Goal: Submit feedback/report problem: Submit feedback/report problem

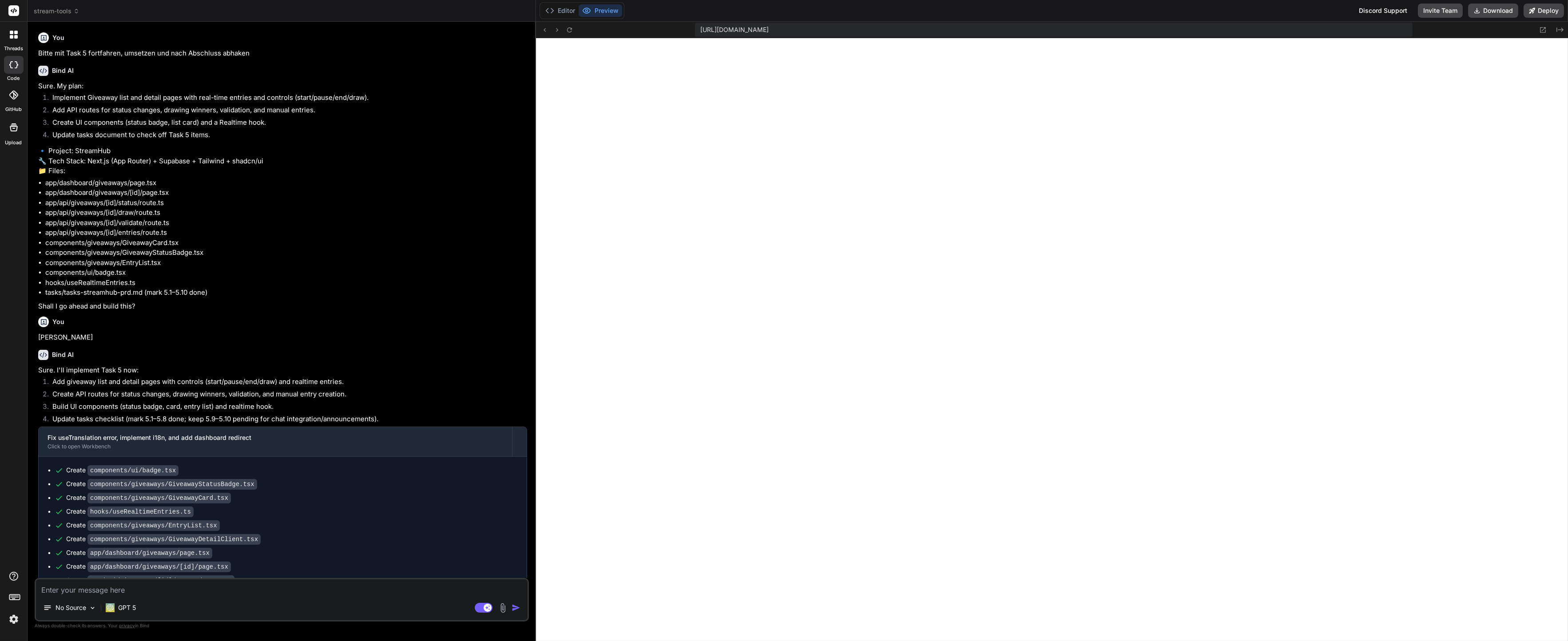
scroll to position [426, 0]
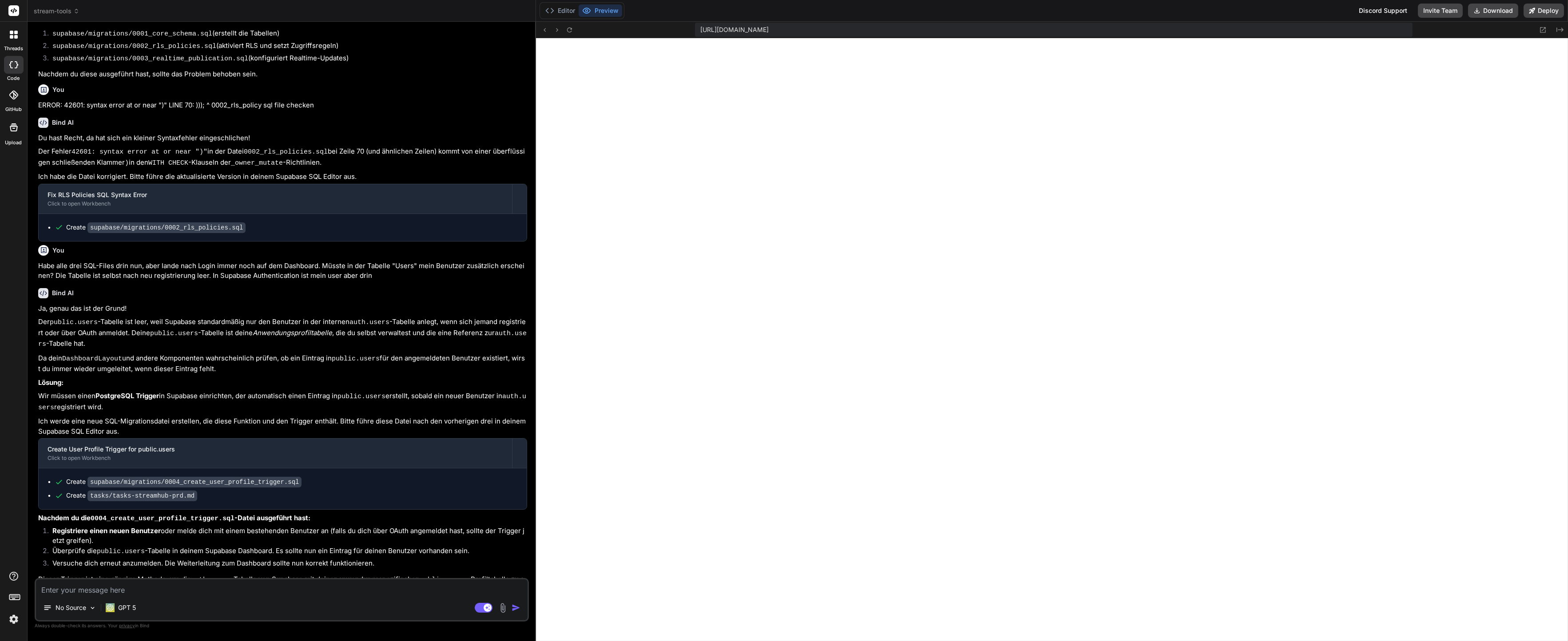
click at [390, 594] on textarea at bounding box center [282, 587] width 492 height 16
click at [382, 593] on textarea at bounding box center [282, 587] width 492 height 16
type textarea "B"
type textarea "x"
type textarea "Bt"
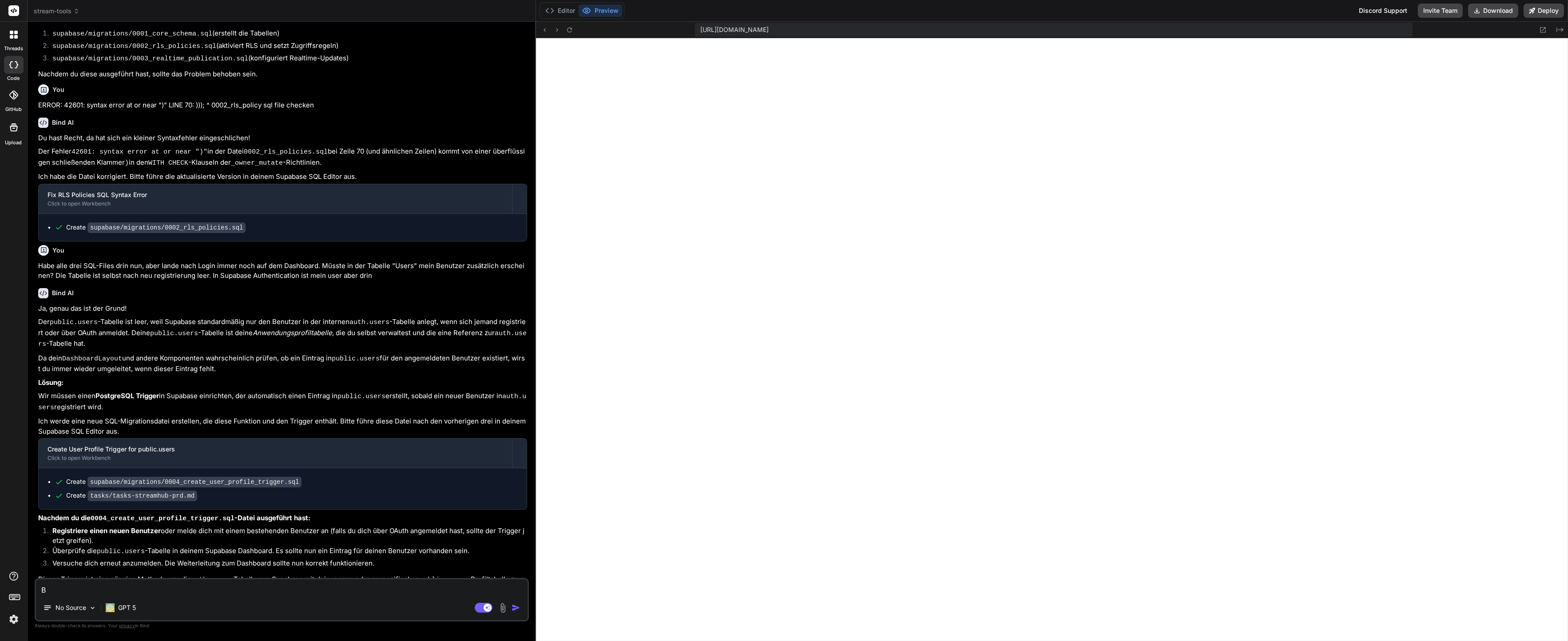
type textarea "x"
type textarea "B"
type textarea "x"
type textarea "Bi"
type textarea "x"
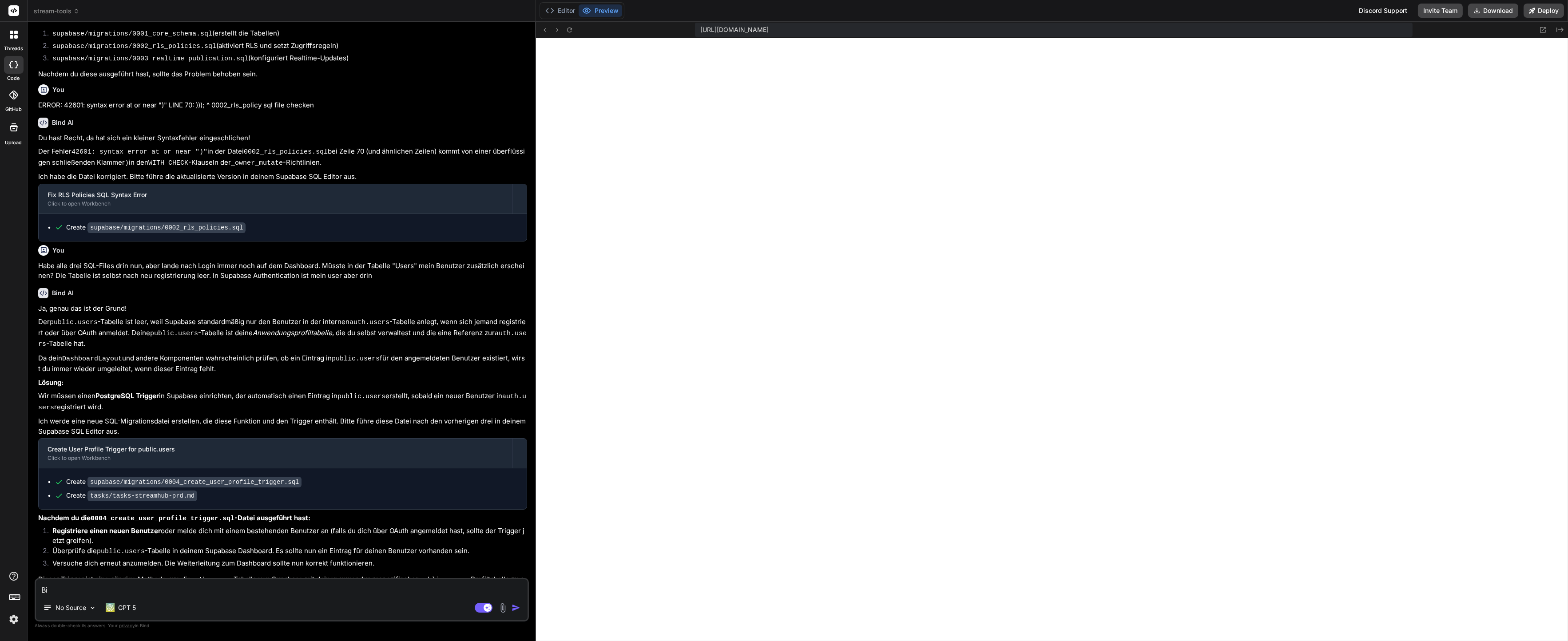
type textarea "Bit"
type textarea "x"
type textarea "Bitt"
type textarea "x"
type textarea "Bitte"
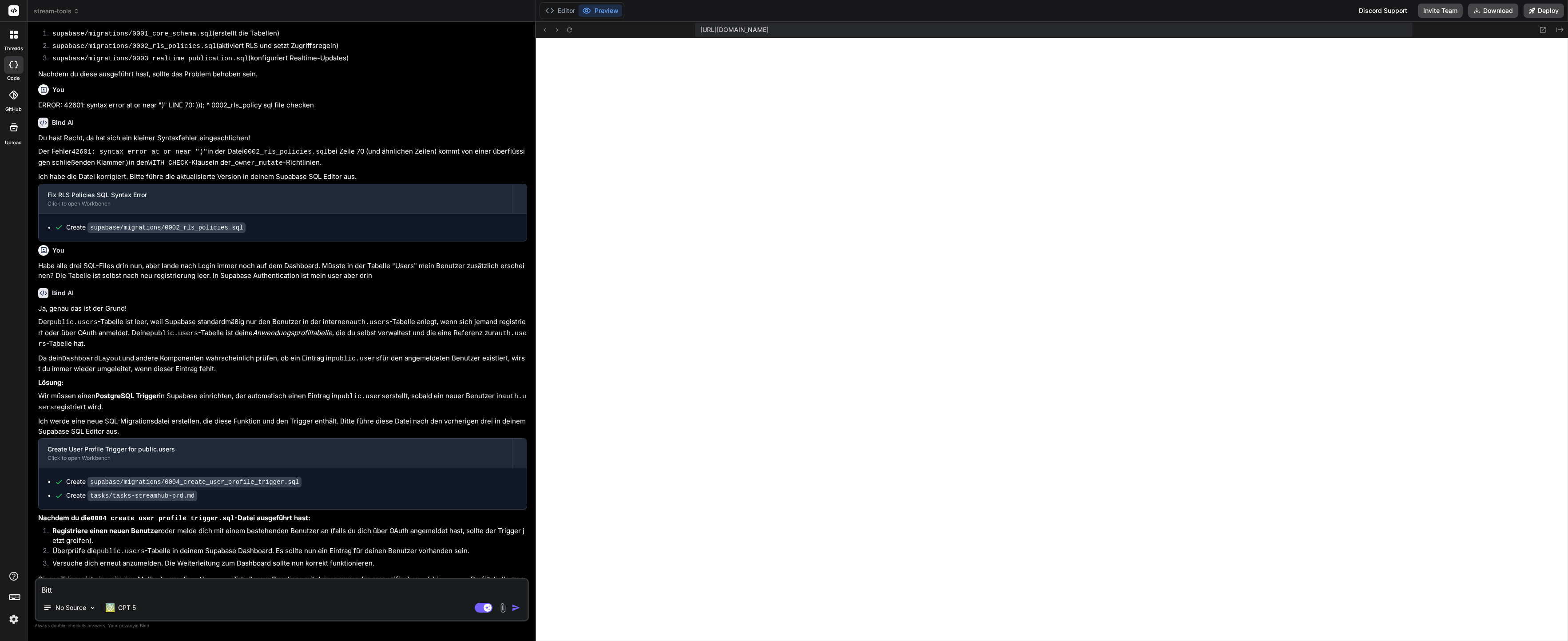
type textarea "x"
type textarea "Bitte"
type textarea "x"
type textarea "Bitte n"
type textarea "x"
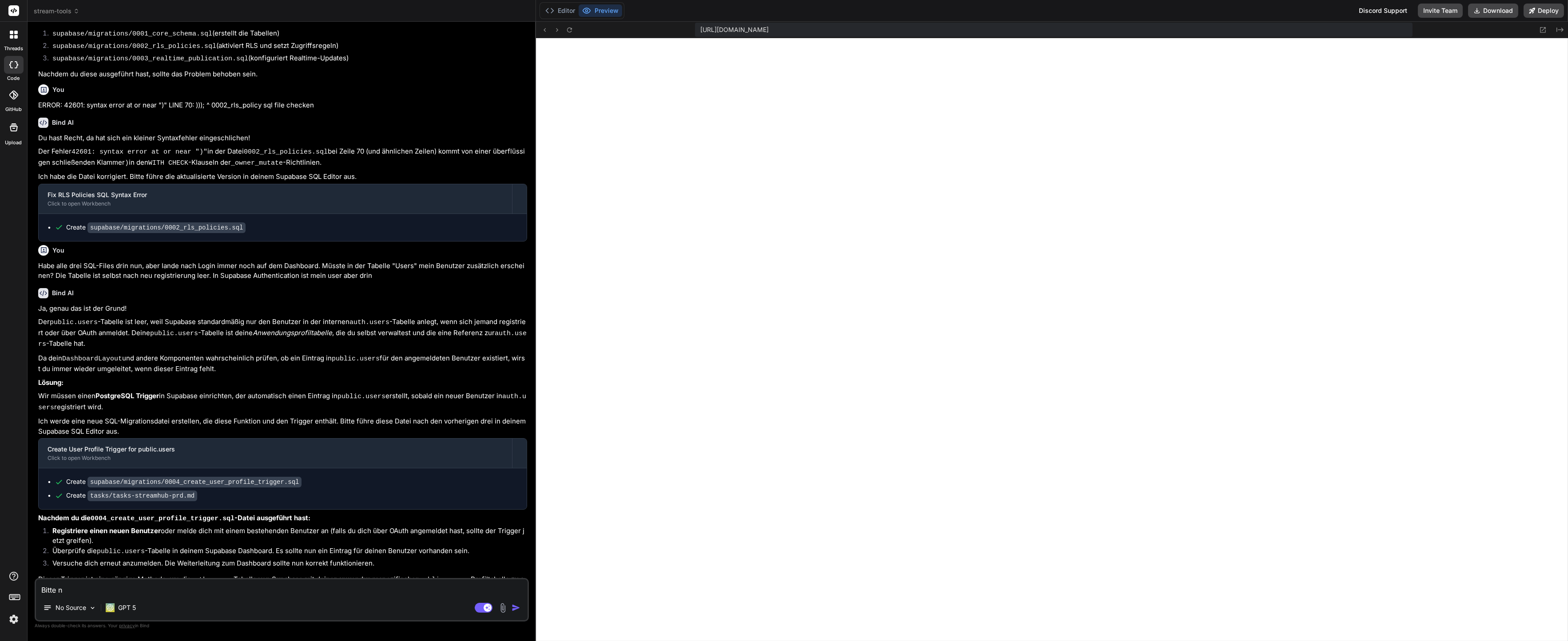
type textarea "Bitte no"
type textarea "x"
type textarea "Bitte noc"
type textarea "x"
type textarea "Bitte noch"
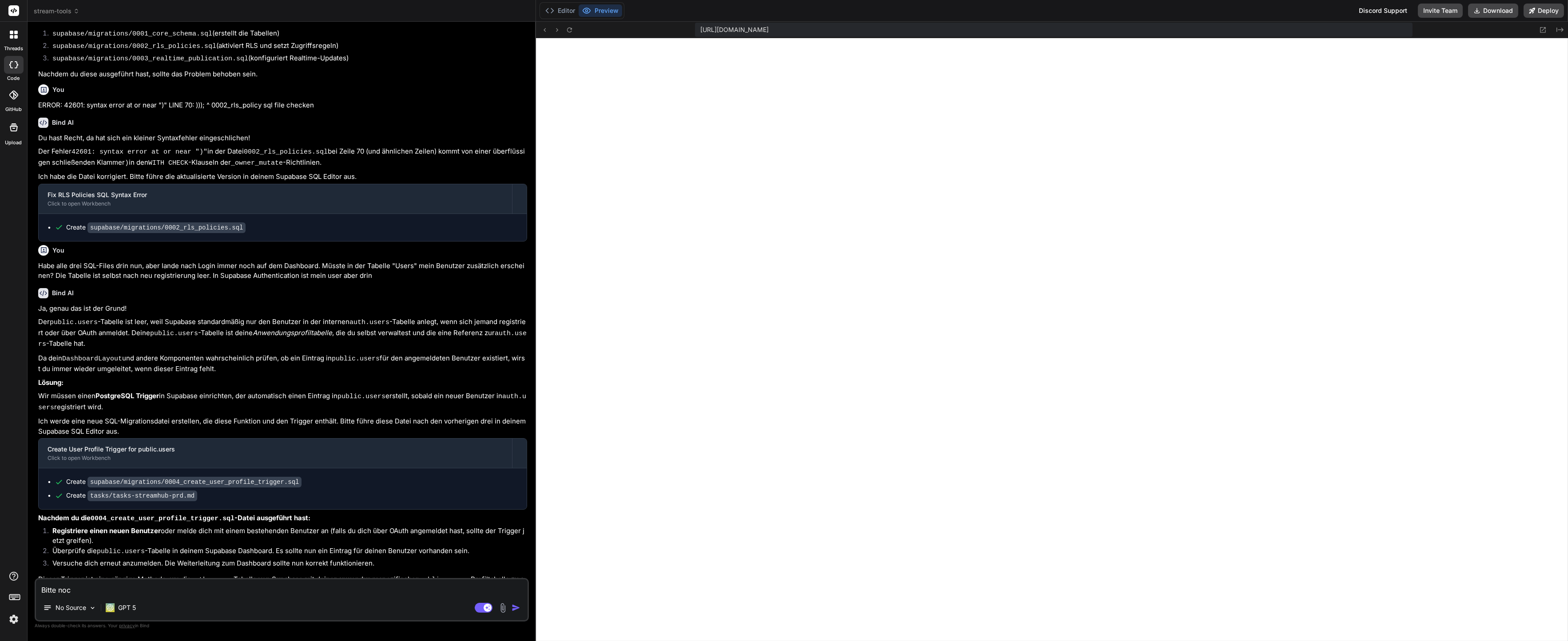
type textarea "x"
type textarea "Bitte noch"
type textarea "x"
type textarea "Bitte noch m"
type textarea "x"
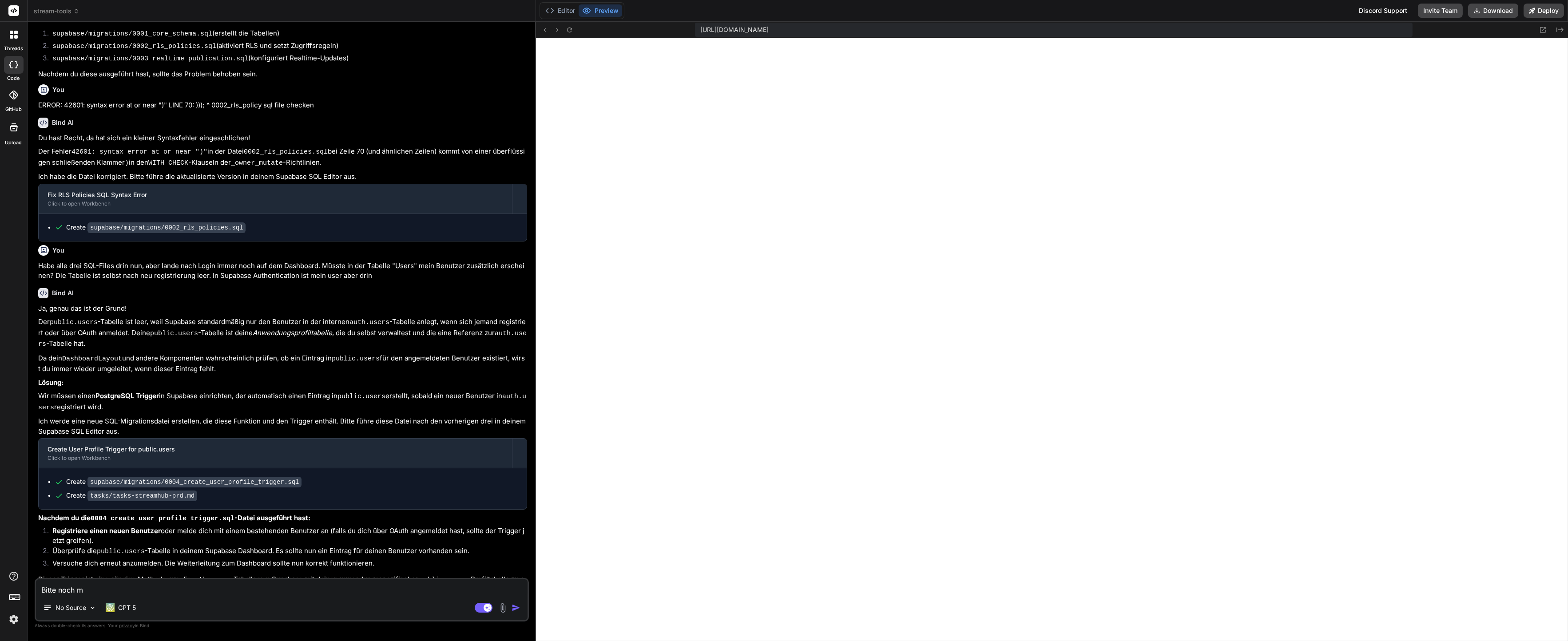
type textarea "Bitte noch ma"
type textarea "x"
type textarea "Bitte noch mal"
type textarea "x"
type textarea "Bitte noch mal"
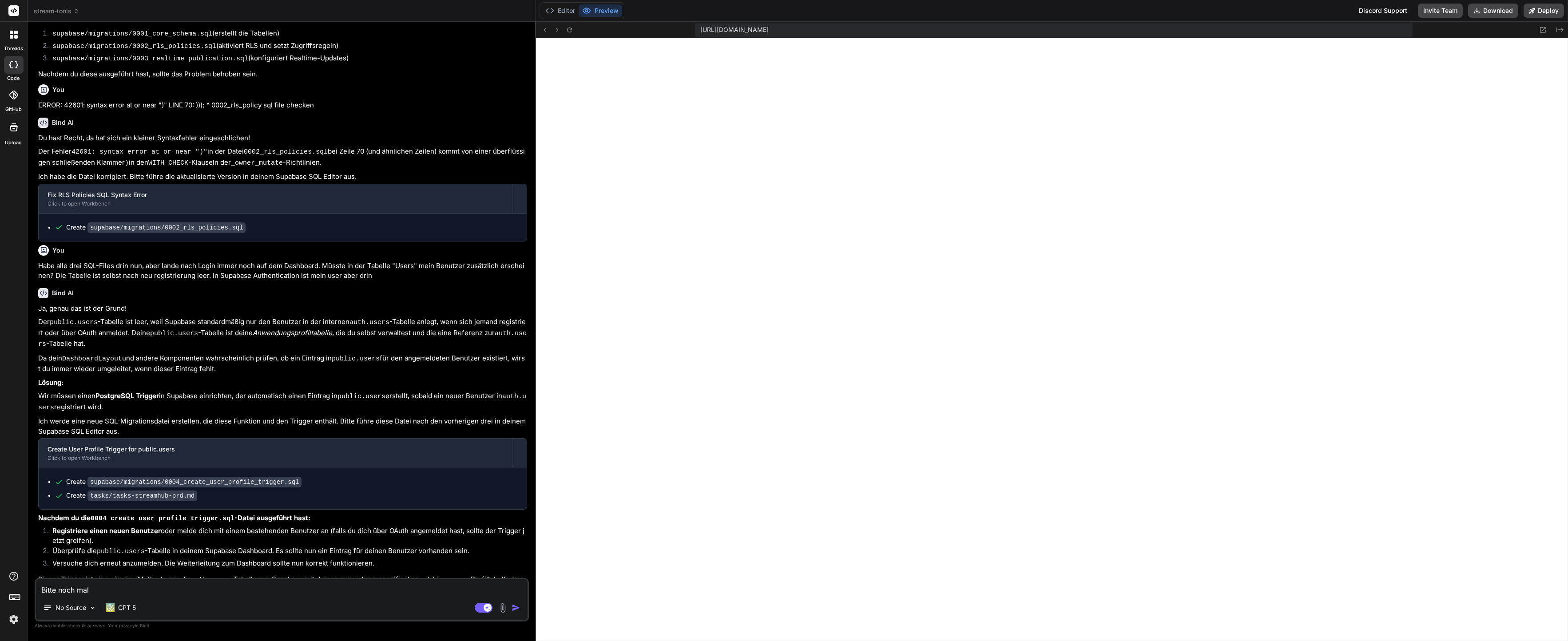
type textarea "x"
type textarea "Bitte noch mal p"
type textarea "x"
type textarea "Bitte noch mal pr"
type textarea "x"
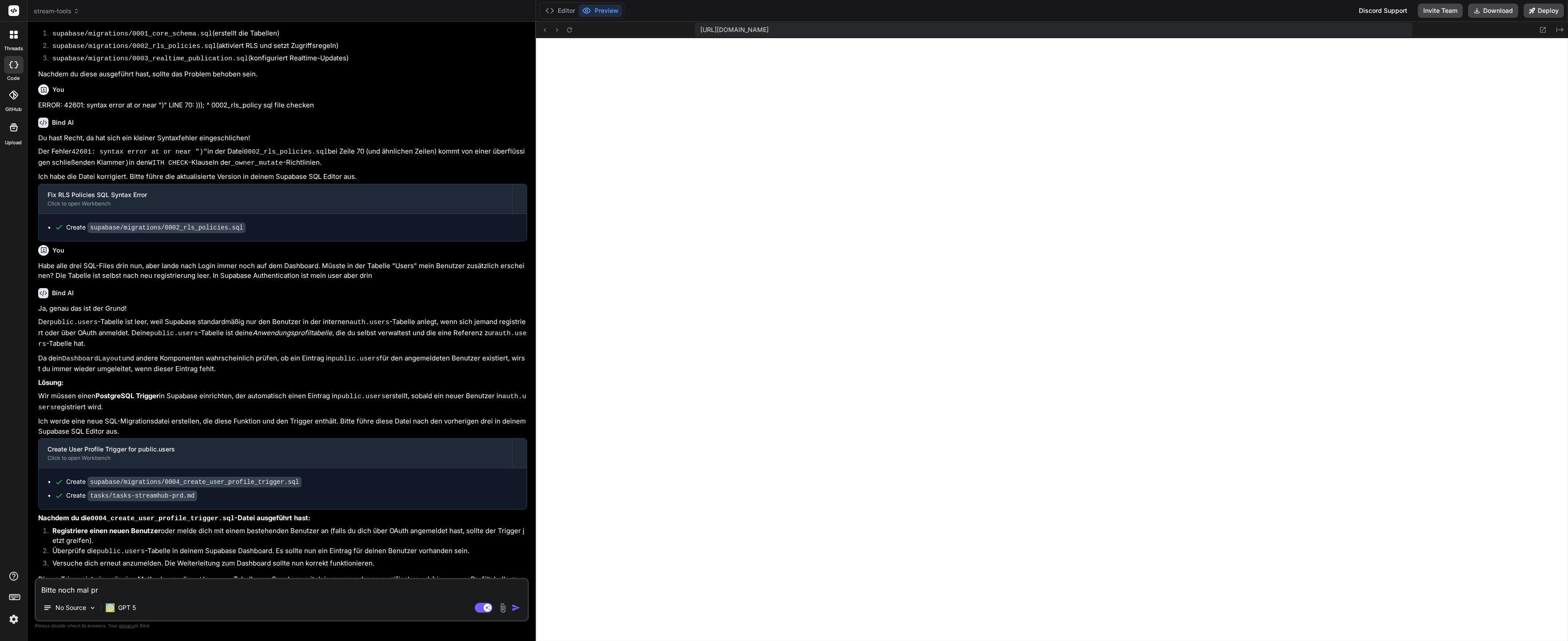
type textarea "Bitte noch mal prü"
type textarea "x"
type textarea "Bitte noch mal prüf"
type textarea "x"
type textarea "Bitte noch mal prüfe"
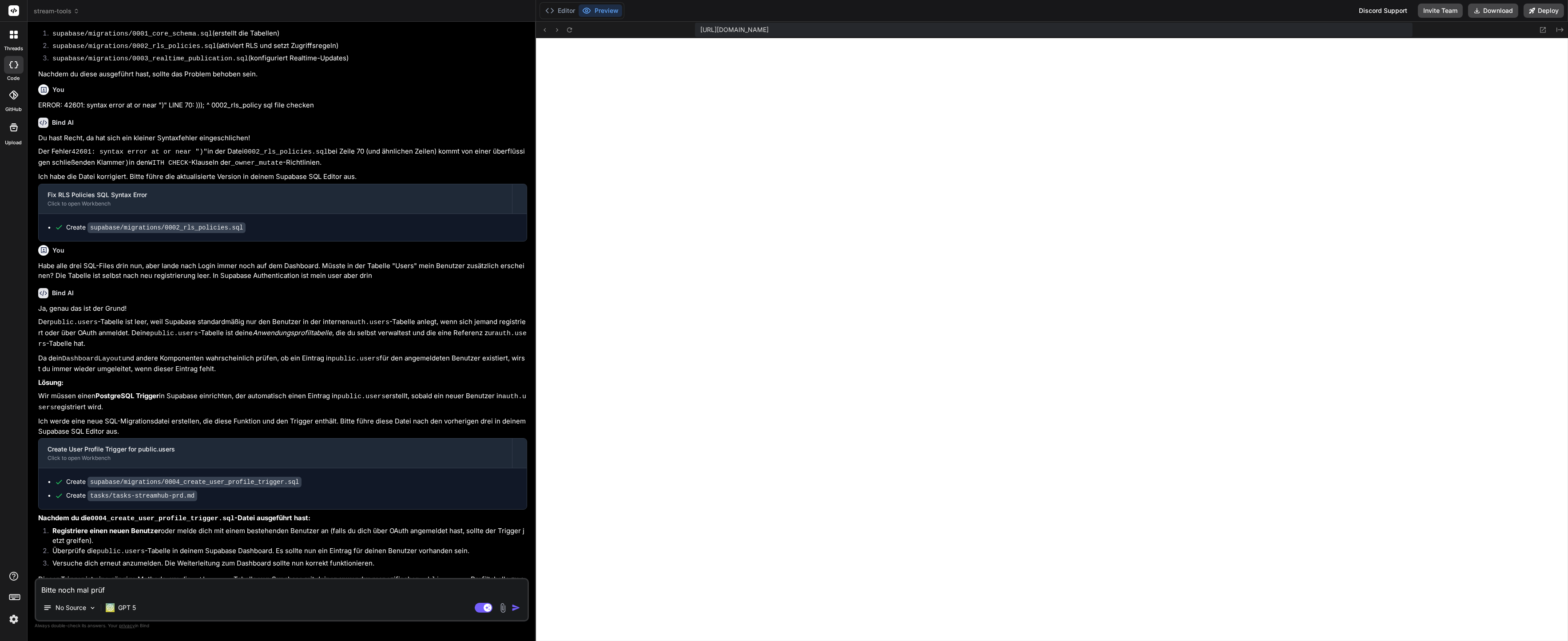
type textarea "x"
type textarea "Bitte noch mal prüfen"
type textarea "x"
type textarea "Bitte noch mal prüfen"
type textarea "x"
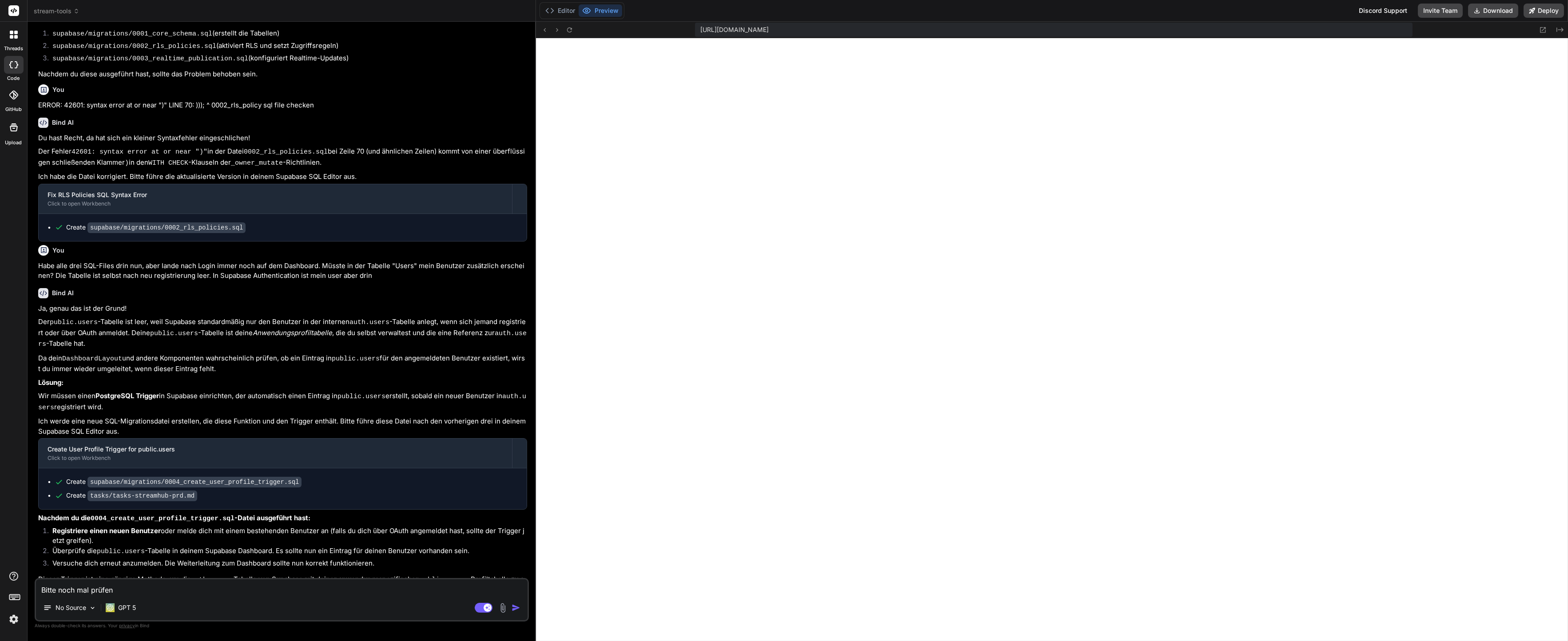
type textarea "Bitte noch mal prüfen"
type textarea "x"
type textarea "Bitte noch mal prüfen,"
type textarea "x"
type textarea "Bitte noch mal prüfen,"
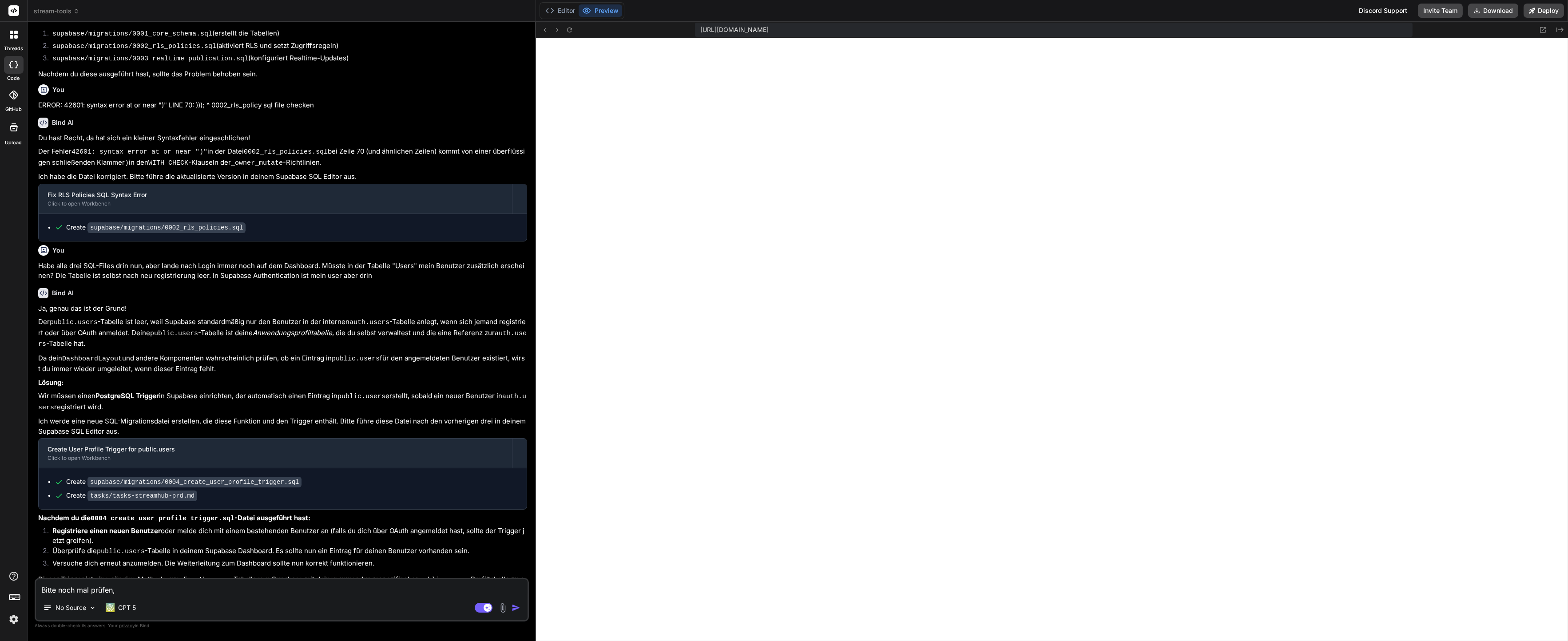
type textarea "x"
type textarea "Bitte noch mal prüfen, e"
type textarea "x"
type textarea "Bitte noch mal prüfen, es"
type textarea "x"
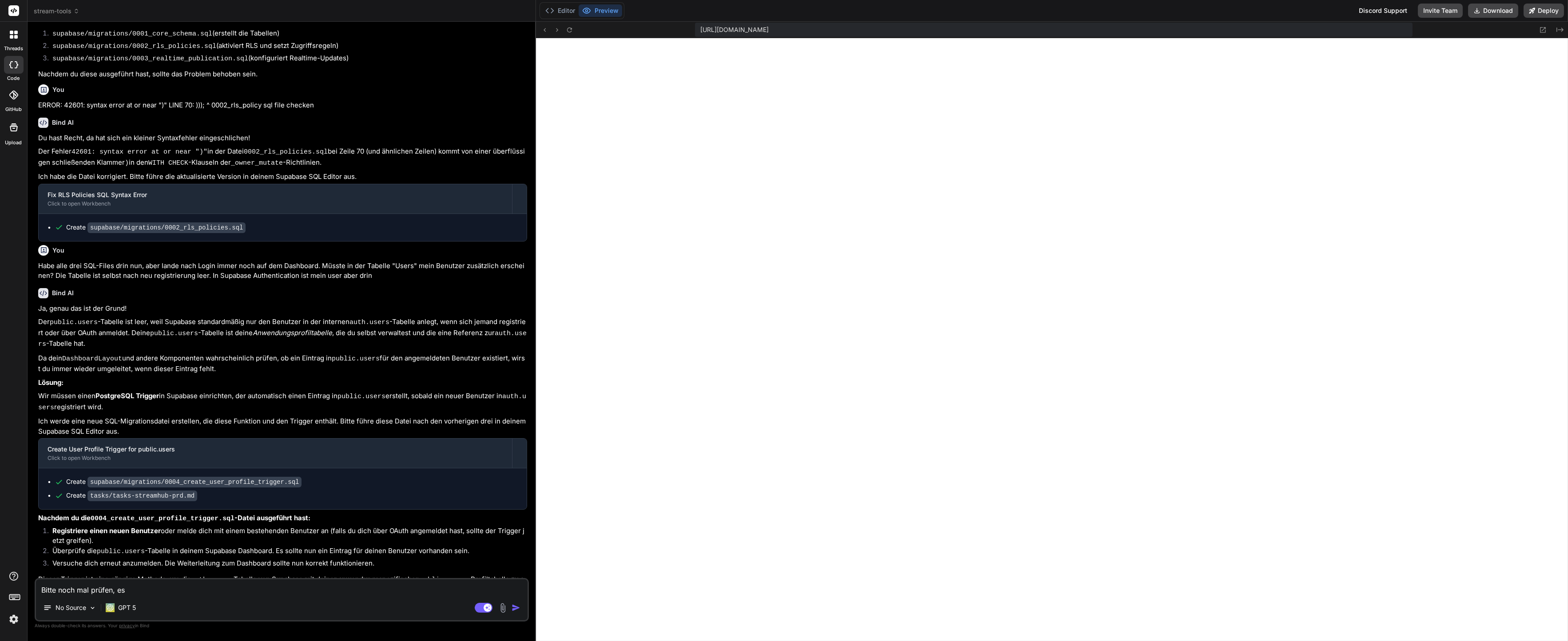
type textarea "Bitte noch mal prüfen, es"
type textarea "x"
type textarea "Bitte noch mal prüfen, es s"
type textarea "x"
type textarea "Bitte noch mal prüfen, es sc"
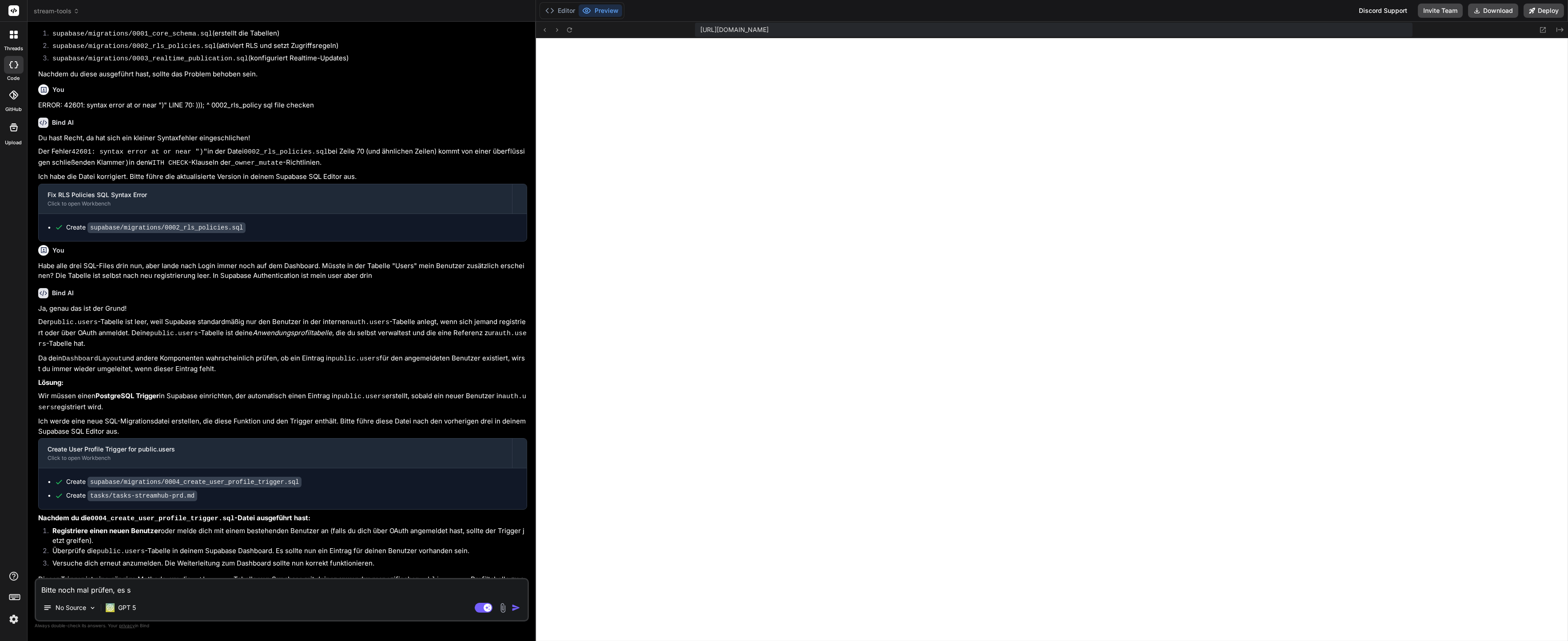
type textarea "x"
type textarea "Bitte noch mal prüfen, es sch"
type textarea "x"
type textarea "Bitte noch mal prüfen, es sche"
type textarea "x"
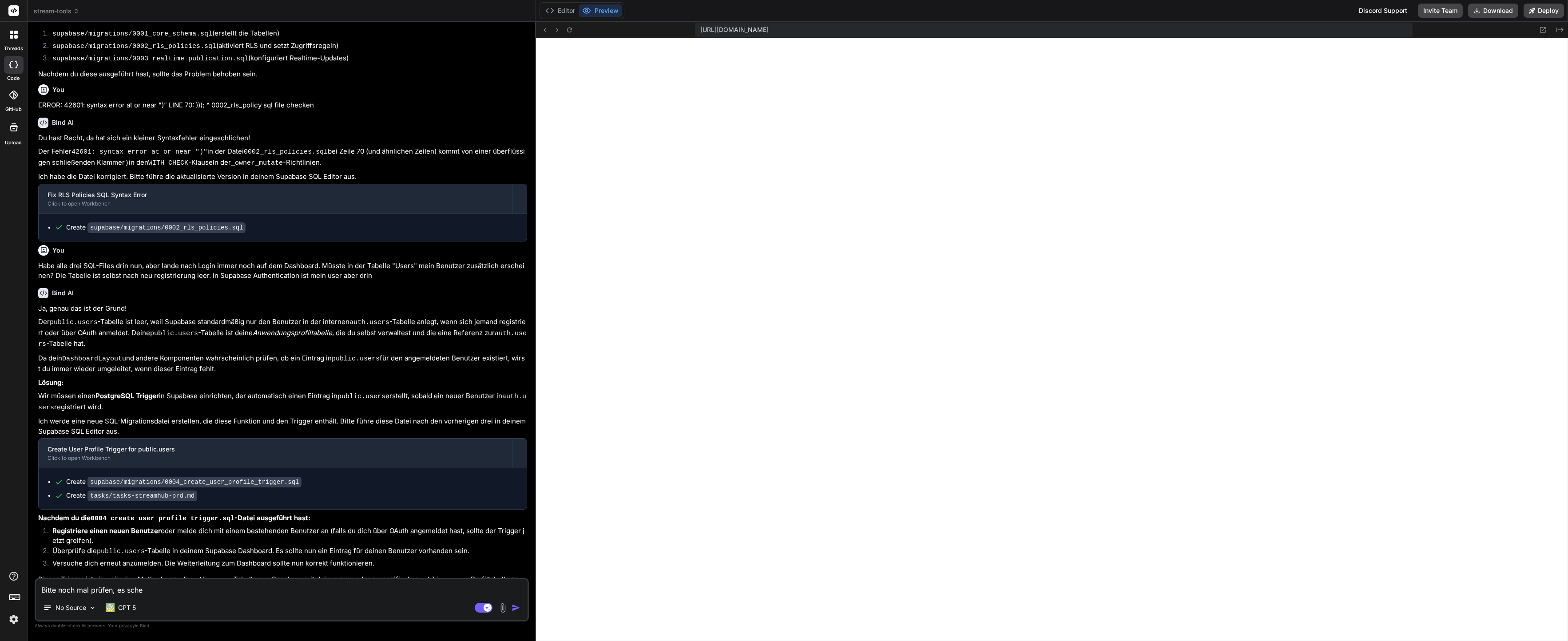
type textarea "Bitte noch mal prüfen, es schei"
type textarea "x"
type textarea "Bitte noch mal prüfen, es schein"
type textarea "x"
type textarea "Bitte noch mal prüfen, es scheint"
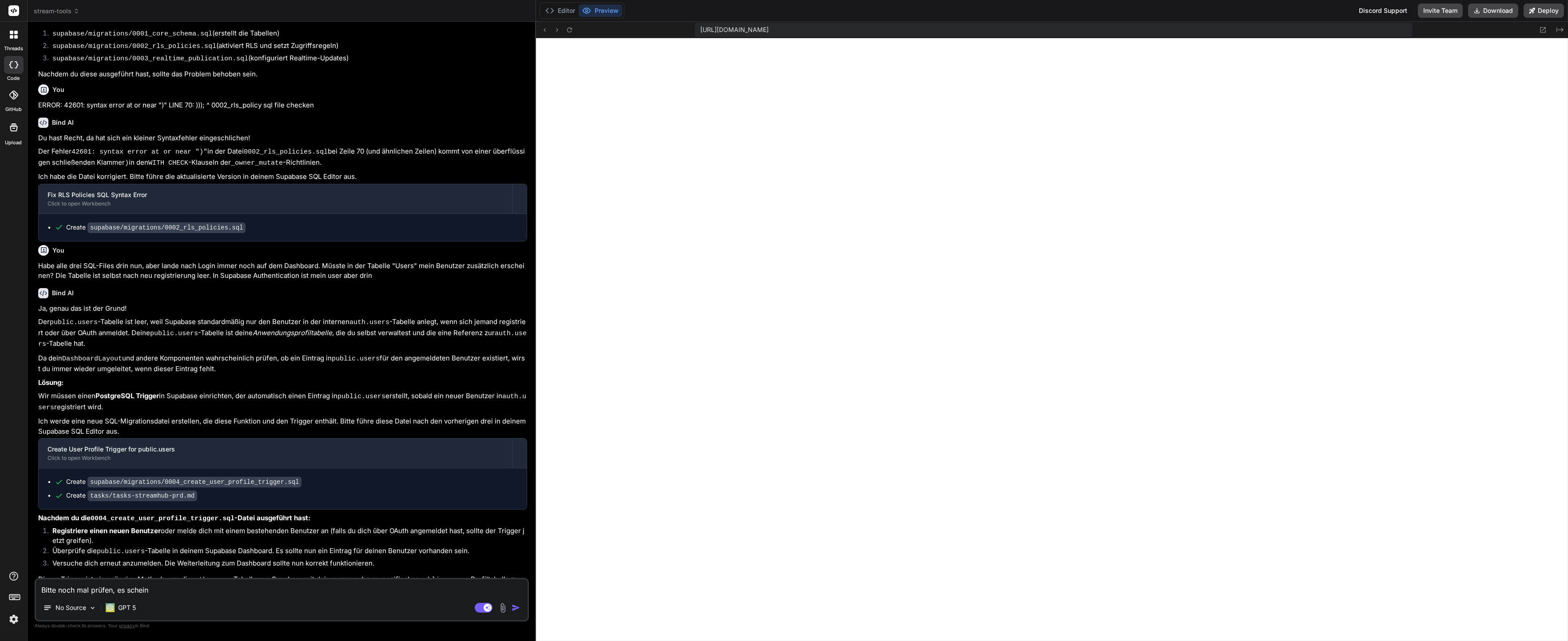
type textarea "x"
type textarea "Bitte noch mal prüfen, es scheint"
type textarea "x"
type textarea "Bitte noch mal prüfen, es scheint a"
type textarea "x"
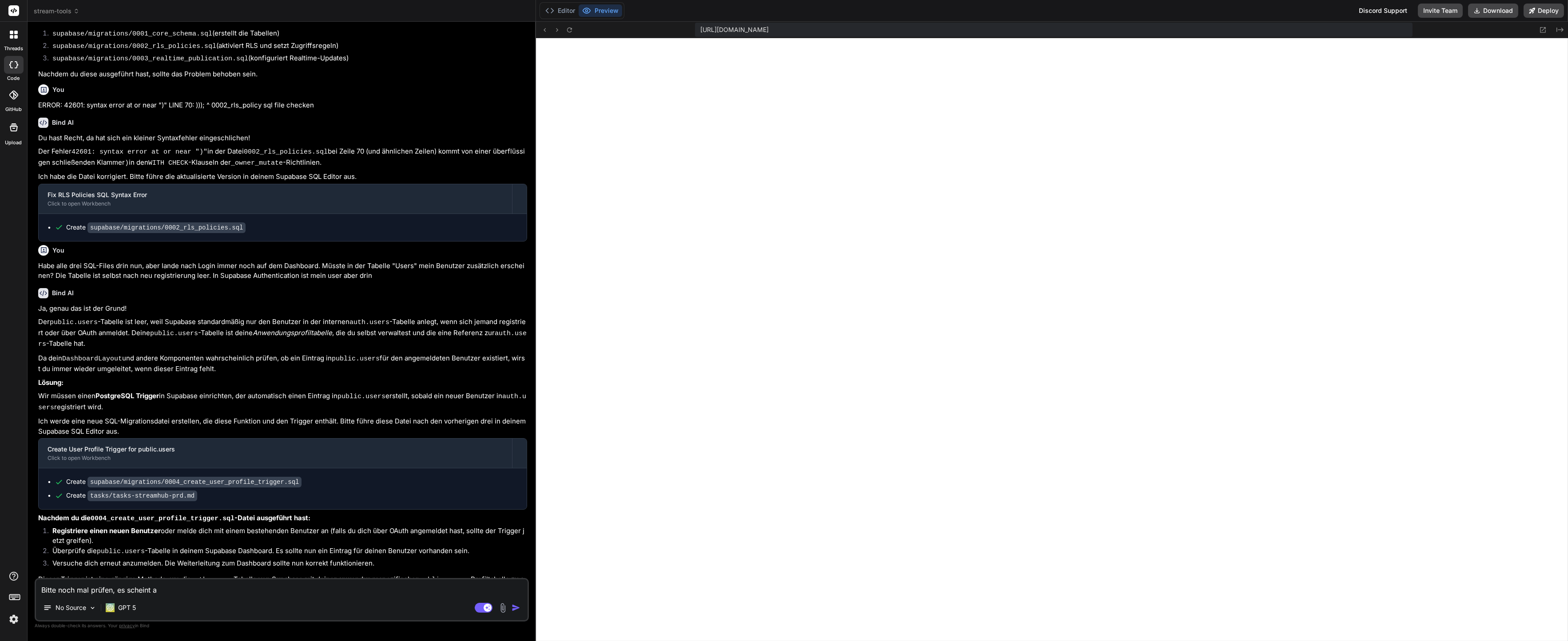
type textarea "Bitte noch mal prüfen, es scheint al"
type textarea "x"
type textarea "Bitte noch mal prüfen, es scheint als"
type textarea "x"
type textarea "Bitte noch mal prüfen, es scheint als"
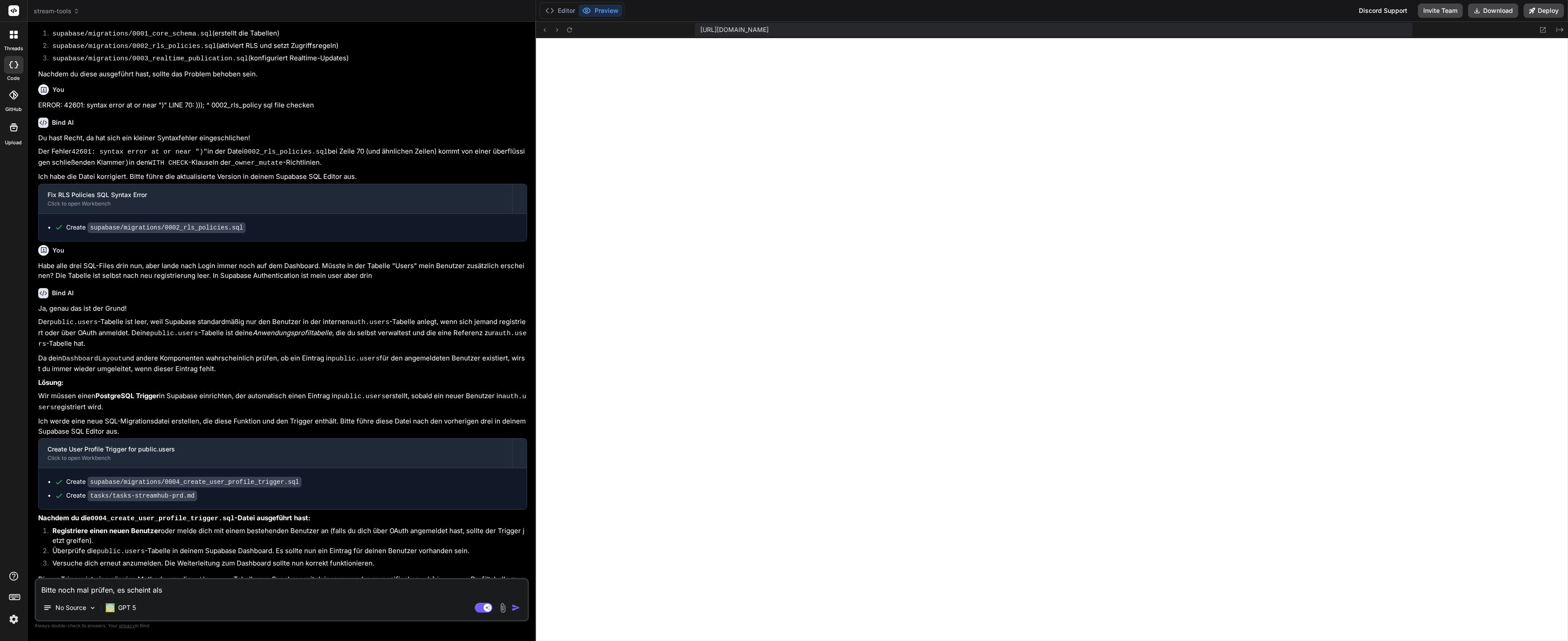
type textarea "x"
type textarea "Bitte noch mal prüfen, es scheint als w"
type textarea "x"
type textarea "Bitte noch mal prüfen, es scheint als wü"
type textarea "x"
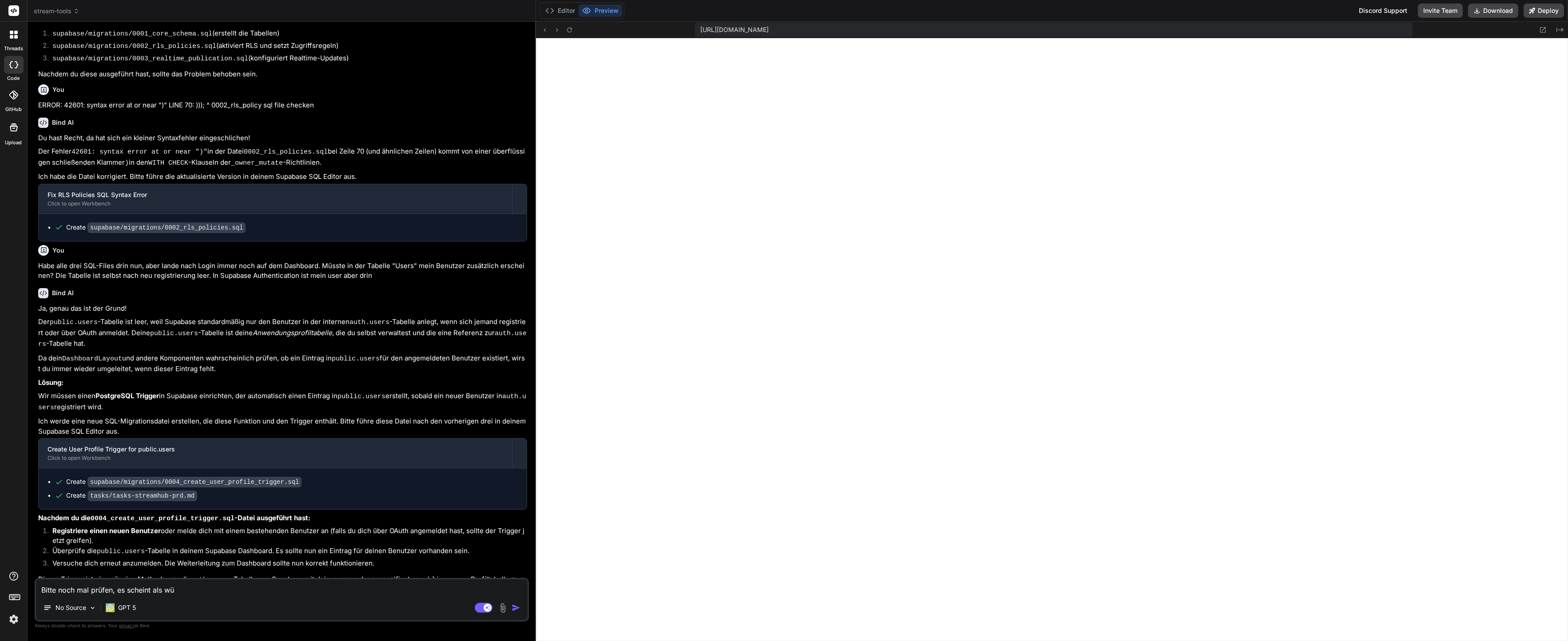
type textarea "Bitte noch mal prüfen, es scheint als wür"
type textarea "x"
type textarea "Bitte noch mal prüfen, es scheint als würd"
type textarea "x"
type textarea "Bitte noch mal prüfen, es scheint als würde"
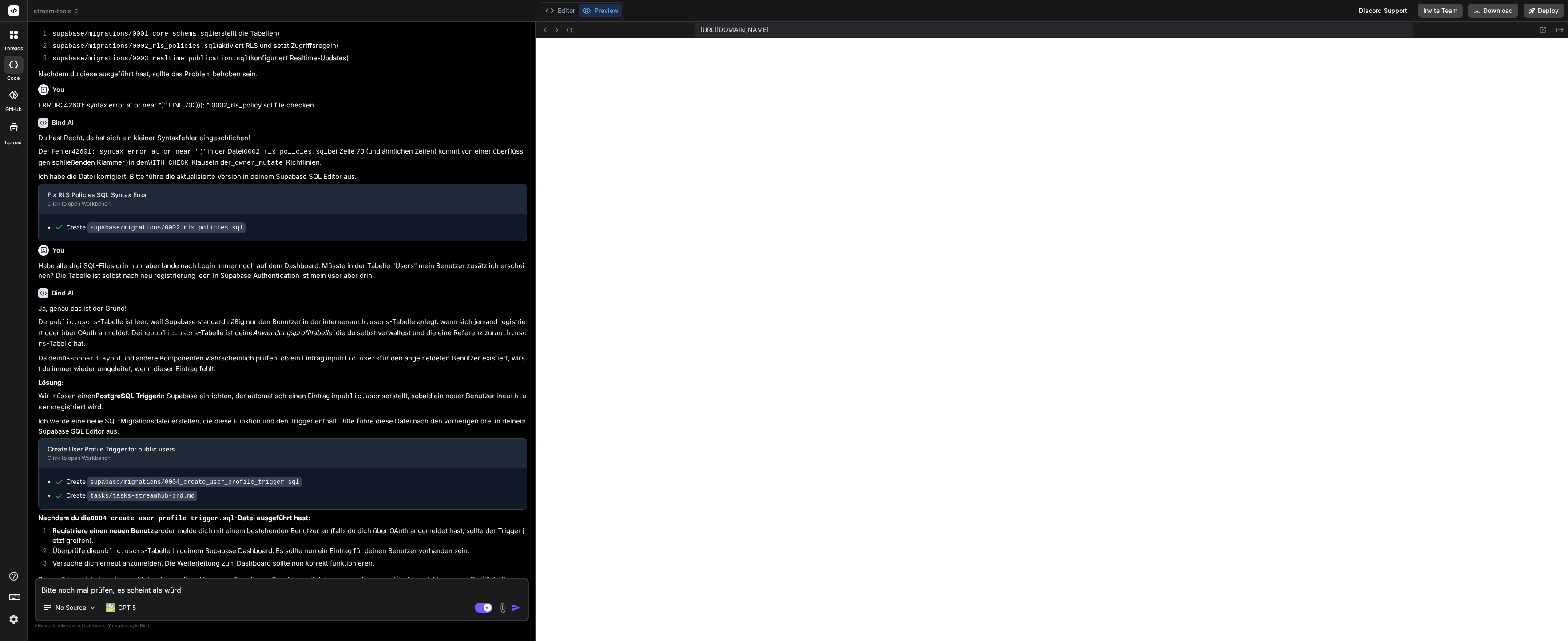
type textarea "x"
type textarea "Bitte noch mal prüfen, es scheint als würde"
type textarea "x"
type textarea "Bitte noch mal prüfen, es scheint als würde e"
type textarea "x"
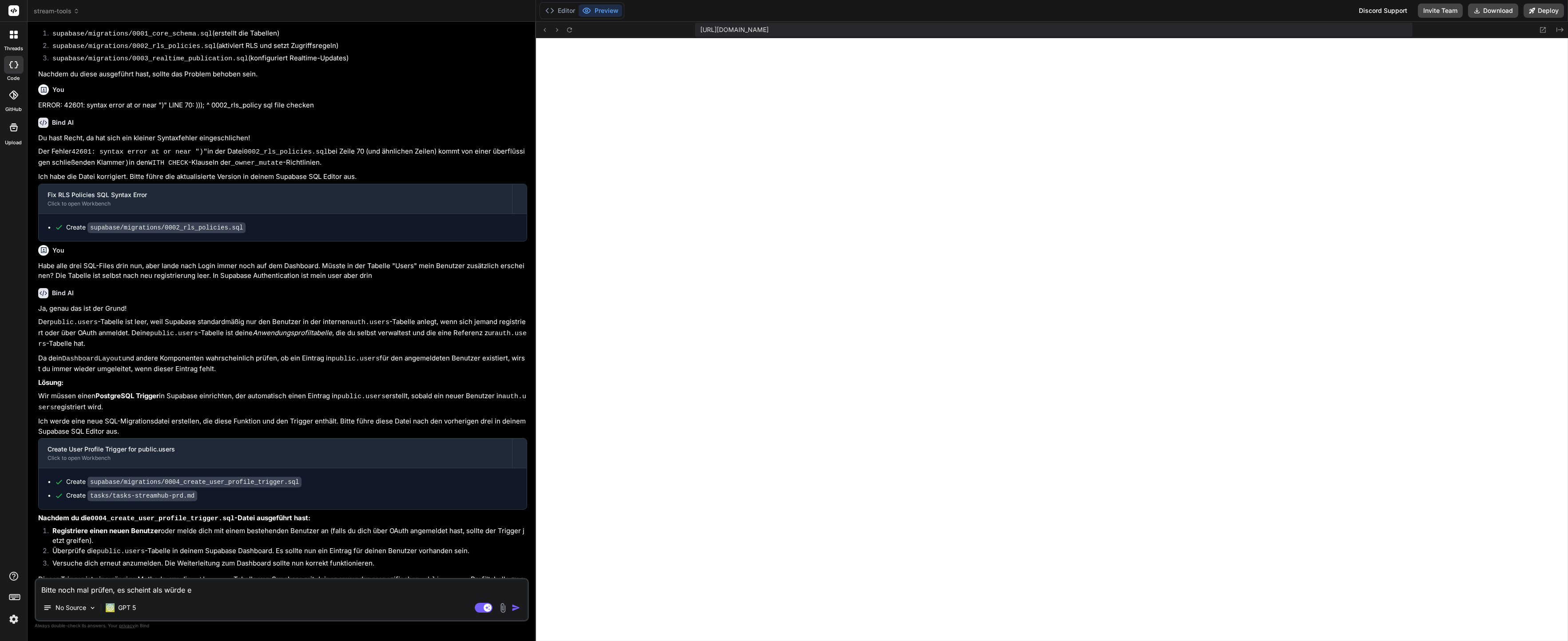
type textarea "Bitte noch mal prüfen, es scheint als würde ei"
type textarea "x"
type textarea "Bitte noch mal prüfen, es scheint als würde ein"
type textarea "x"
type textarea "Bitte noch mal prüfen, es scheint als würde eine"
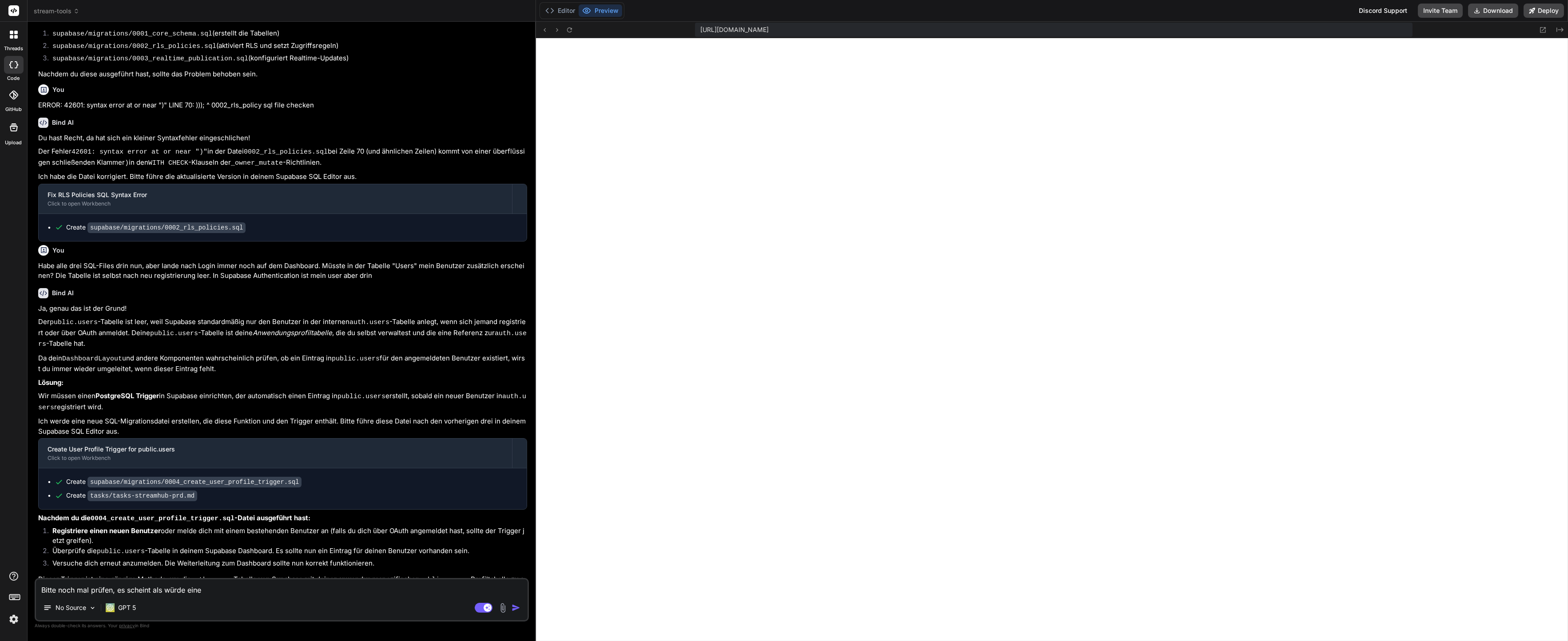
type textarea "x"
type textarea "Bitte noch mal prüfen, es scheint als würde eine"
type textarea "x"
type textarea "Bitte noch mal prüfen, es scheint als würde eine n"
type textarea "x"
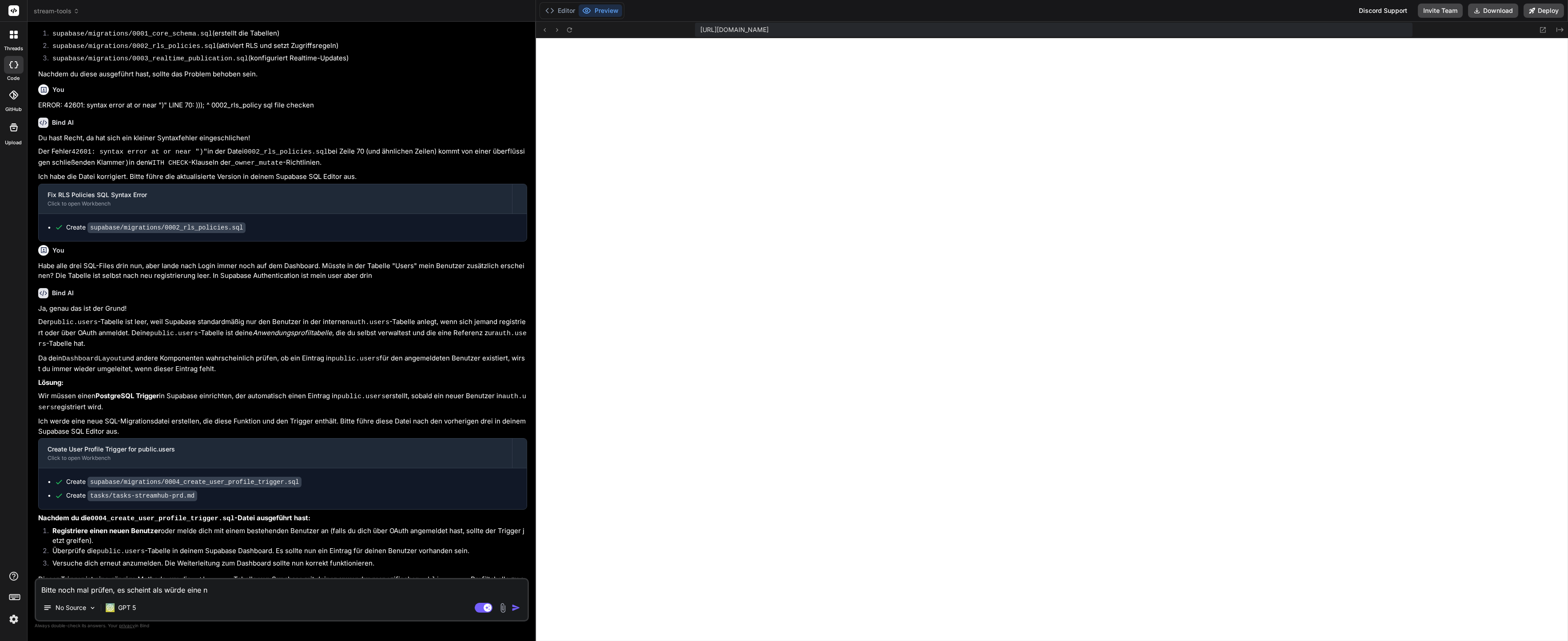
type textarea "Bitte noch mal prüfen, es scheint als würde eine ne"
type textarea "x"
type textarea "Bitte noch mal prüfen, es scheint als würde eine neu"
type textarea "x"
type textarea "Bitte noch mal prüfen, es scheint als würde eine neur"
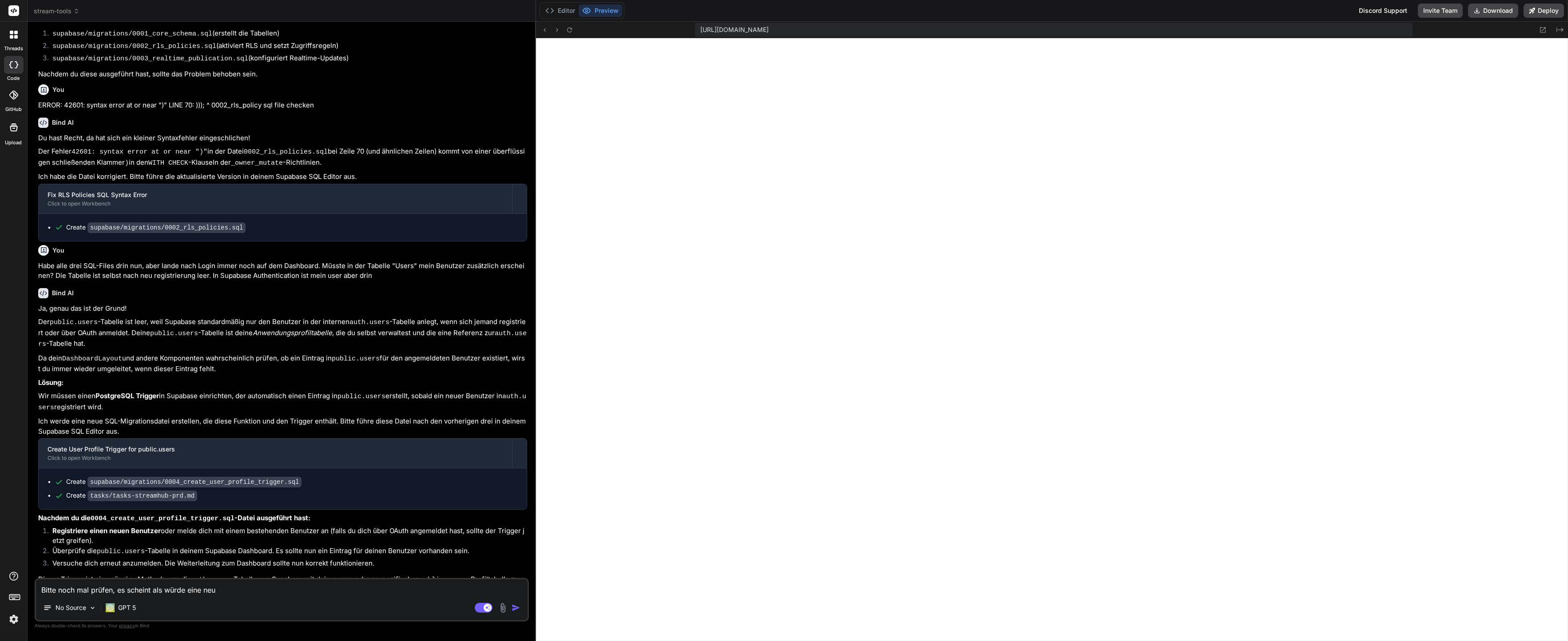
type textarea "x"
type textarea "Bitte noch mal prüfen, es scheint als würde eine neure"
type textarea "x"
type textarea "Bitte noch mal prüfen, es scheint als würde eine neureg"
type textarea "x"
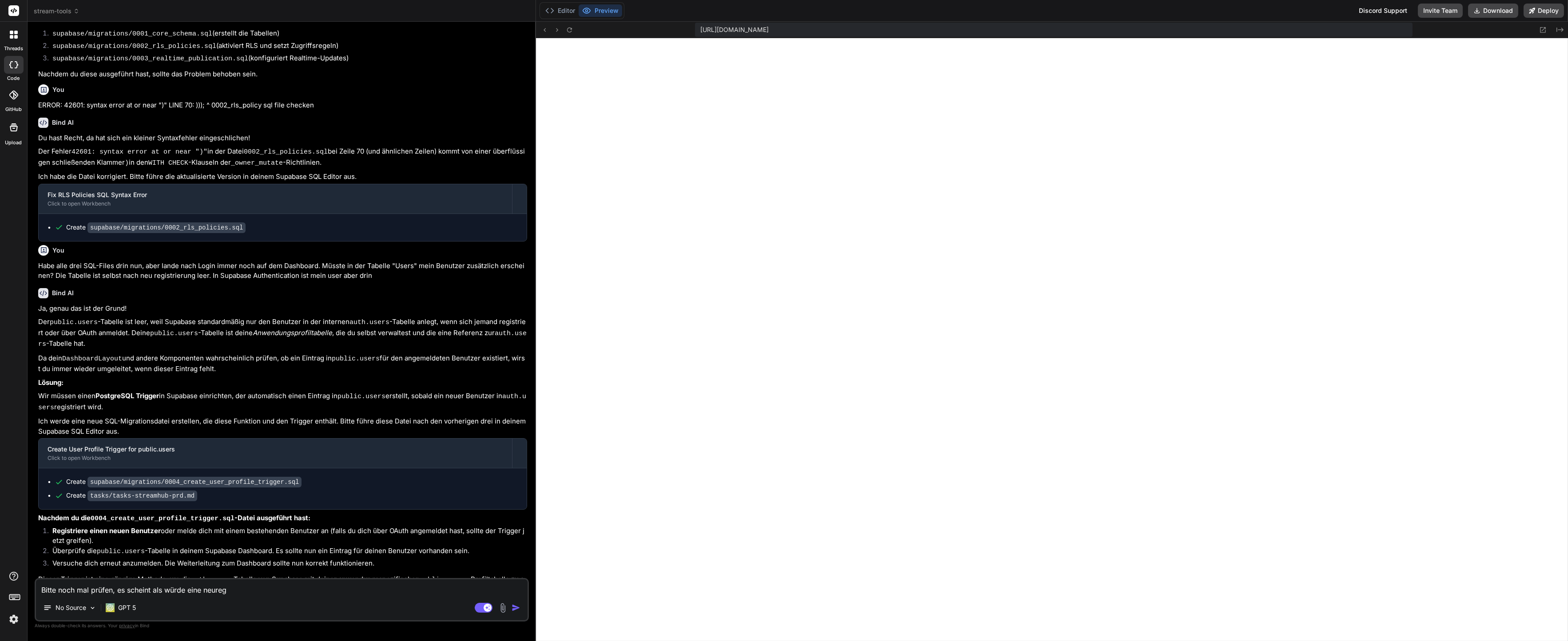
type textarea "Bitte noch mal prüfen, es scheint als würde eine neuregi"
type textarea "x"
type textarea "Bitte noch mal prüfen, es scheint als würde eine neuregis"
type textarea "x"
type textarea "Bitte noch mal prüfen, es scheint als würde eine neuregist"
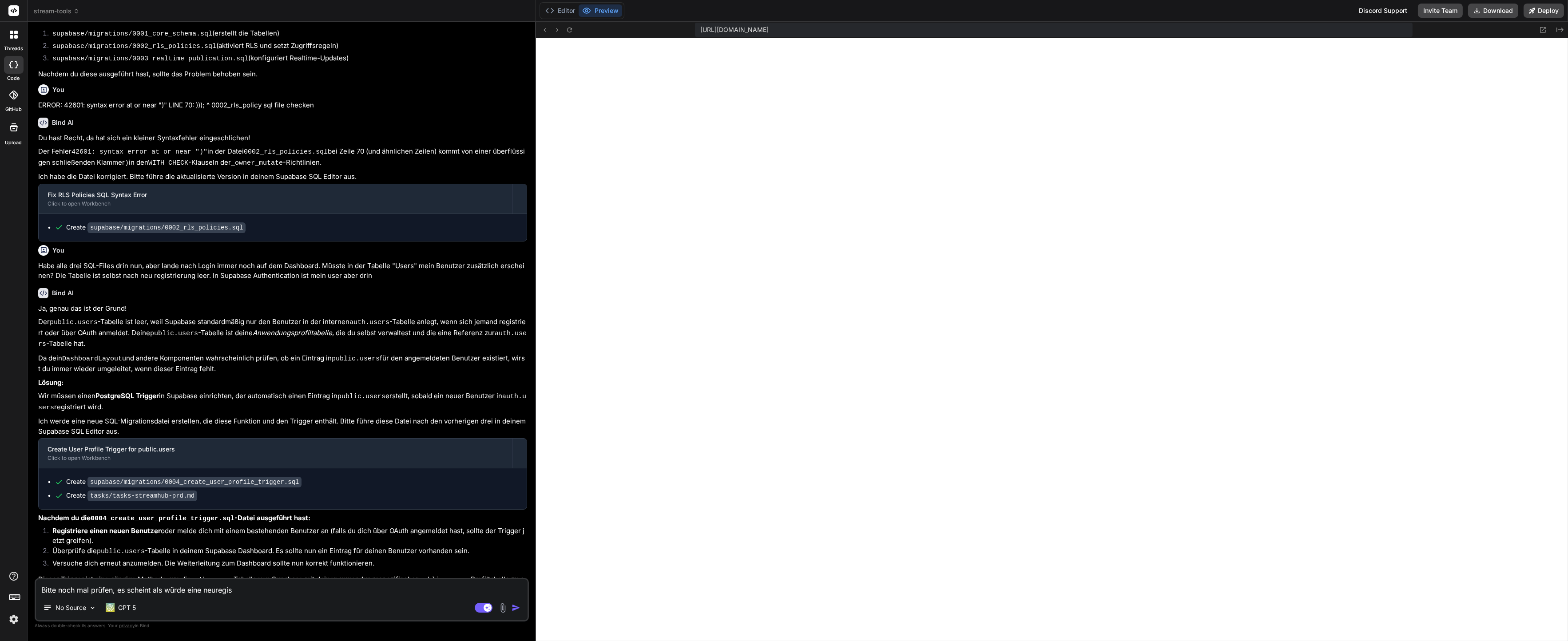
type textarea "x"
type textarea "Bitte noch mal prüfen, es scheint als würde eine neuregistr"
type textarea "x"
type textarea "Bitte noch mal prüfen, es scheint als würde eine neuregistri"
type textarea "x"
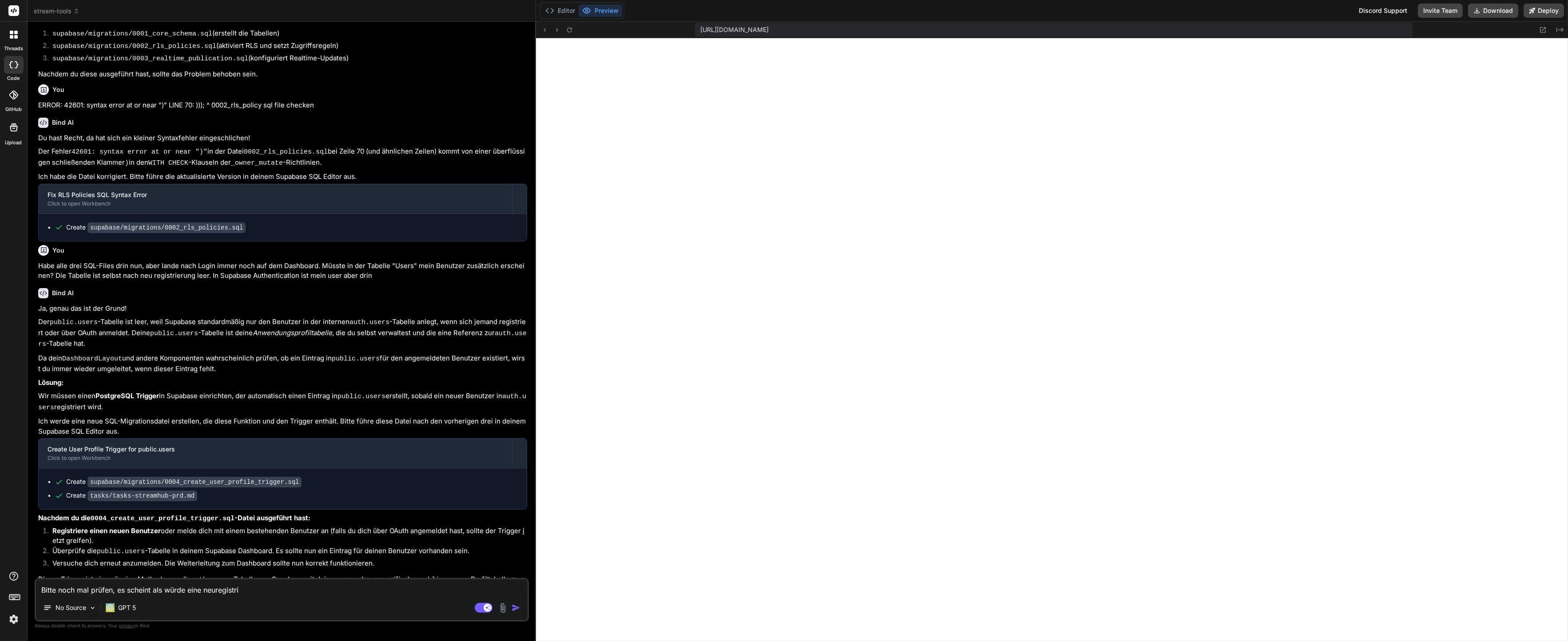
type textarea "Bitte noch mal prüfen, es scheint als würde eine neuregistrie"
type textarea "x"
type textarea "Bitte noch mal prüfen, es scheint als würde eine neuregistrier"
type textarea "x"
type textarea "Bitte noch mal prüfen, es scheint als würde eine neuregistrieru"
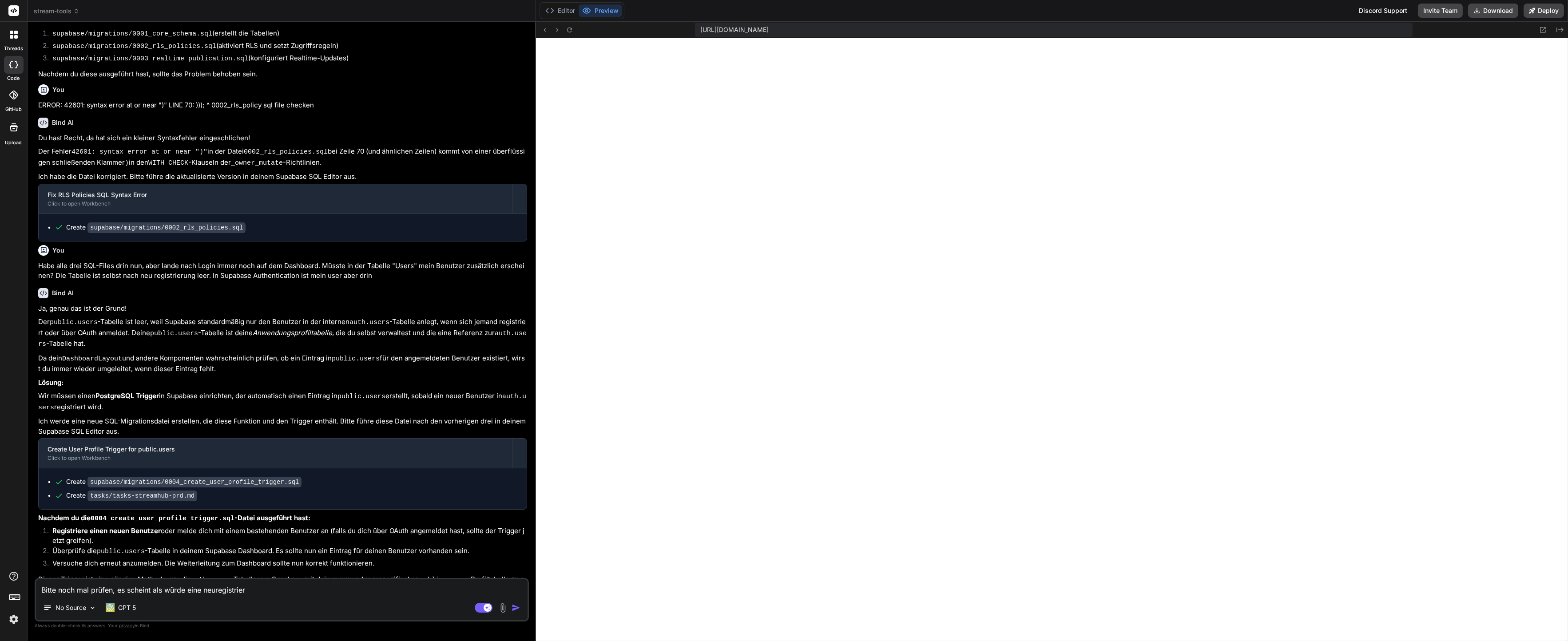
type textarea "x"
type textarea "Bitte noch mal prüfen, es scheint als würde eine neuregistrierun"
type textarea "x"
type textarea "Bitte noch mal prüfen, es scheint als würde eine neuregistrierung"
type textarea "x"
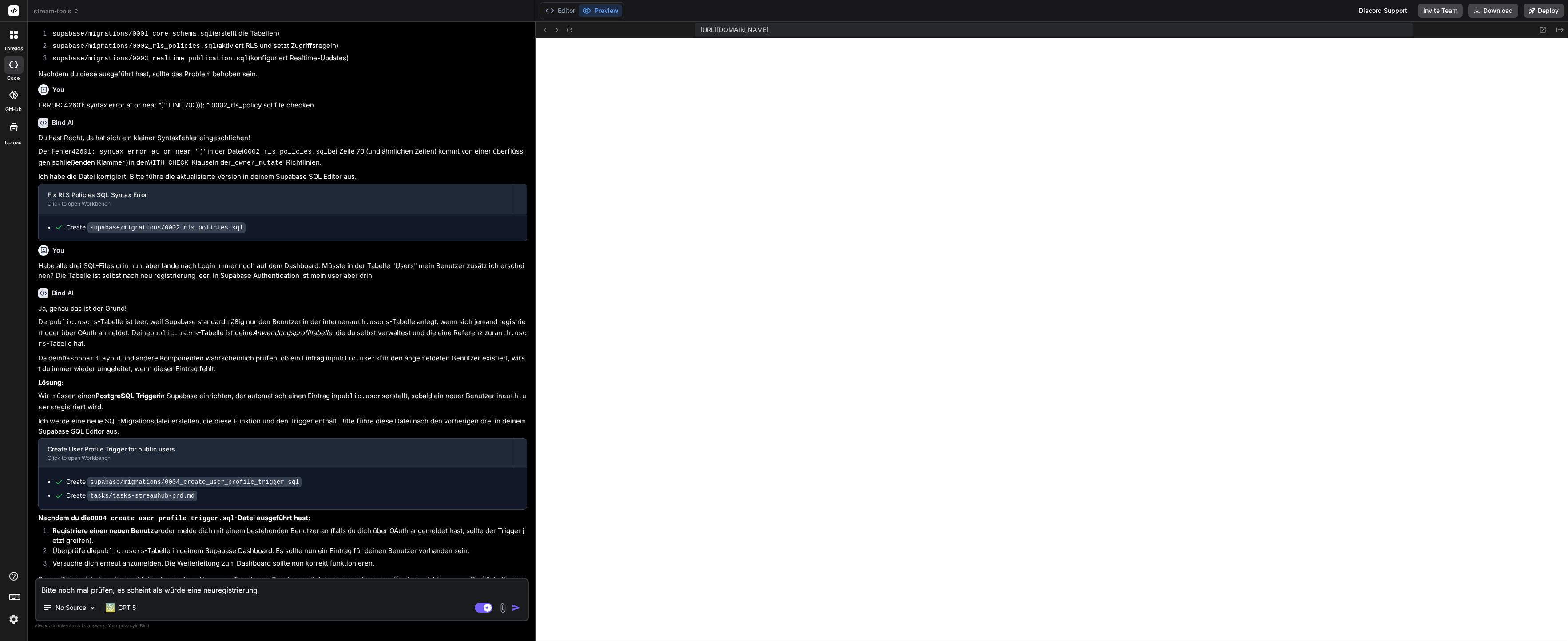
type textarea "Bitte noch mal prüfen, es scheint als würde eine neuregistrierung"
type textarea "x"
type textarea "Bitte noch mal prüfen, es scheint als würde eine neuregistrierung n"
type textarea "x"
type textarea "Bitte noch mal prüfen, es scheint als würde eine neuregistrierung no"
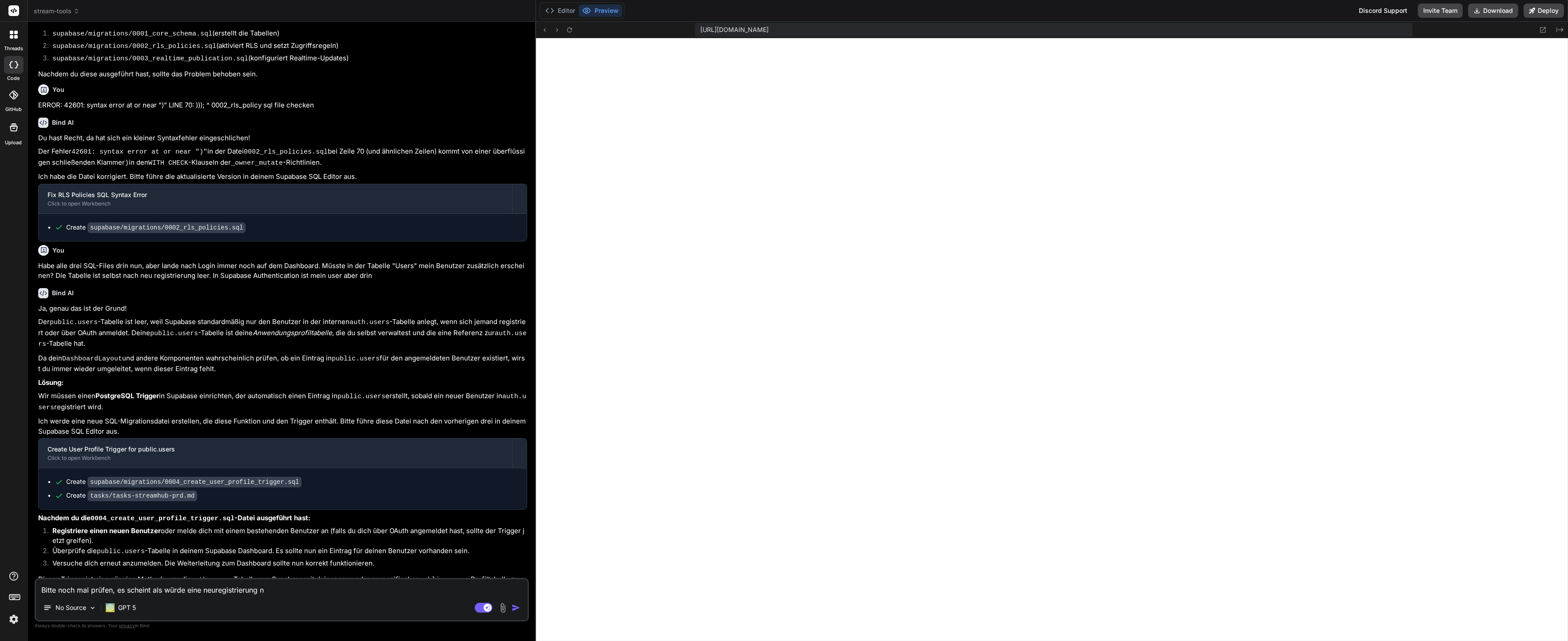
type textarea "x"
type textarea "Bitte noch mal prüfen, es scheint als würde eine neuregistrierung noc"
type textarea "x"
type textarea "Bitte noch mal prüfen, es scheint als würde eine neuregistrierung noch"
type textarea "x"
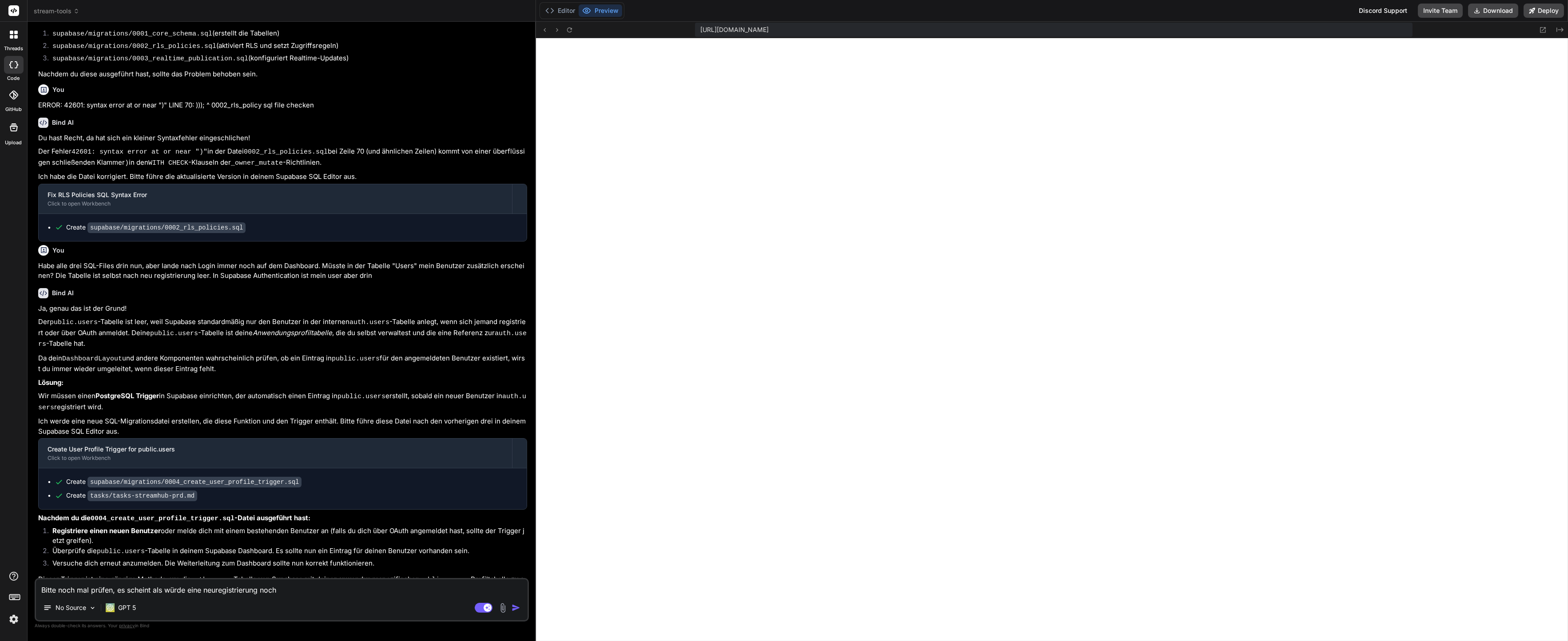
type textarea "Bitte noch mal prüfen, es scheint als würde eine neuregistrierung noch"
type textarea "x"
type textarea "Bitte noch mal prüfen, es scheint als würde eine neuregistrierung noch n"
type textarea "x"
type textarea "Bitte noch mal prüfen, es scheint als würde eine neuregistrierung noch ni"
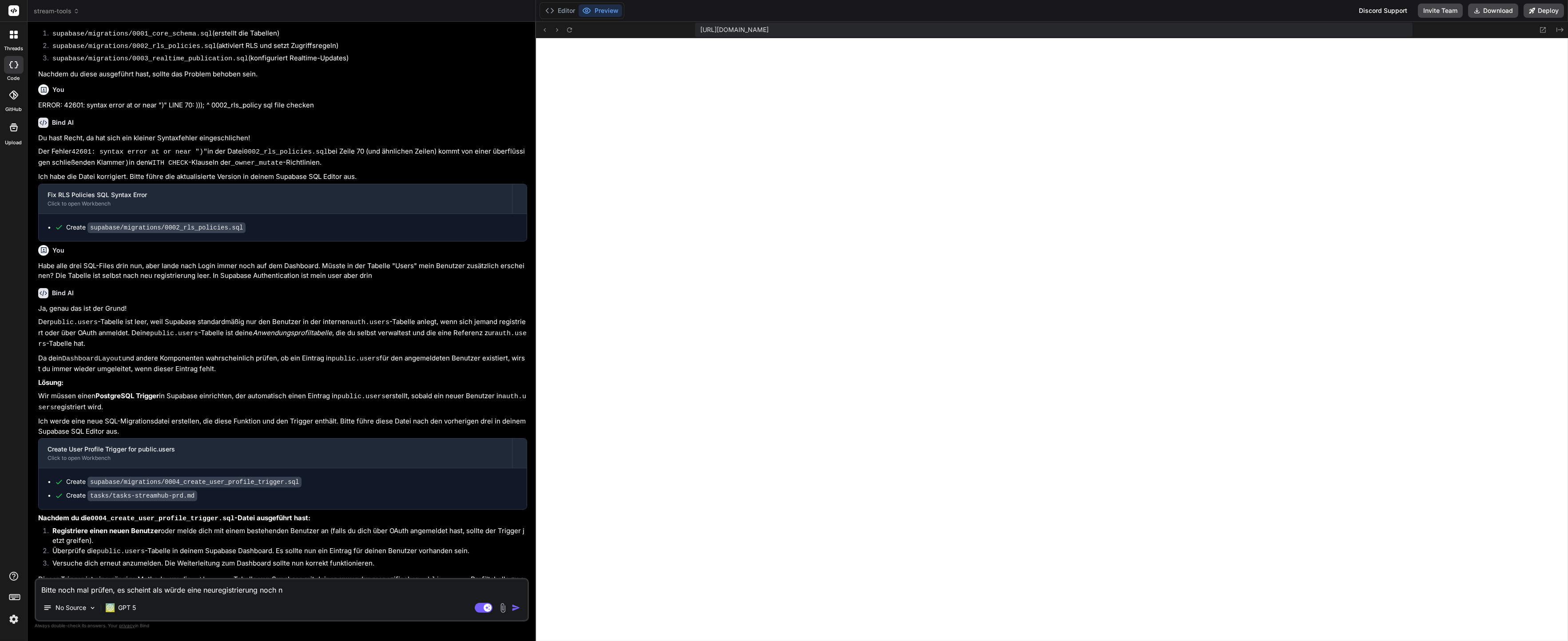
type textarea "x"
type textarea "Bitte noch mal prüfen, es scheint als würde eine neuregistrierung noch nic"
type textarea "x"
type textarea "Bitte noch mal prüfen, es scheint als würde eine neuregistrierung noch nich"
type textarea "x"
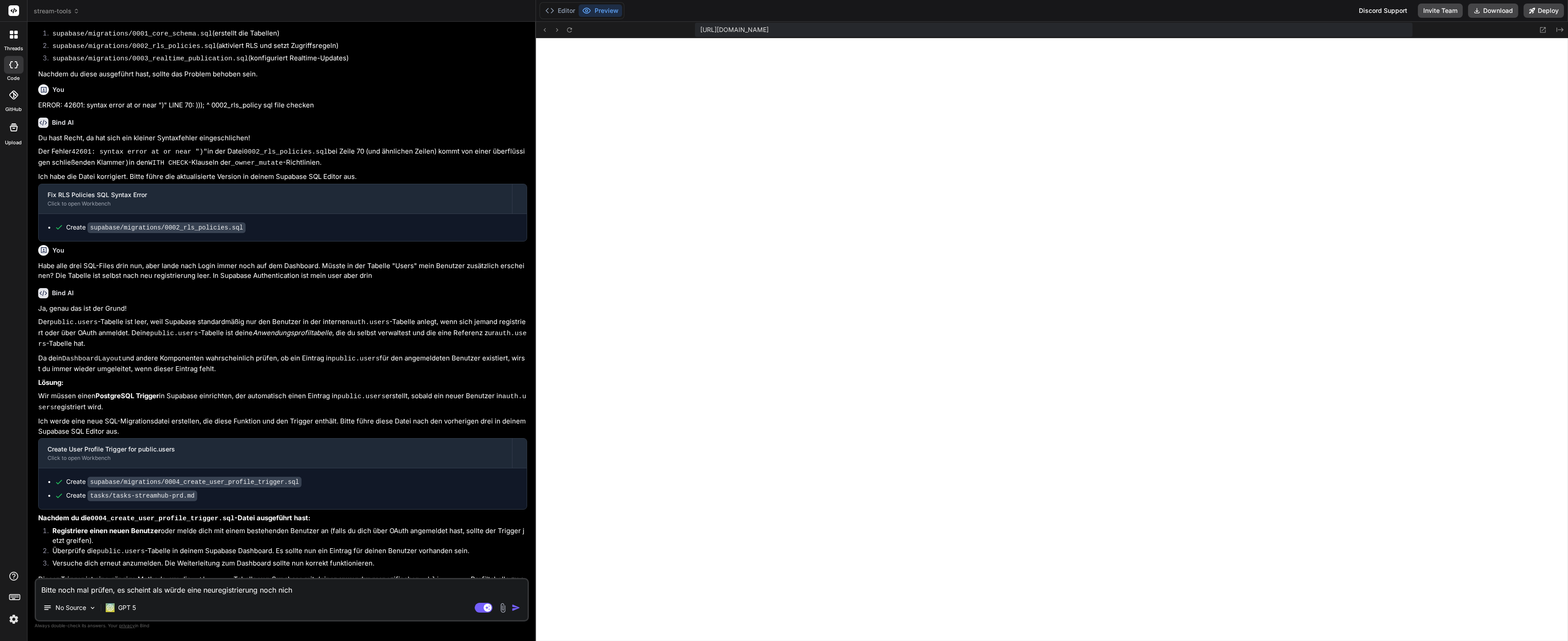
type textarea "Bitte noch mal prüfen, es scheint als würde eine neuregistrierung noch nicht"
type textarea "x"
type textarea "Bitte noch mal prüfen, es scheint als würde eine neuregistrierung noch nicht"
type textarea "x"
type textarea "Bitte noch mal prüfen, es scheint als würde eine neuregistrierung noch nicht i"
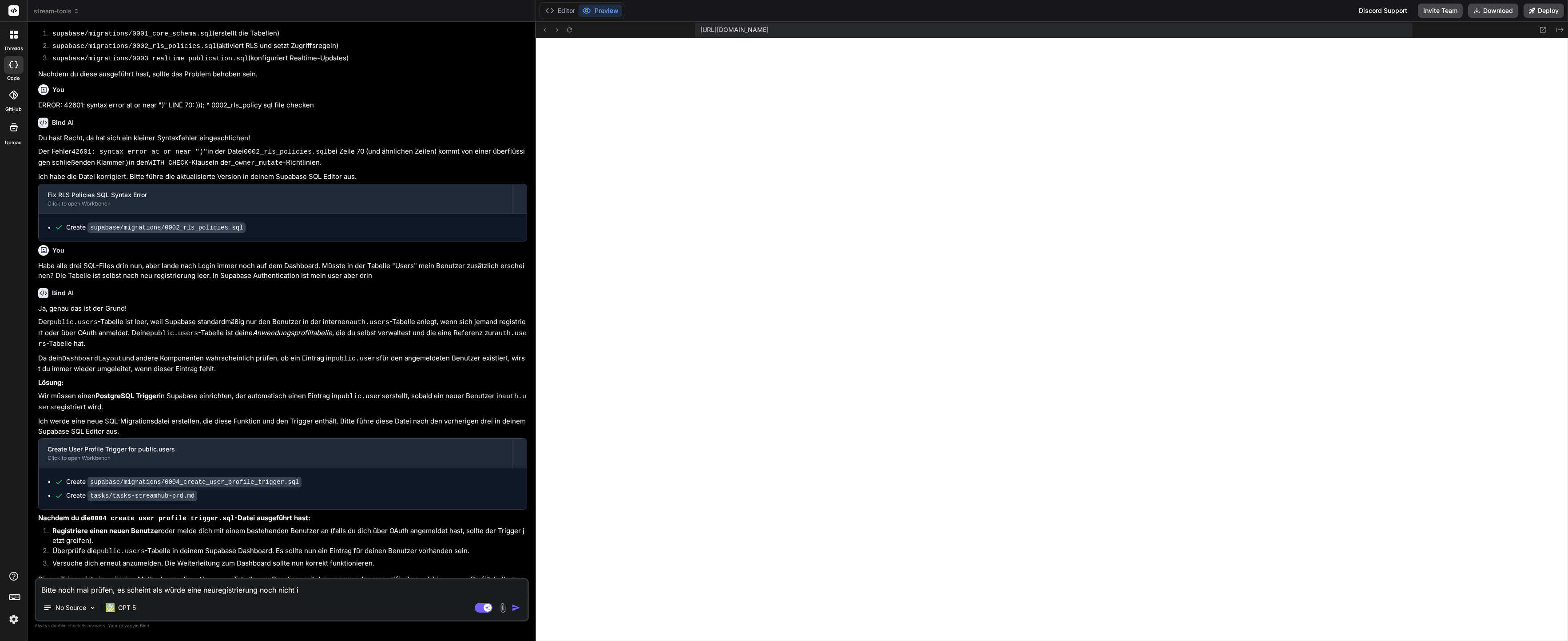
type textarea "x"
type textarea "Bitte noch mal prüfen, es scheint als würde eine neuregistrierung noch nicht in"
type textarea "x"
type textarea "Bitte noch mal prüfen, es scheint als würde eine neuregistrierung noch nicht in"
type textarea "x"
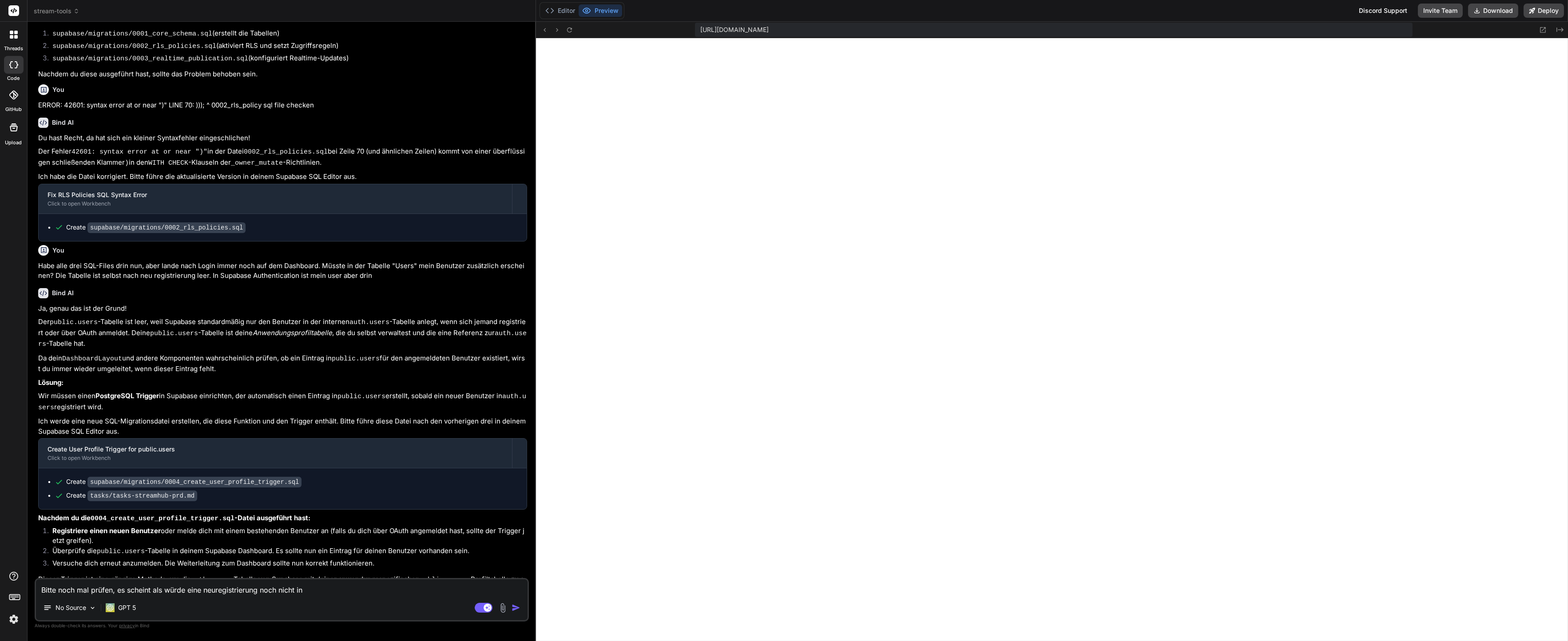
type textarea "Bitte noch mal prüfen, es scheint als würde eine neuregistrierung noch nicht in…"
type textarea "x"
type textarea "Bitte noch mal prüfen, es scheint als würde eine neuregistrierung noch nicht in…"
type textarea "x"
type textarea "Bitte noch mal prüfen, es scheint als würde eine neuregistrierung noch nicht in…"
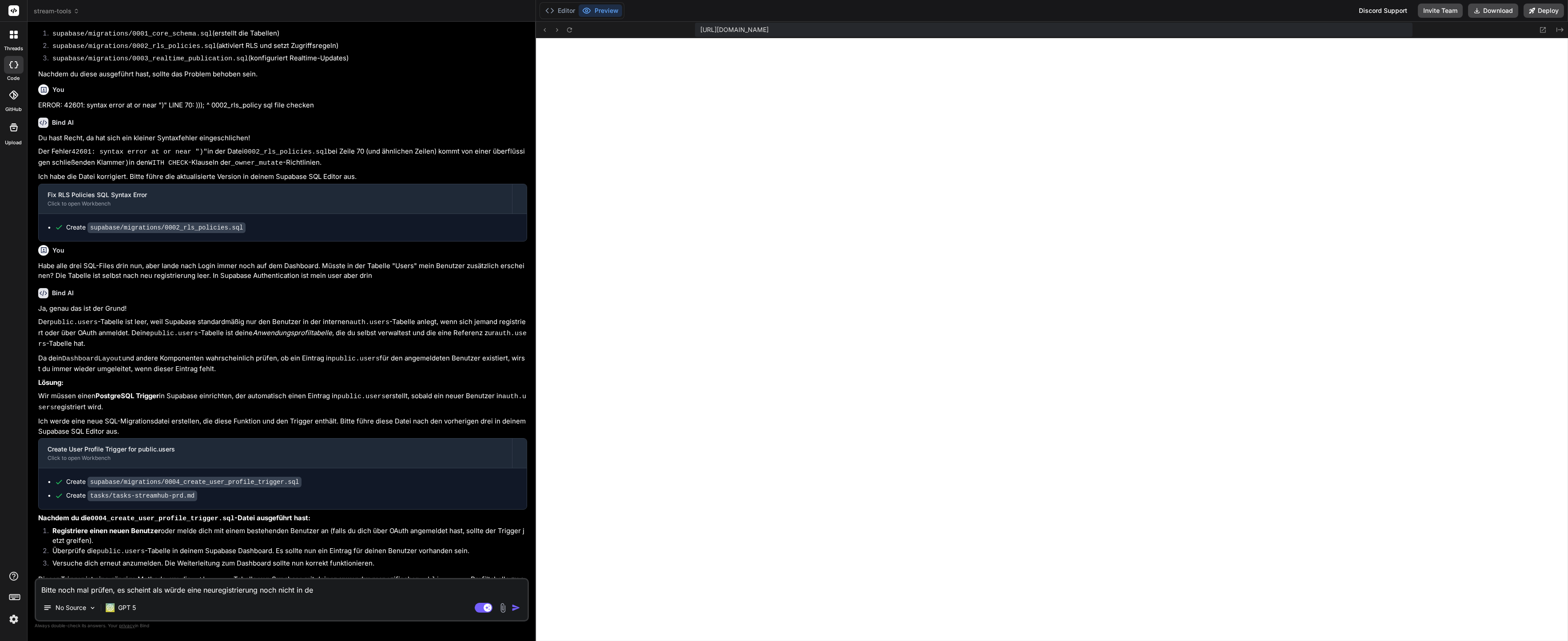
type textarea "x"
type textarea "Bitte noch mal prüfen, es scheint als würde eine neuregistrierung noch nicht in…"
type textarea "x"
type textarea "Bitte noch mal prüfen, es scheint als würde eine neuregistrierung noch nicht in…"
type textarea "x"
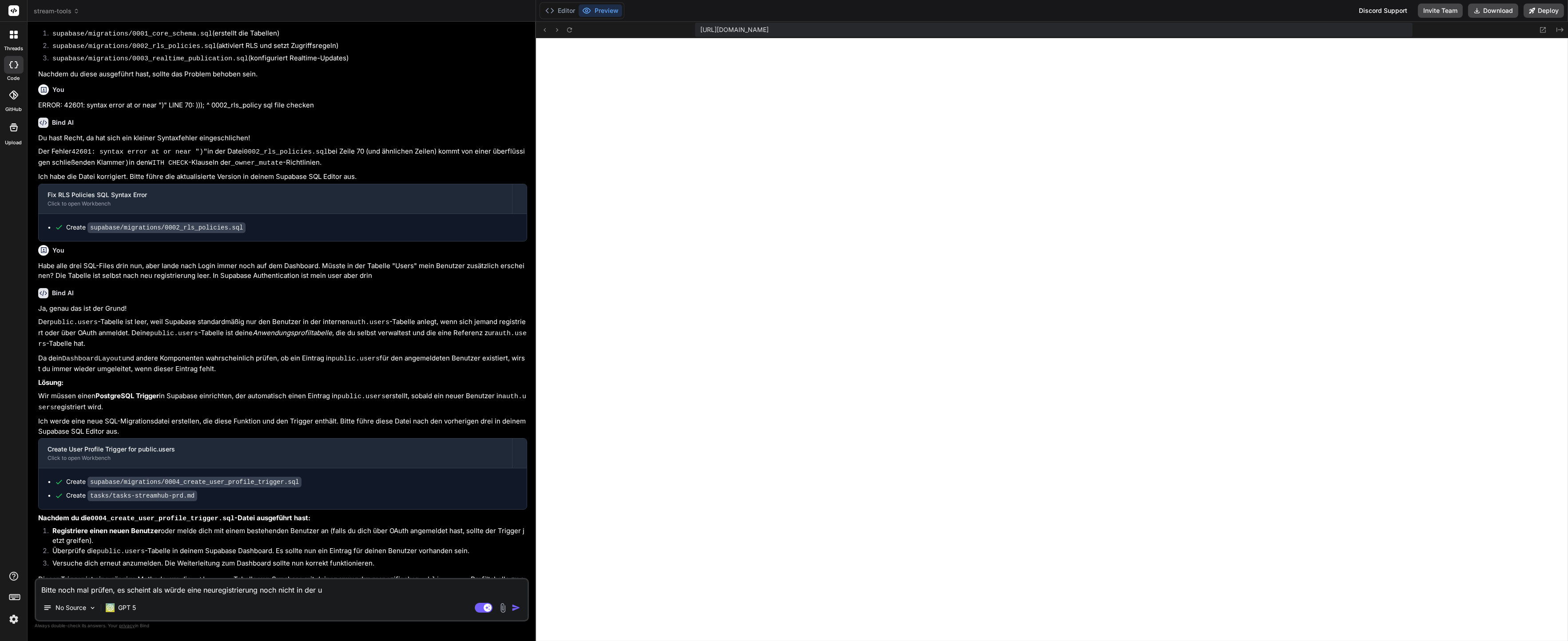
type textarea "Bitte noch mal prüfen, es scheint als würde eine neuregistrierung noch nicht in…"
type textarea "x"
type textarea "Bitte noch mal prüfen, es scheint als würde eine neuregistrierung noch nicht in…"
type textarea "x"
type textarea "Bitte noch mal prüfen, es scheint als würde eine neuregistrierung noch nicht in…"
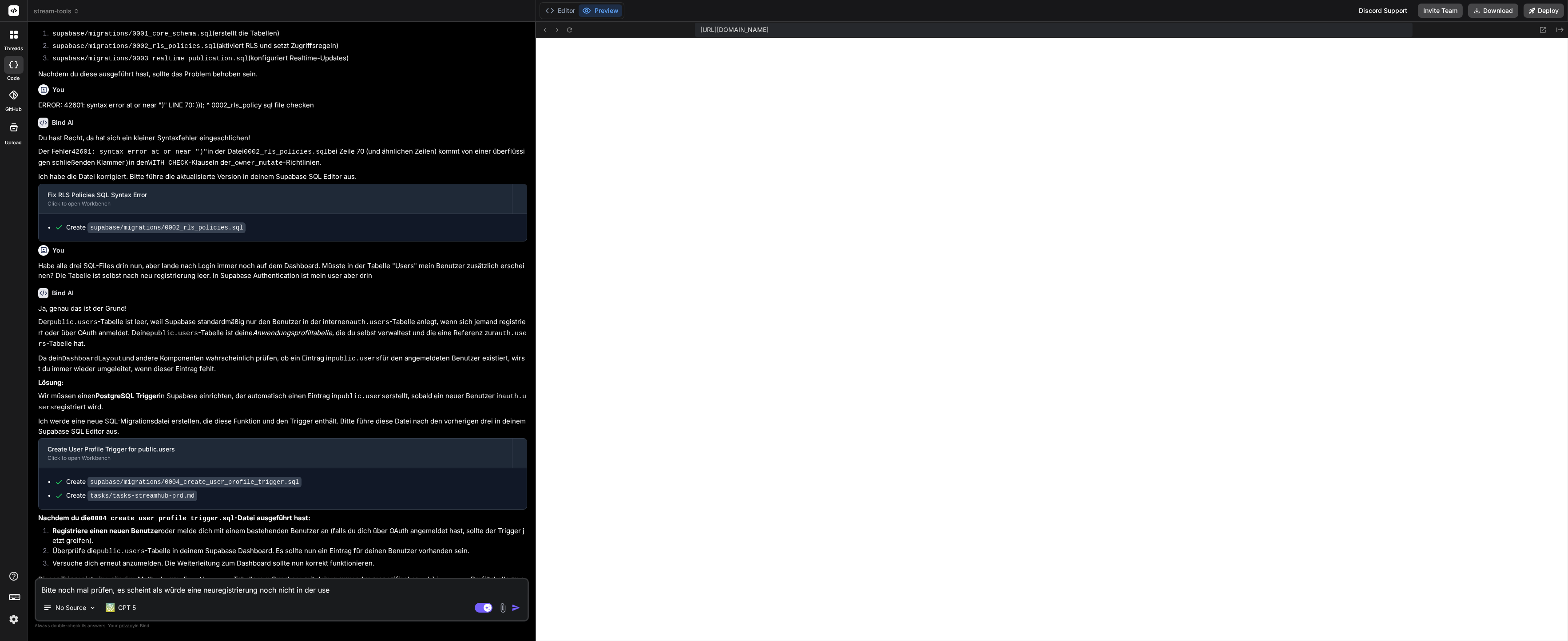
type textarea "x"
type textarea "Bitte noch mal prüfen, es scheint als würde eine neuregistrierung noch nicht in…"
type textarea "x"
type textarea "Bitte noch mal prüfen, es scheint als würde eine neuregistrierung noch nicht in…"
type textarea "x"
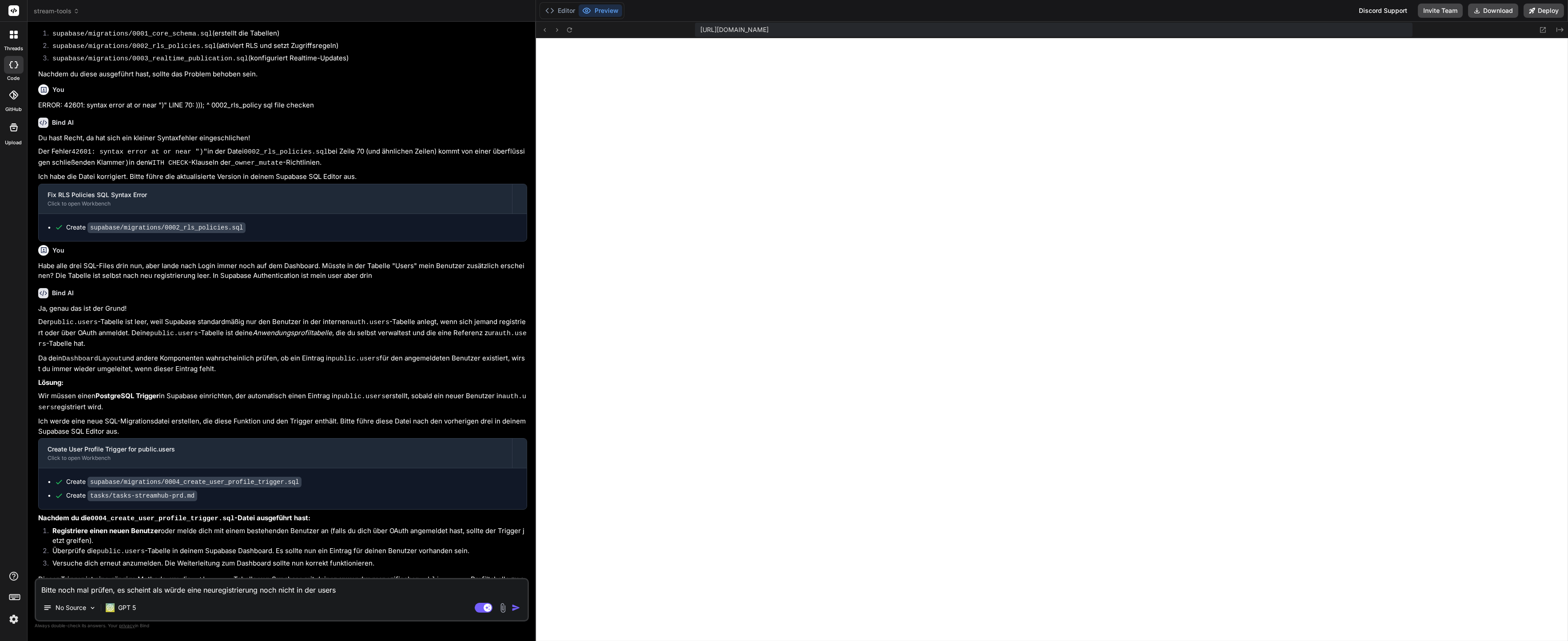
type textarea "Bitte noch mal prüfen, es scheint als würde eine neuregistrierung noch nicht in…"
type textarea "x"
type textarea "Bitte noch mal prüfen, es scheint als würde eine neuregistrierung noch nicht in…"
type textarea "x"
type textarea "Bitte noch mal prüfen, es scheint als würde eine neuregistrierung noch nicht in…"
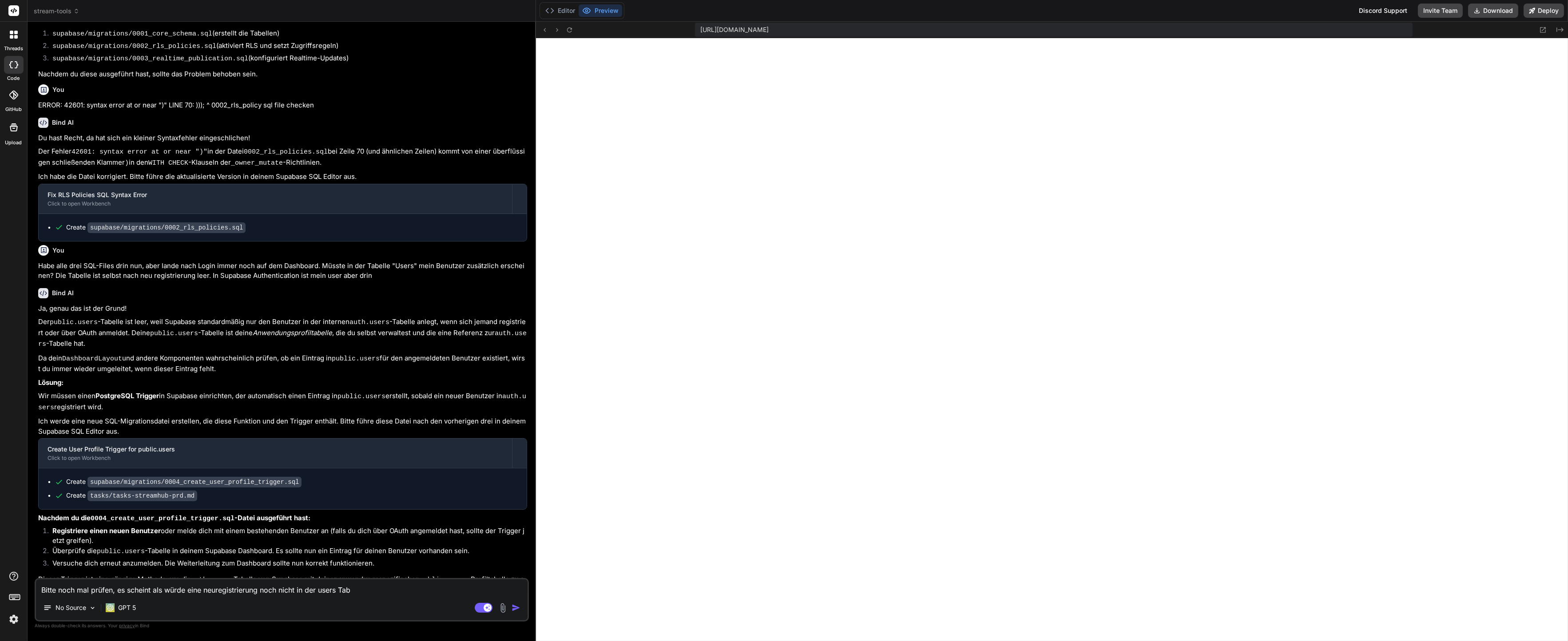
type textarea "x"
type textarea "Bitte noch mal prüfen, es scheint als würde eine neuregistrierung noch nicht in…"
type textarea "x"
type textarea "Bitte noch mal prüfen, es scheint als würde eine neuregistrierung noch nicht in…"
type textarea "x"
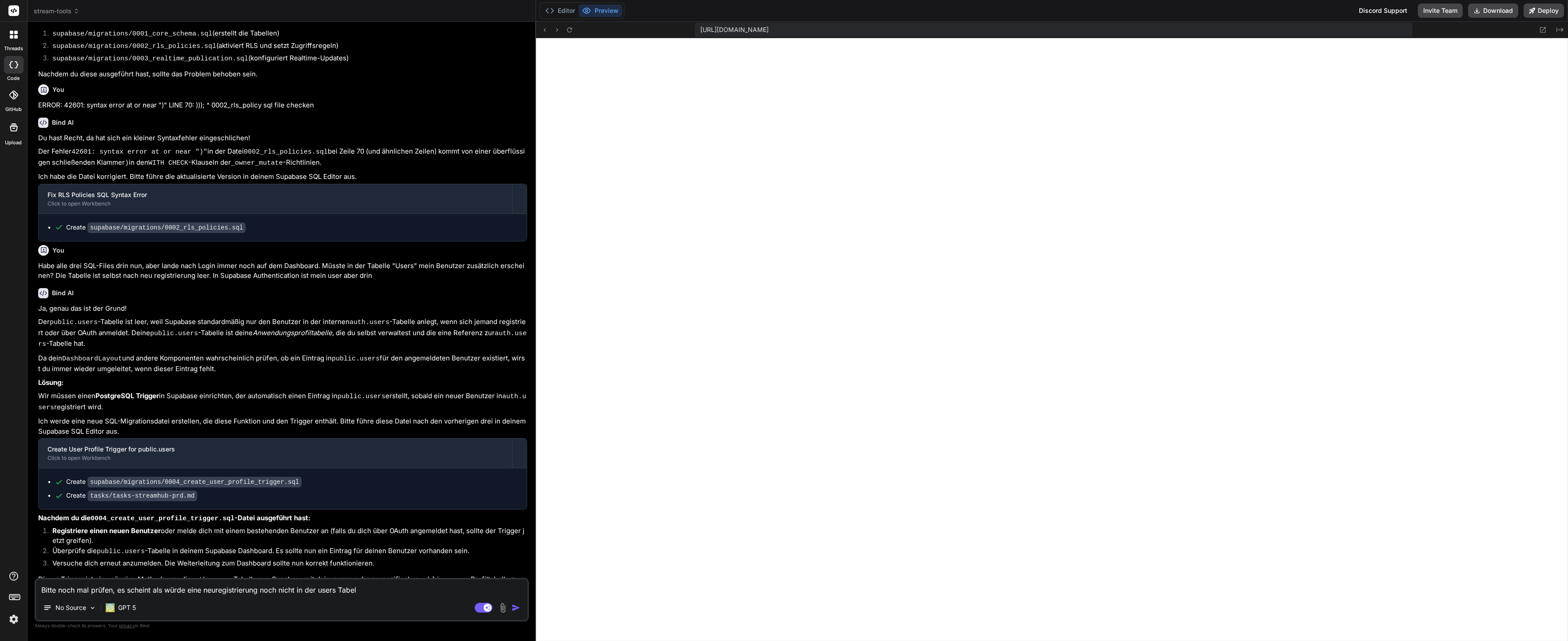
type textarea "Bitte noch mal prüfen, es scheint als würde eine neuregistrierung noch nicht in…"
type textarea "x"
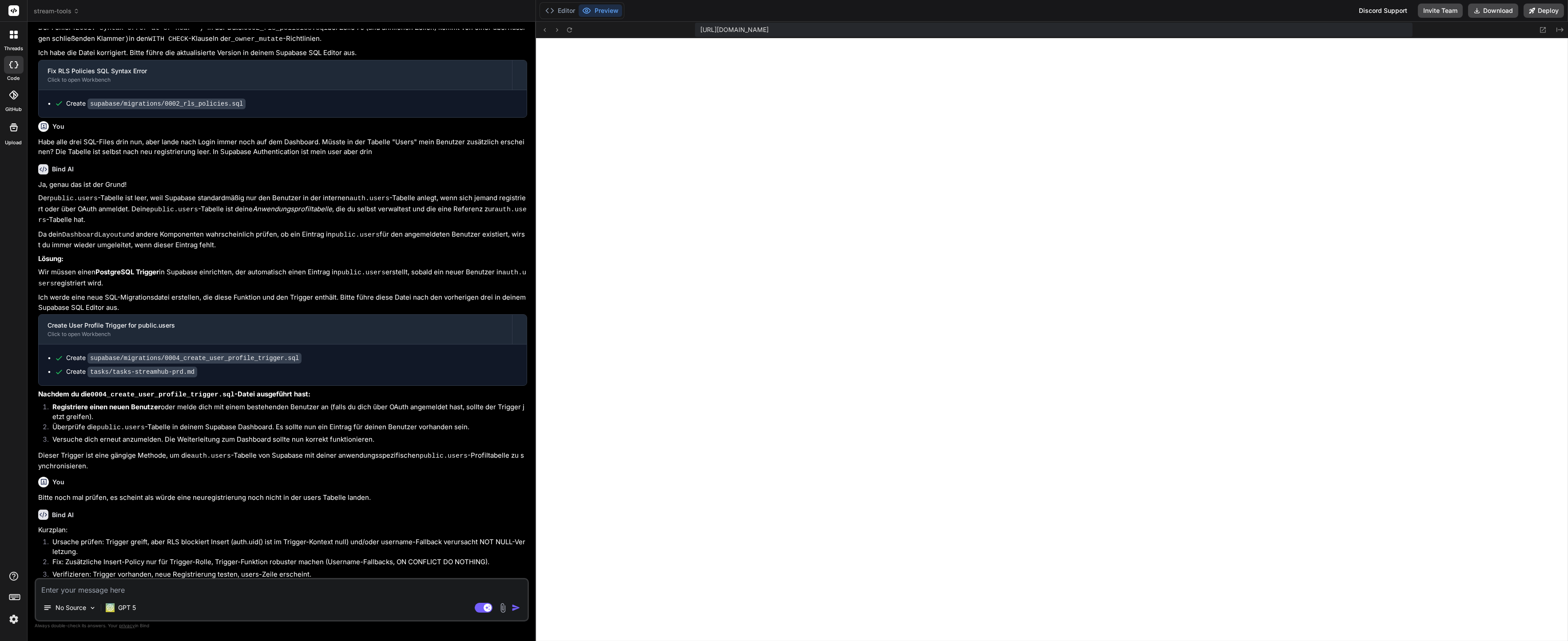
scroll to position [1099, 0]
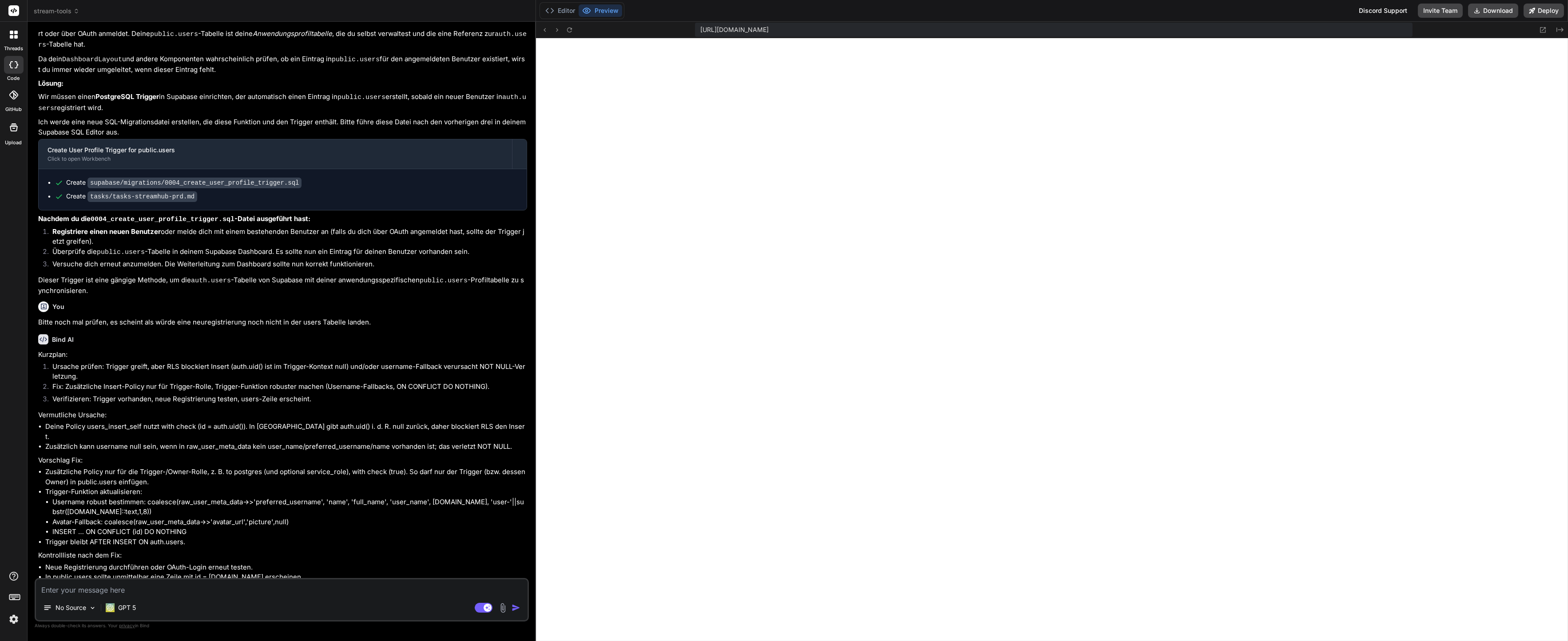
click at [219, 587] on textarea at bounding box center [282, 587] width 492 height 16
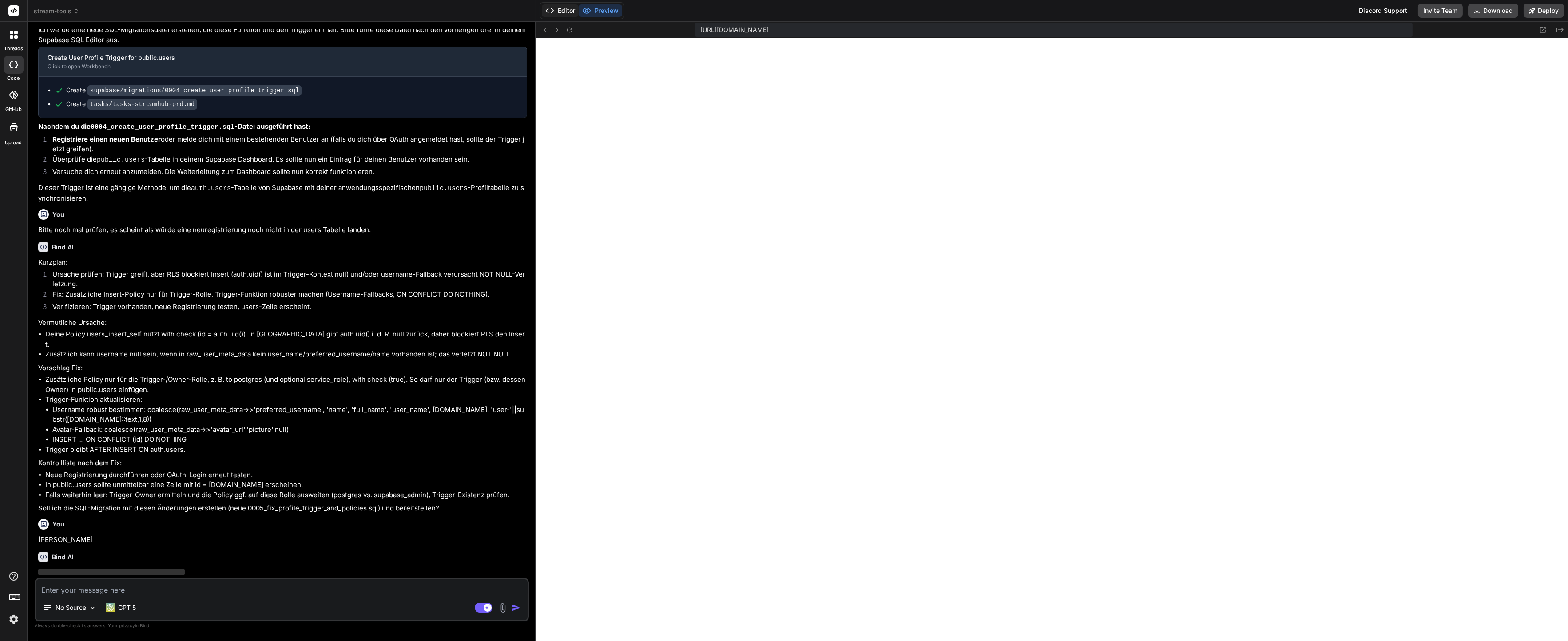
click at [566, 6] on button "Editor" at bounding box center [559, 10] width 37 height 12
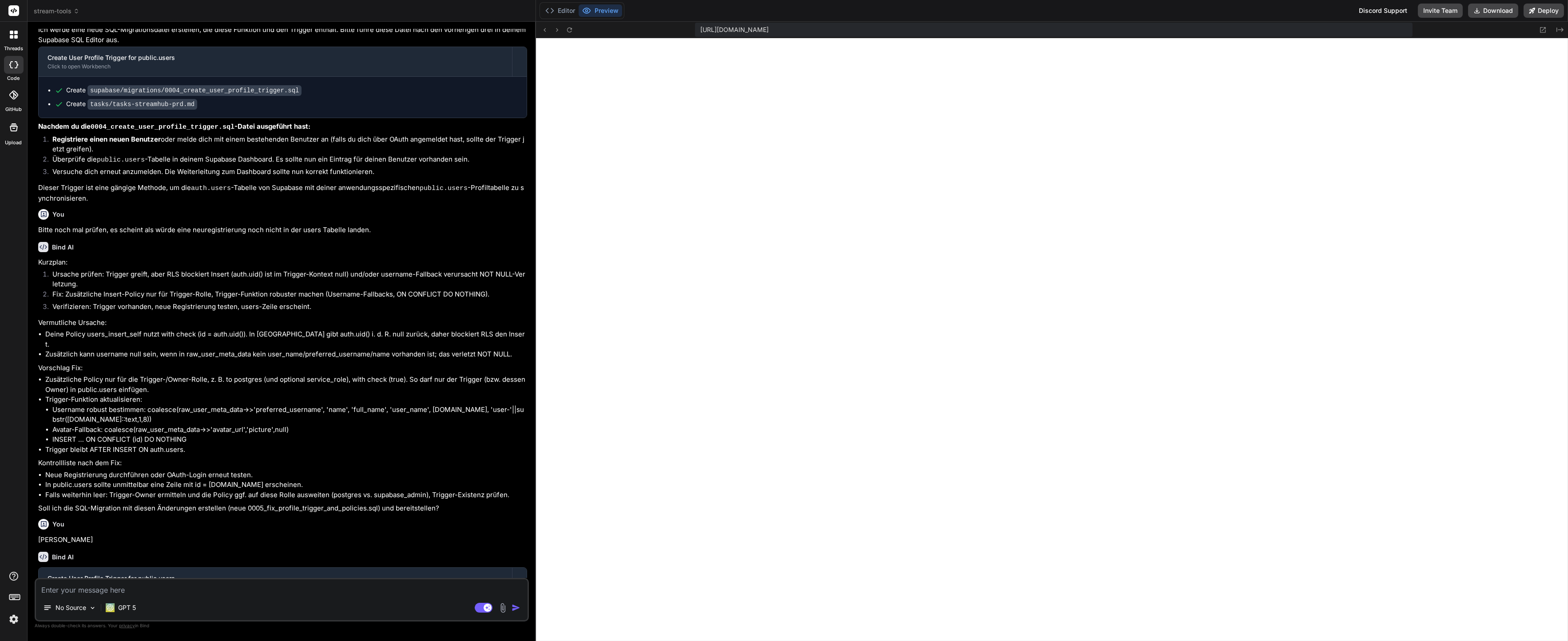
scroll to position [1242, 0]
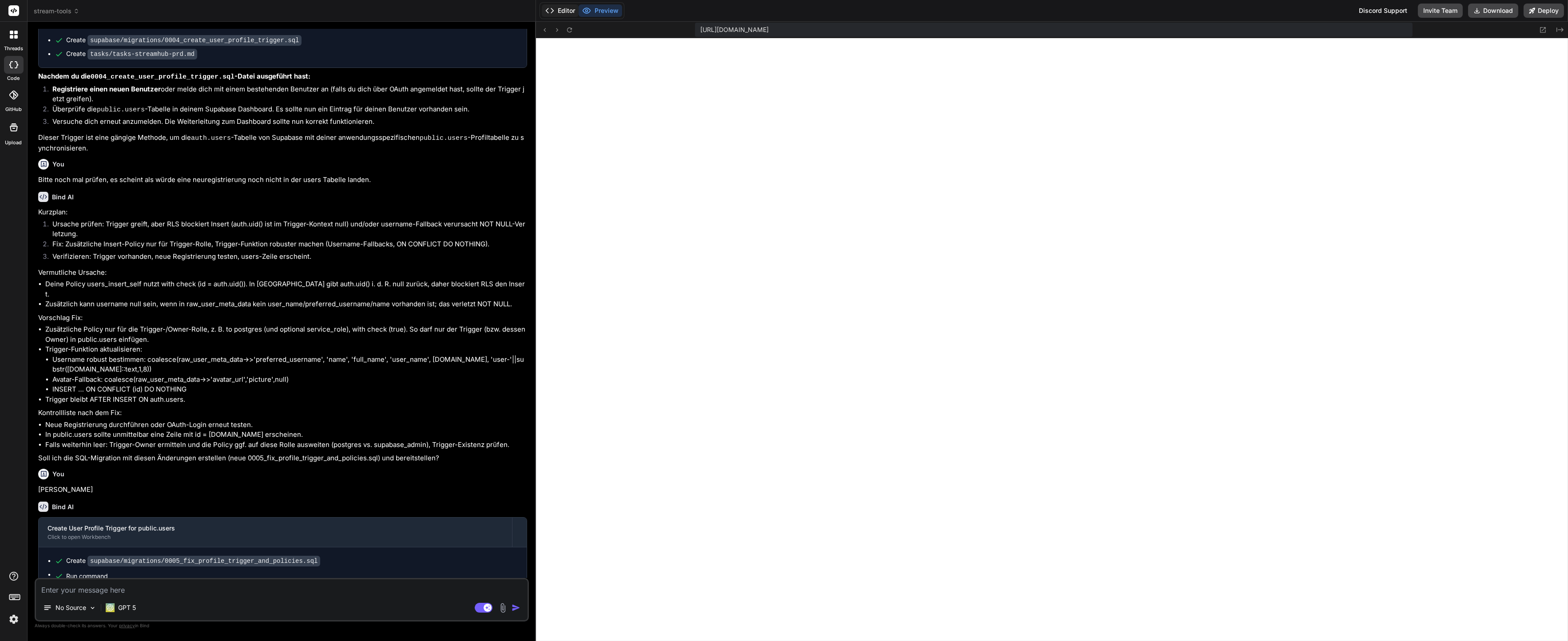
click at [554, 12] on button "Editor" at bounding box center [559, 10] width 37 height 12
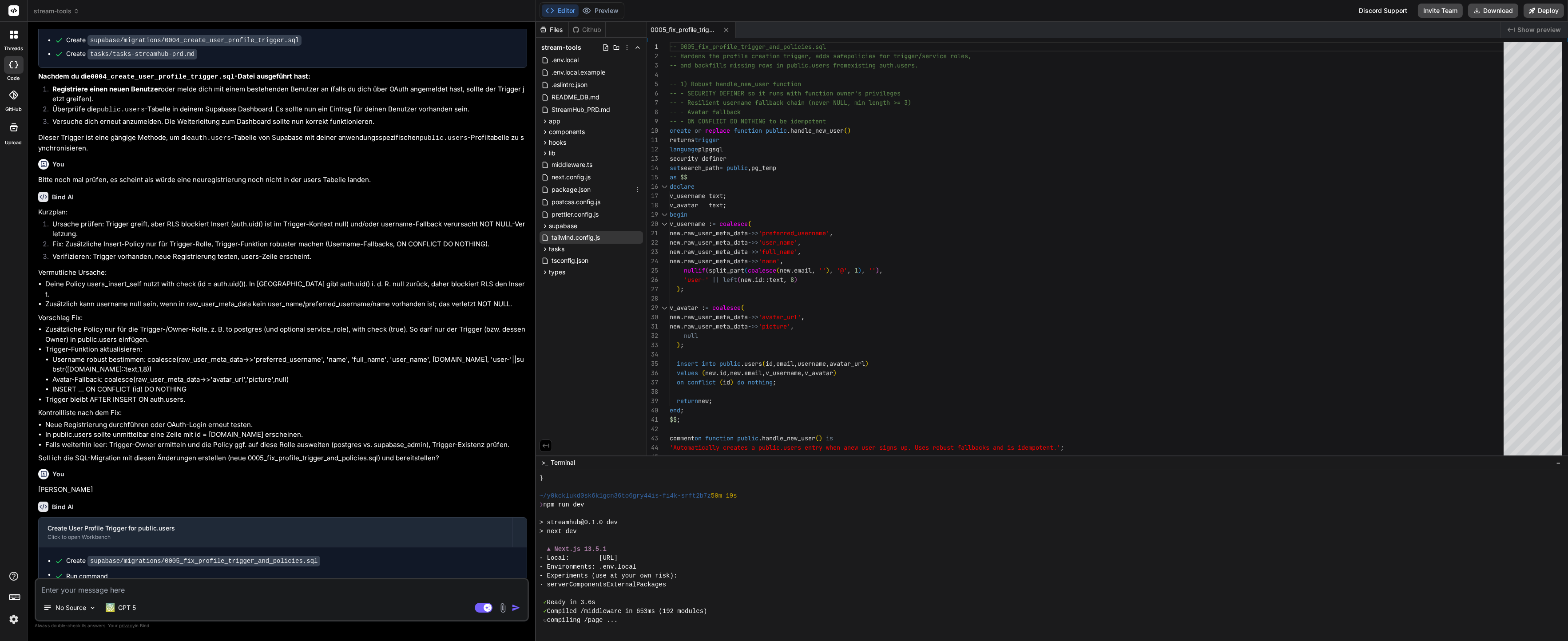
scroll to position [1482, 0]
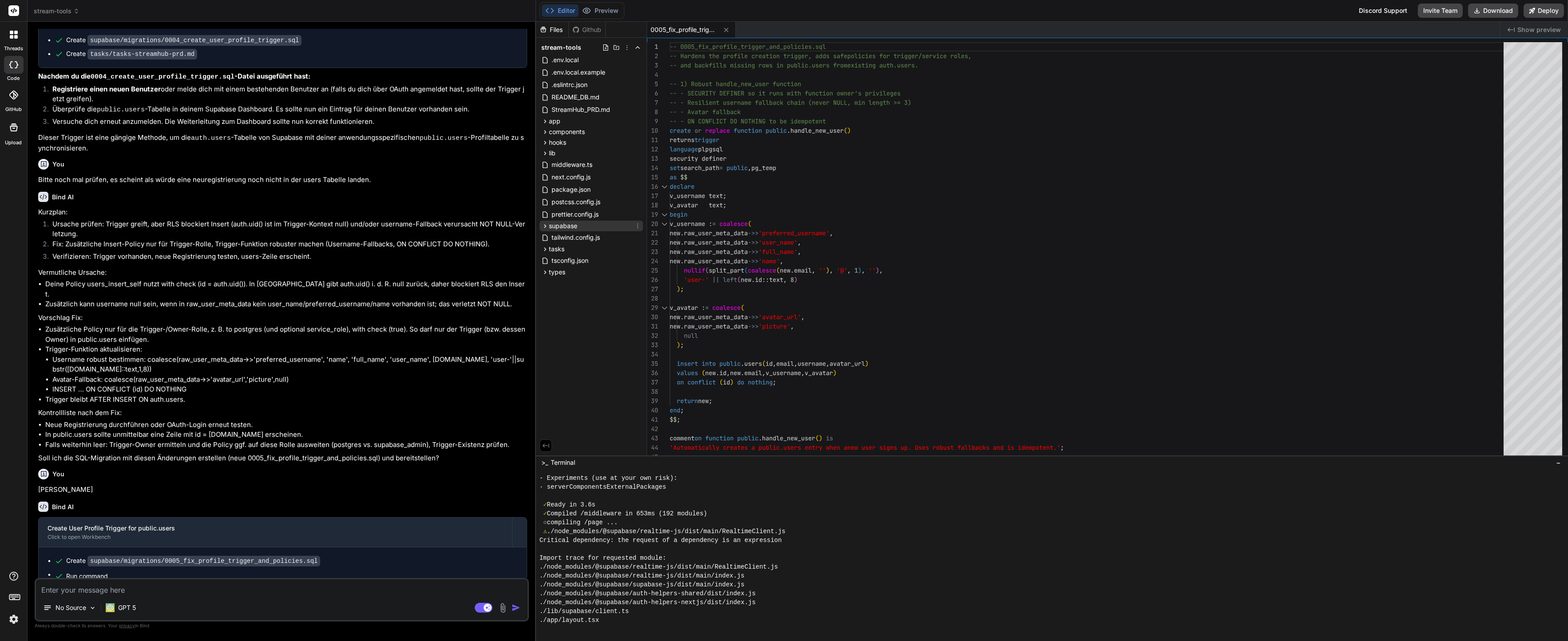
click at [569, 224] on span "supabase" at bounding box center [563, 226] width 28 height 9
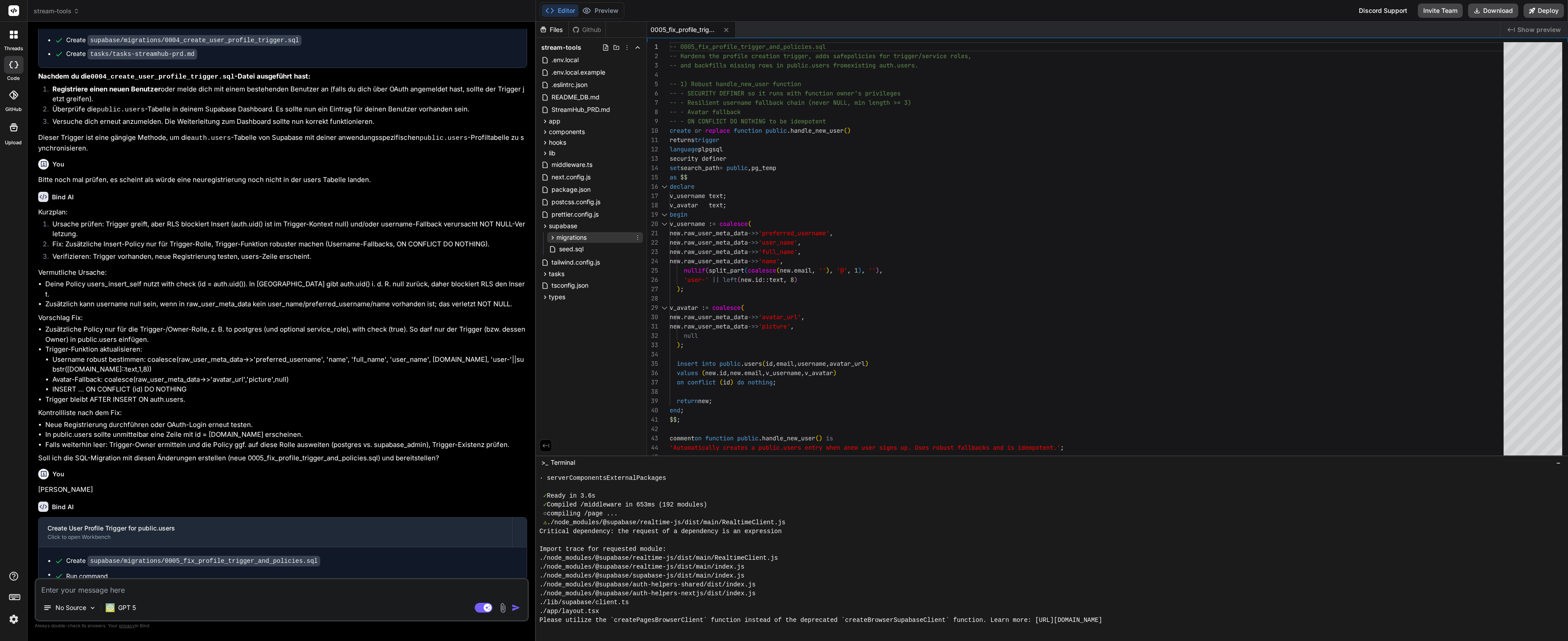
click at [574, 238] on span "migrations" at bounding box center [571, 238] width 30 height 9
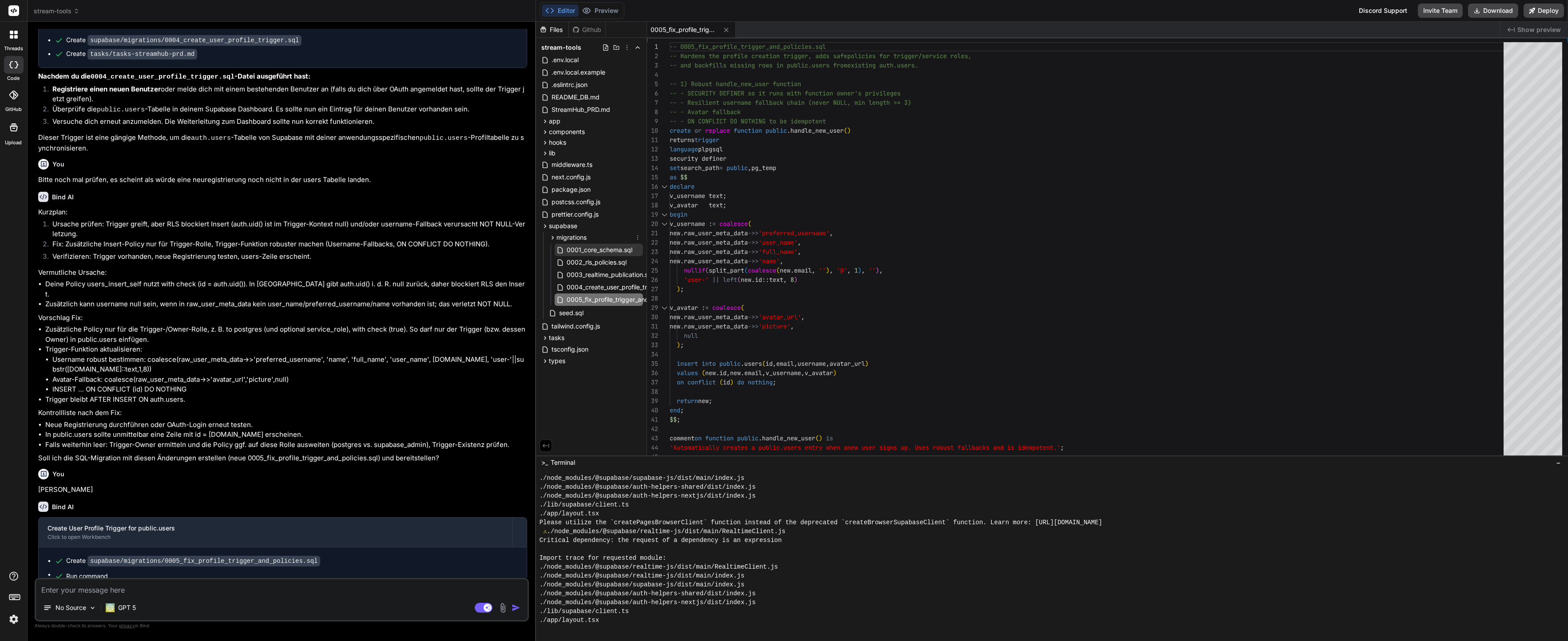
scroll to position [1589, 0]
click at [587, 294] on span "0005_fix_profile_trigger_and_policies.sql" at bounding box center [625, 300] width 119 height 11
click at [776, 263] on div "-- 0005_fix_profile_trigger_and_policies.sql -- Hardens the profile creation tr…" at bounding box center [1089, 578] width 839 height 1072
click at [1014, 173] on div "-- 0005_fix_profile_trigger_and_policies.sql -- Hardens the profile creation tr…" at bounding box center [1089, 578] width 839 height 1072
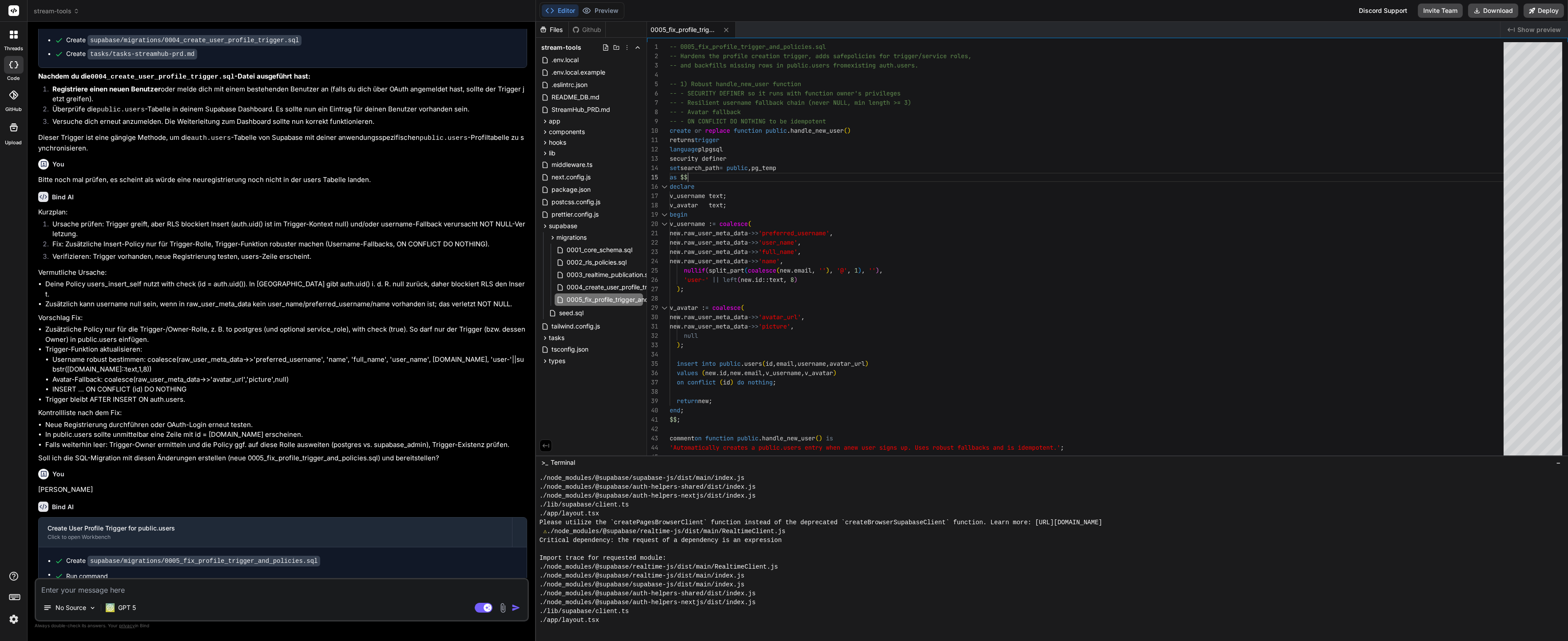
click at [586, 22] on div "Files Github" at bounding box center [571, 30] width 70 height 16
click at [595, 6] on button "Preview" at bounding box center [601, 10] width 44 height 12
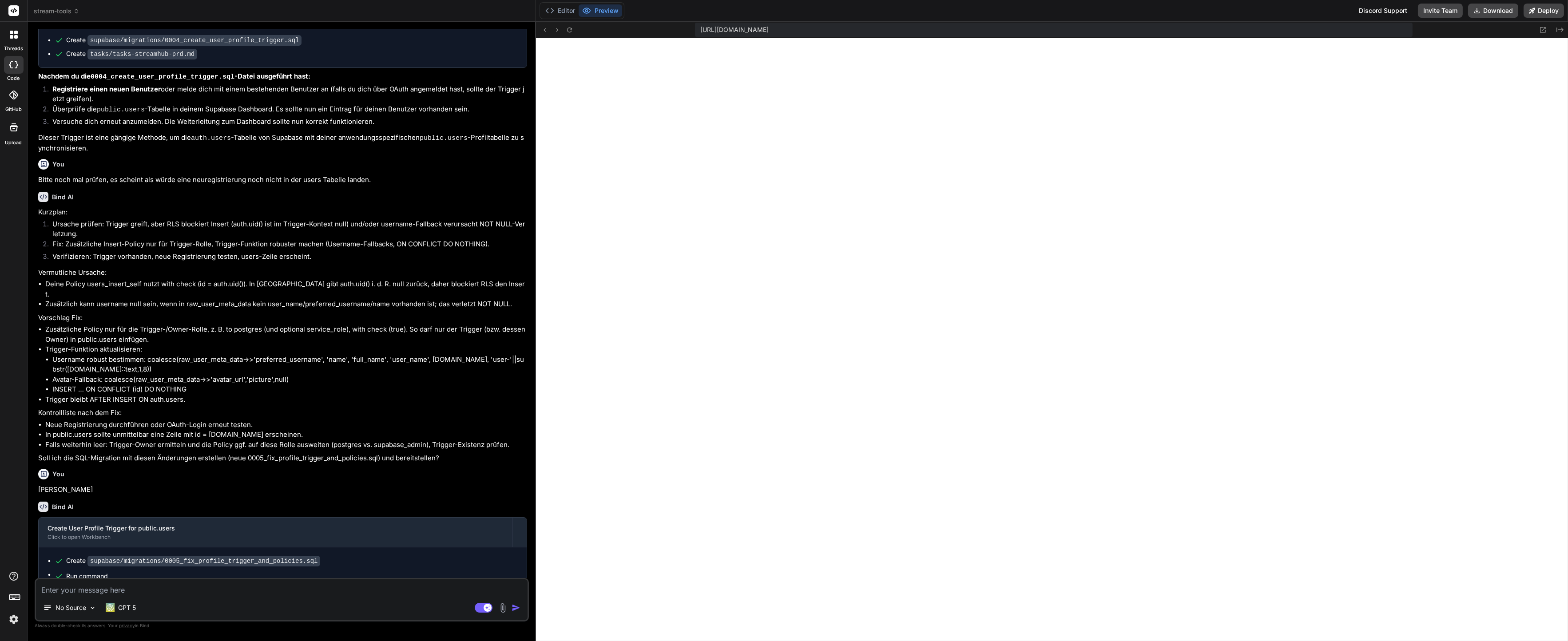
scroll to position [1980, 0]
click at [144, 574] on div "Create supabase/migrations/0005_fix_profile_trigger_and_policies.sql Run comman…" at bounding box center [282, 577] width 488 height 60
click at [140, 577] on div "Create supabase/migrations/0005_fix_profile_trigger_and_policies.sql Run comman…" at bounding box center [282, 577] width 488 height 60
click at [138, 580] on textarea at bounding box center [282, 587] width 492 height 16
click at [324, 597] on div "Okay. Die Tabelle mit meinem Nutzer existiert. Bin TROTZDEM wieder bei der No S…" at bounding box center [282, 600] width 494 height 44
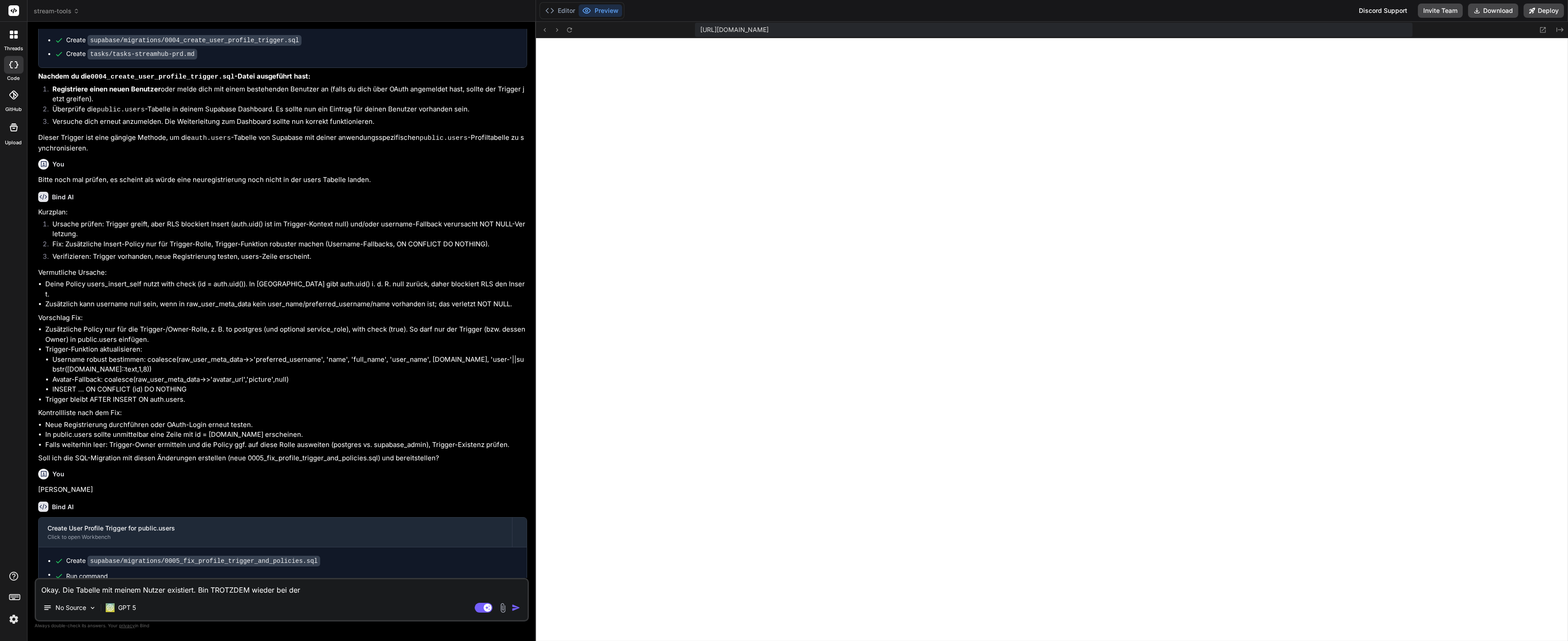
click at [352, 575] on div "Create supabase/migrations/0005_fix_profile_trigger_and_policies.sql Run comman…" at bounding box center [282, 577] width 488 height 60
click at [338, 589] on textarea "Okay. Die Tabelle mit meinem Nutzer existiert. Bin TROTZDEM wieder bei der" at bounding box center [282, 587] width 492 height 16
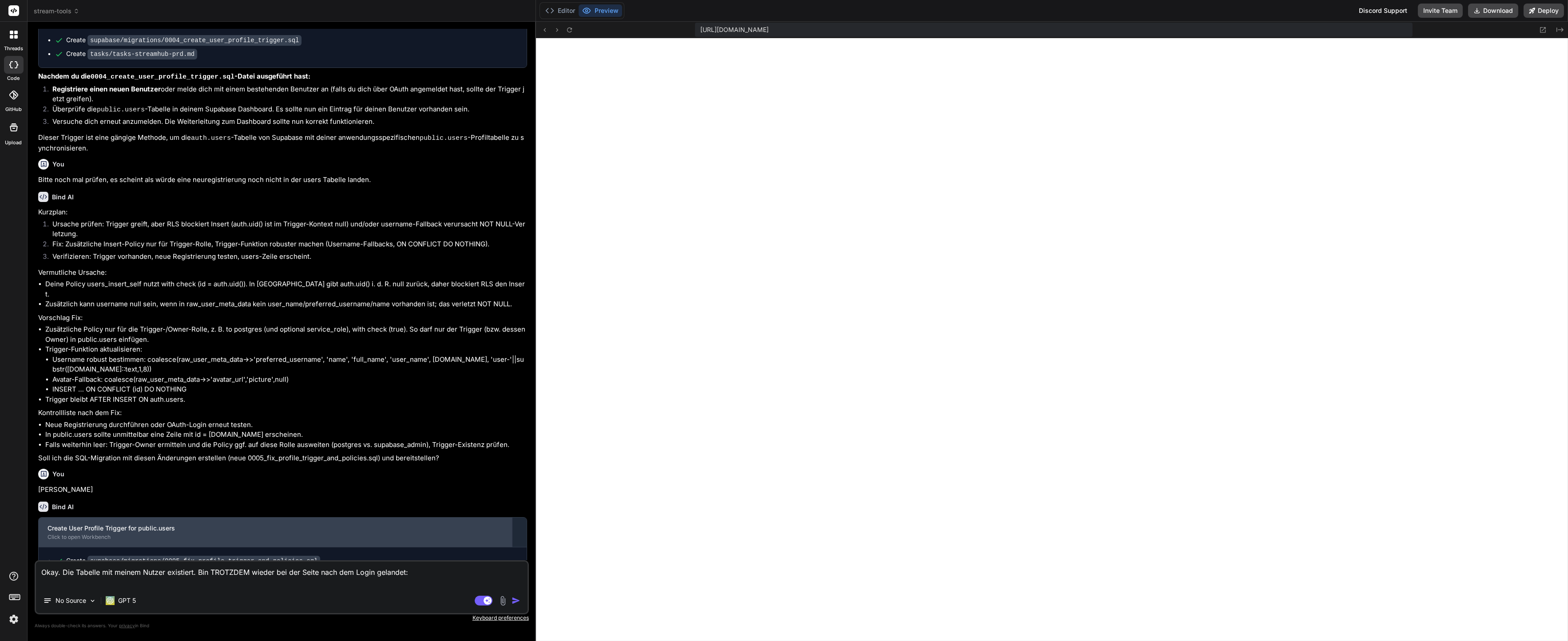
paste textarea "Welcome to StreamHub The ultimate all-in-one platform for Twitch and YouTube st…"
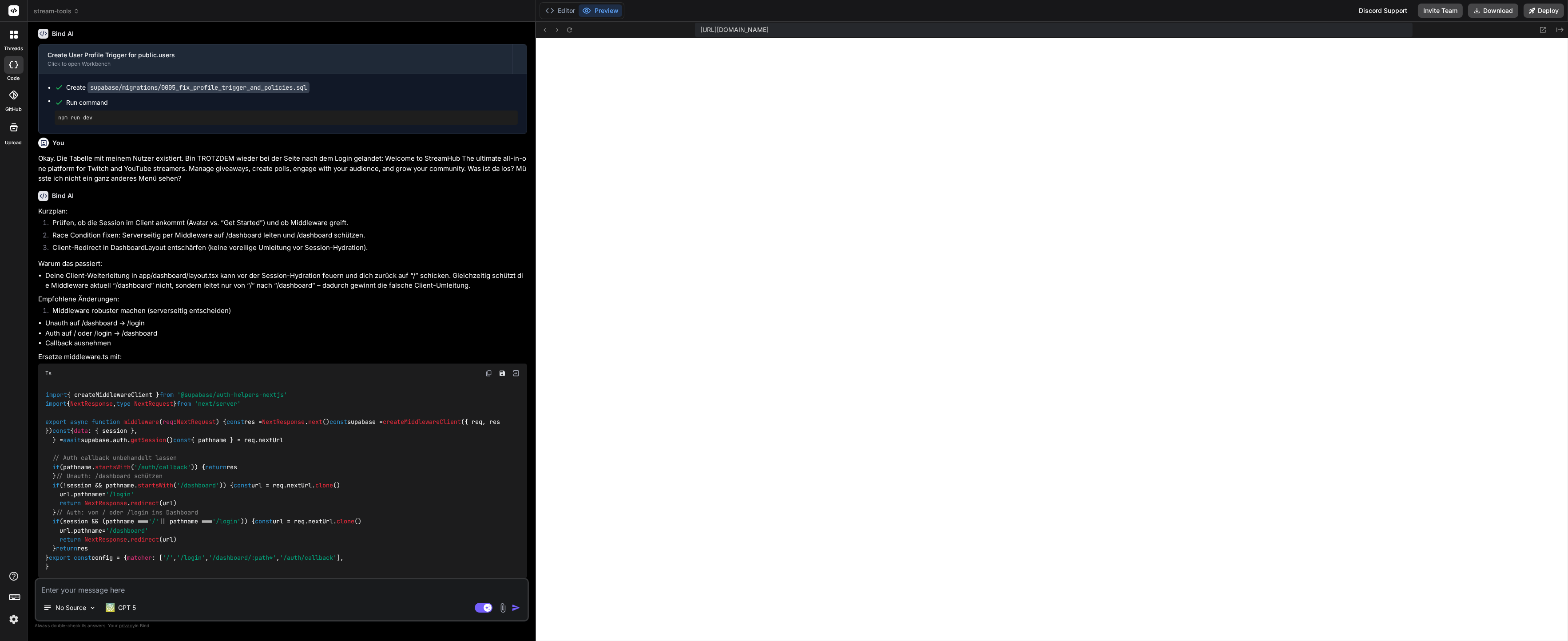
scroll to position [1643, 0]
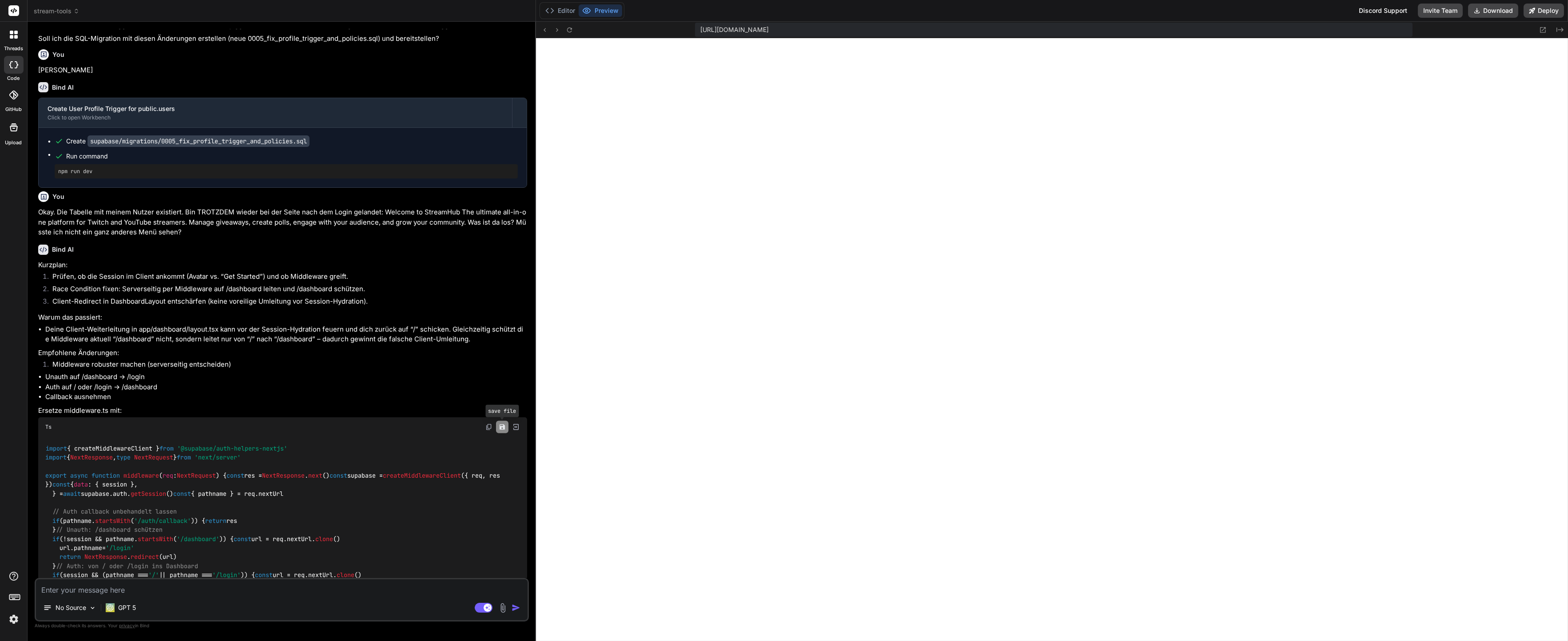
click at [505, 425] on icon "Save file" at bounding box center [502, 427] width 5 height 5
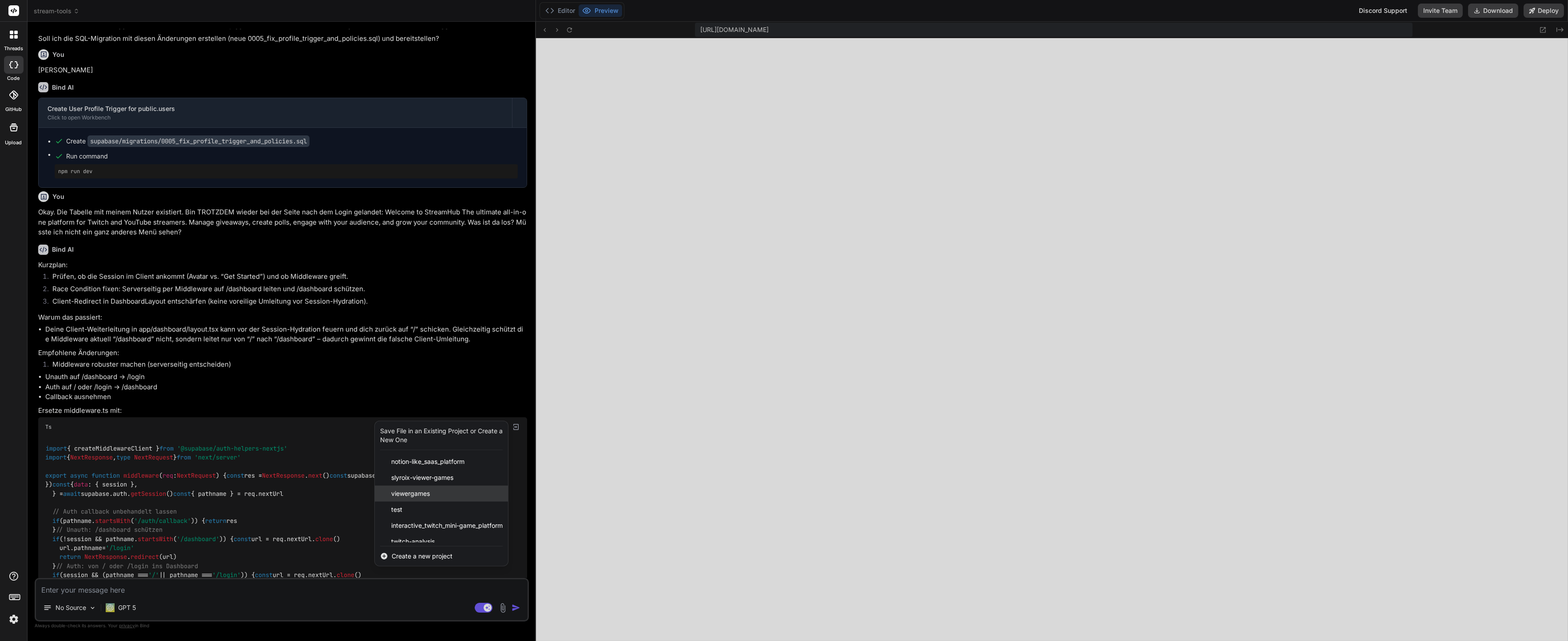
scroll to position [55, 0]
click at [407, 530] on span "stream-tools" at bounding box center [409, 535] width 36 height 9
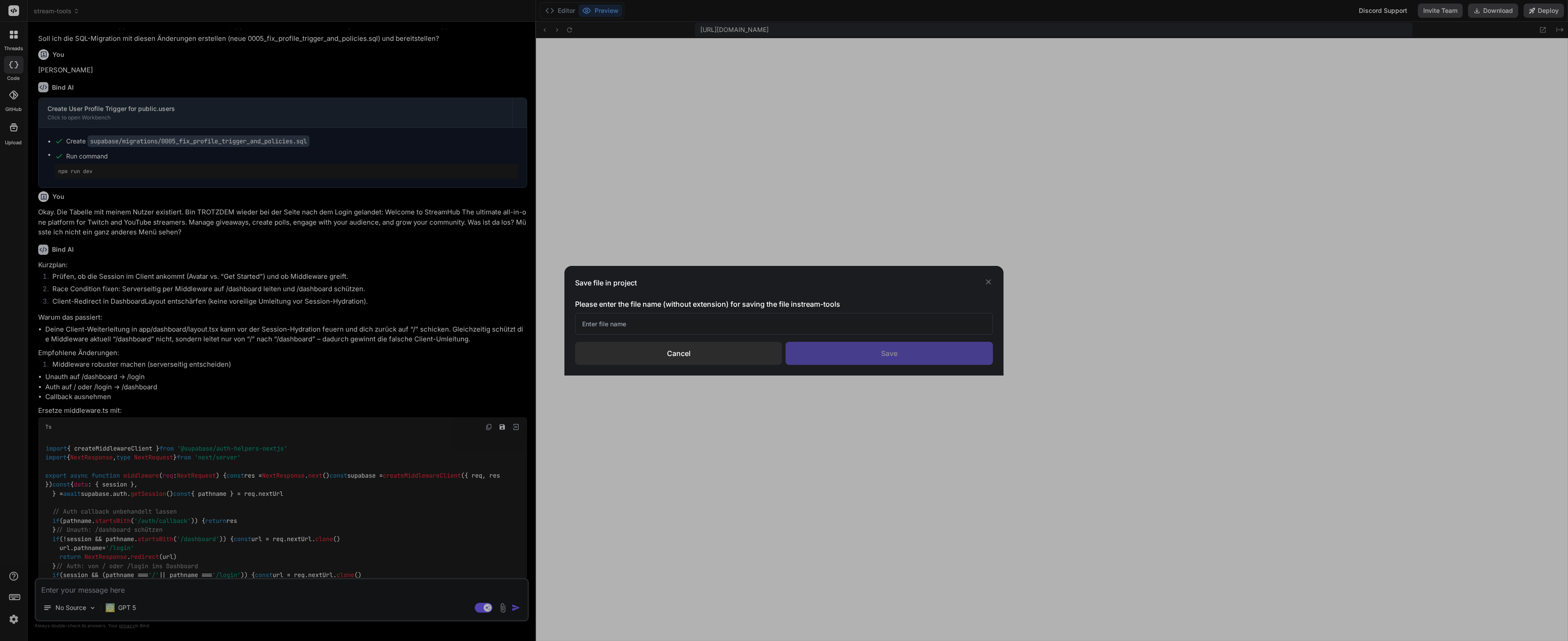
click at [599, 362] on div "Cancel" at bounding box center [678, 353] width 207 height 23
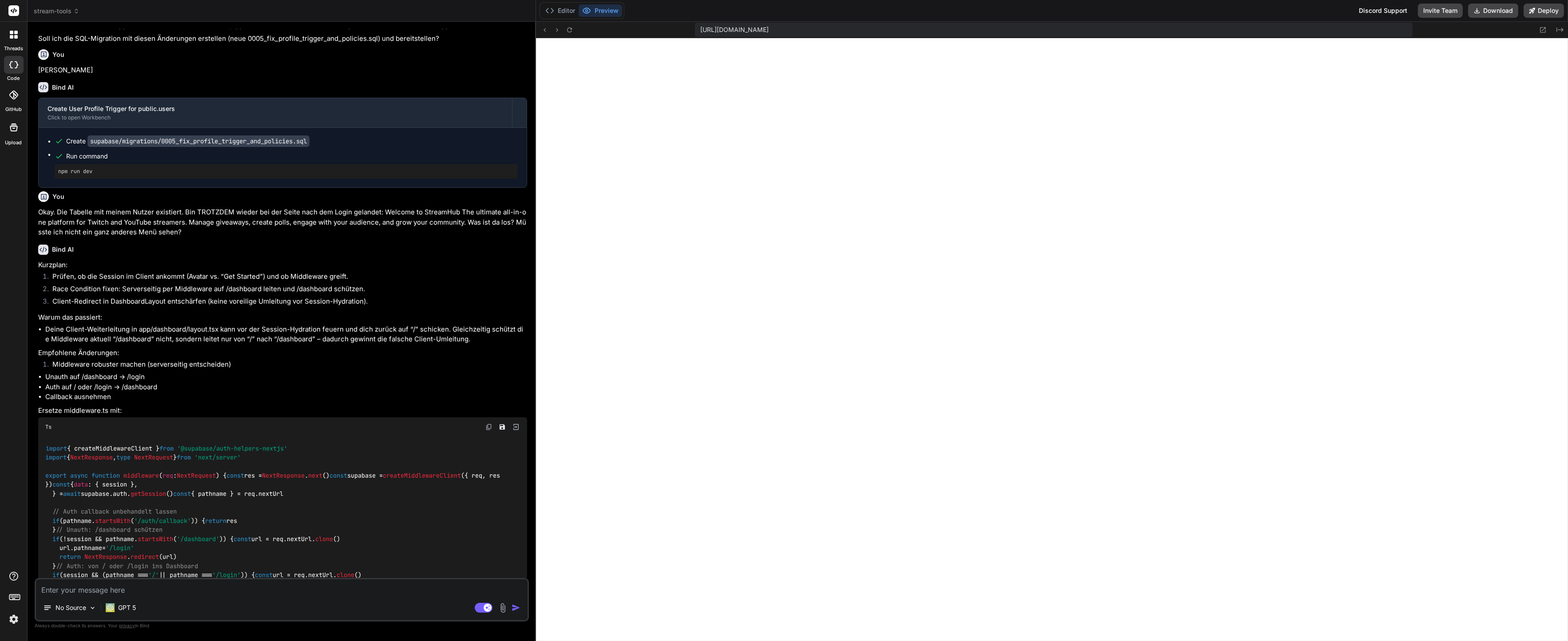
click at [365, 453] on div "import { createMiddlewareClient } from '@supabase/auth-helpers-nextjs' import {…" at bounding box center [282, 534] width 489 height 195
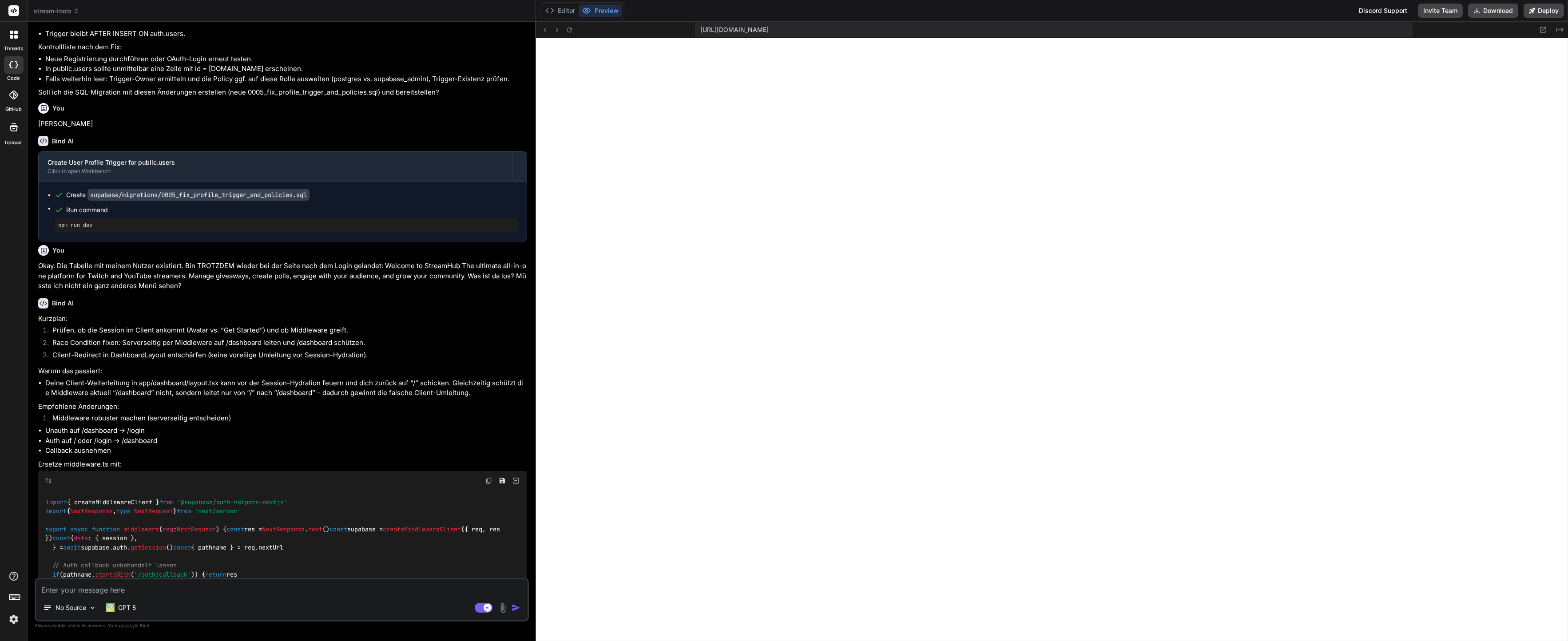
scroll to position [1643, 0]
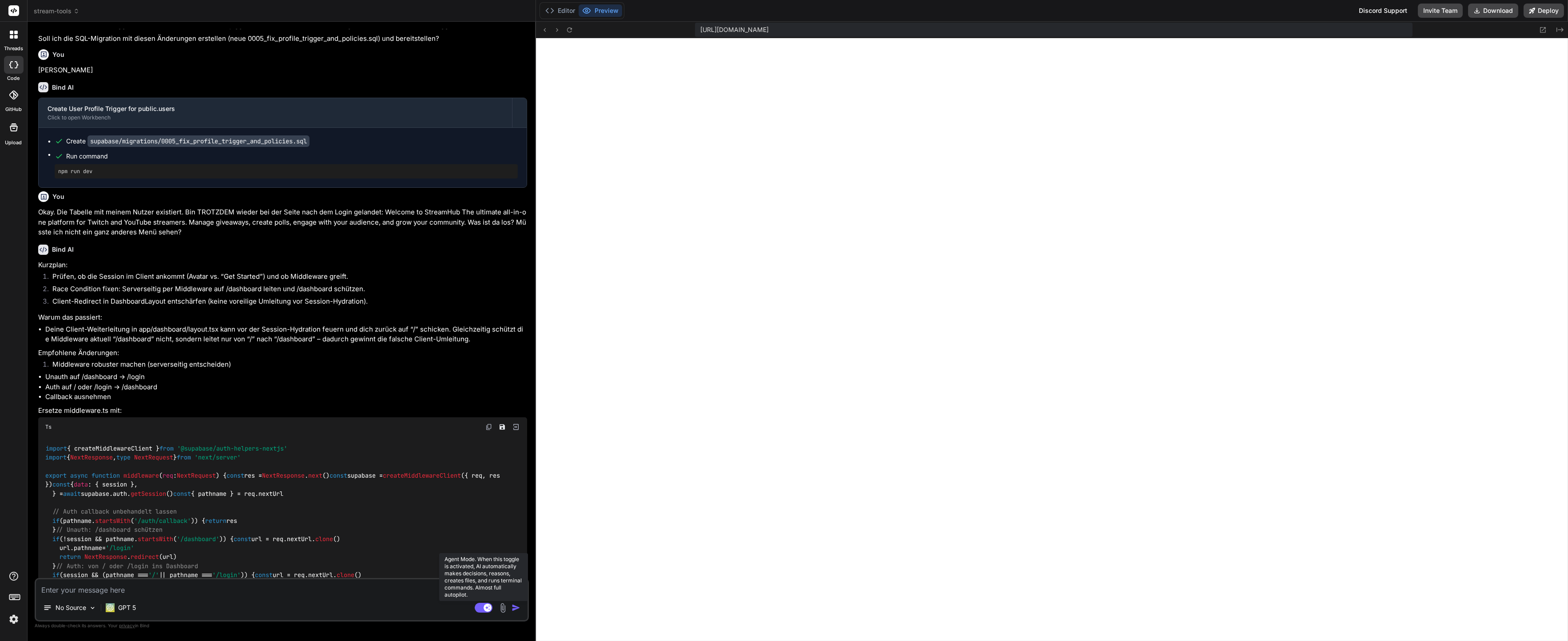
click at [479, 609] on rect at bounding box center [483, 608] width 18 height 10
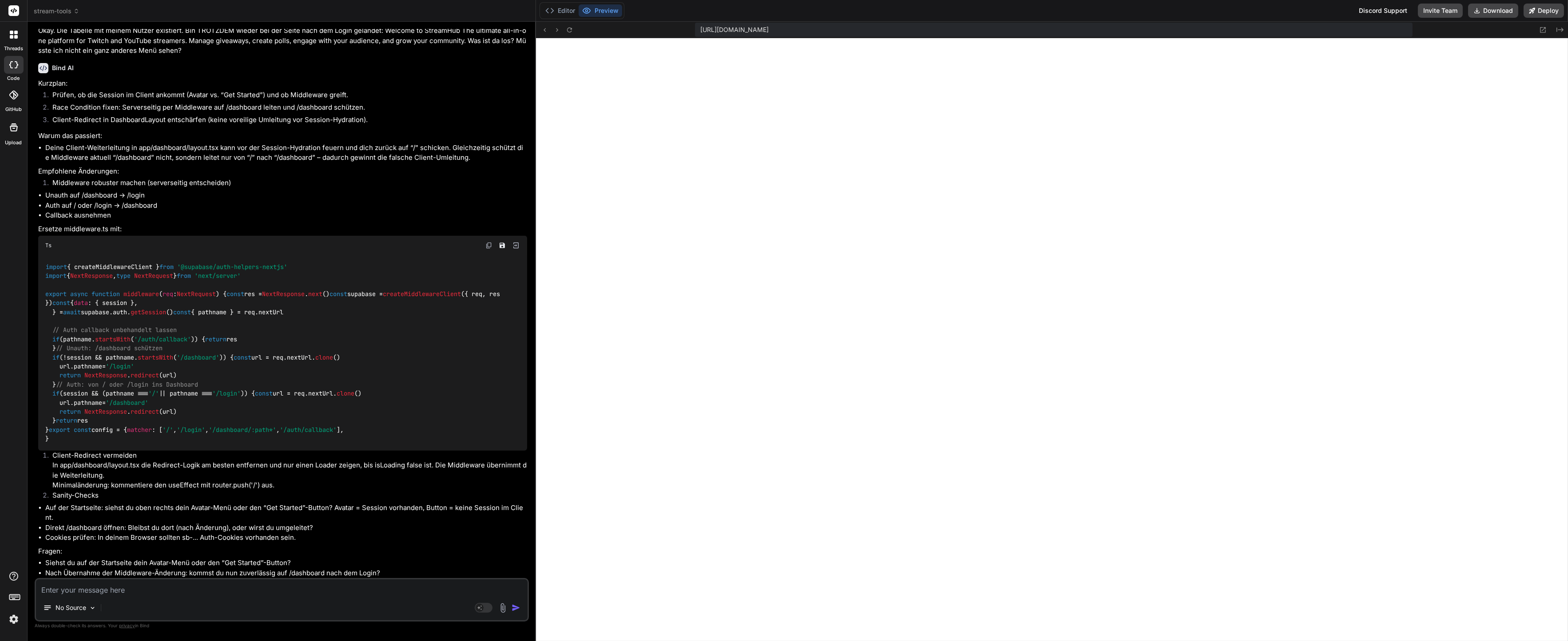
scroll to position [1906, 0]
click at [163, 598] on div "No Source Agent Mode. When this toggle is activated, AI automatically makes dec…" at bounding box center [282, 600] width 494 height 44
click at [164, 587] on textarea at bounding box center [282, 587] width 492 height 16
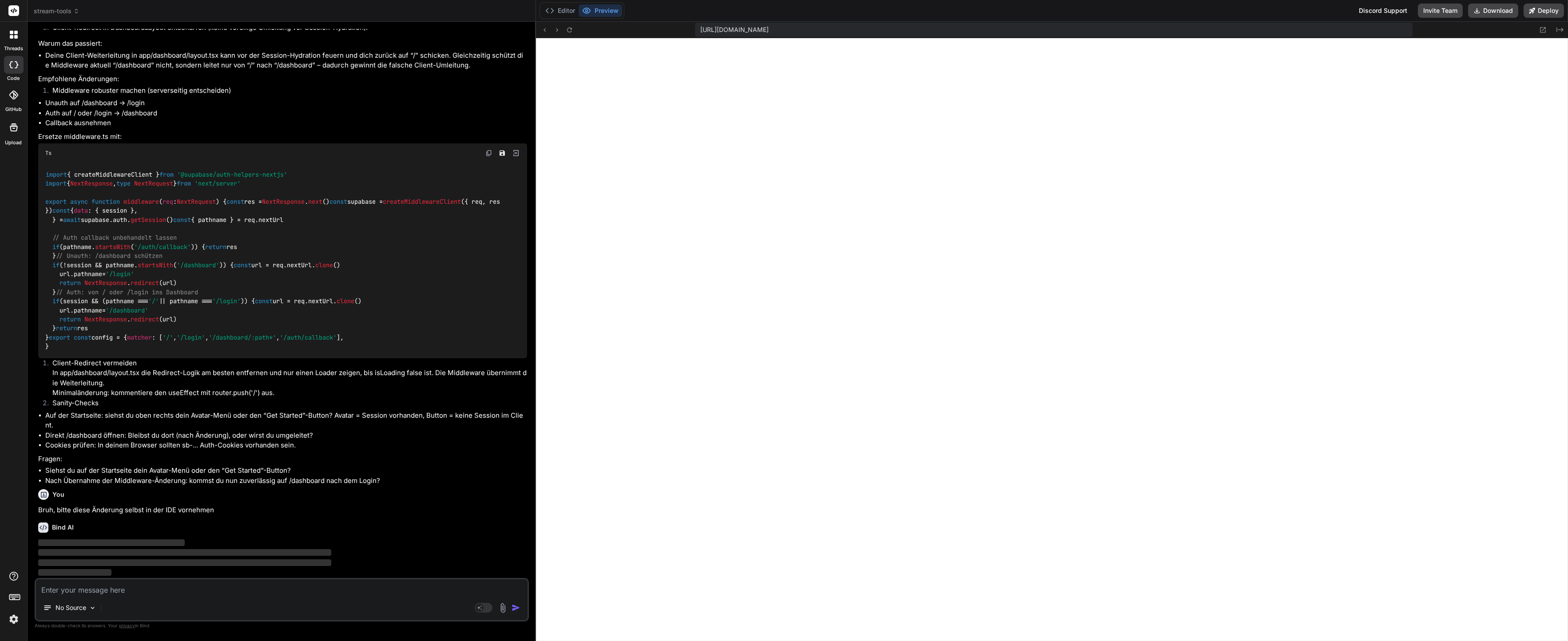
scroll to position [2069, 0]
click at [576, 8] on button "Editor" at bounding box center [559, 10] width 37 height 12
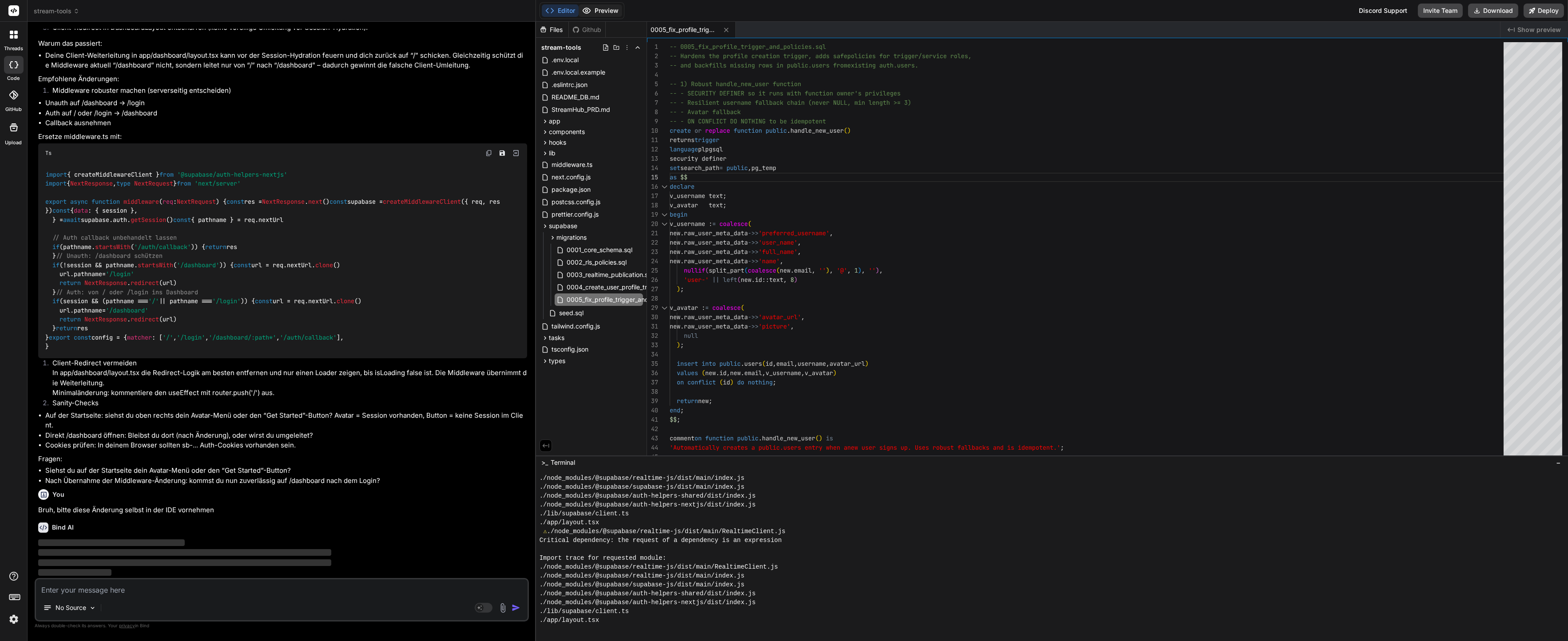
click at [593, 12] on button "Preview" at bounding box center [601, 10] width 44 height 12
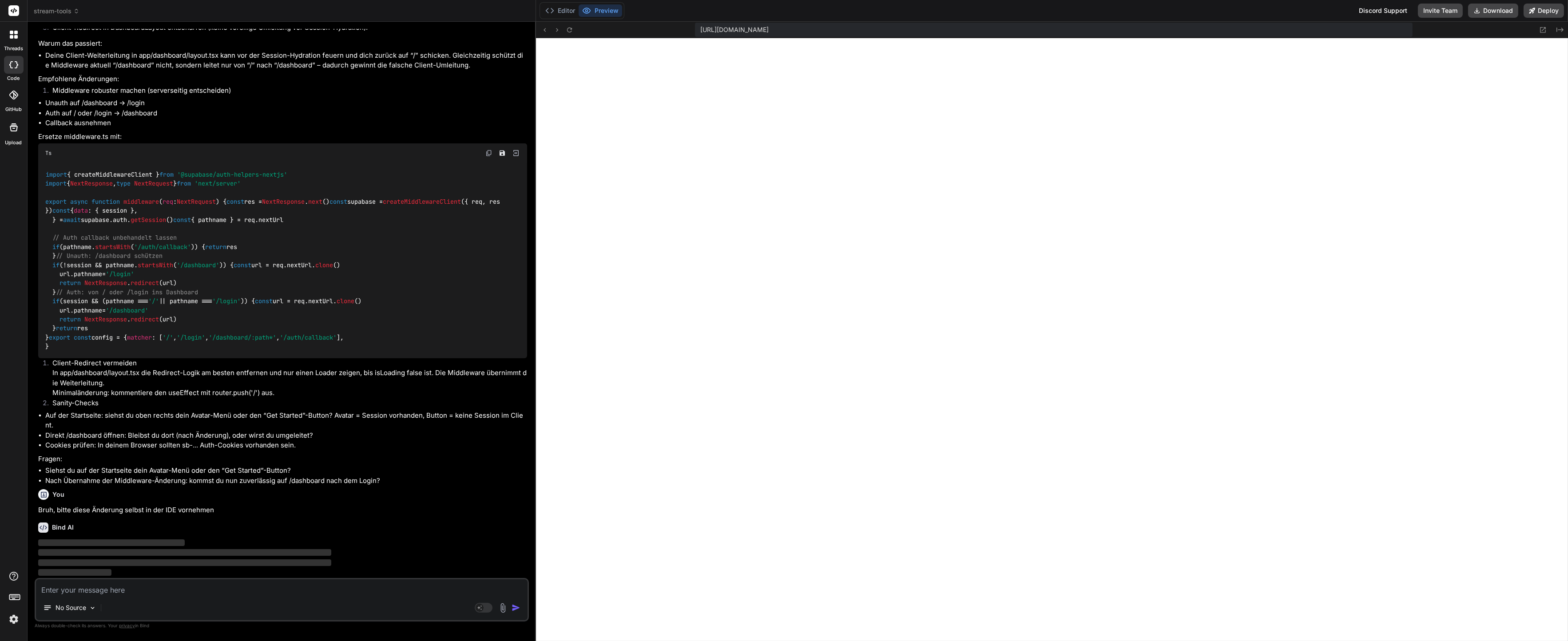
click at [503, 484] on li "Nach Übernahme der Middleware-Änderung: kommst du nun zuverlässig auf /dashboar…" at bounding box center [286, 481] width 481 height 10
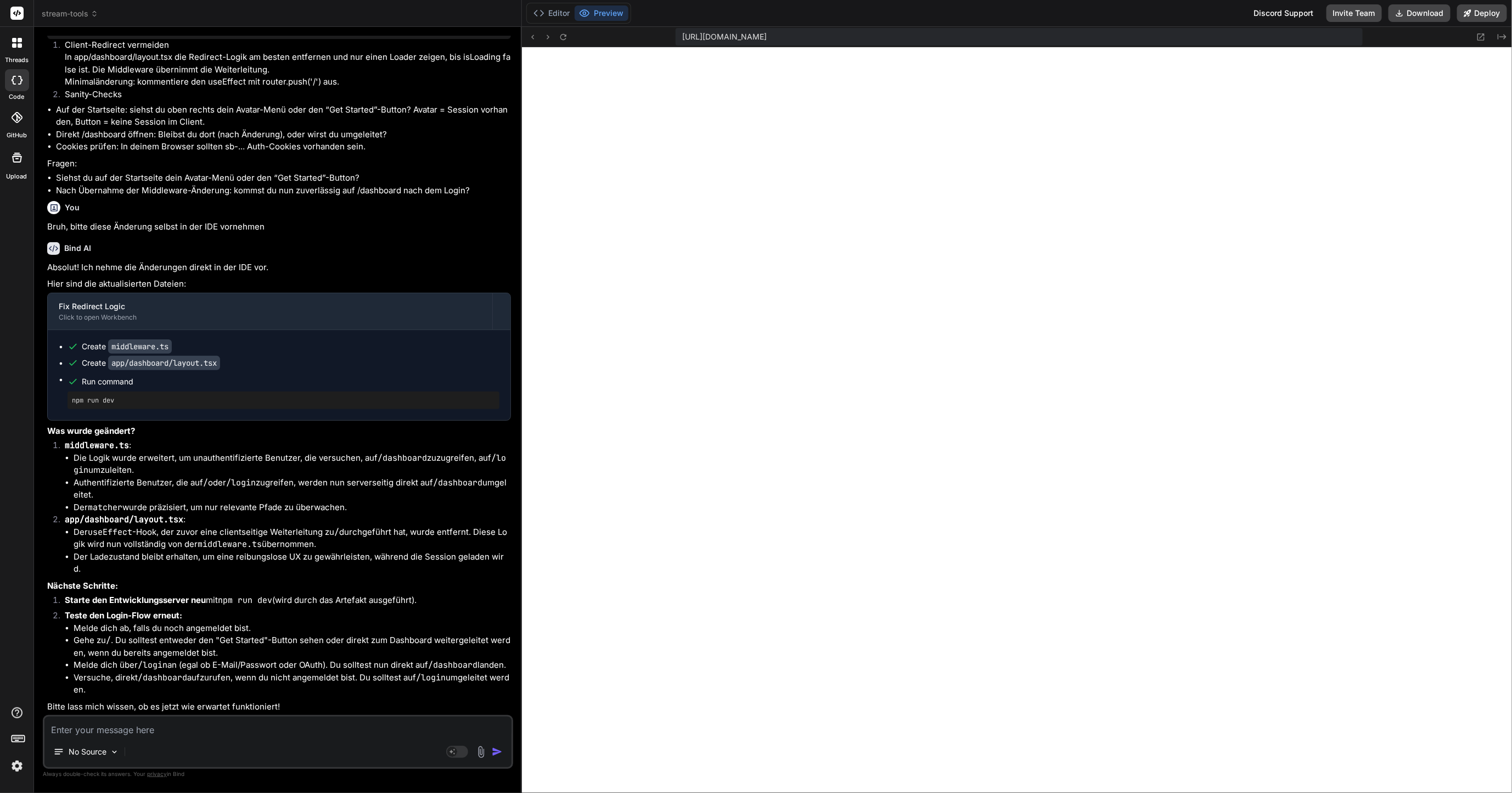
scroll to position [4656, 0]
click at [564, 41] on icon at bounding box center [563, 37] width 10 height 10
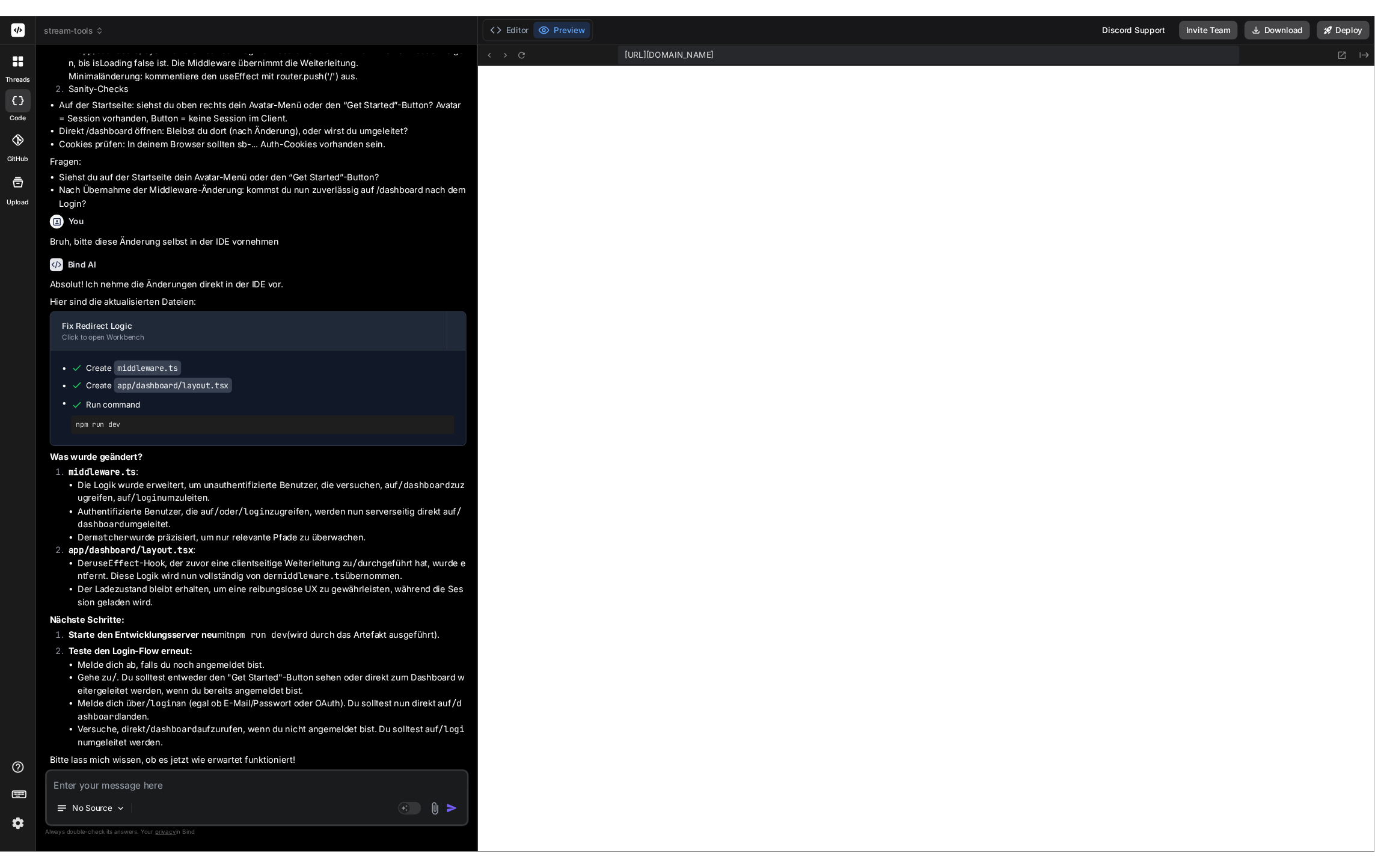
scroll to position [3505, 0]
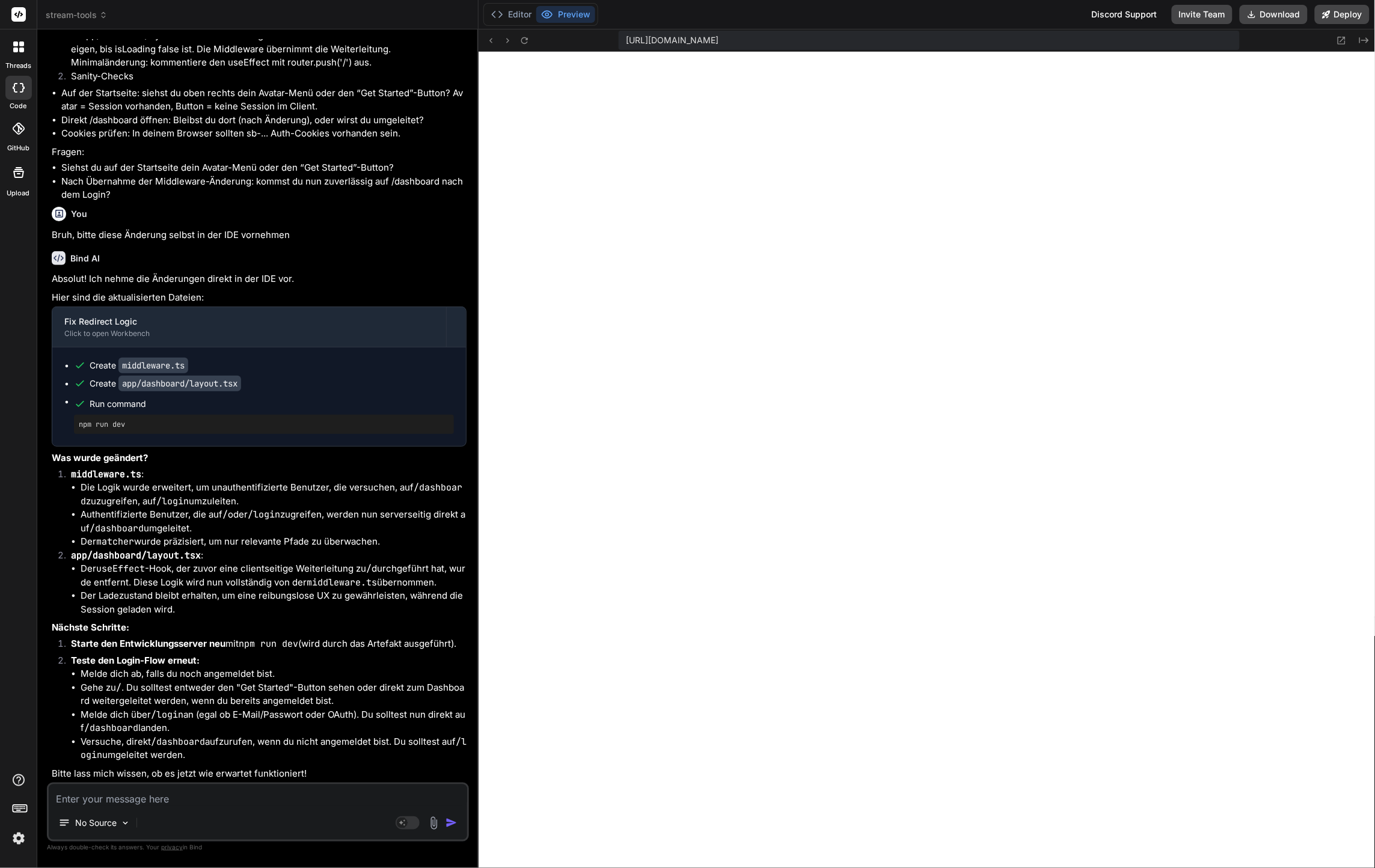
drag, startPoint x: 1209, startPoint y: 39, endPoint x: 1187, endPoint y: 38, distance: 22.0
click at [1208, 38] on div "[URL][DOMAIN_NAME]" at bounding box center [928, 40] width 620 height 19
click at [1179, 38] on div "[URL][DOMAIN_NAME]" at bounding box center [928, 40] width 620 height 19
click at [180, 822] on div "No Source" at bounding box center [257, 824] width 418 height 29
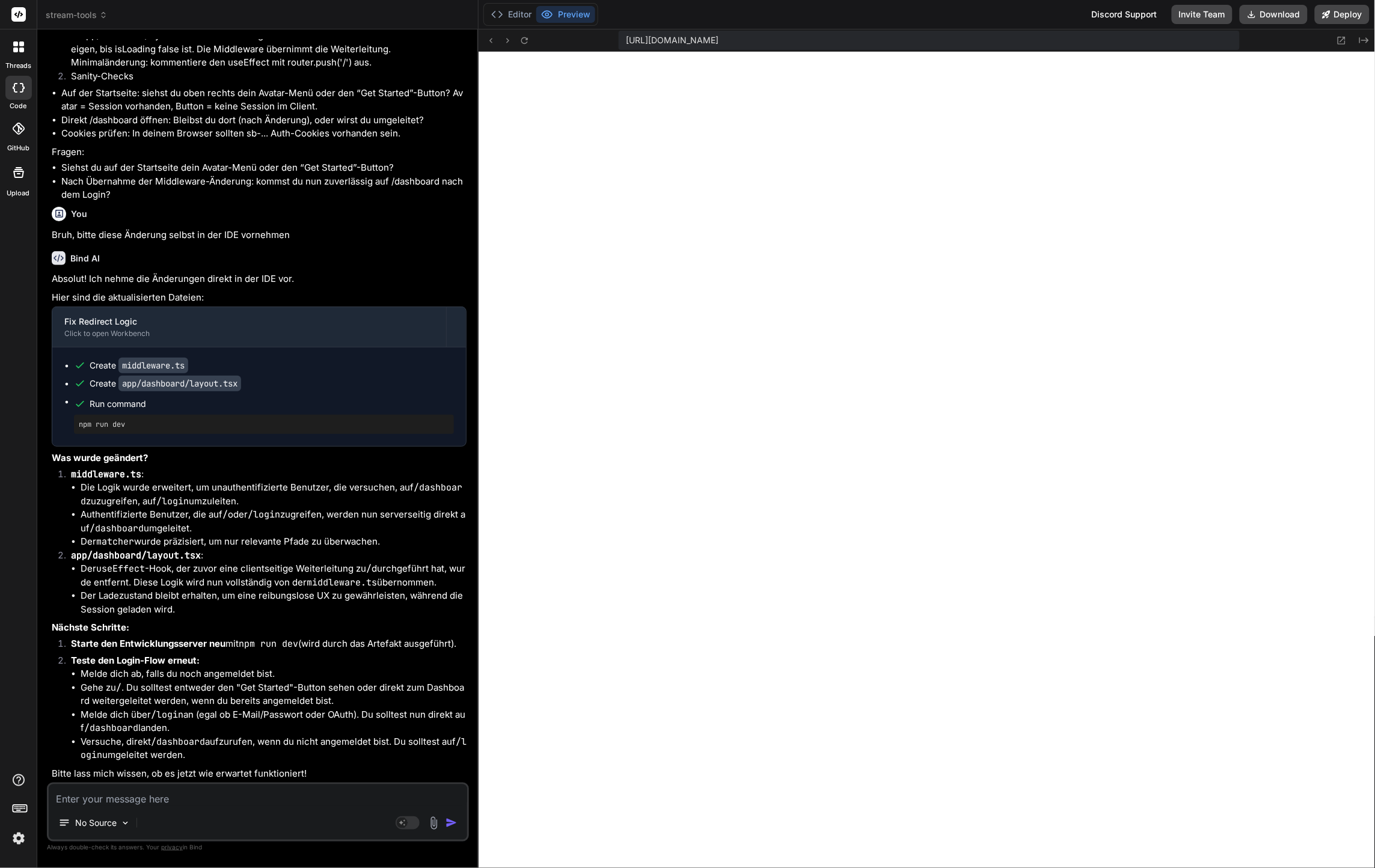
click at [174, 811] on div "No Source" at bounding box center [257, 824] width 418 height 29
click at [173, 799] on textarea at bounding box center [257, 795] width 418 height 22
paste textarea "[URL][DOMAIN_NAME] Request Method GET Status Code 307 Temporary Redirect (from …"
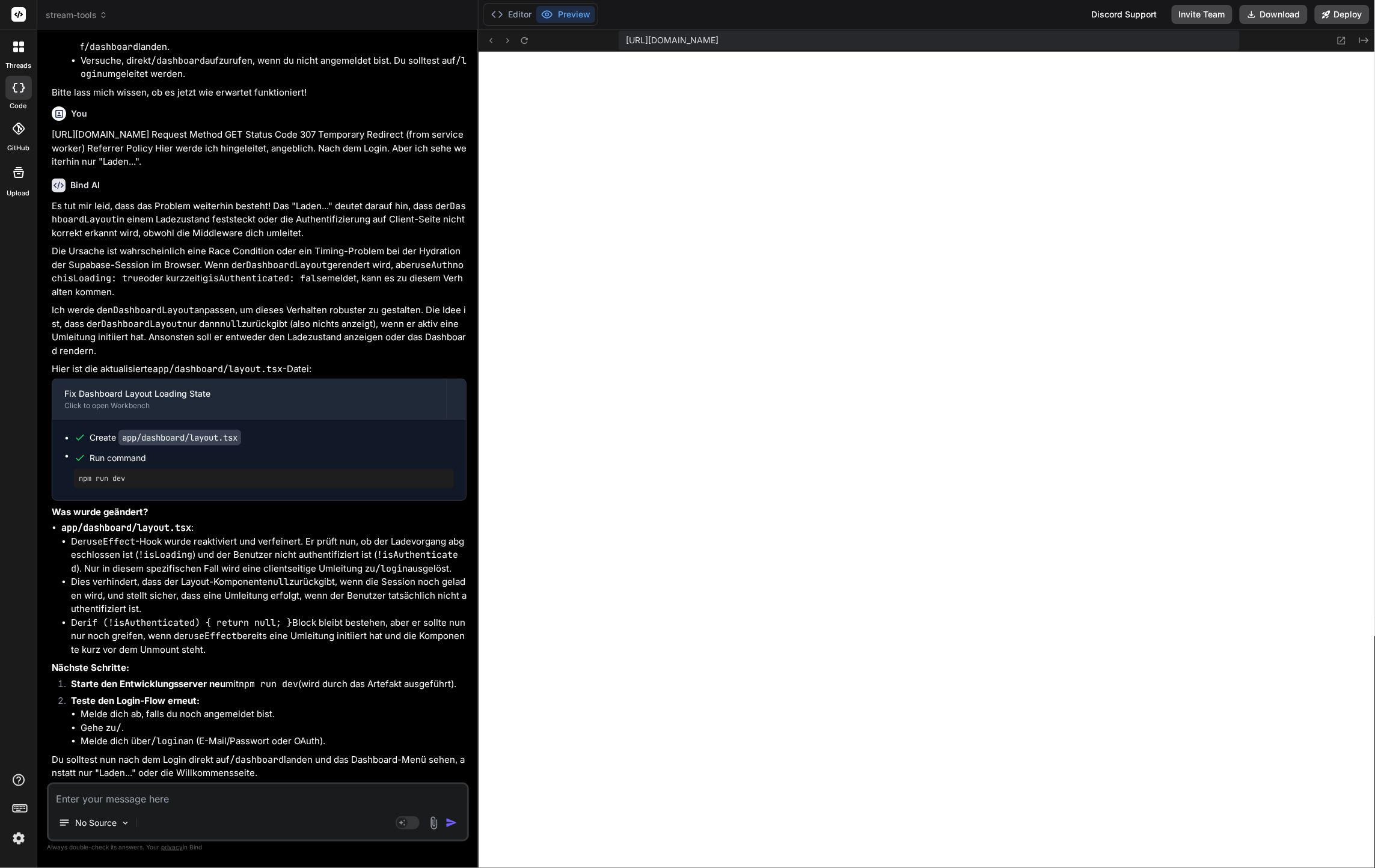
scroll to position [7501, 0]
click at [115, 810] on div "No Source" at bounding box center [94, 823] width 82 height 24
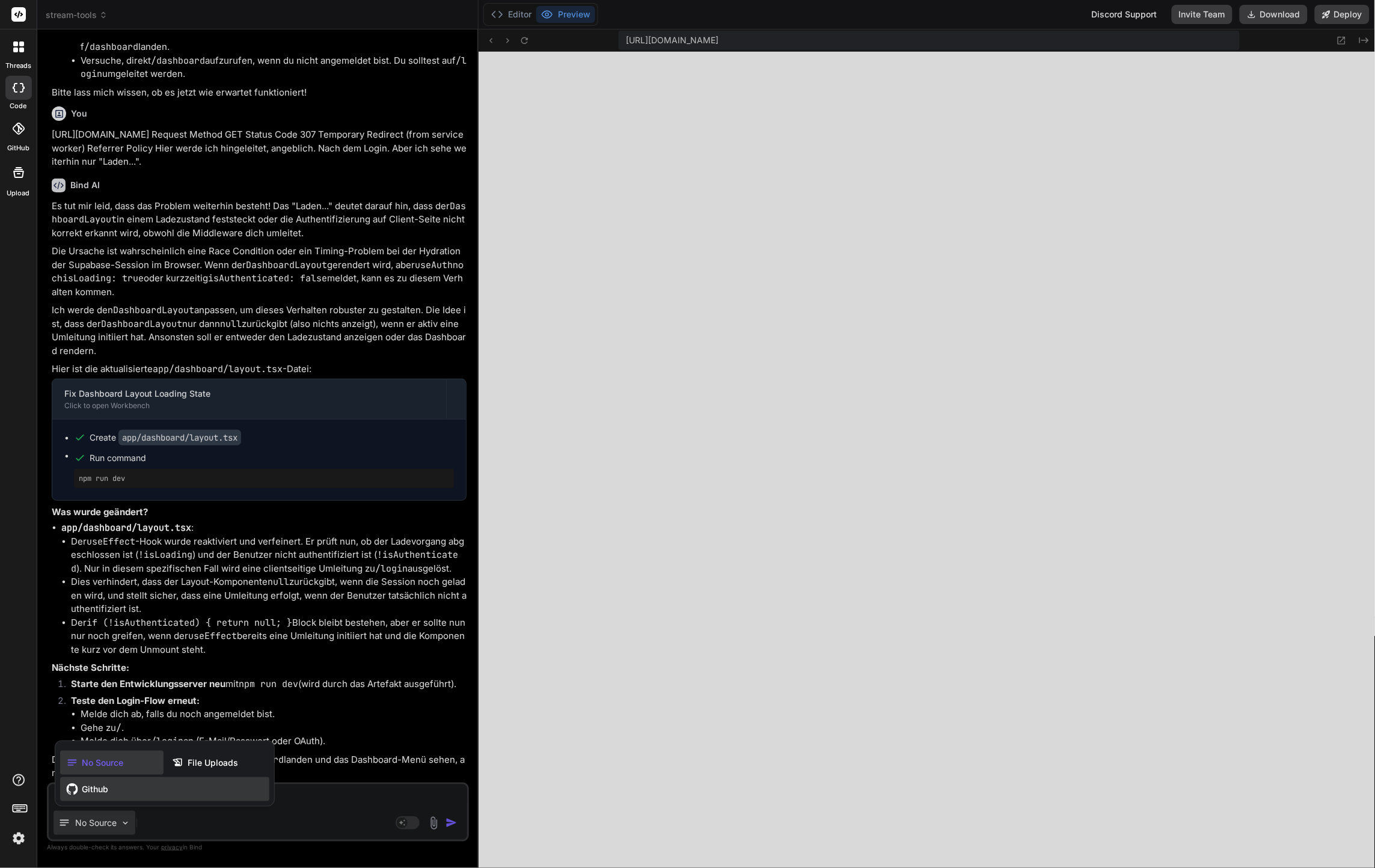
click at [115, 799] on div "Github" at bounding box center [165, 789] width 209 height 24
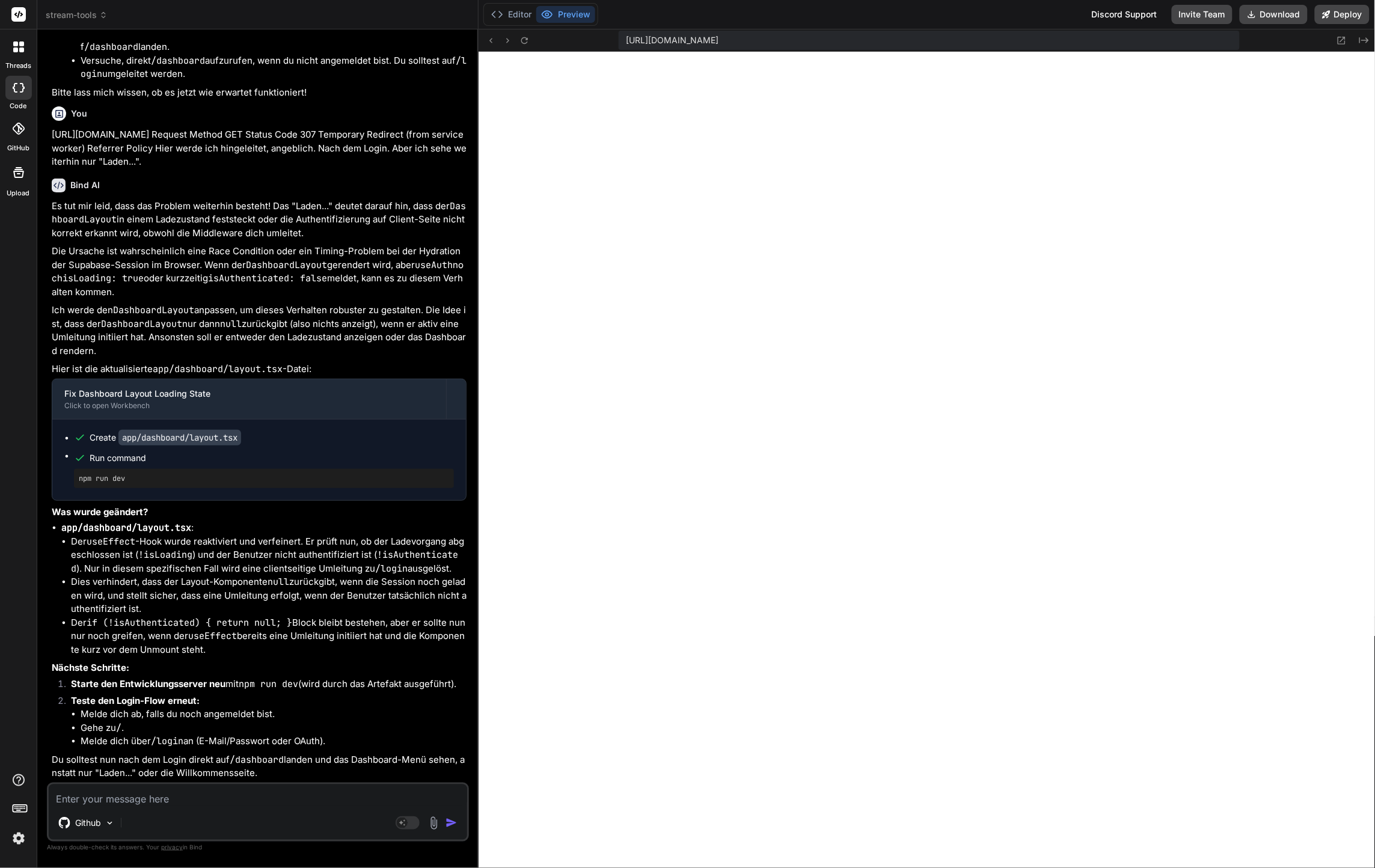
click at [112, 803] on textarea at bounding box center [257, 795] width 418 height 22
click at [84, 822] on p "Github" at bounding box center [88, 823] width 26 height 12
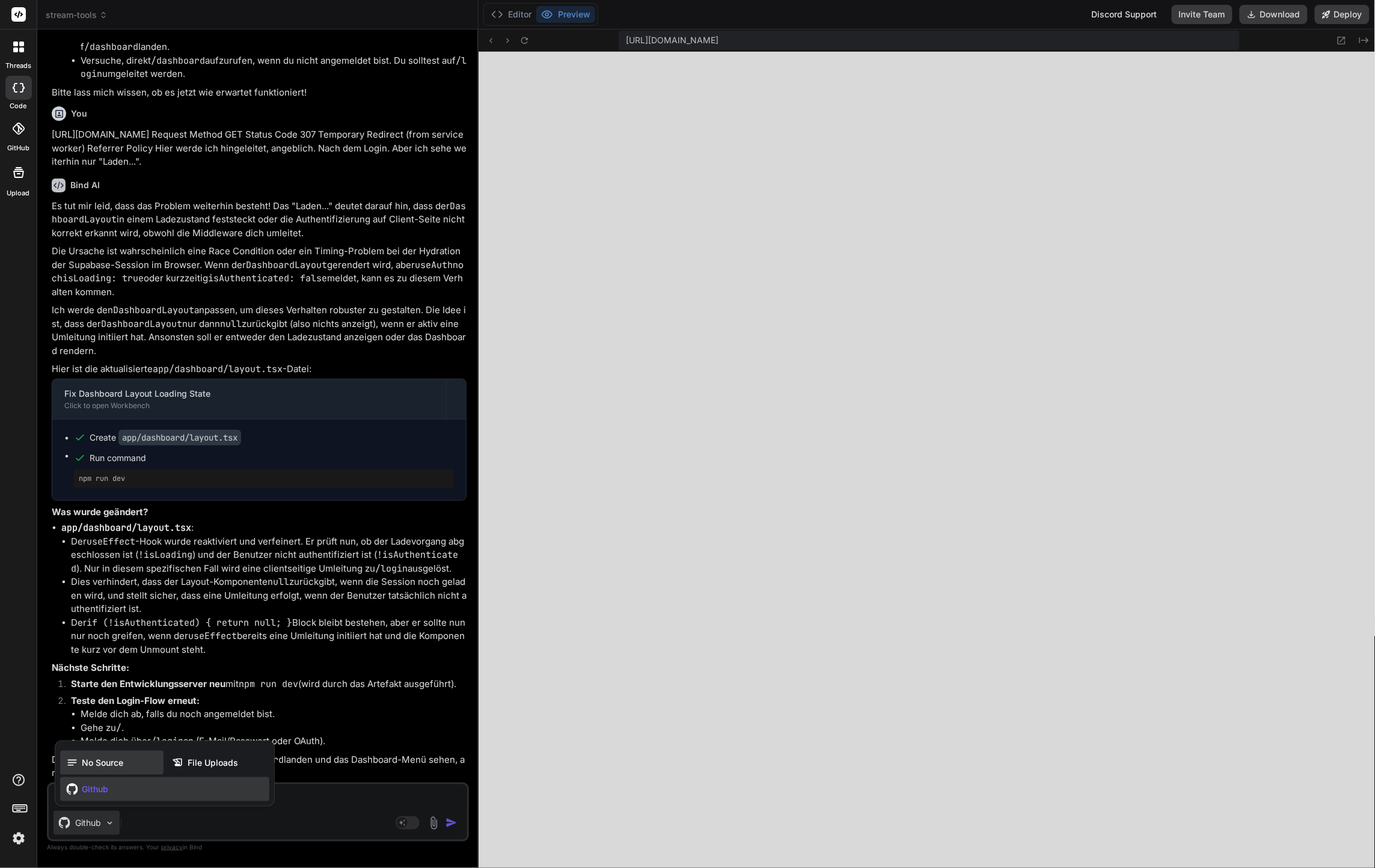
click at [86, 764] on span "No Source" at bounding box center [103, 762] width 42 height 12
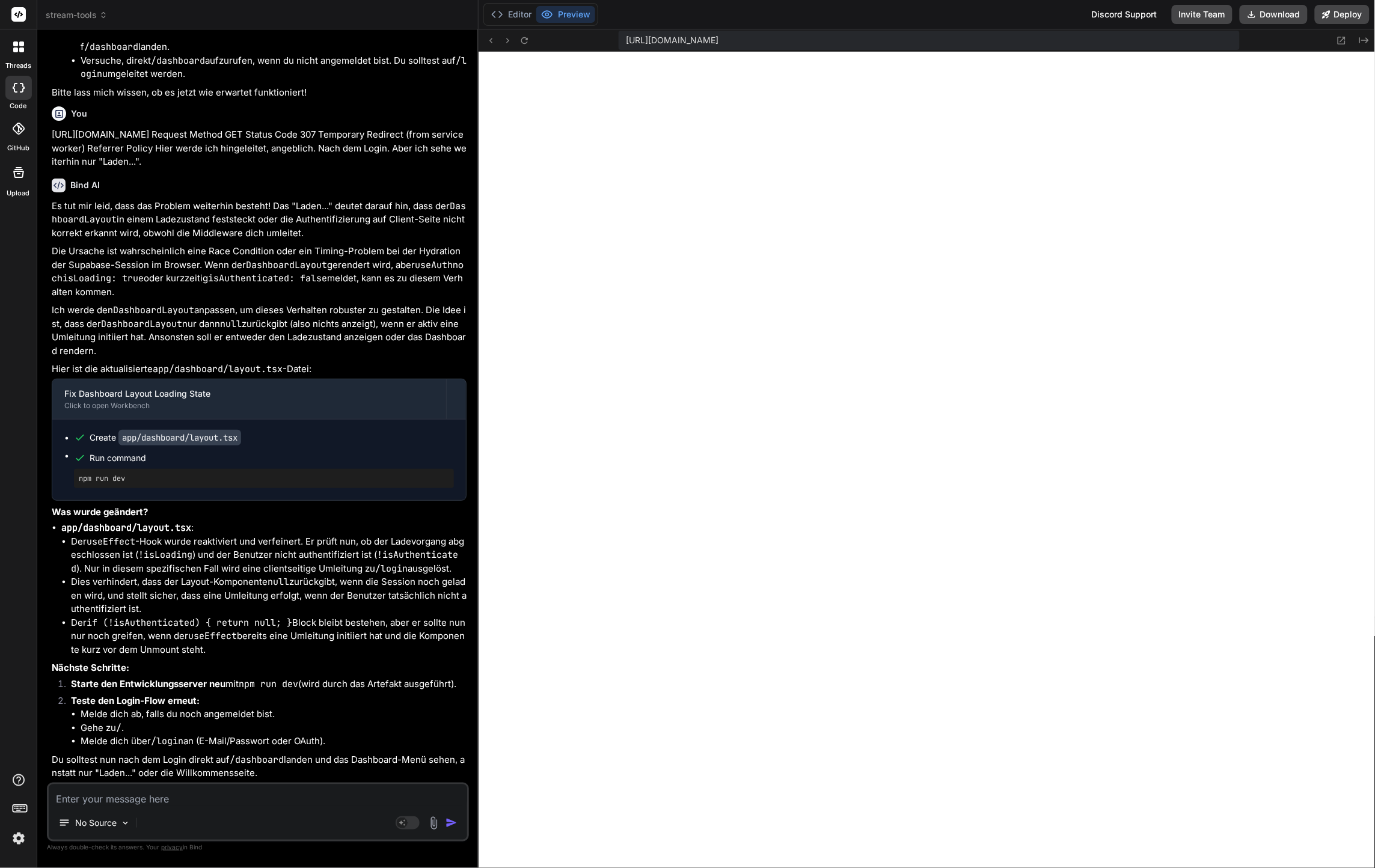
click at [100, 796] on textarea at bounding box center [257, 795] width 418 height 22
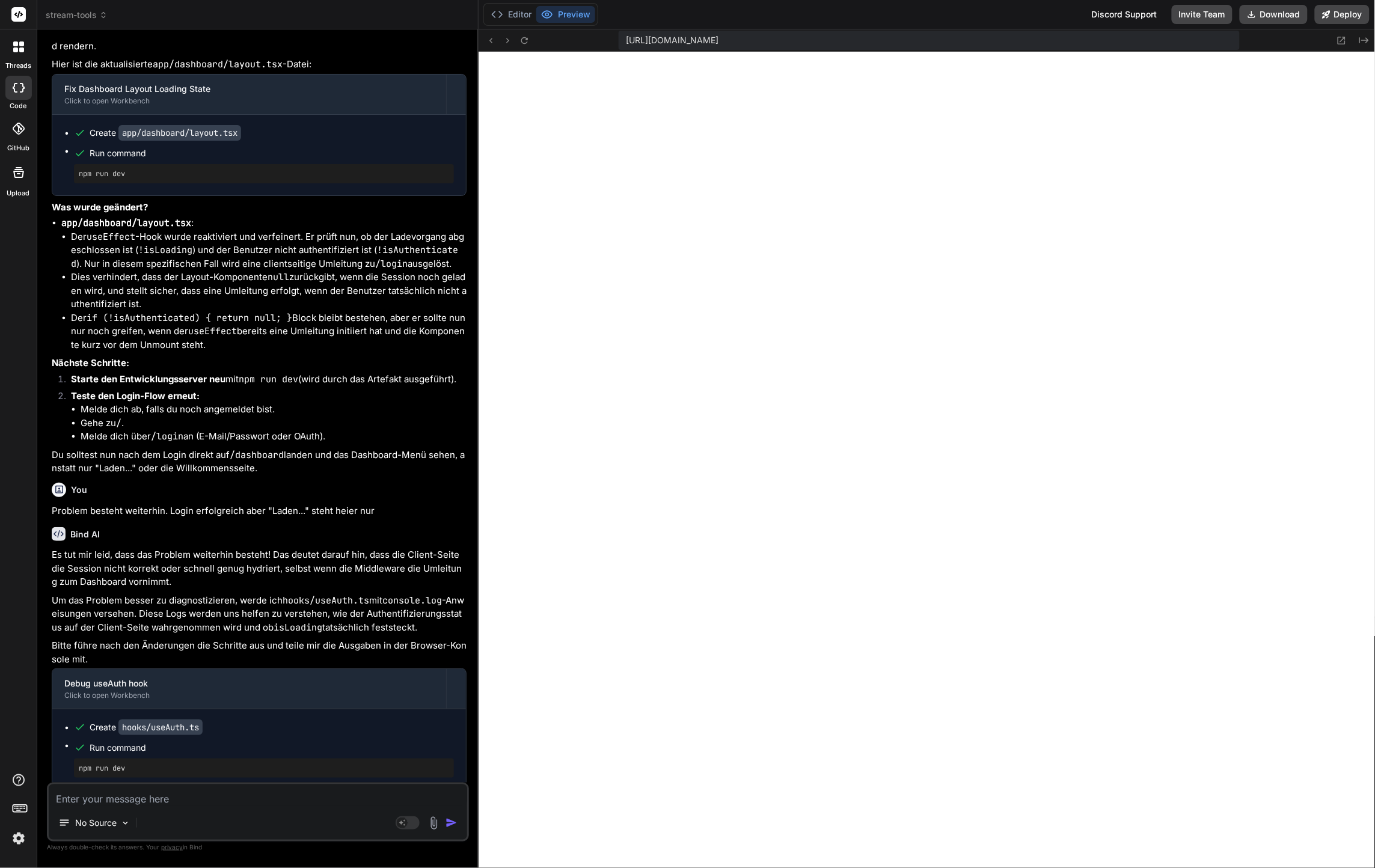
scroll to position [10686, 0]
click at [198, 795] on textarea at bounding box center [257, 795] width 418 height 22
paste textarea "./hooks/useAuth.ts NonErrorEmittedError: (Emitted value instead of an instance …"
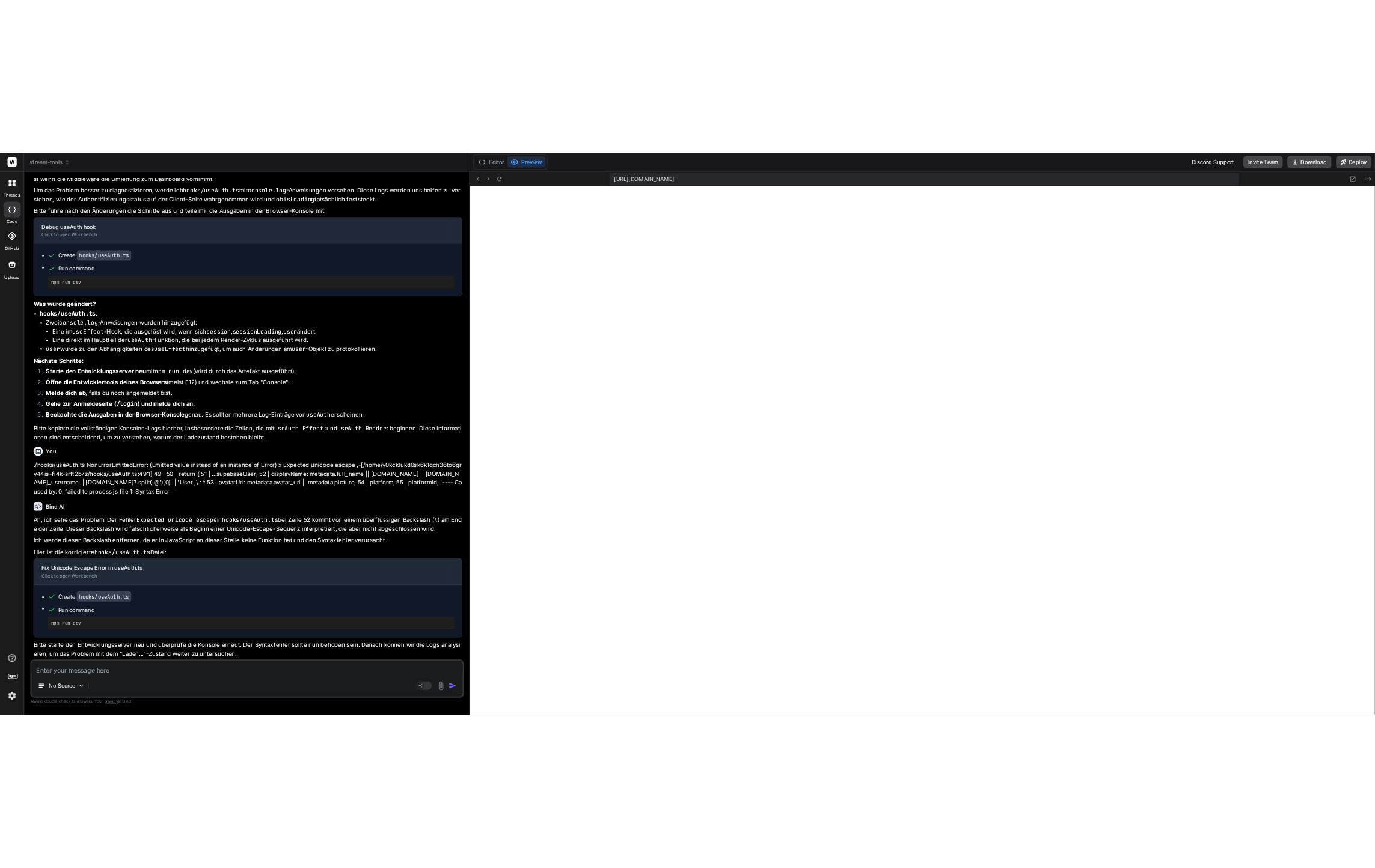
scroll to position [12019, 0]
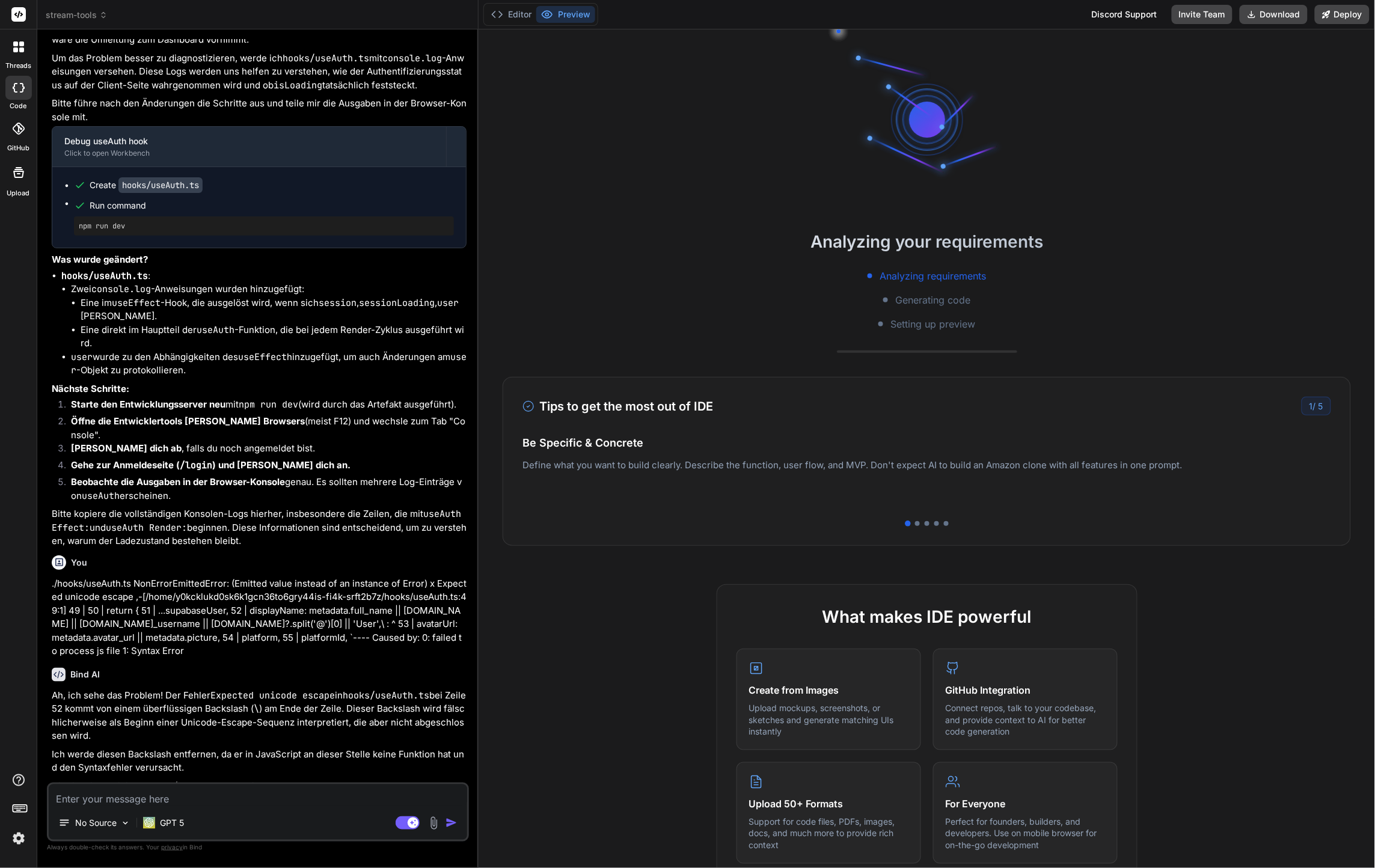
scroll to position [2153, 0]
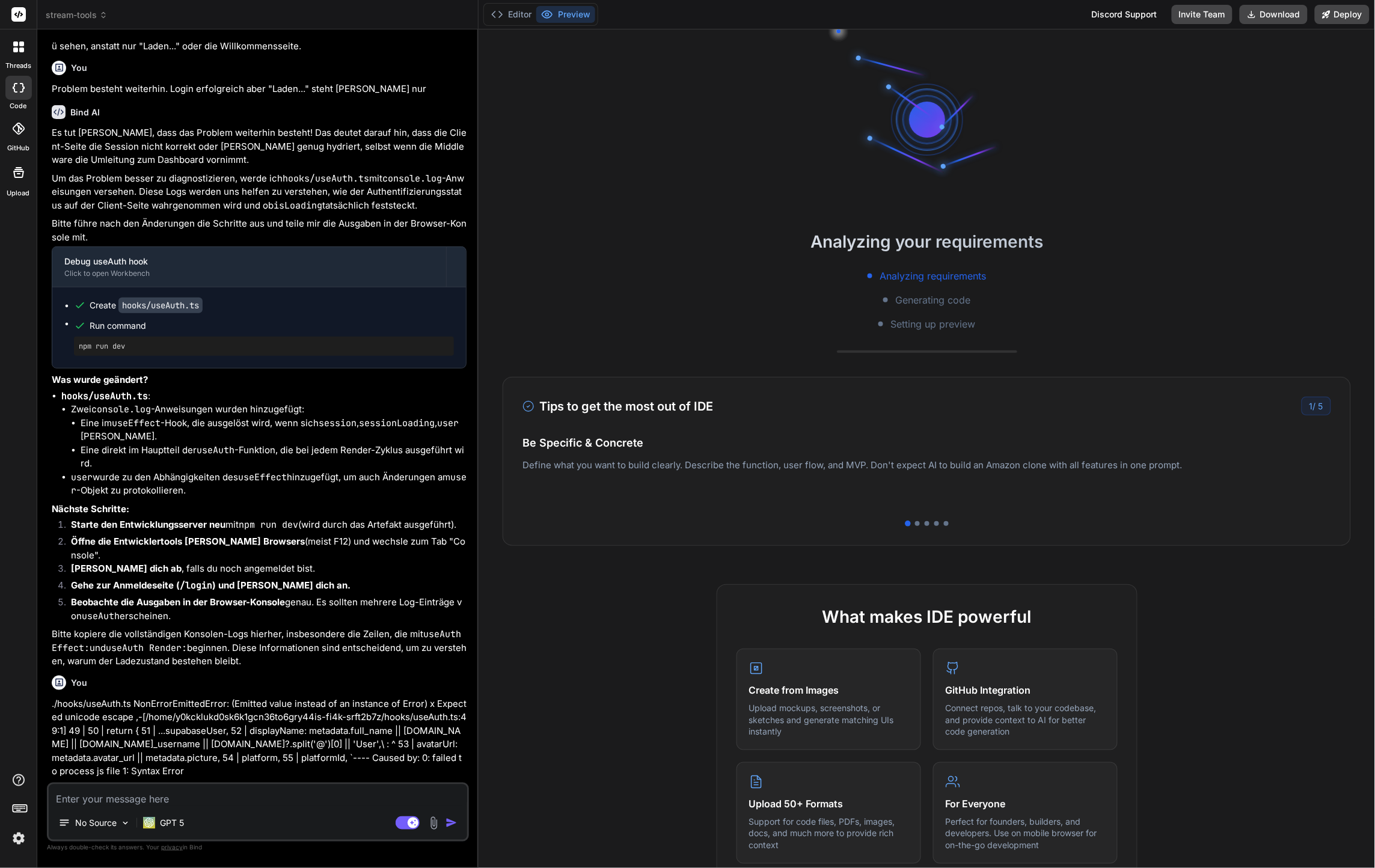
click at [537, 17] on button "Preview" at bounding box center [566, 14] width 59 height 17
click at [527, 17] on button "Editor" at bounding box center [510, 14] width 50 height 17
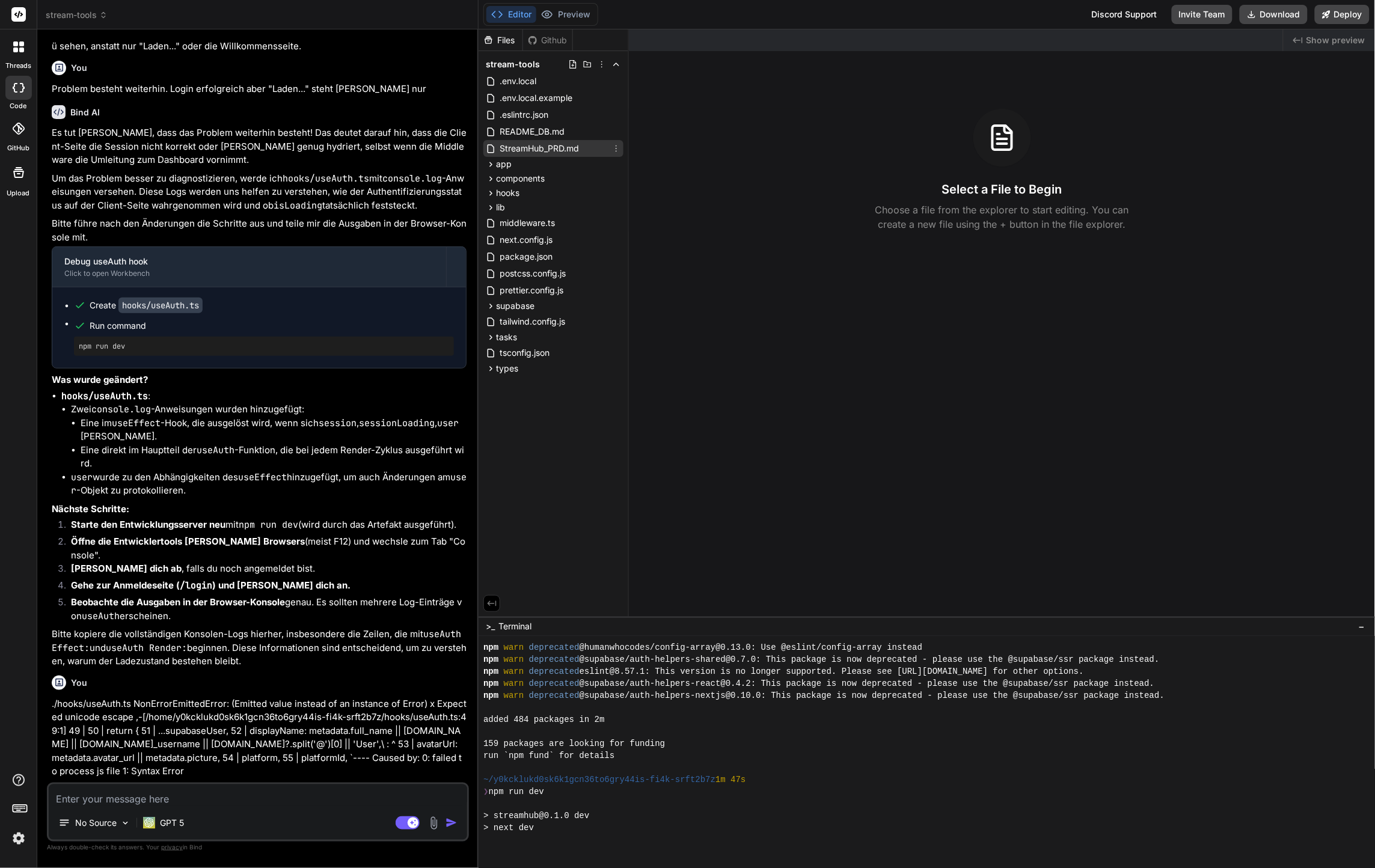
scroll to position [156, 0]
type textarea "x"
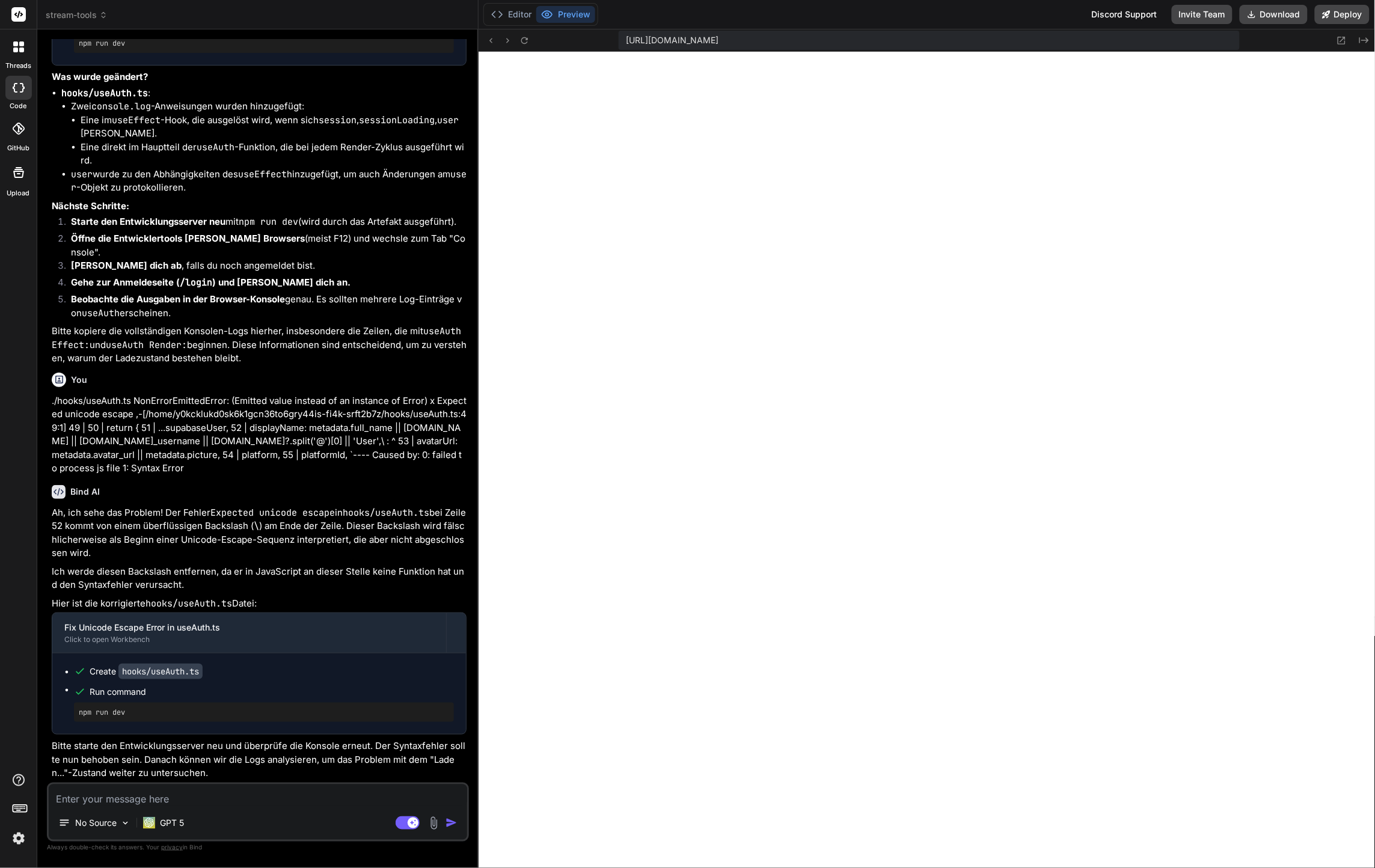
scroll to position [878, 0]
click at [529, 18] on button "Editor" at bounding box center [510, 14] width 50 height 17
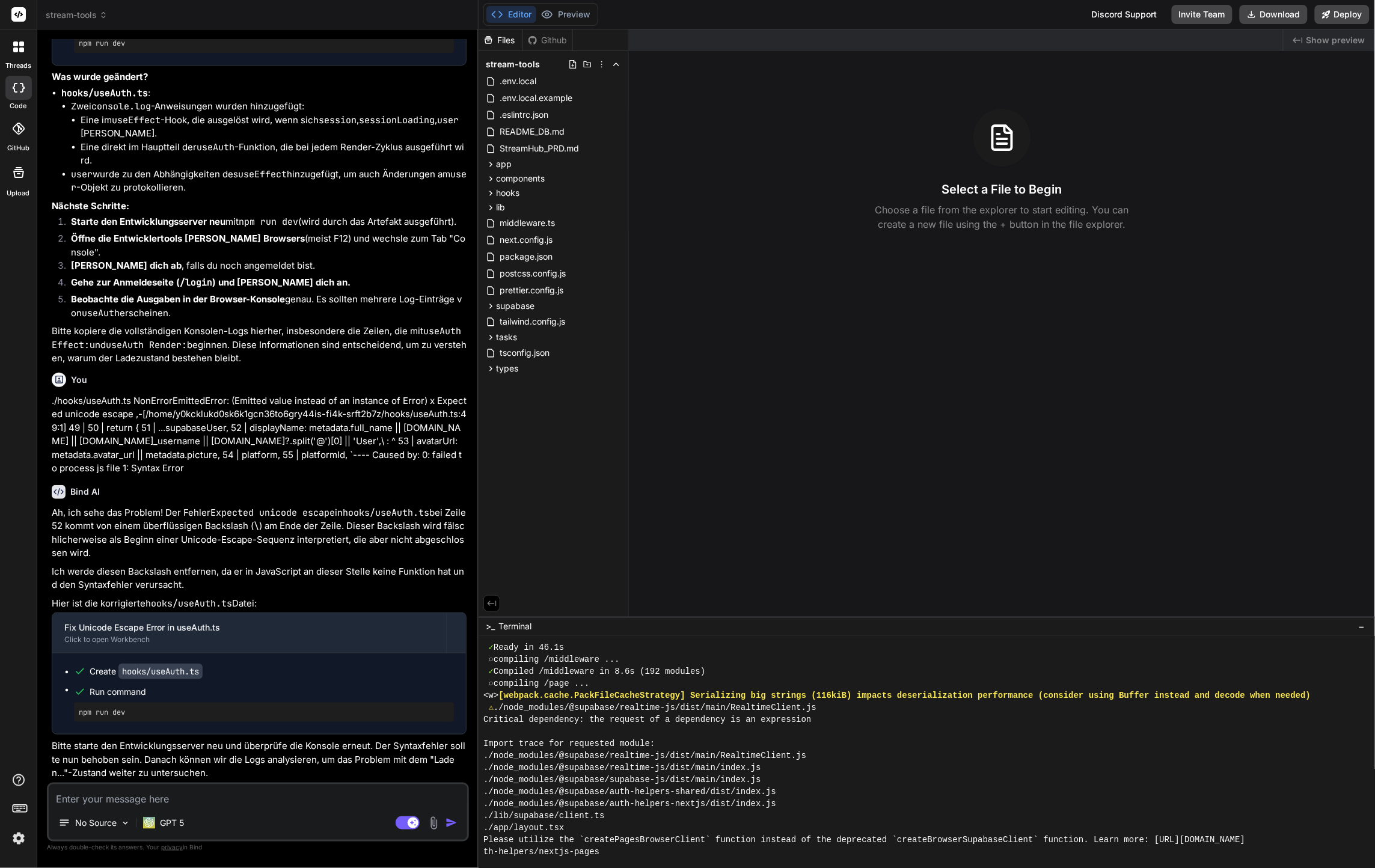
scroll to position [295, 0]
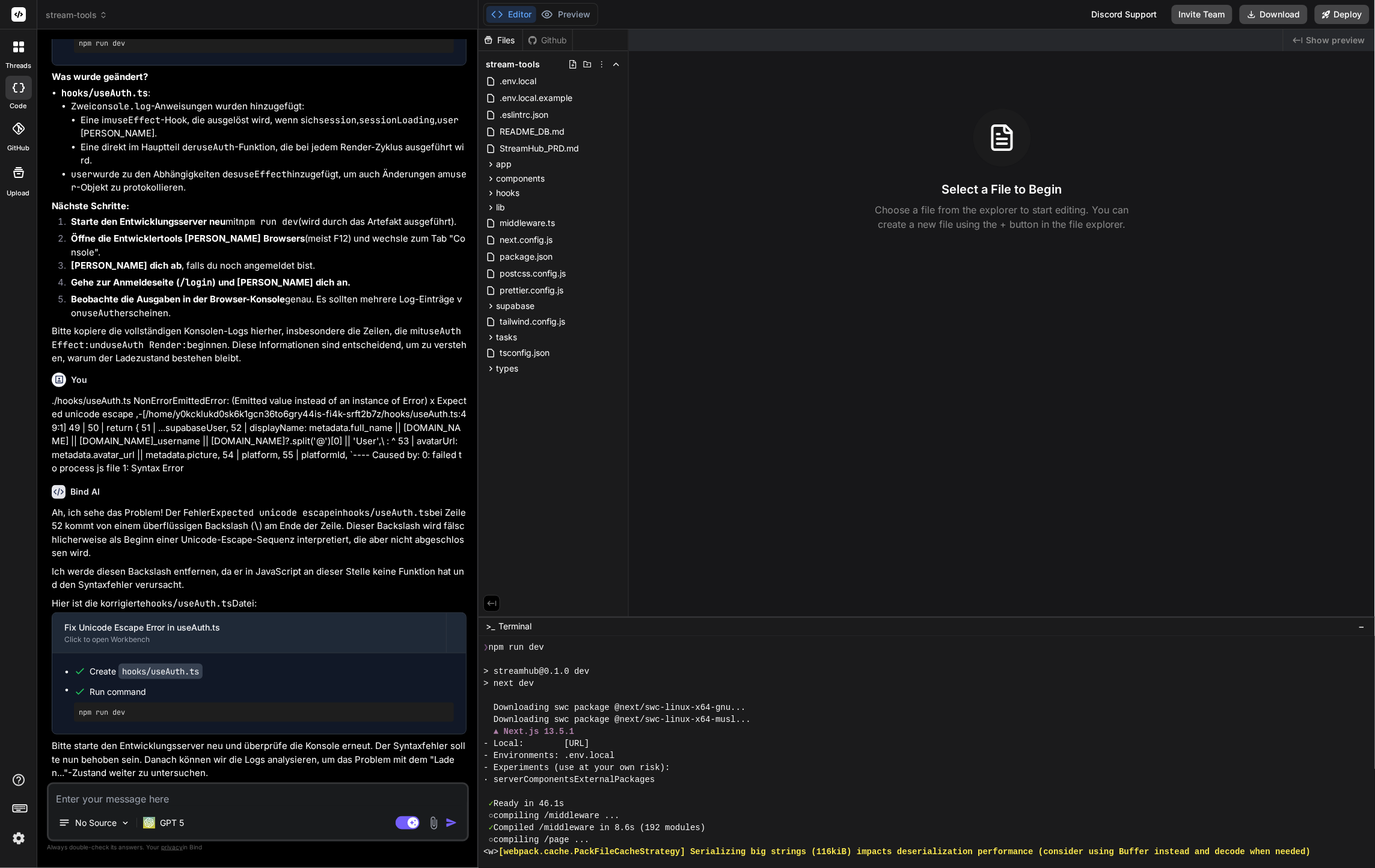
click at [356, 785] on textarea at bounding box center [257, 795] width 418 height 22
paste textarea ".webcontainer@runtime.96435430.js:26 Warning: Maximum update depth exceeded. Th…"
type textarea ".webcontainer@runtime.96435430.js:26 Warning: Maximum update depth exceeded. Th…"
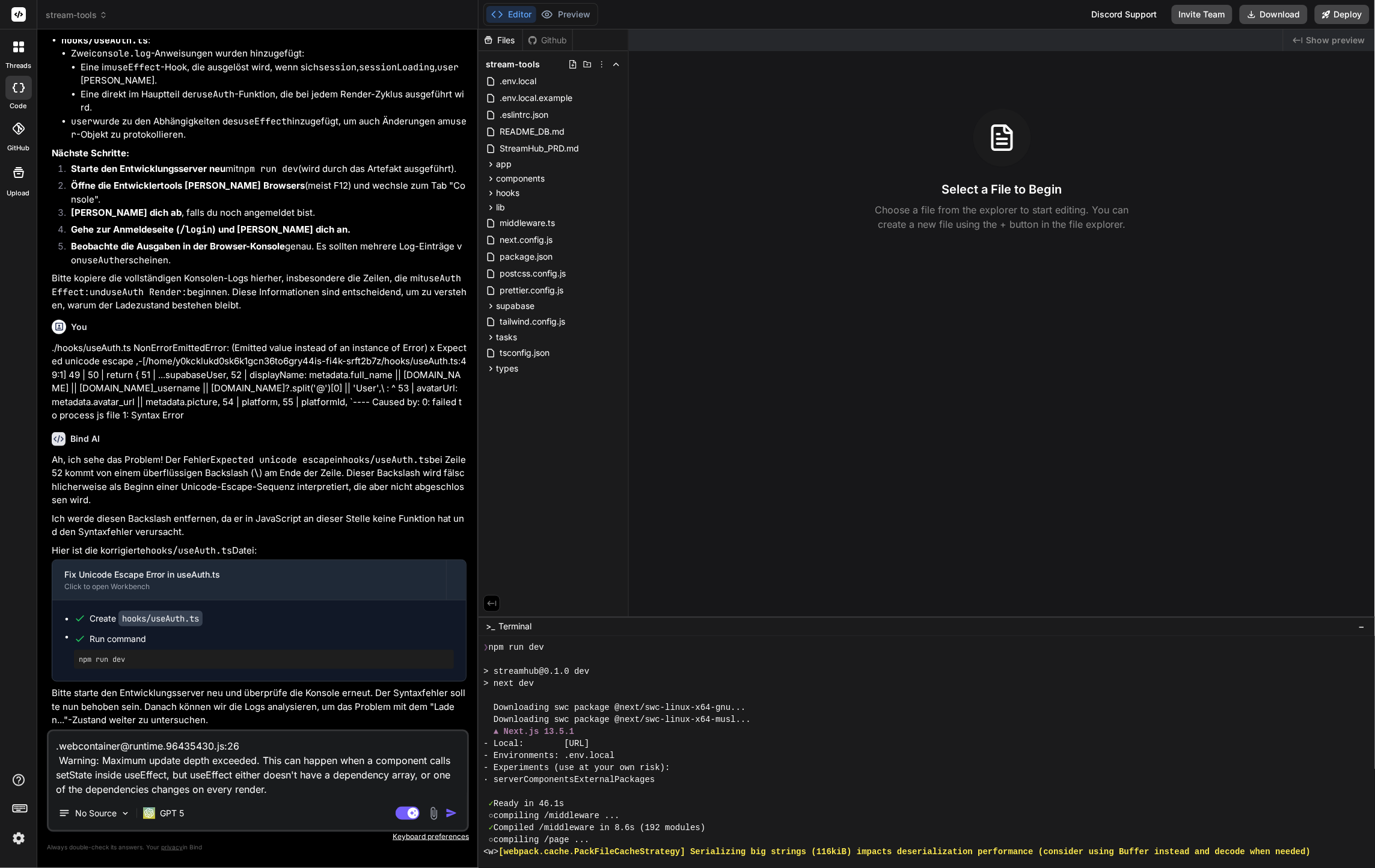
type textarea "x"
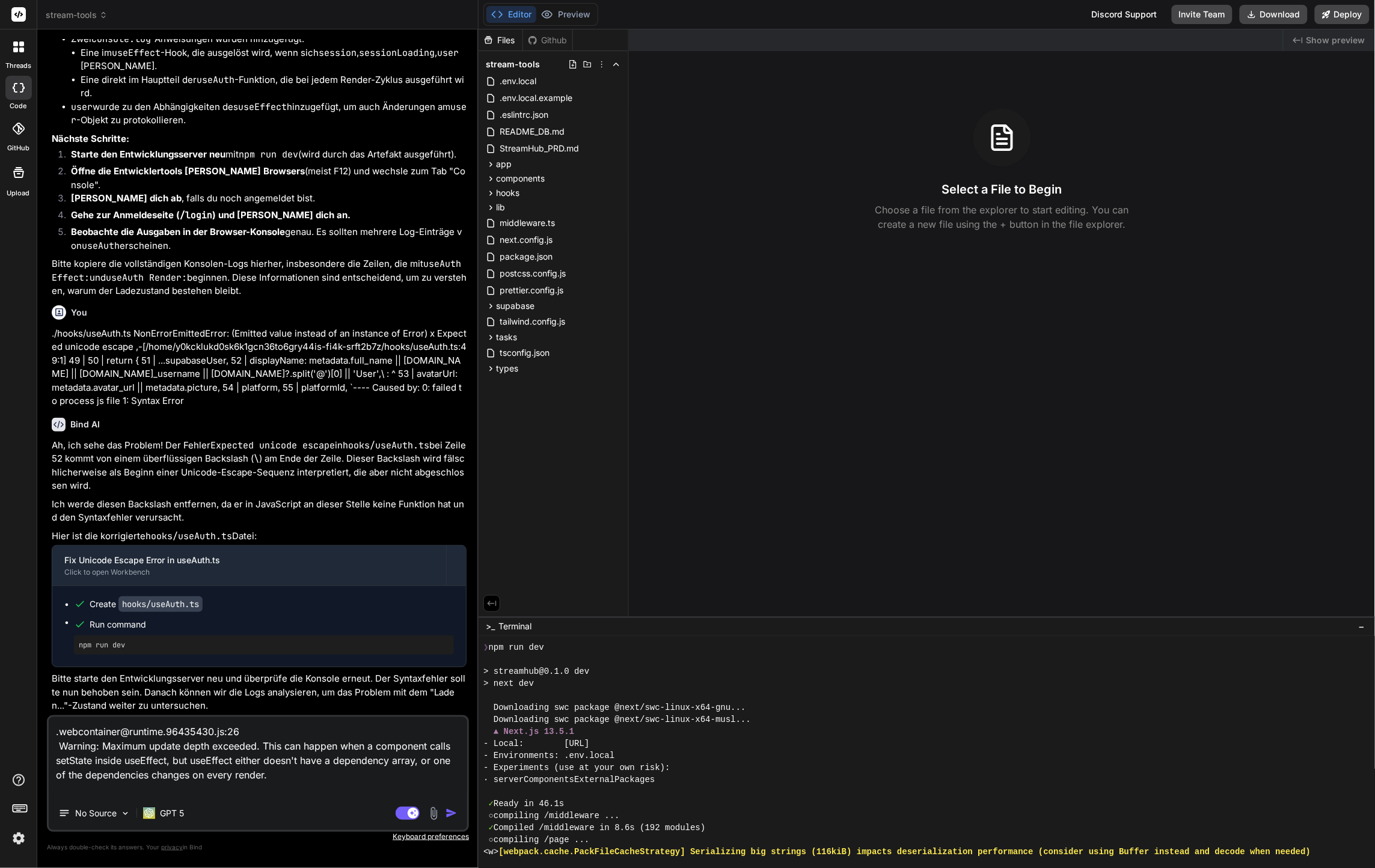
type textarea ".webcontainer@runtime.96435430.js:26 Warning: Maximum update depth exceeded. Th…"
type textarea "x"
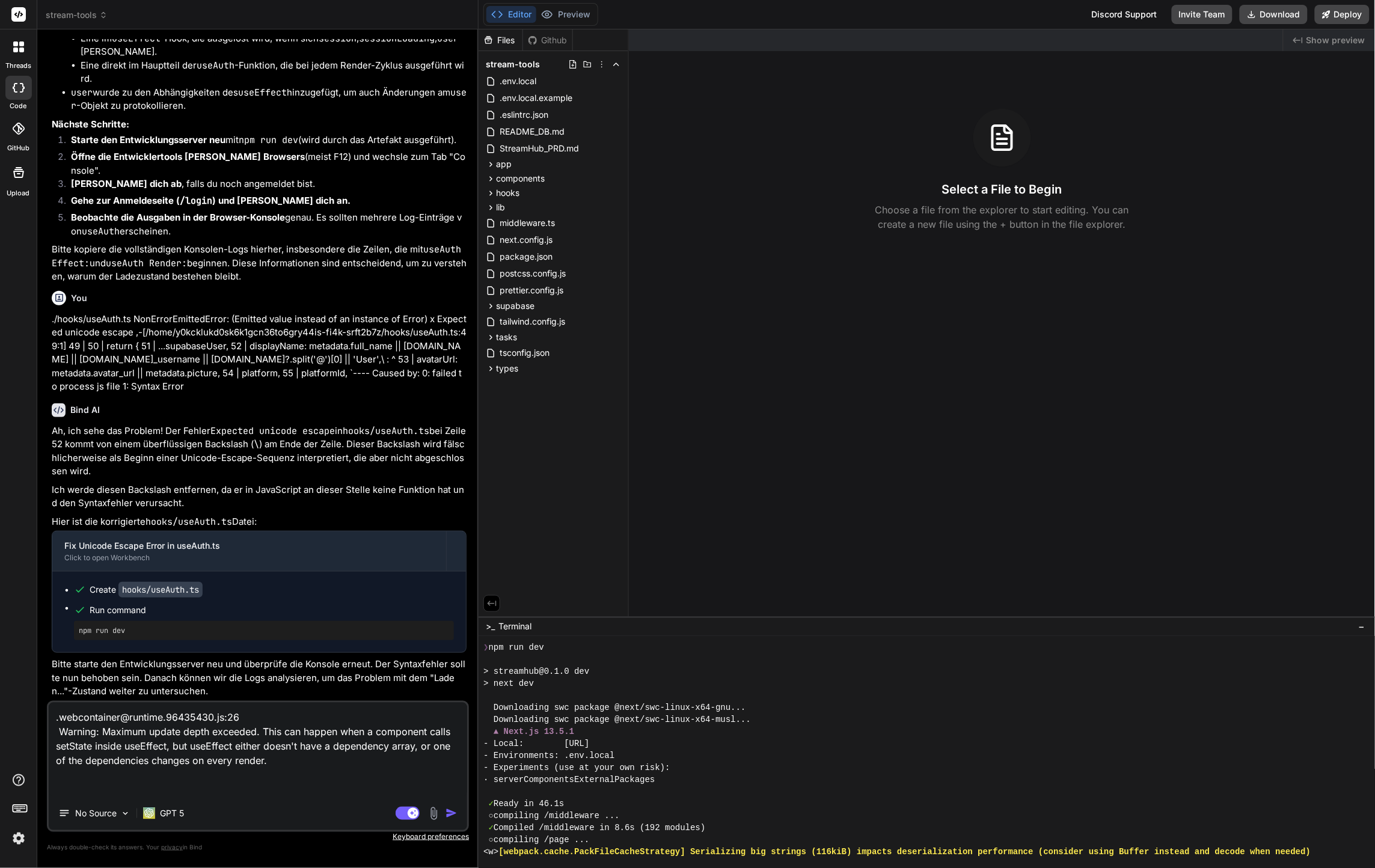
type textarea ".webcontainer@runtime.96435430.js:26 Warning: Maximum update depth exceeded. Th…"
type textarea "x"
type textarea ".webcontainer@runtime.96435430.js:26 Warning: Maximum update depth exceeded. Th…"
type textarea "x"
type textarea ".webcontainer@runtime.96435430.js:26 Warning: Maximum update depth exceeded. Th…"
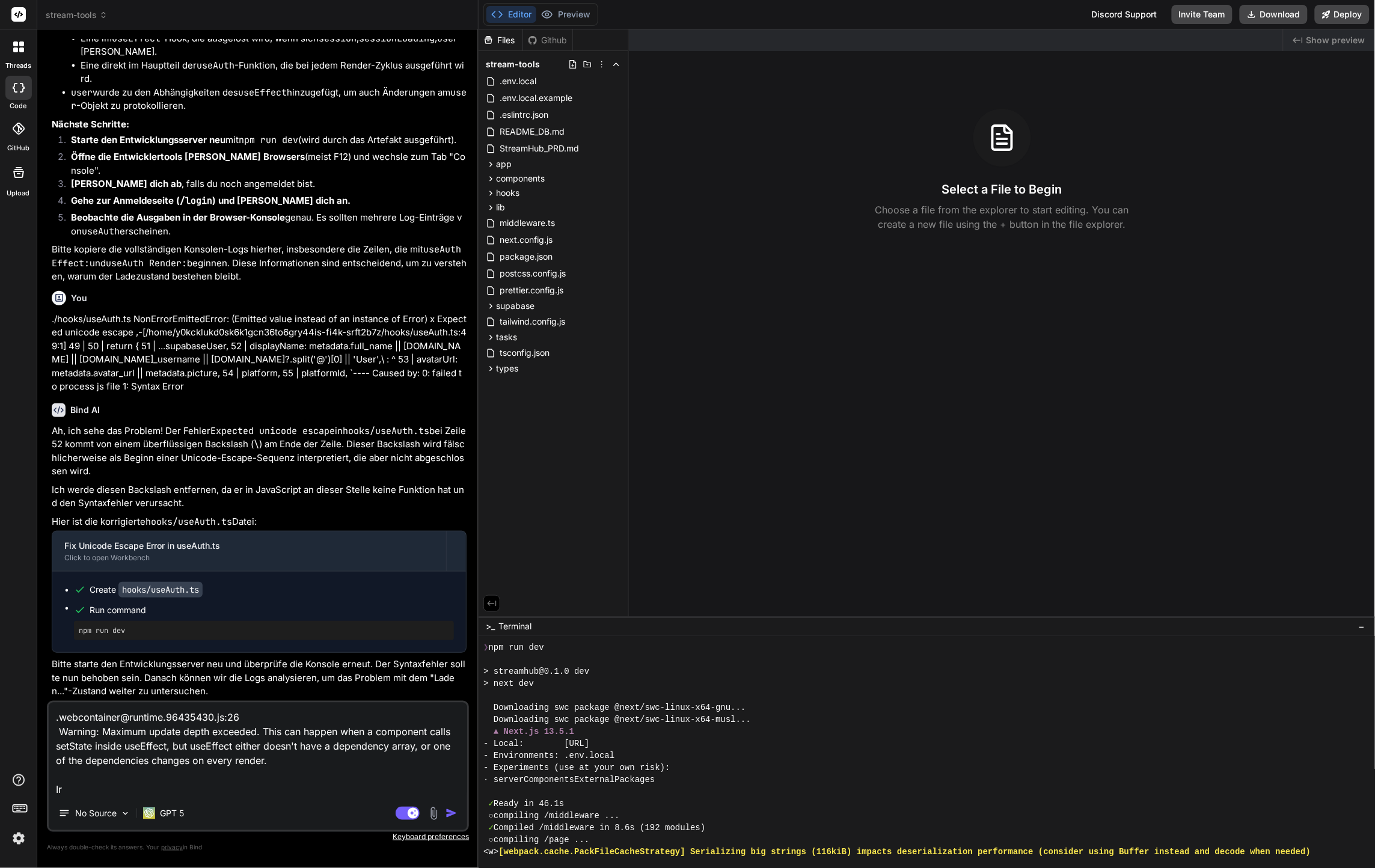
type textarea "x"
type textarea ".webcontainer@runtime.96435430.js:26 Warning: Maximum update depth exceeded. Th…"
type textarea "x"
type textarea ".webcontainer@runtime.96435430.js:26 Warning: Maximum update depth exceeded. Th…"
type textarea "x"
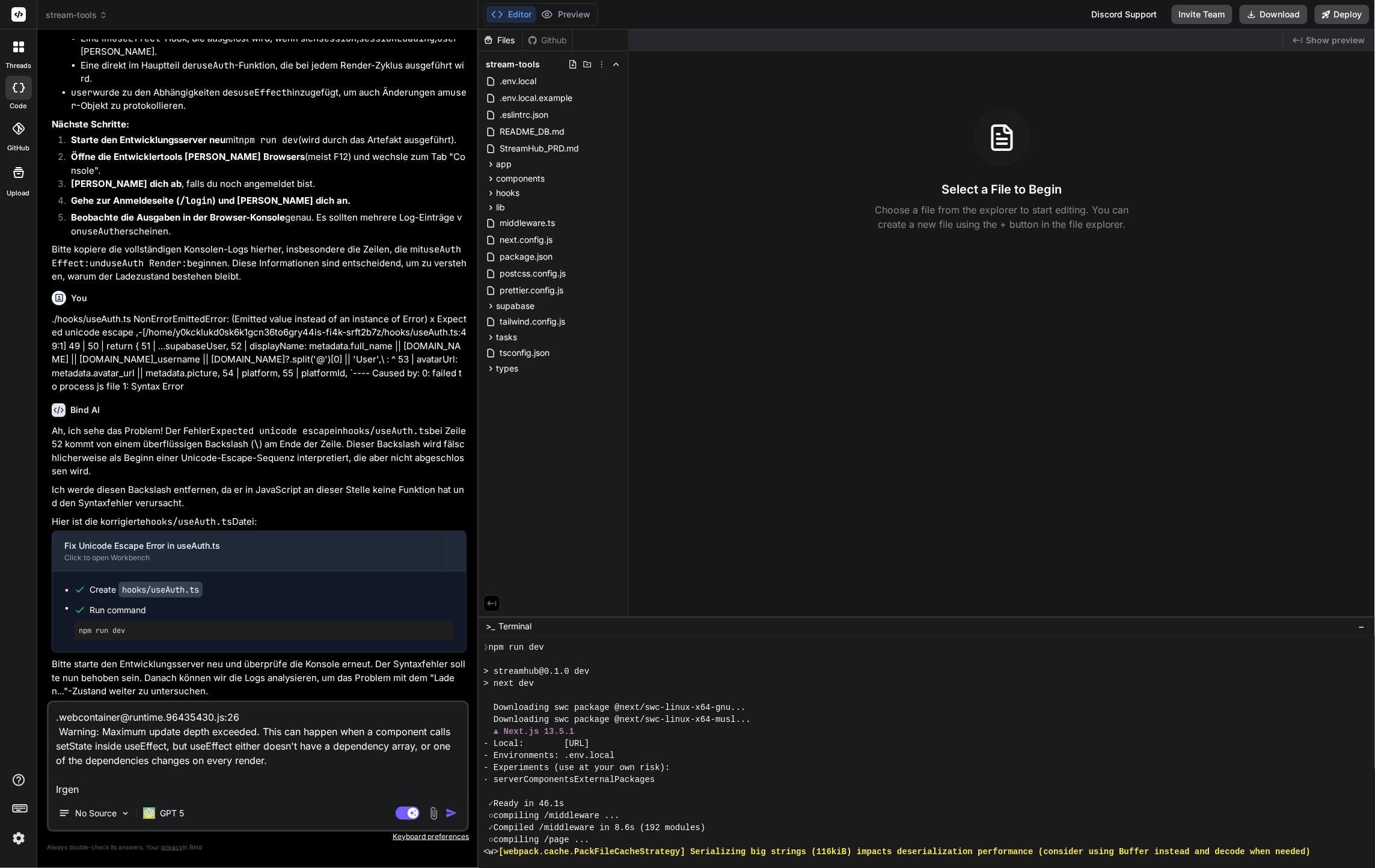
type textarea ".webcontainer@runtime.96435430.js:26 Warning: Maximum update depth exceeded. Th…"
type textarea "x"
type textarea ".webcontainer@runtime.96435430.js:26 Warning: Maximum update depth exceeded. Th…"
type textarea "x"
type textarea ".webcontainer@runtime.96435430.js:26 Warning: Maximum update depth exceeded. Th…"
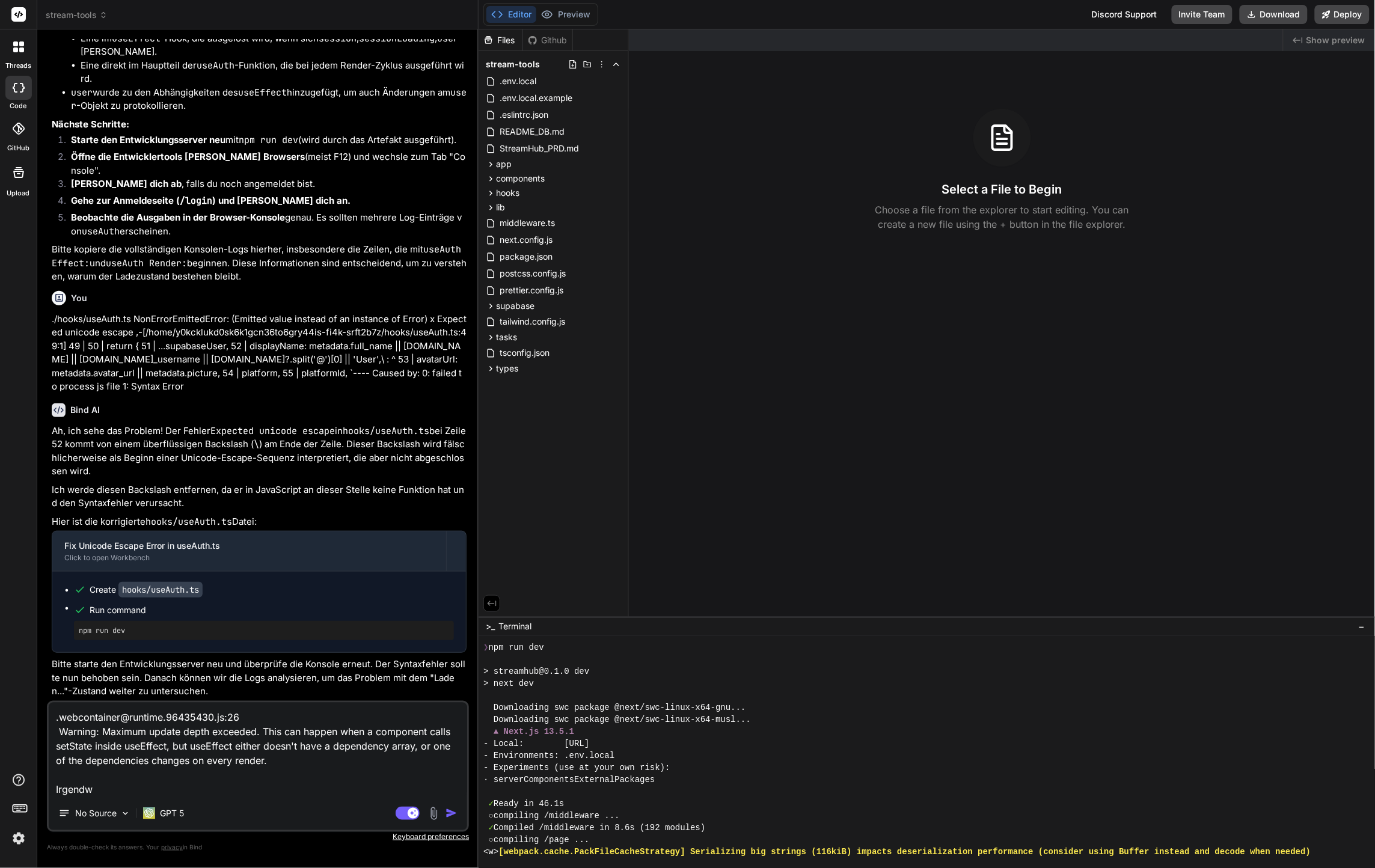
type textarea "x"
type textarea ".webcontainer@runtime.96435430.js:26 Warning: Maximum update depth exceeded. Th…"
type textarea "x"
type textarea ".webcontainer@runtime.96435430.js:26 Warning: Maximum update depth exceeded. Th…"
type textarea "x"
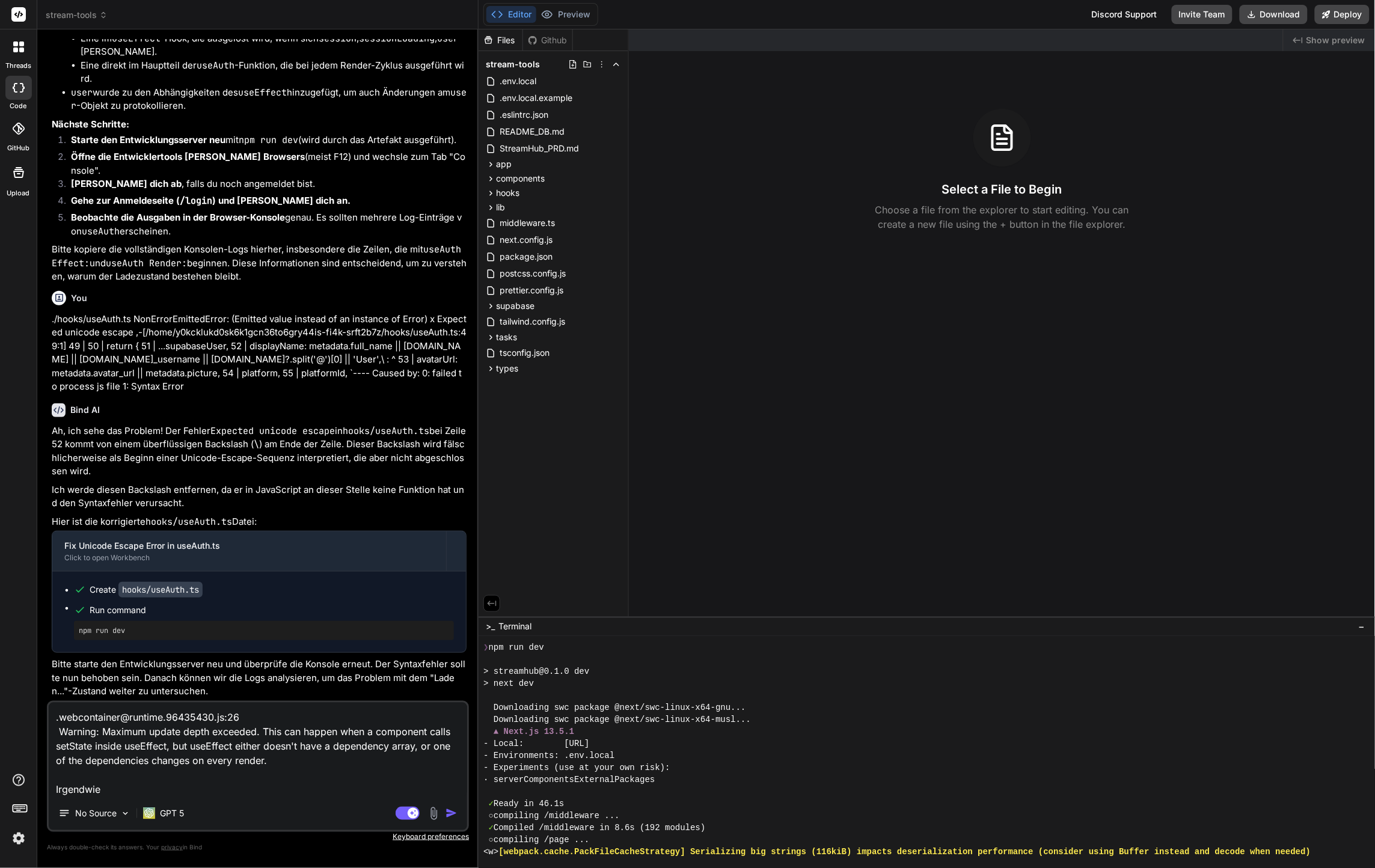
type textarea ".webcontainer@runtime.96435430.js:26 Warning: Maximum update depth exceeded. Th…"
type textarea "x"
type textarea ".webcontainer@runtime.96435430.js:26 Warning: Maximum update depth exceeded. Th…"
type textarea "x"
type textarea ".webcontainer@runtime.96435430.js:26 Warning: Maximum update depth exceeded. Th…"
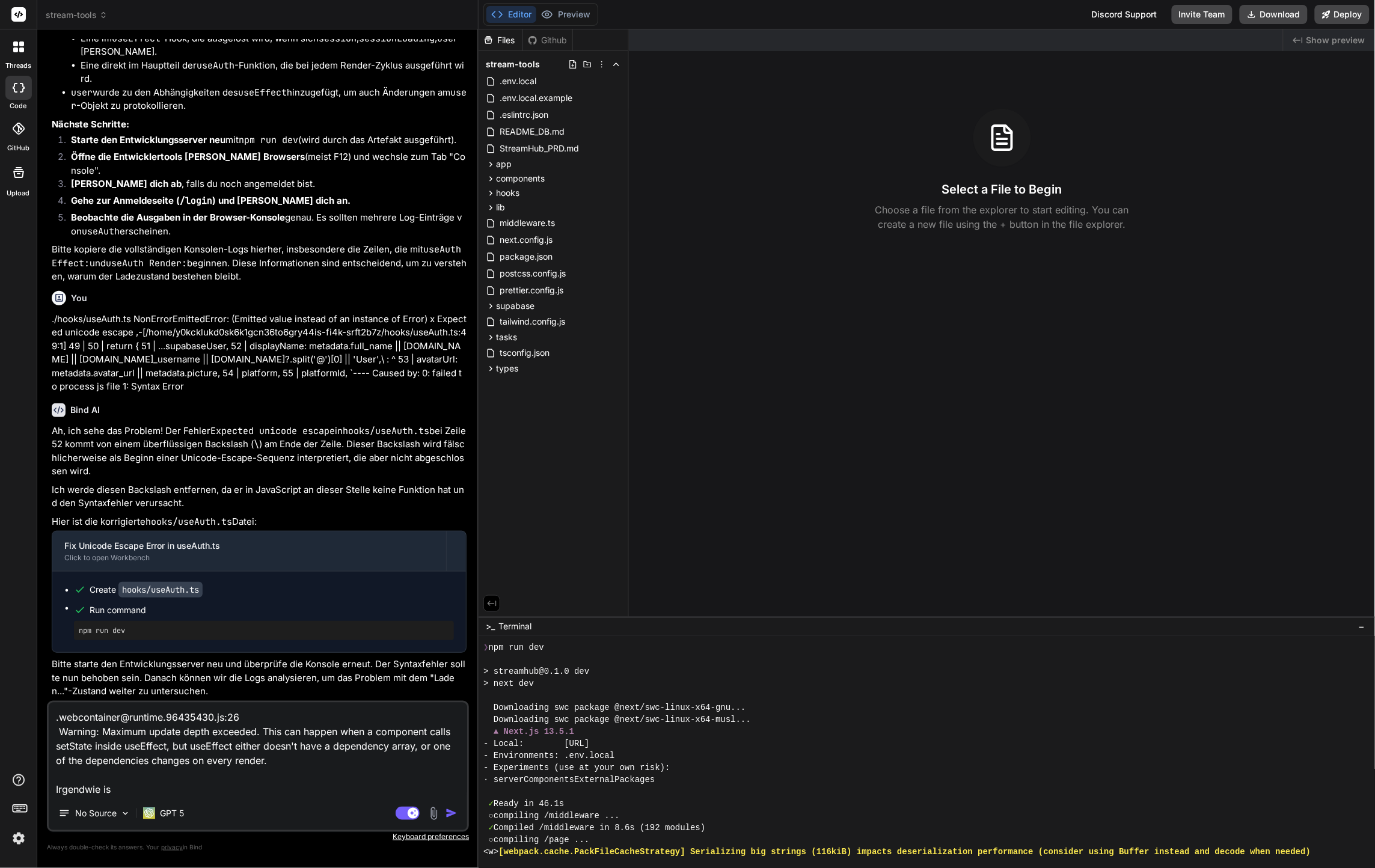
type textarea "x"
type textarea ".webcontainer@runtime.96435430.js:26 Warning: Maximum update depth exceeded. Th…"
type textarea "x"
type textarea ".webcontainer@runtime.96435430.js:26 Warning: Maximum update depth exceeded. Th…"
type textarea "x"
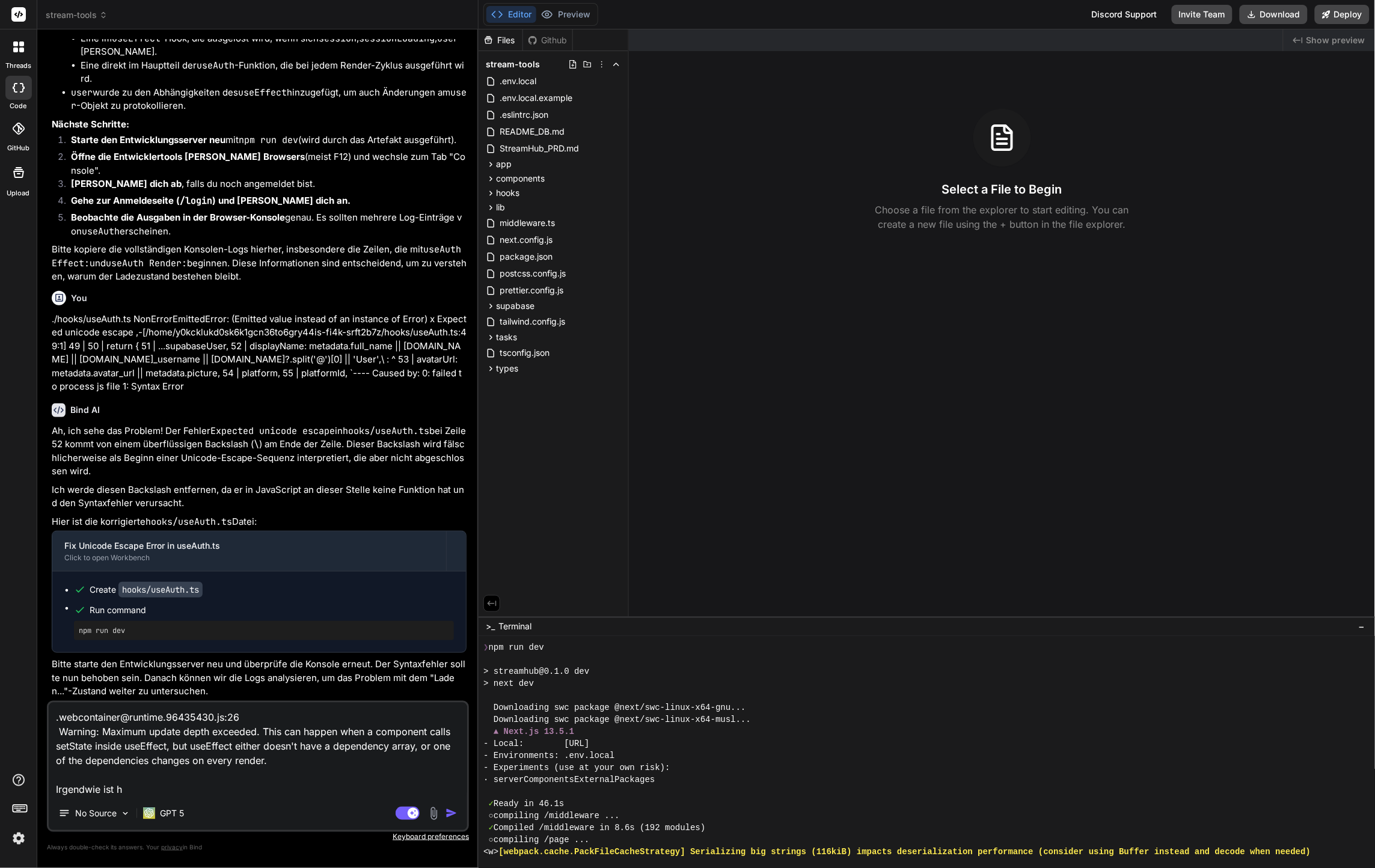
type textarea ".webcontainer@runtime.96435430.js:26 Warning: Maximum update depth exceeded. Th…"
type textarea "x"
type textarea ".webcontainer@runtime.96435430.js:26 Warning: Maximum update depth exceeded. Th…"
type textarea "x"
type textarea ".webcontainer@runtime.96435430.js:26 Warning: Maximum update depth exceeded. Th…"
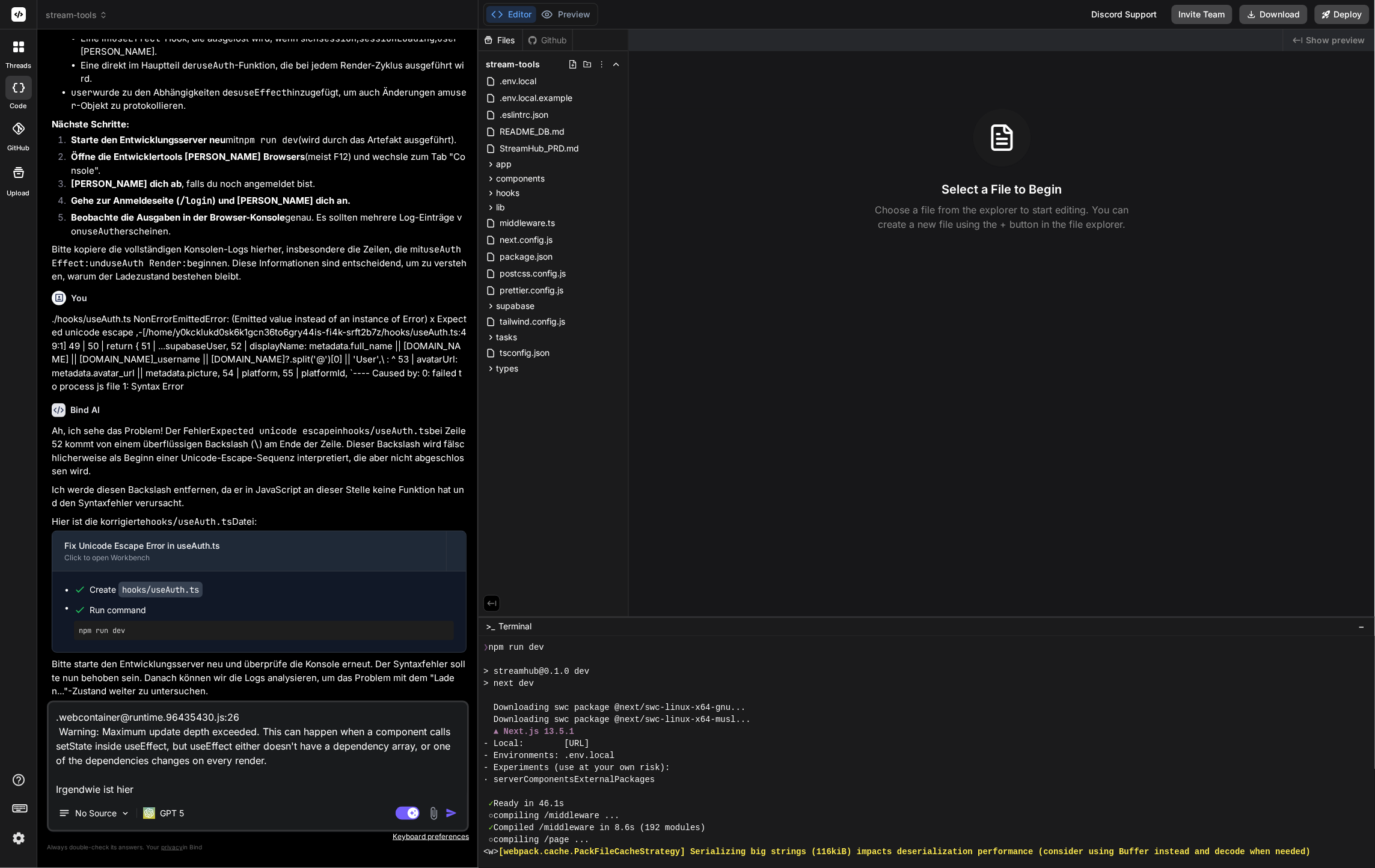
type textarea "x"
type textarea ".webcontainer@runtime.96435430.js:26 Warning: Maximum update depth exceeded. Th…"
type textarea "x"
type textarea ".webcontainer@runtime.96435430.js:26 Warning: Maximum update depth exceeded. Th…"
type textarea "x"
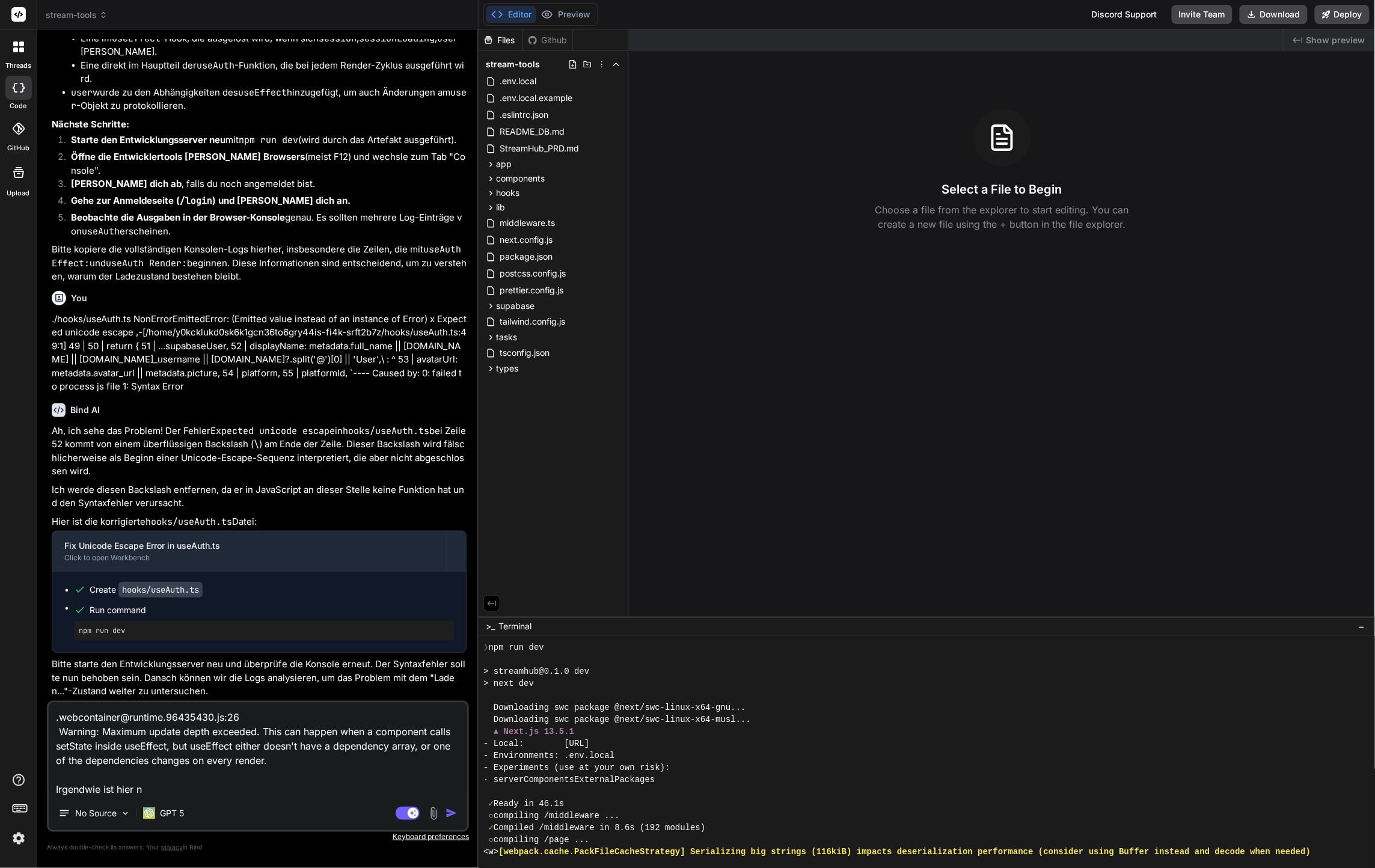
type textarea ".webcontainer@runtime.96435430.js:26 Warning: Maximum update depth exceeded. Th…"
type textarea "x"
type textarea ".webcontainer@runtime.96435430.js:26 Warning: Maximum update depth exceeded. Th…"
type textarea "x"
type textarea ".webcontainer@runtime.96435430.js:26 Warning: Maximum update depth exceeded. Th…"
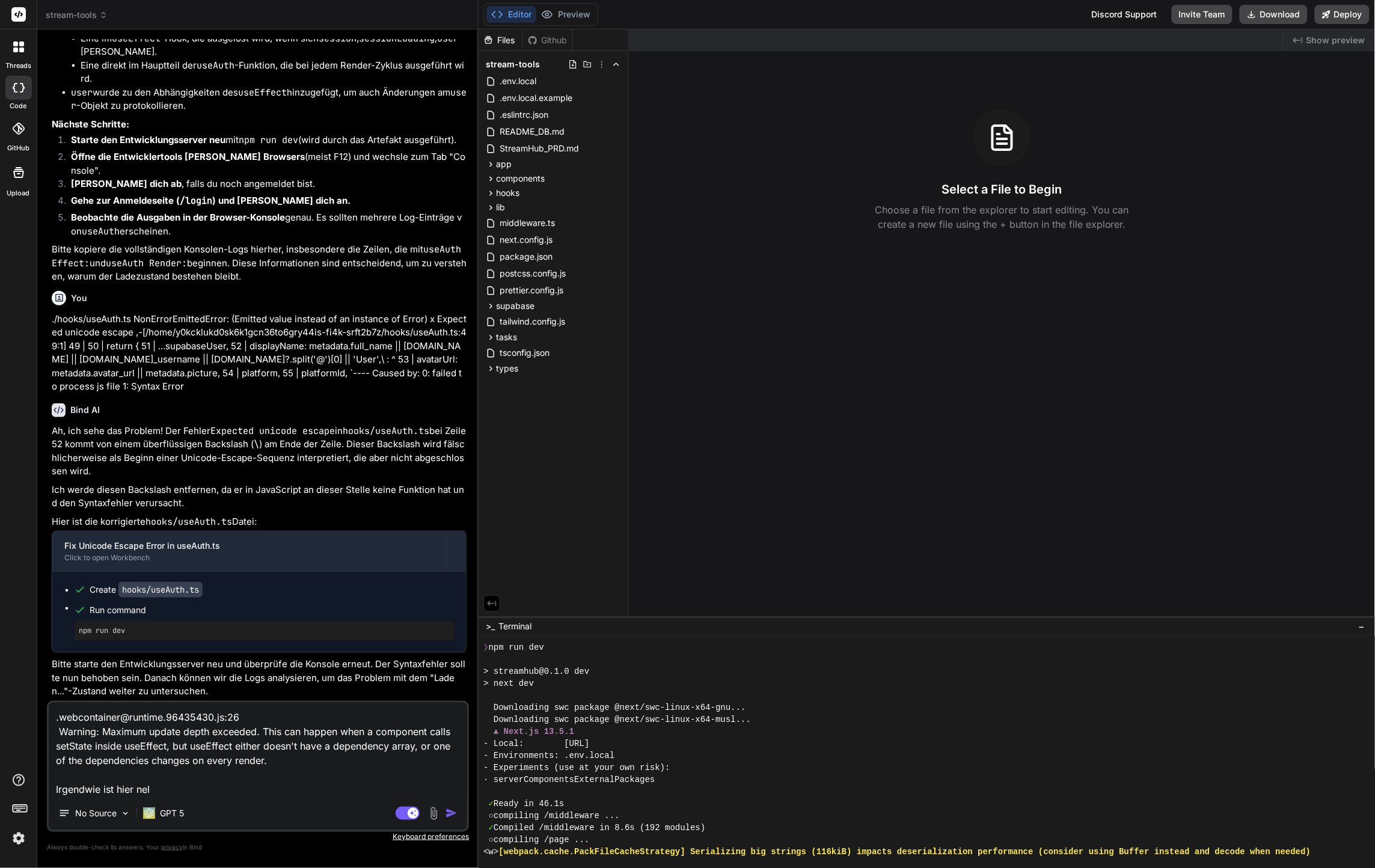
type textarea "x"
type textarea ".webcontainer@runtime.96435430.js:26 Warning: Maximum update depth exceeded. Th…"
type textarea "x"
type textarea ".webcontainer@runtime.96435430.js:26 Warning: Maximum update depth exceeded. Th…"
type textarea "x"
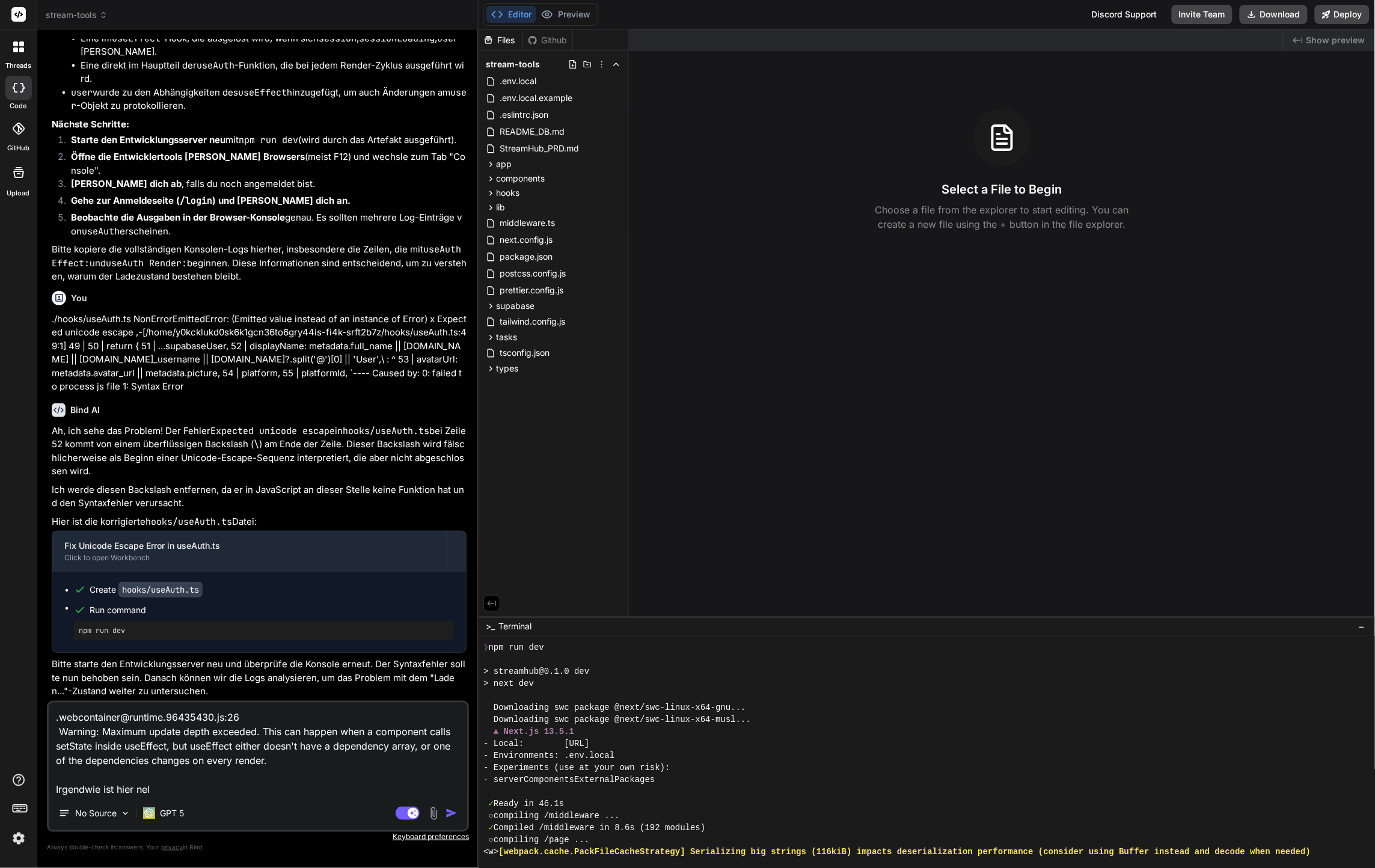
type textarea ".webcontainer@runtime.96435430.js:26 Warning: Maximum update depth exceeded. Th…"
type textarea "x"
type textarea ".webcontainer@runtime.96435430.js:26 Warning: Maximum update depth exceeded. Th…"
type textarea "x"
type textarea ".webcontainer@runtime.96435430.js:26 Warning: Maximum update depth exceeded. Th…"
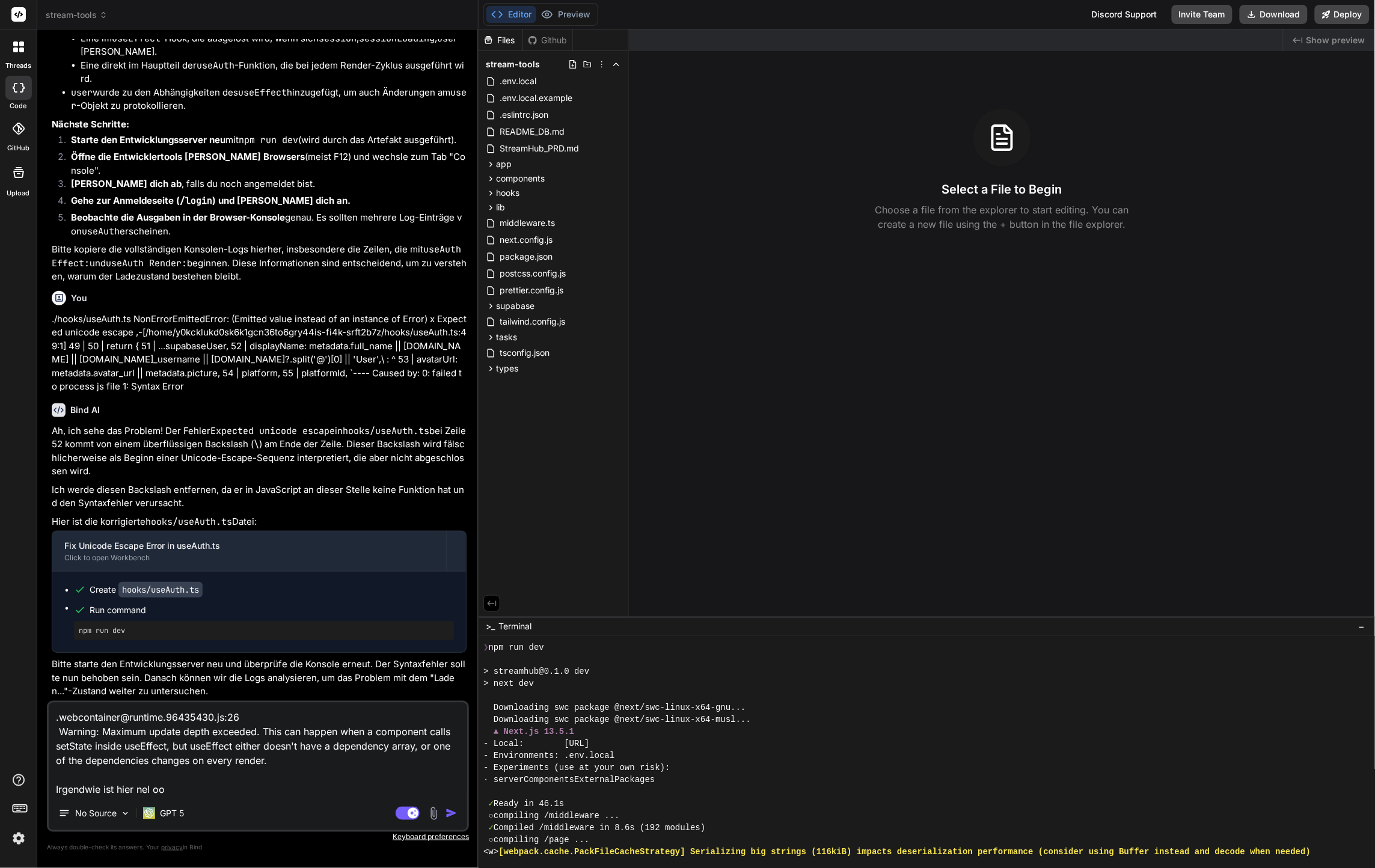
type textarea "x"
type textarea ".webcontainer@runtime.96435430.js:26 Warning: Maximum update depth exceeded. Th…"
type textarea "x"
type textarea ".webcontainer@runtime.96435430.js:26 Warning: Maximum update depth exceeded. Th…"
type textarea "x"
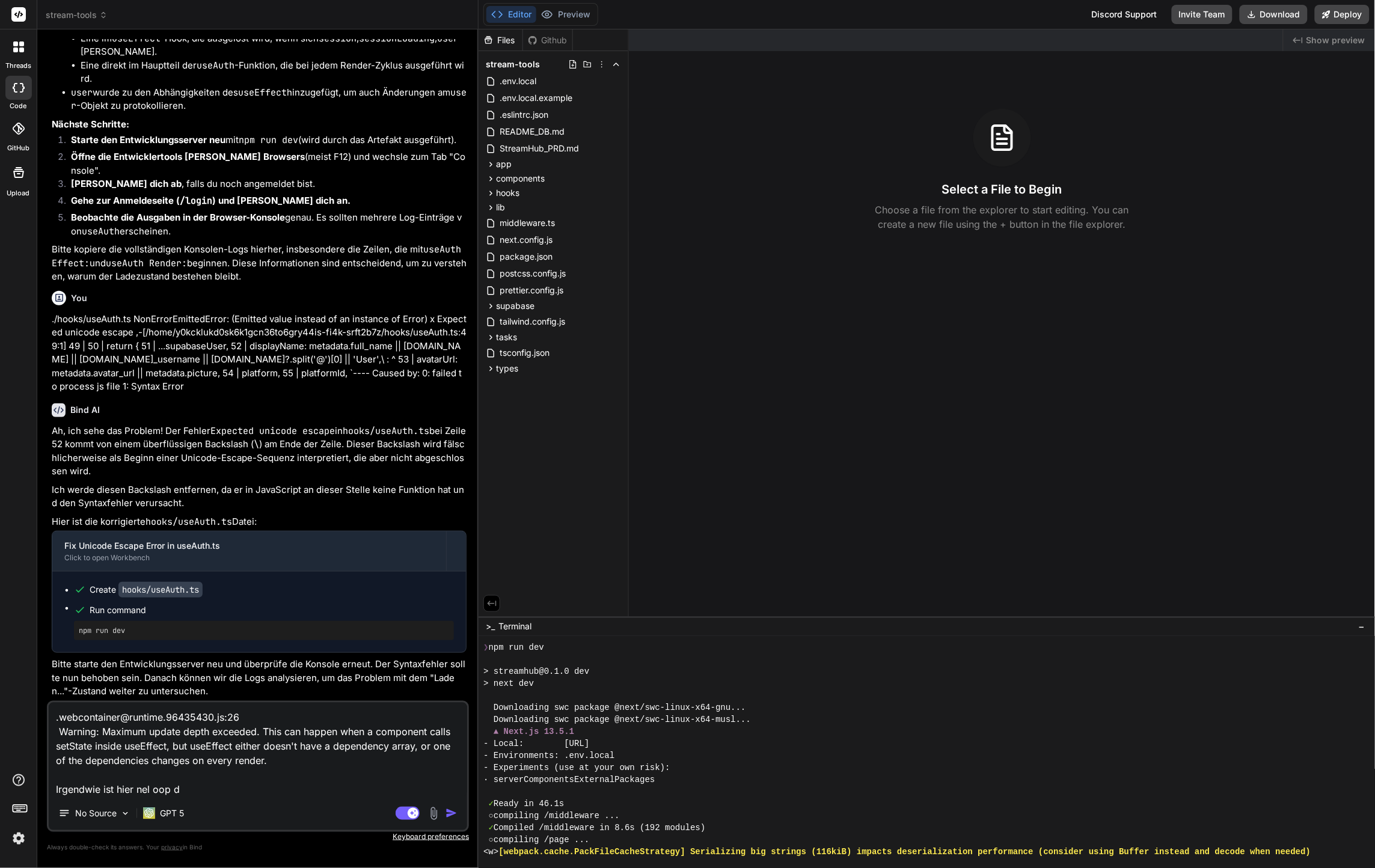
type textarea ".webcontainer@runtime.96435430.js:26 Warning: Maximum update depth exceeded. Th…"
type textarea "x"
type textarea ".webcontainer@runtime.96435430.js:26 Warning: Maximum update depth exceeded. Th…"
type textarea "x"
type textarea ".webcontainer@runtime.96435430.js:26 Warning: Maximum update depth exceeded. Th…"
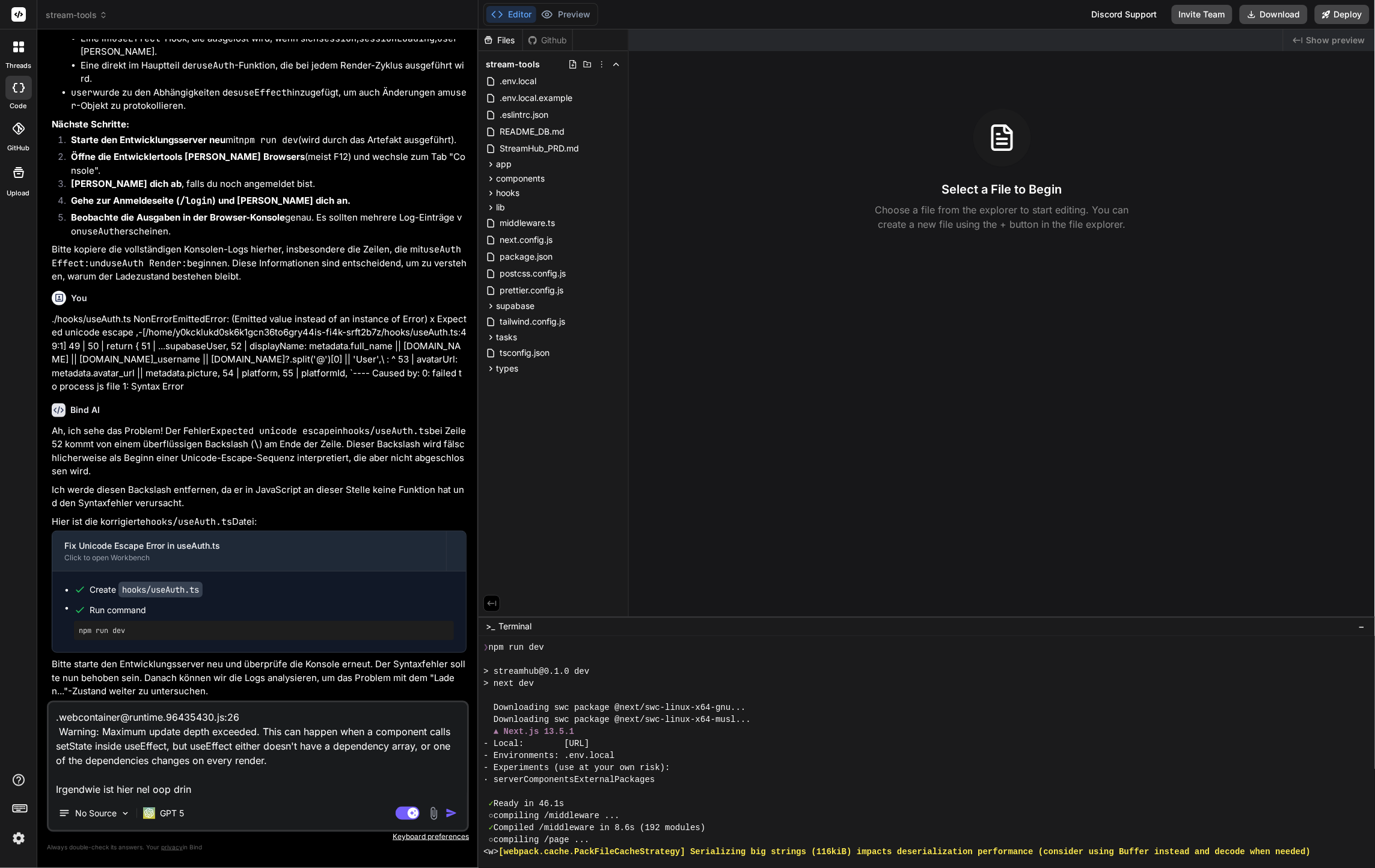
type textarea "x"
type textarea ".webcontainer@runtime.96435430.js:26 Warning: Maximum update depth exceeded. Th…"
type textarea "x"
type textarea ".webcontainer@runtime.96435430.js:26 Warning: Maximum update depth exceeded. Th…"
type textarea "x"
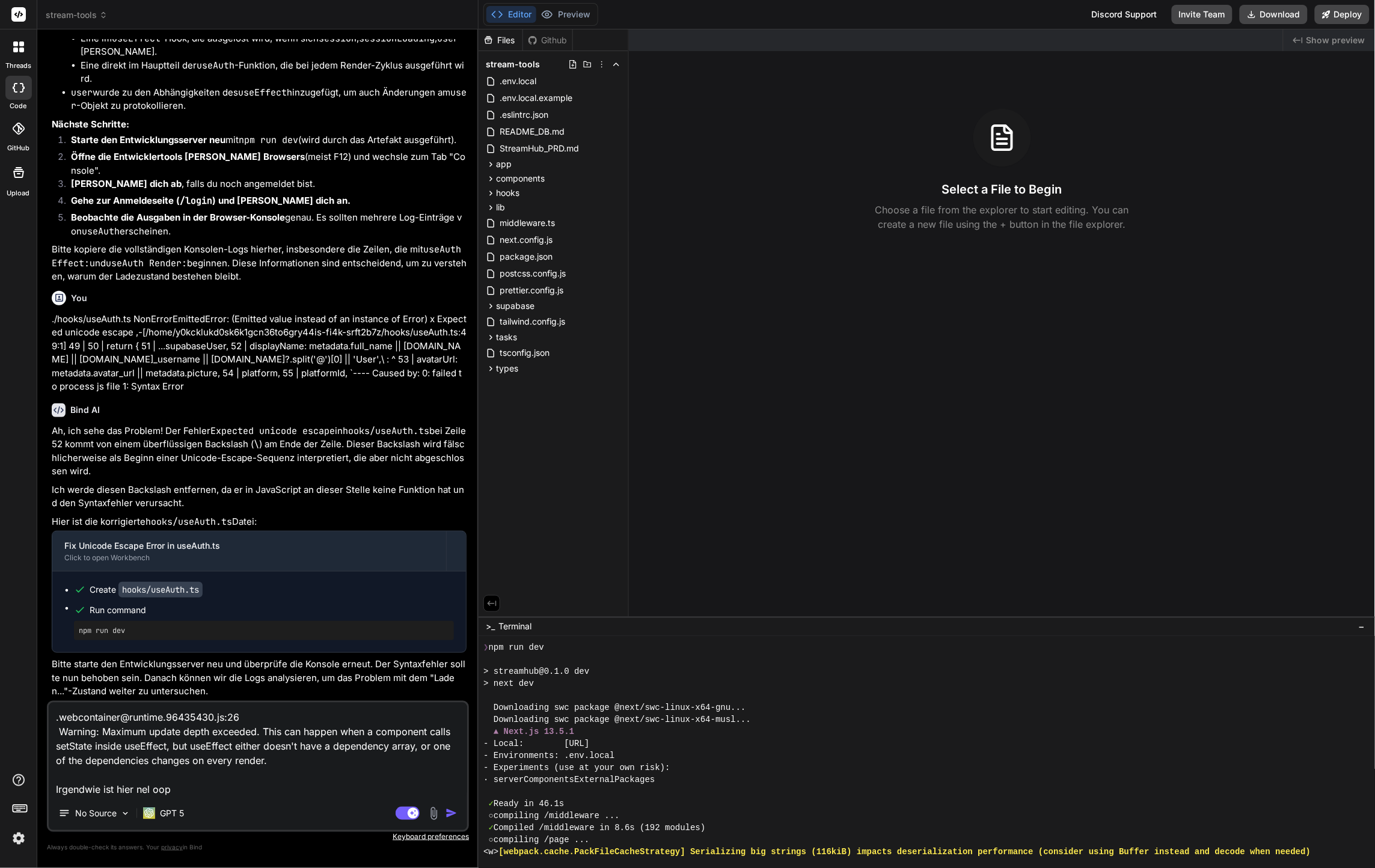
type textarea ".webcontainer@runtime.96435430.js:26 Warning: Maximum update depth exceeded. Th…"
type textarea "x"
type textarea ".webcontainer@runtime.96435430.js:26 Warning: Maximum update depth exceeded. Th…"
type textarea "x"
type textarea ".webcontainer@runtime.96435430.js:26 Warning: Maximum update depth exceeded. Th…"
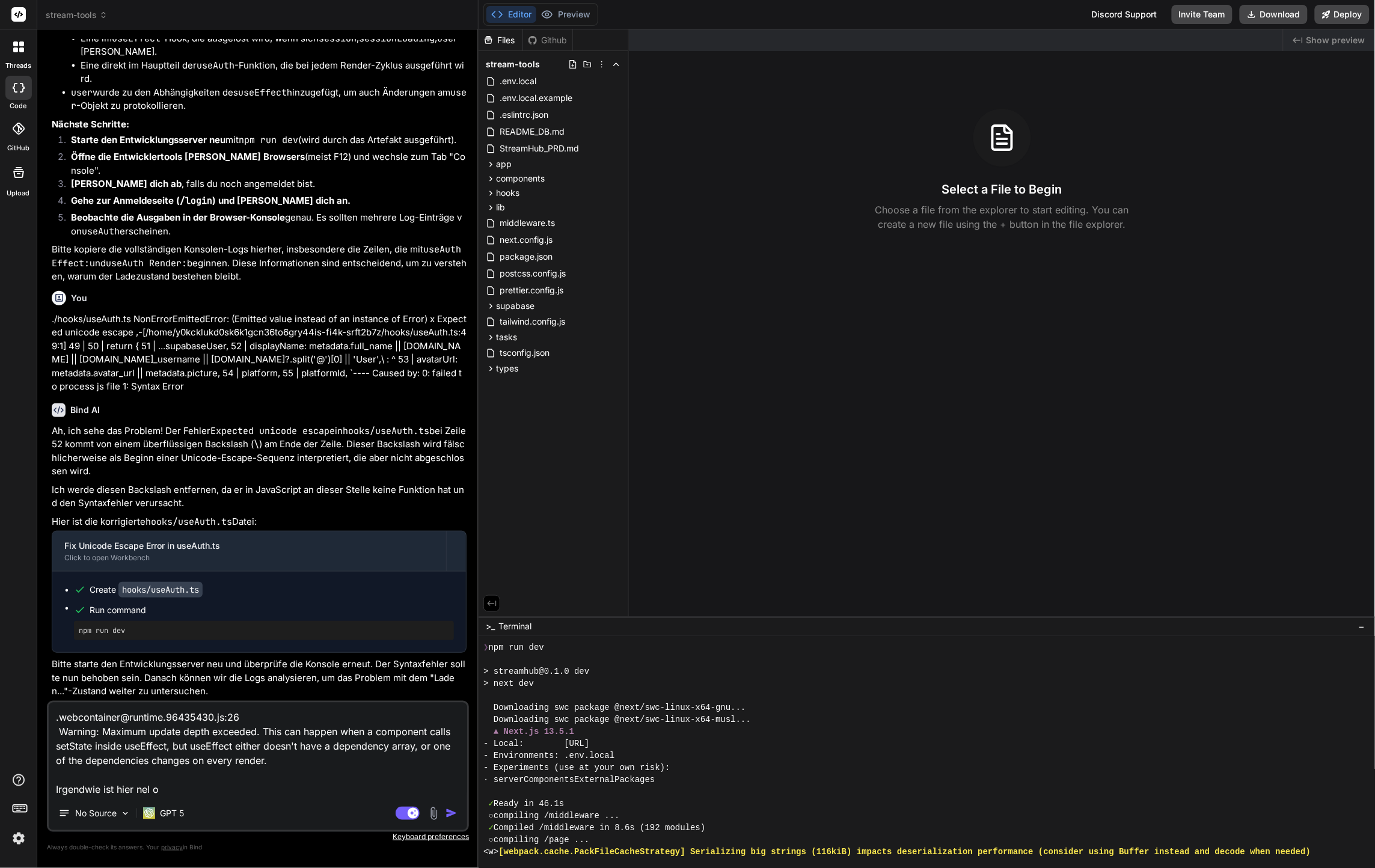
type textarea "x"
type textarea ".webcontainer@runtime.96435430.js:26 Warning: Maximum update depth exceeded. Th…"
type textarea "x"
type textarea ".webcontainer@runtime.96435430.js:26 Warning: Maximum update depth exceeded. Th…"
type textarea "x"
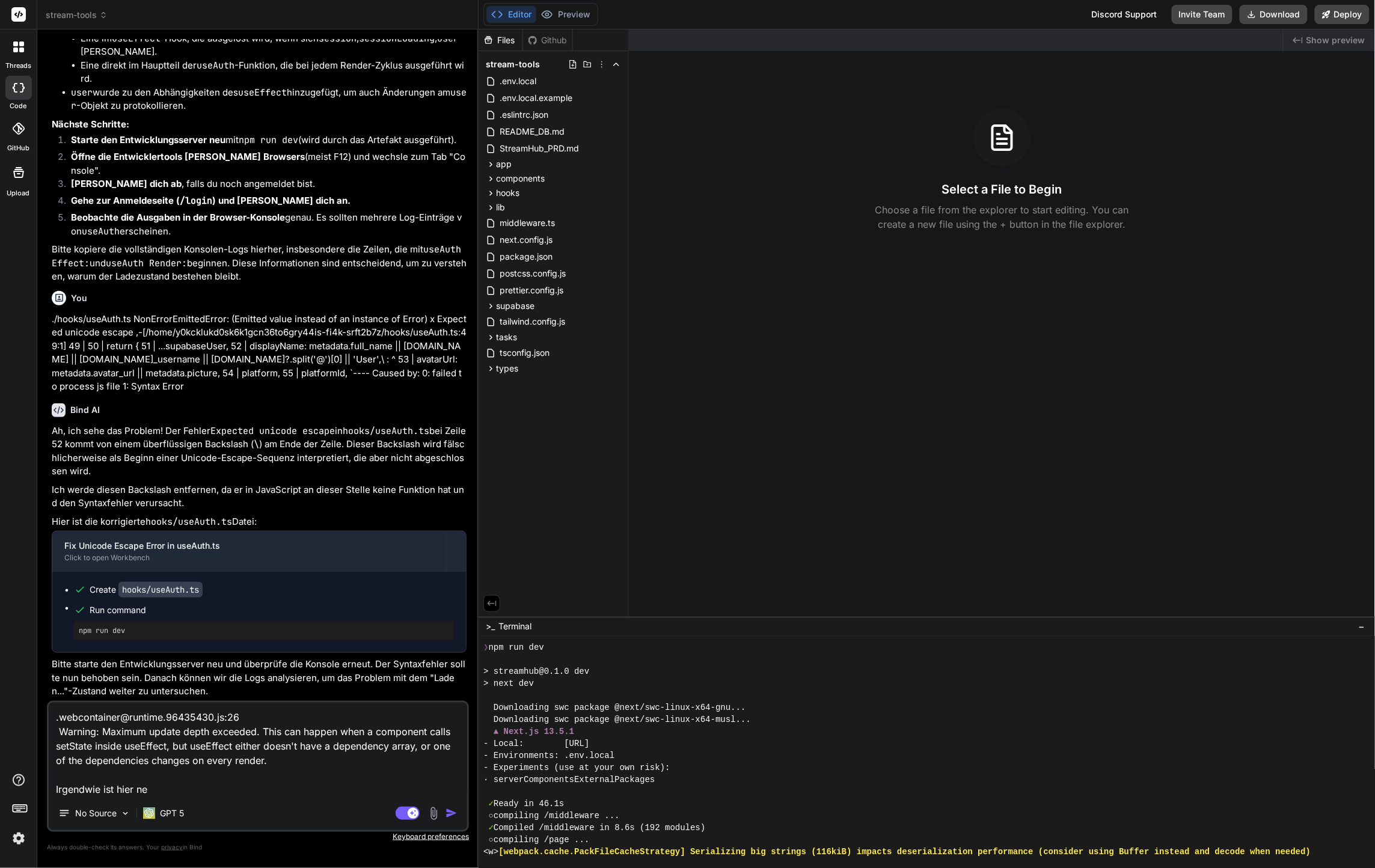
type textarea ".webcontainer@runtime.96435430.js:26 Warning: Maximum update depth exceeded. Th…"
type textarea "x"
type textarea ".webcontainer@runtime.96435430.js:26 Warning: Maximum update depth exceeded. Th…"
type textarea "x"
type textarea ".webcontainer@runtime.96435430.js:26 Warning: Maximum update depth exceeded. Th…"
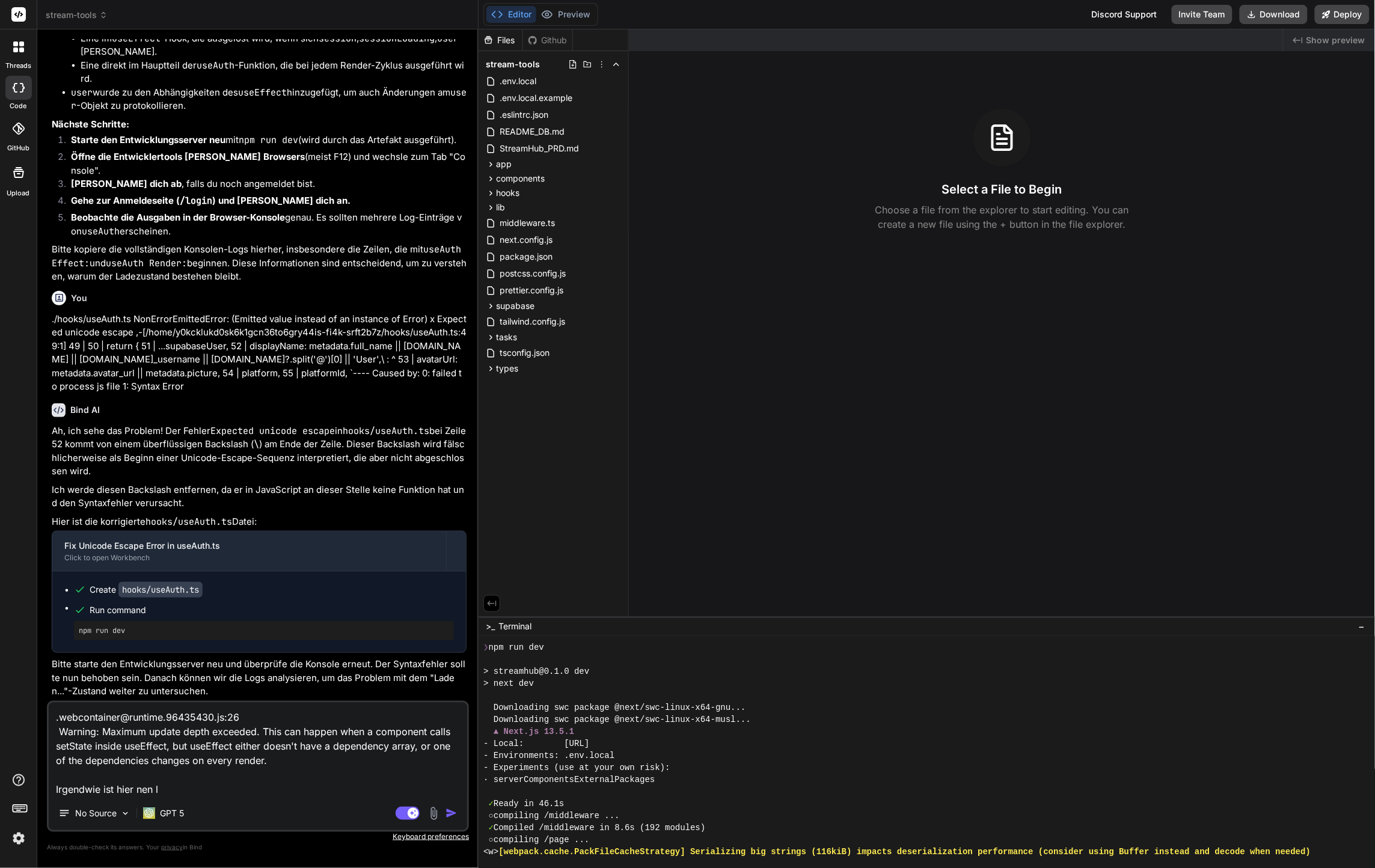
type textarea "x"
type textarea ".webcontainer@runtime.96435430.js:26 Warning: Maximum update depth exceeded. Th…"
type textarea "x"
type textarea ".webcontainer@runtime.96435430.js:26 Warning: Maximum update depth exceeded. Th…"
type textarea "x"
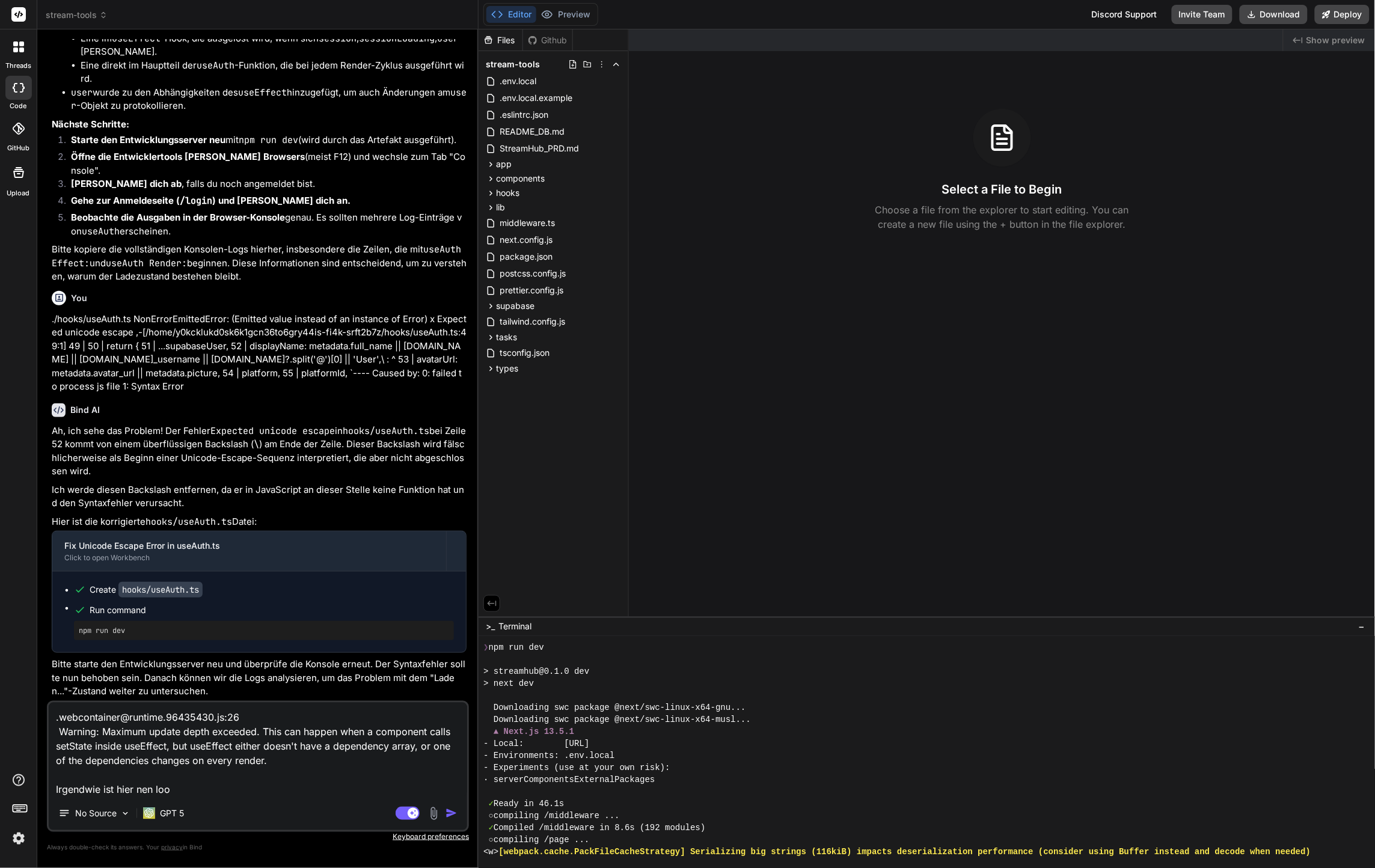
type textarea ".webcontainer@runtime.96435430.js:26 Warning: Maximum update depth exceeded. Th…"
type textarea "x"
type textarea ".webcontainer@runtime.96435430.js:26 Warning: Maximum update depth exceeded. Th…"
type textarea "x"
type textarea ".webcontainer@runtime.96435430.js:26 Warning: Maximum update depth exceeded. Th…"
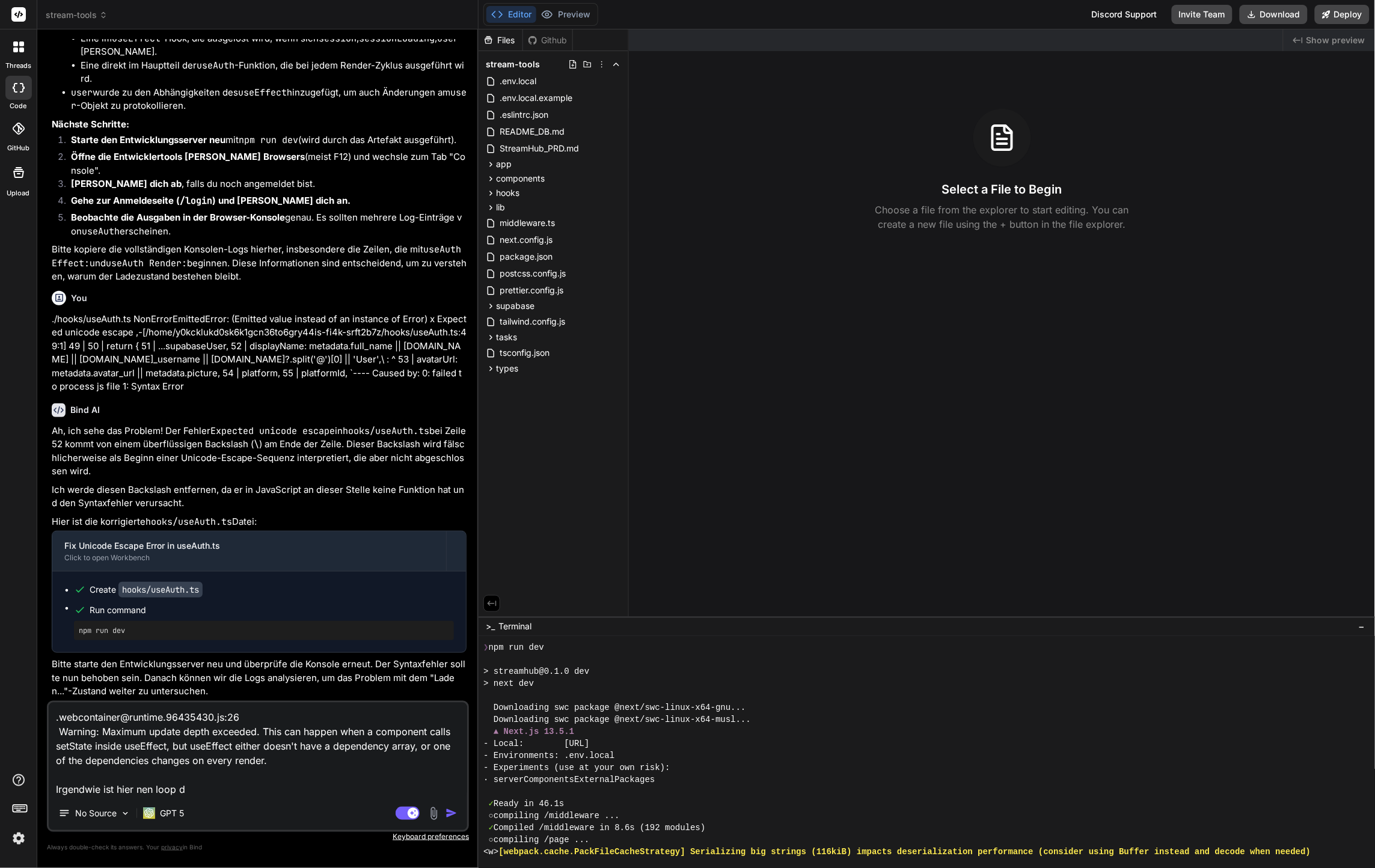
type textarea "x"
type textarea ".webcontainer@runtime.96435430.js:26 Warning: Maximum update depth exceeded. Th…"
type textarea "x"
type textarea ".webcontainer@runtime.96435430.js:26 Warning: Maximum update depth exceeded. Th…"
type textarea "x"
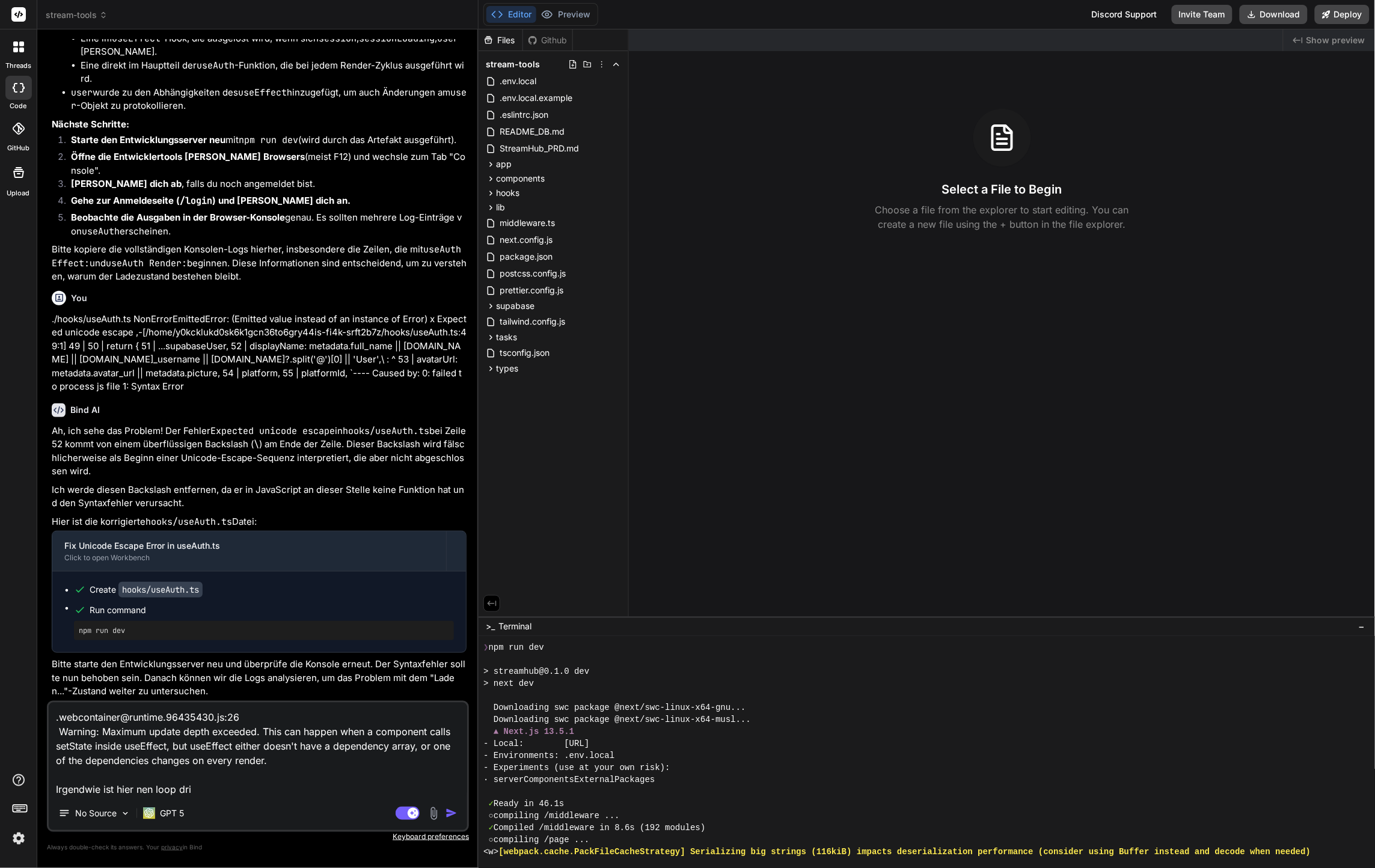
type textarea ".webcontainer@runtime.96435430.js:26 Warning: Maximum update depth exceeded. Th…"
type textarea "x"
type textarea ".webcontainer@runtime.96435430.js:26 Warning: Maximum update depth exceeded. Th…"
type textarea "x"
type textarea ".webcontainer@runtime.96435430.js:26 Warning: Maximum update depth exceeded. Th…"
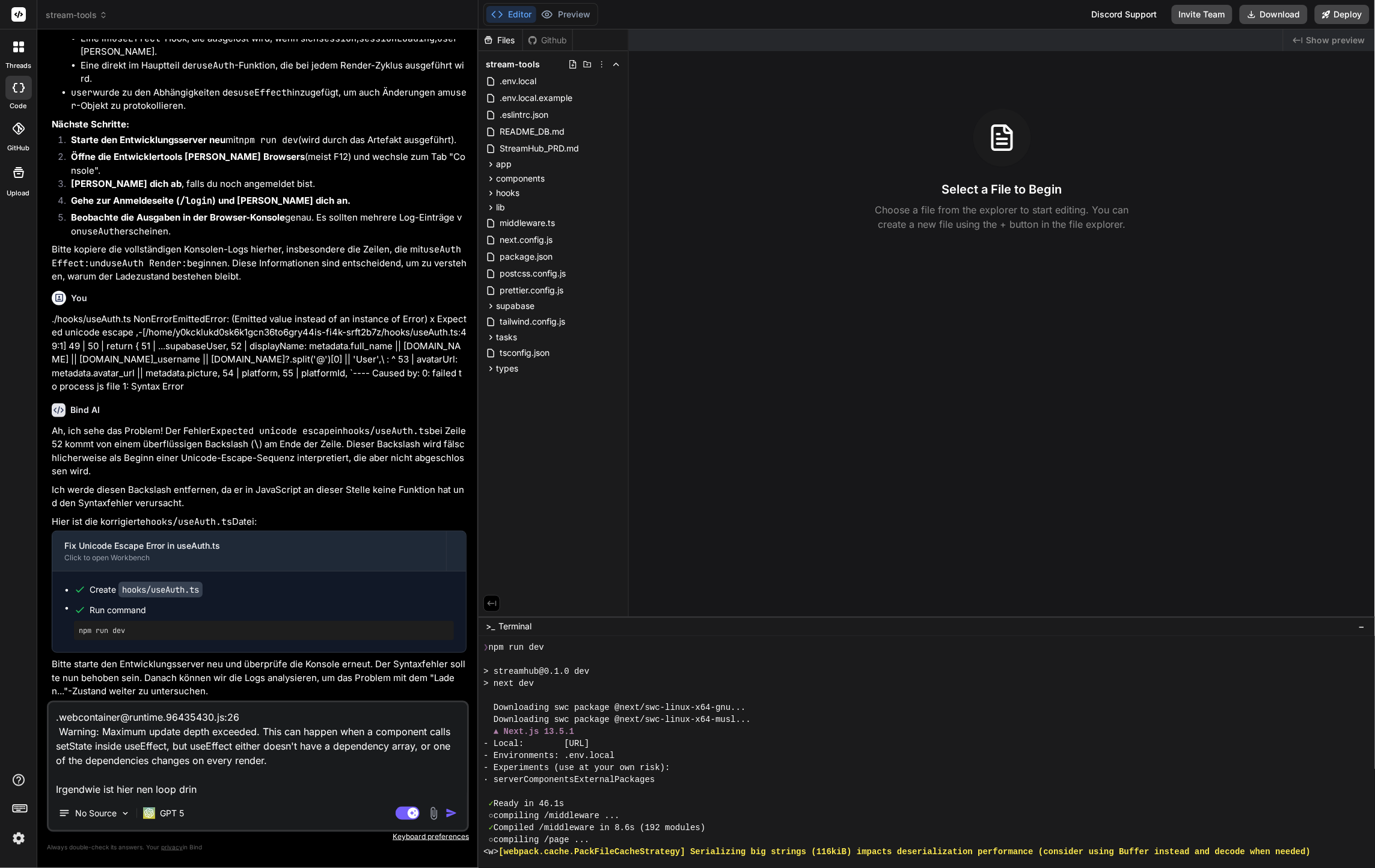
type textarea "x"
type textarea ".webcontainer@runtime.96435430.js:26 Warning: Maximum update depth exceeded. Th…"
type textarea "x"
type textarea ".webcontainer@runtime.96435430.js:26 Warning: Maximum update depth exceeded. Th…"
type textarea "x"
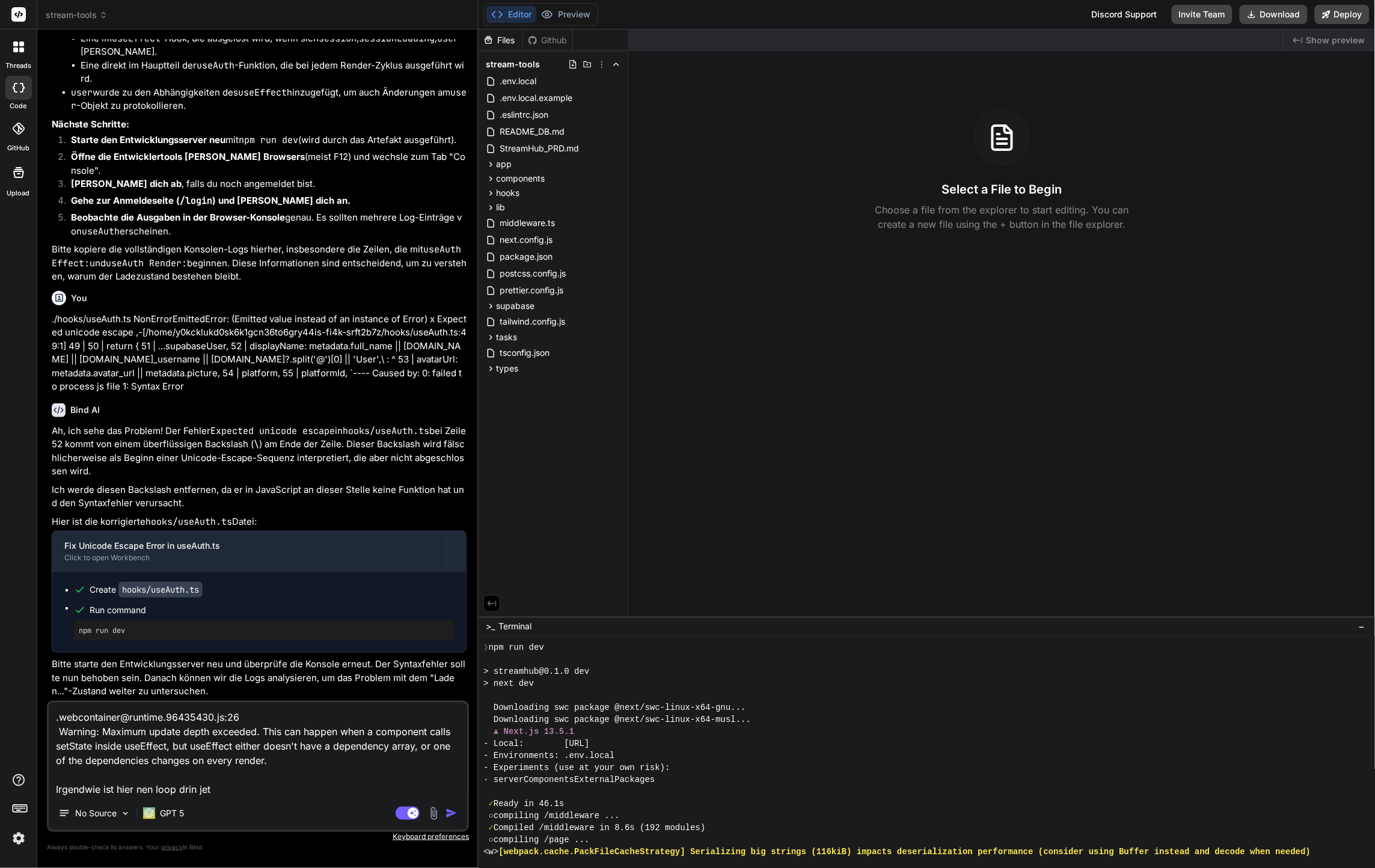
type textarea ".webcontainer@runtime.96435430.js:26 Warning: Maximum update depth exceeded. Th…"
type textarea "x"
type textarea ".webcontainer@runtime.96435430.js:26 Warning: Maximum update depth exceeded. Th…"
type textarea "x"
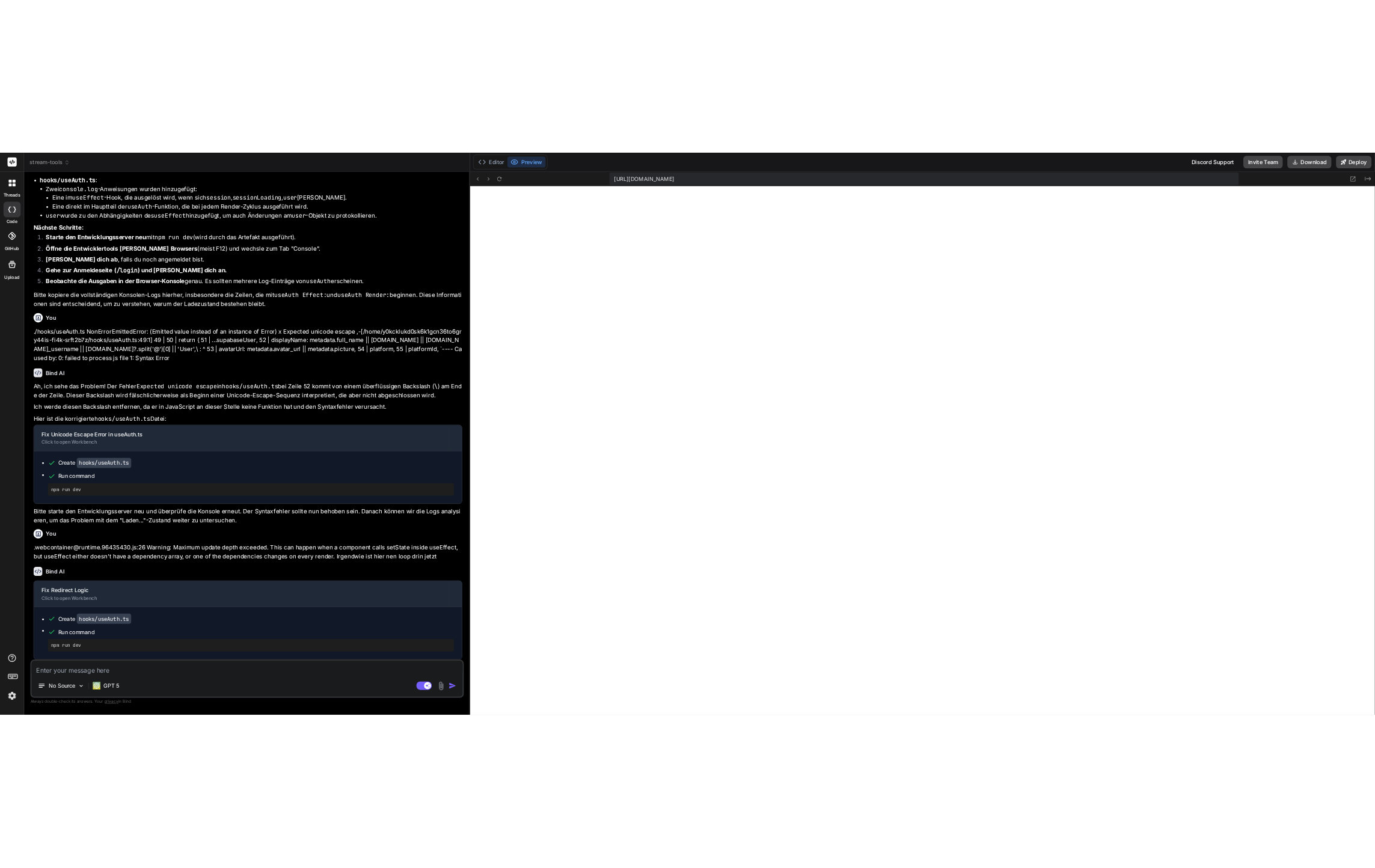
scroll to position [2361, 0]
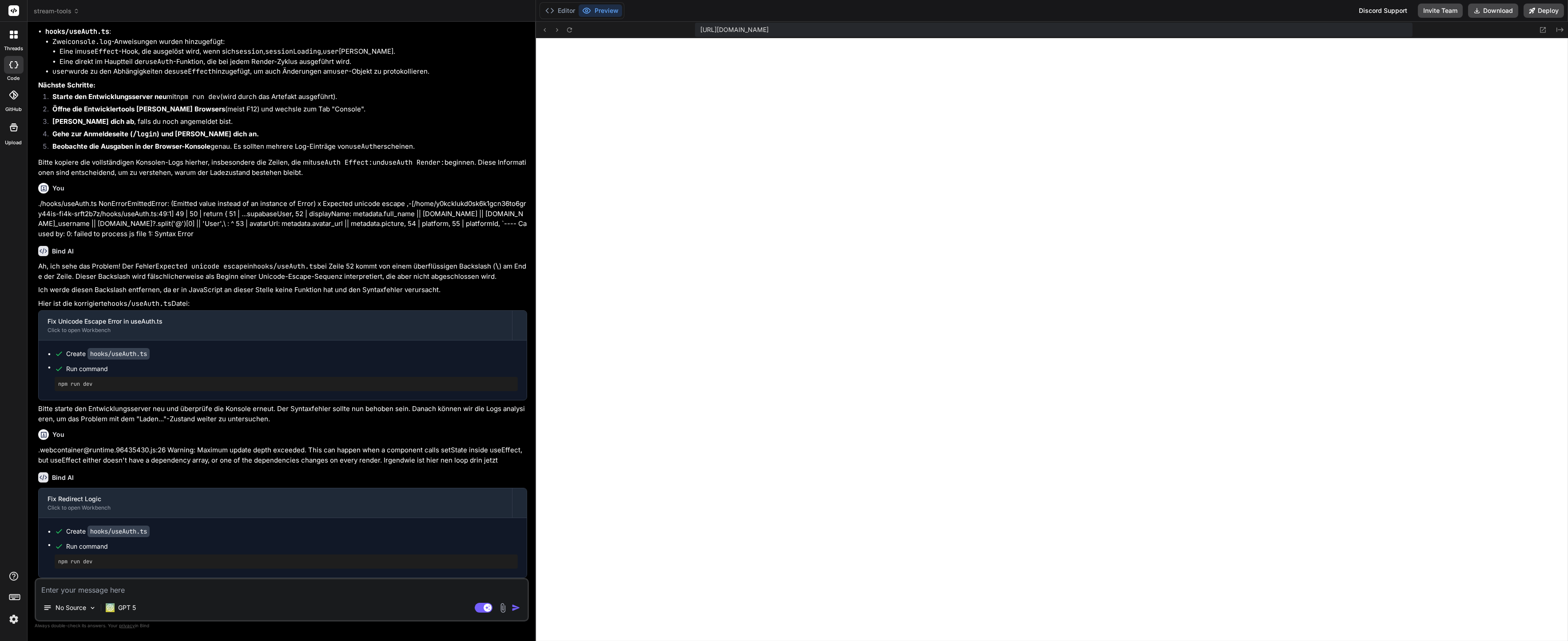
type textarea "x"
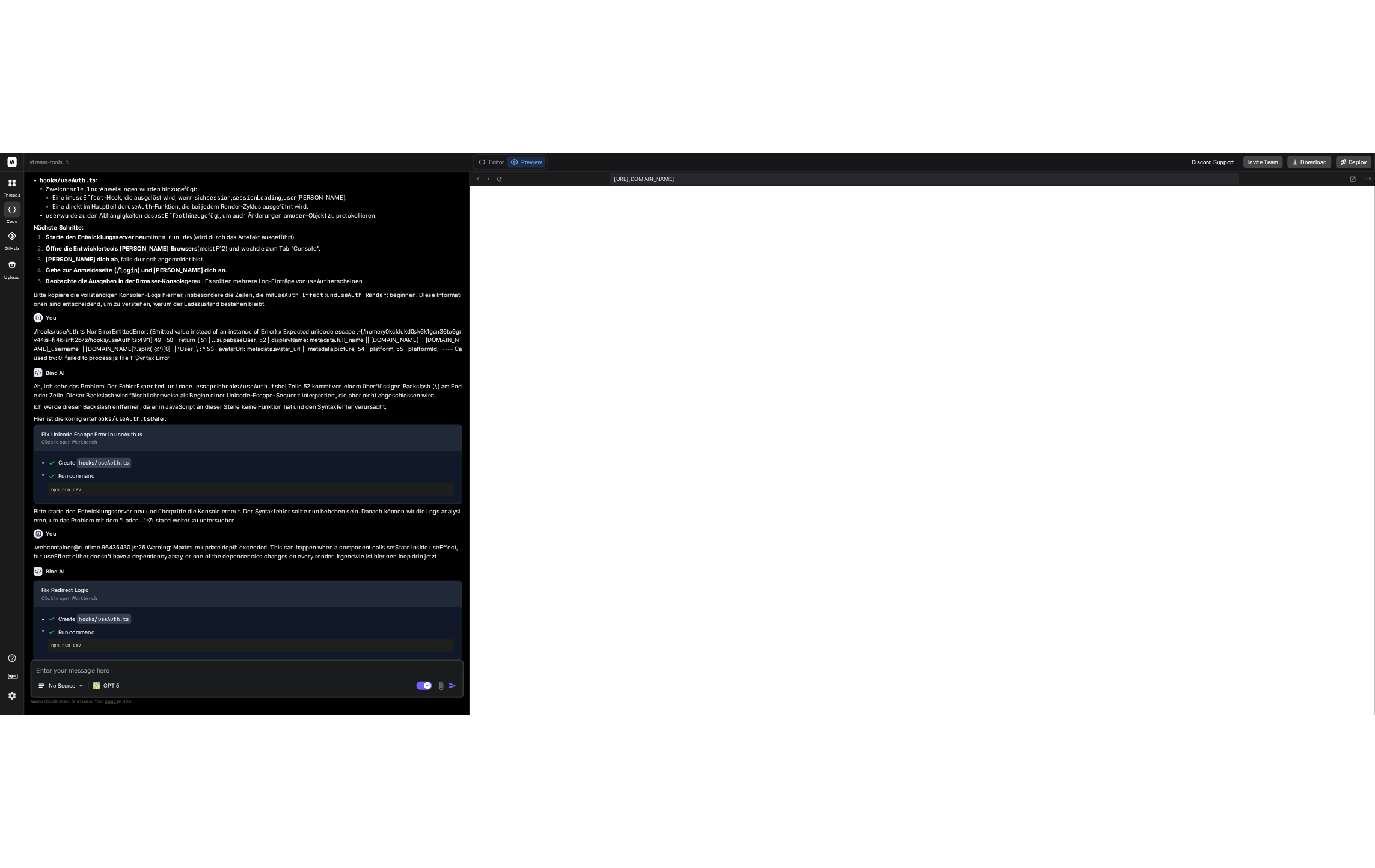
scroll to position [2676, 0]
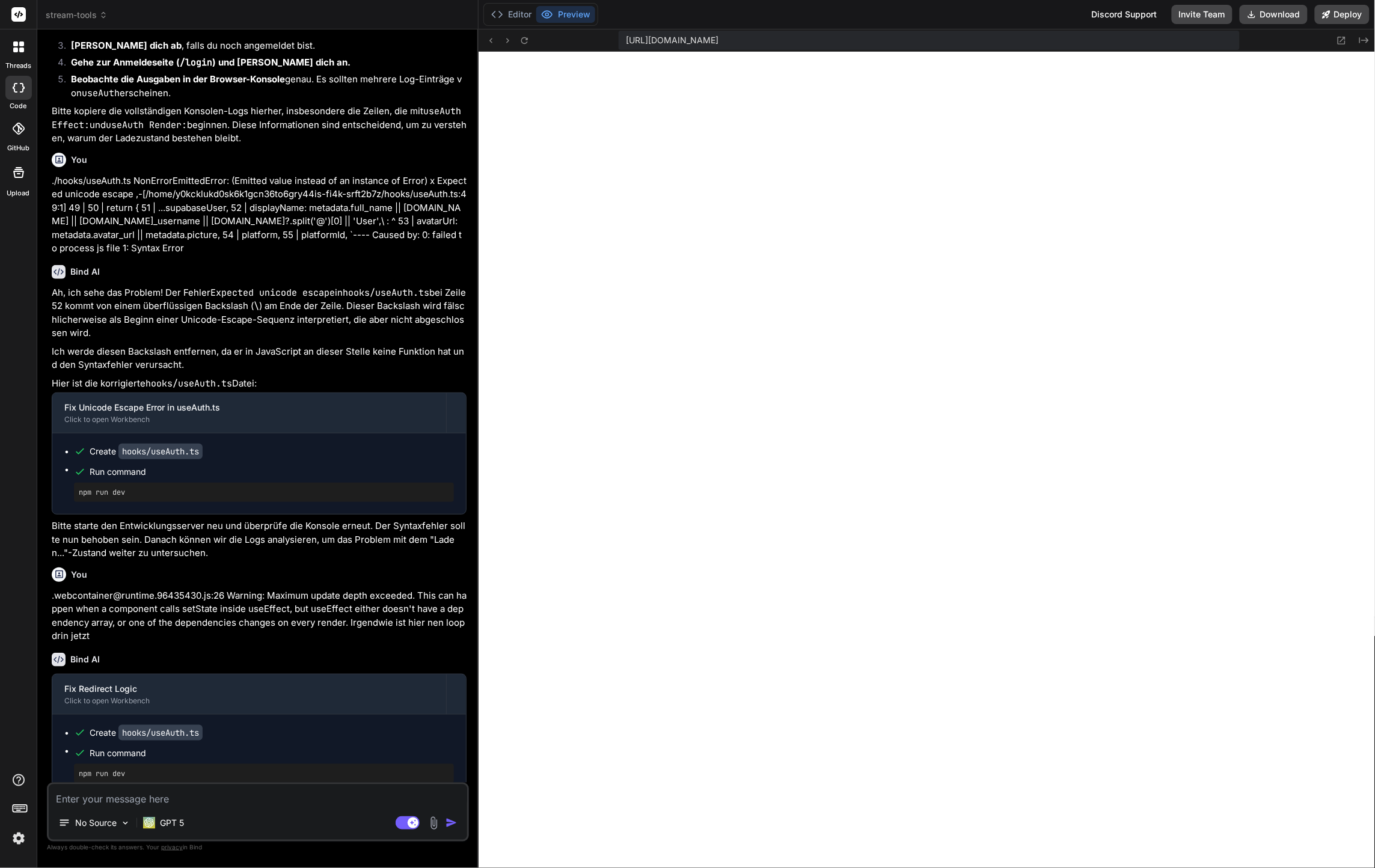
click at [124, 795] on textarea at bounding box center [257, 795] width 418 height 22
paste textarea "useAuth Render: isLoading= true isAuthenticated= false sessionLoading (from con…"
type textarea "useAuth Render: isLoading= true isAuthenticated= false sessionLoading (from con…"
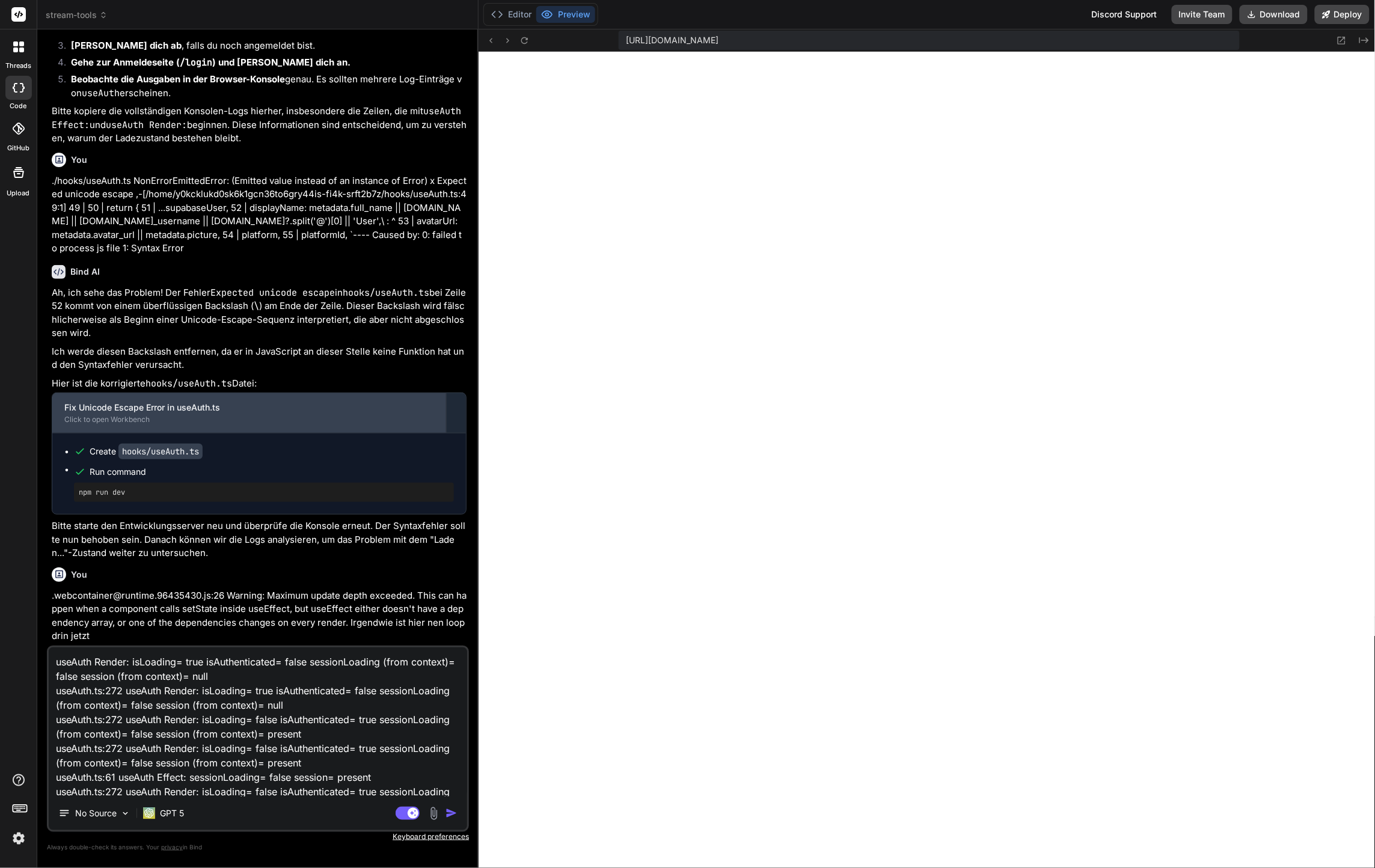
scroll to position [44, 0]
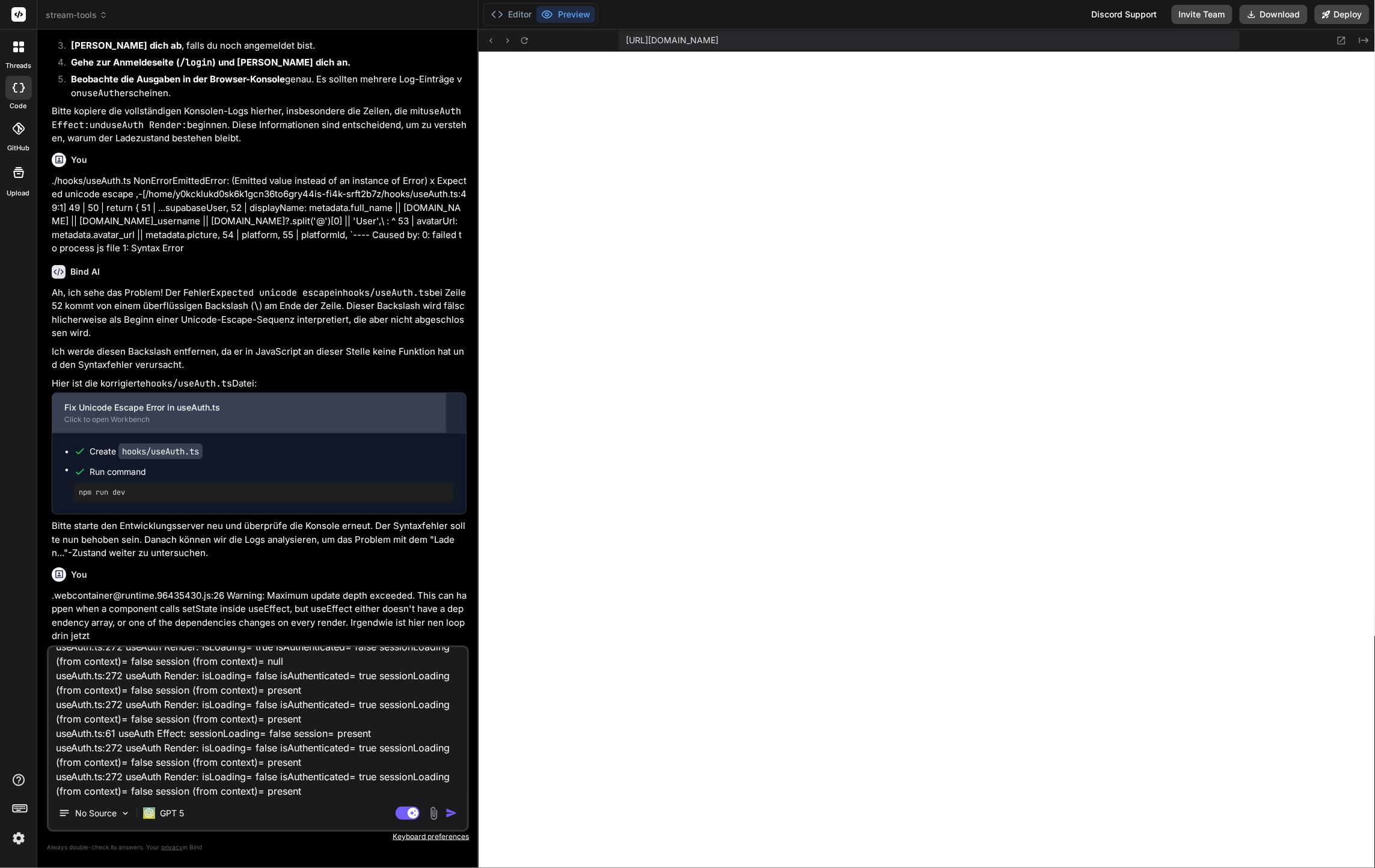
type textarea "x"
type textarea "useAuth Render: isLoading= true isAuthenticated= false sessionLoading (from con…"
type textarea "x"
type textarea "useAuth Render: isLoading= true isAuthenticated= false sessionLoading (from con…"
type textarea "x"
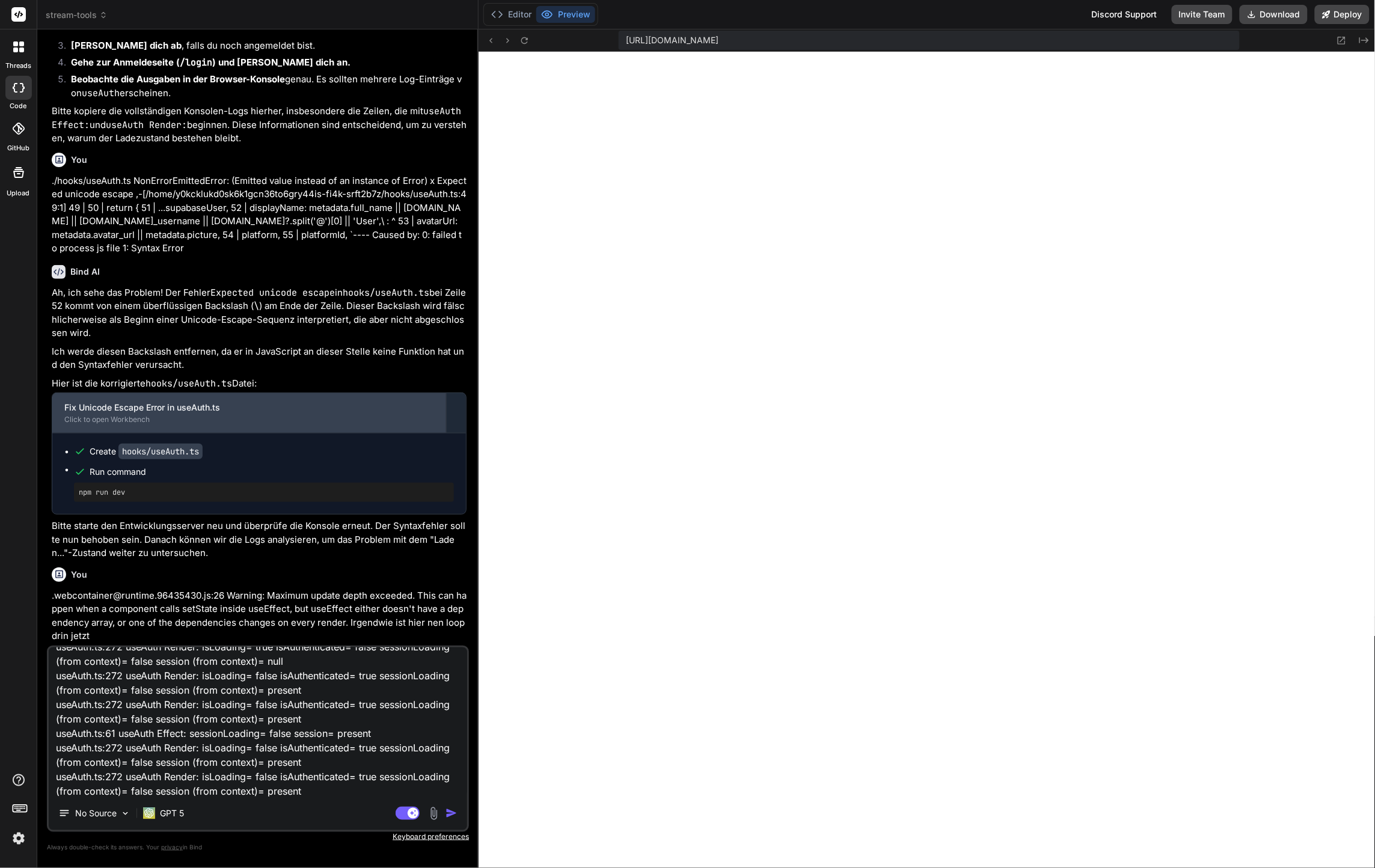
scroll to position [87, 0]
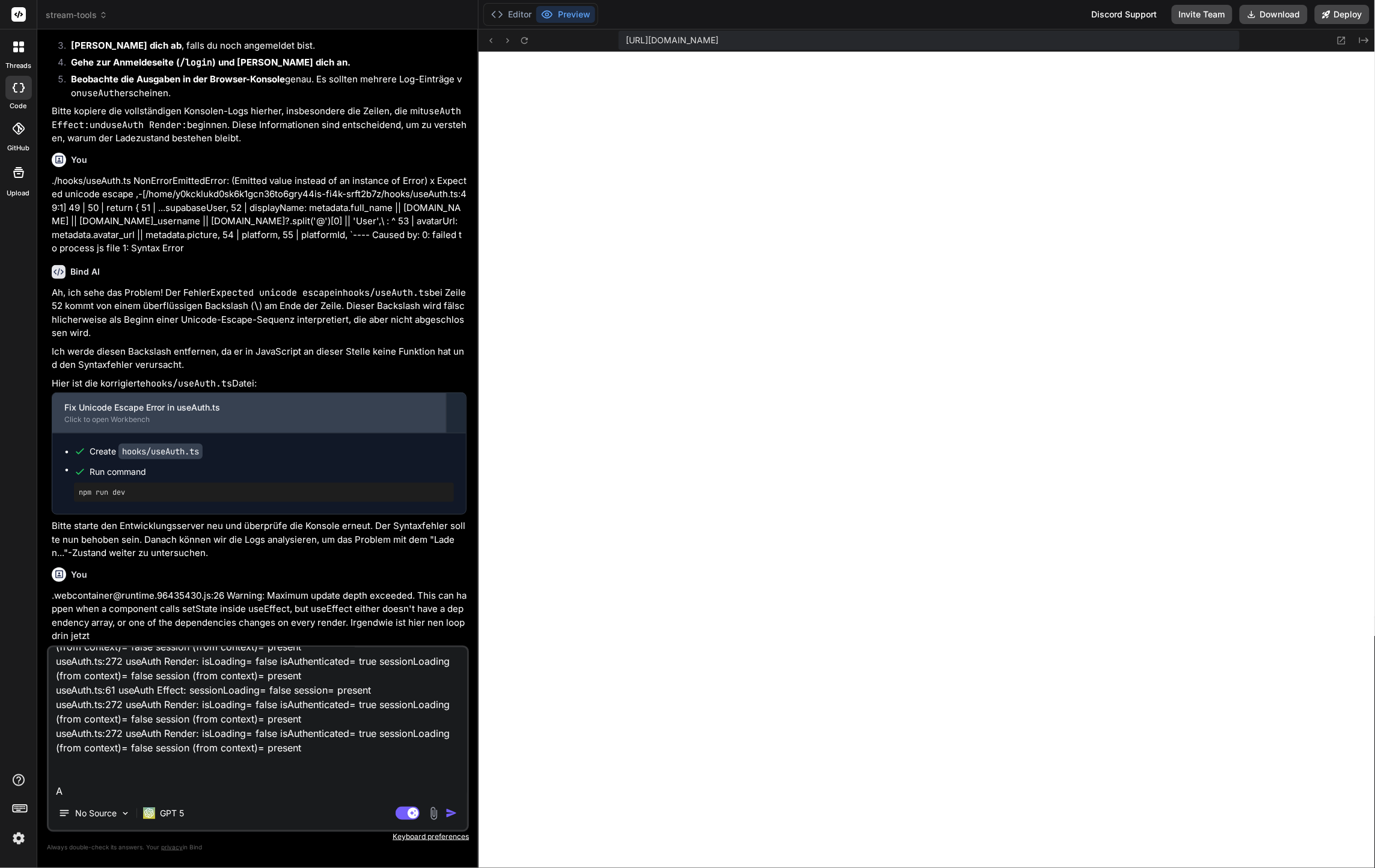
type textarea "useAuth Render: isLoading= true isAuthenticated= false sessionLoading (from con…"
type textarea "x"
type textarea "useAuth Render: isLoading= true isAuthenticated= false sessionLoading (from con…"
type textarea "x"
type textarea "useAuth Render: isLoading= true isAuthenticated= false sessionLoading (from con…"
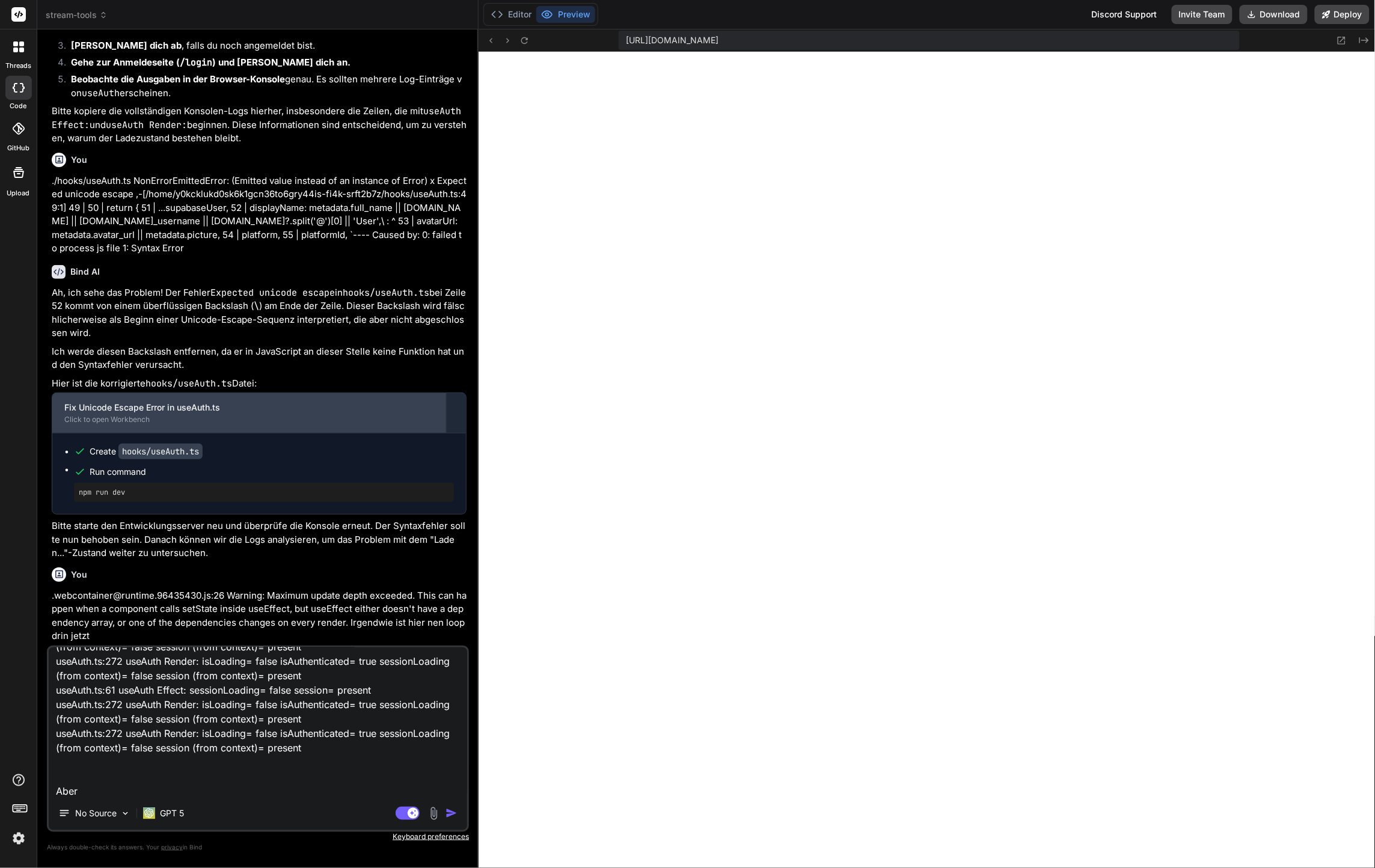
type textarea "x"
type textarea "useAuth Render: isLoading= true isAuthenticated= false sessionLoading (from con…"
type textarea "x"
type textarea "useAuth Render: isLoading= true isAuthenticated= false sessionLoading (from con…"
type textarea "x"
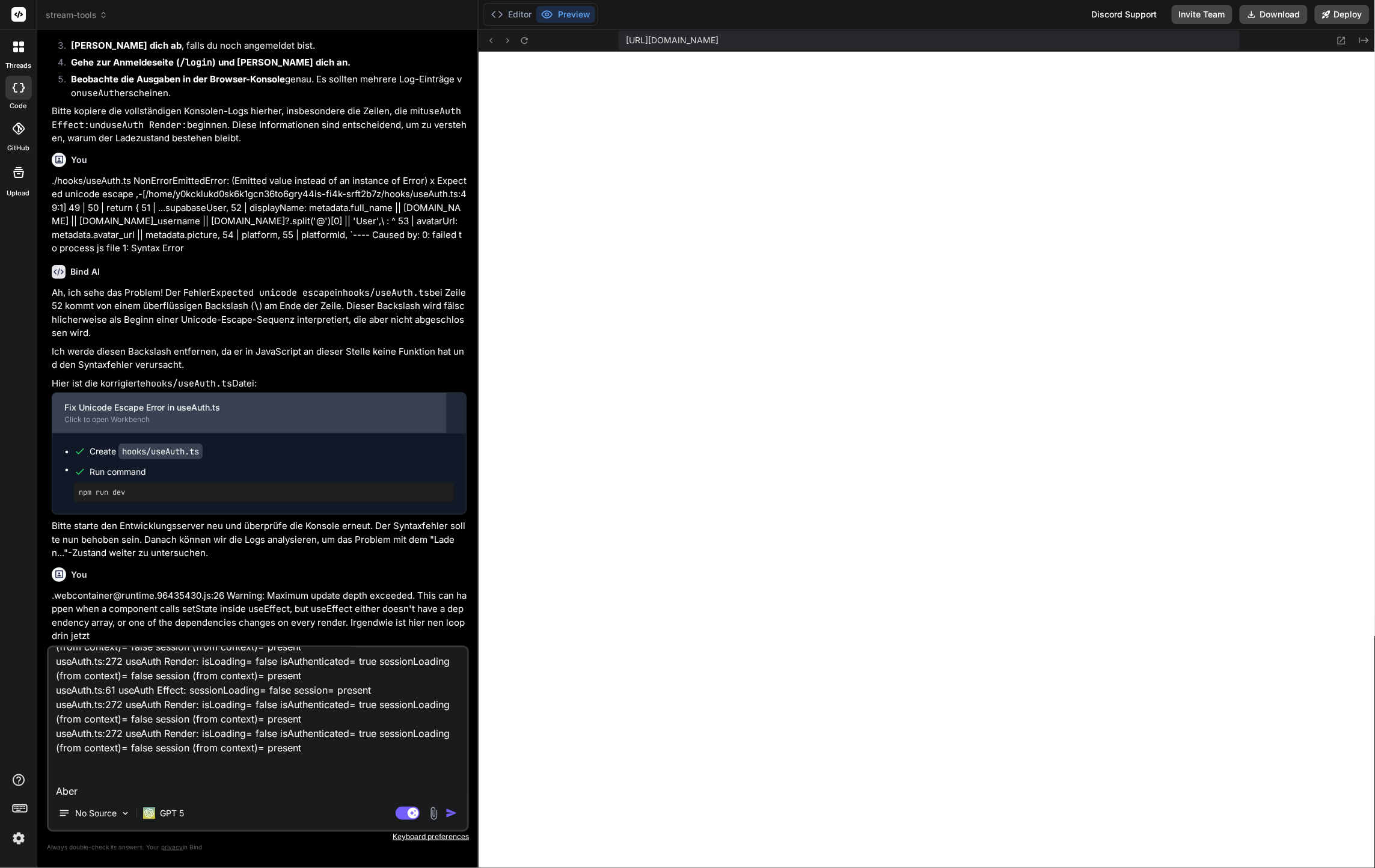
type textarea "useAuth Render: isLoading= true isAuthenticated= false sessionLoading (from con…"
type textarea "x"
type textarea "useAuth Render: isLoading= true isAuthenticated= false sessionLoading (from con…"
type textarea "x"
type textarea "useAuth Render: isLoading= true isAuthenticated= false sessionLoading (from con…"
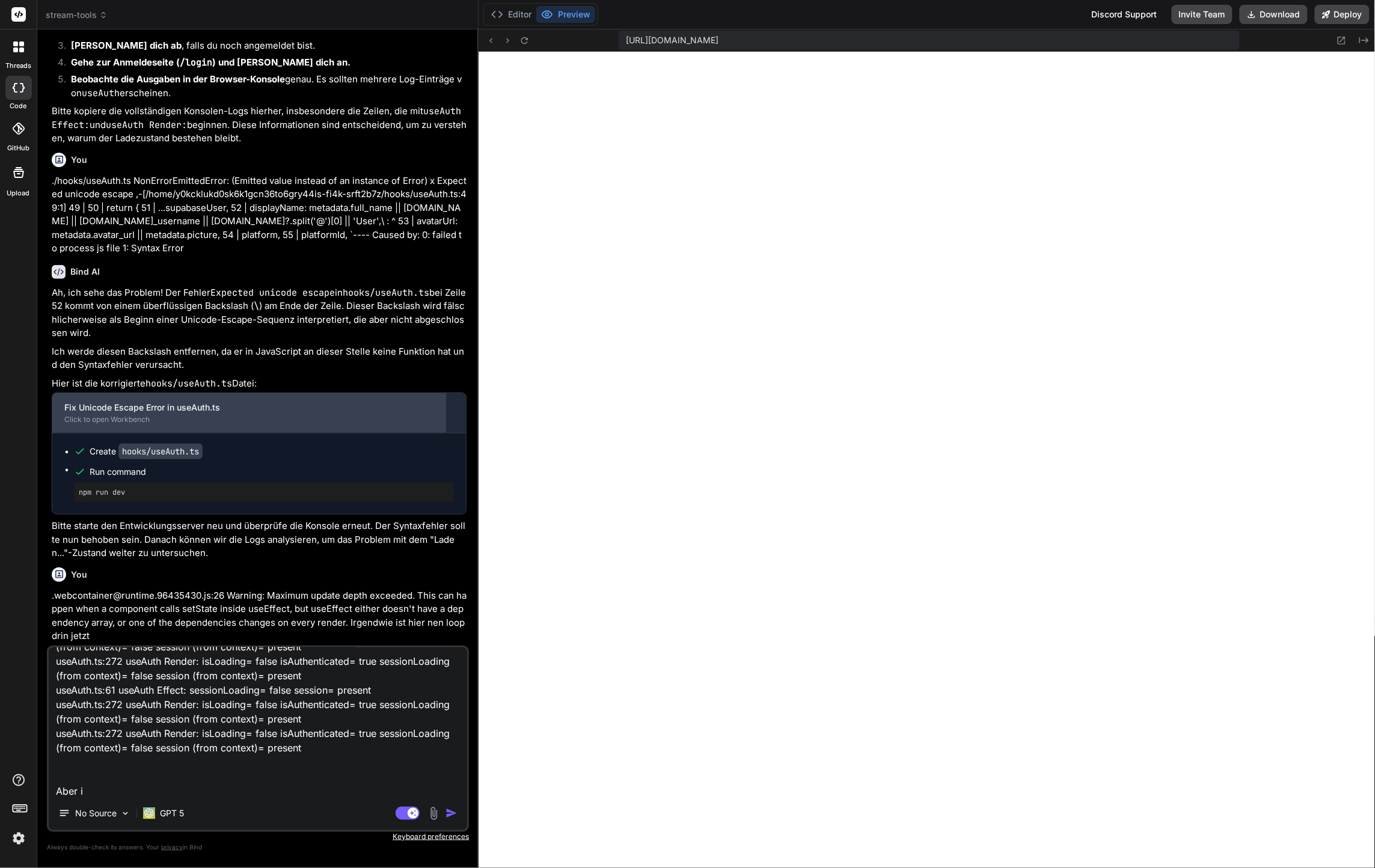
type textarea "x"
type textarea "useAuth Render: isLoading= true isAuthenticated= false sessionLoading (from con…"
type textarea "x"
type textarea "useAuth Render: isLoading= true isAuthenticated= false sessionLoading (from con…"
type textarea "x"
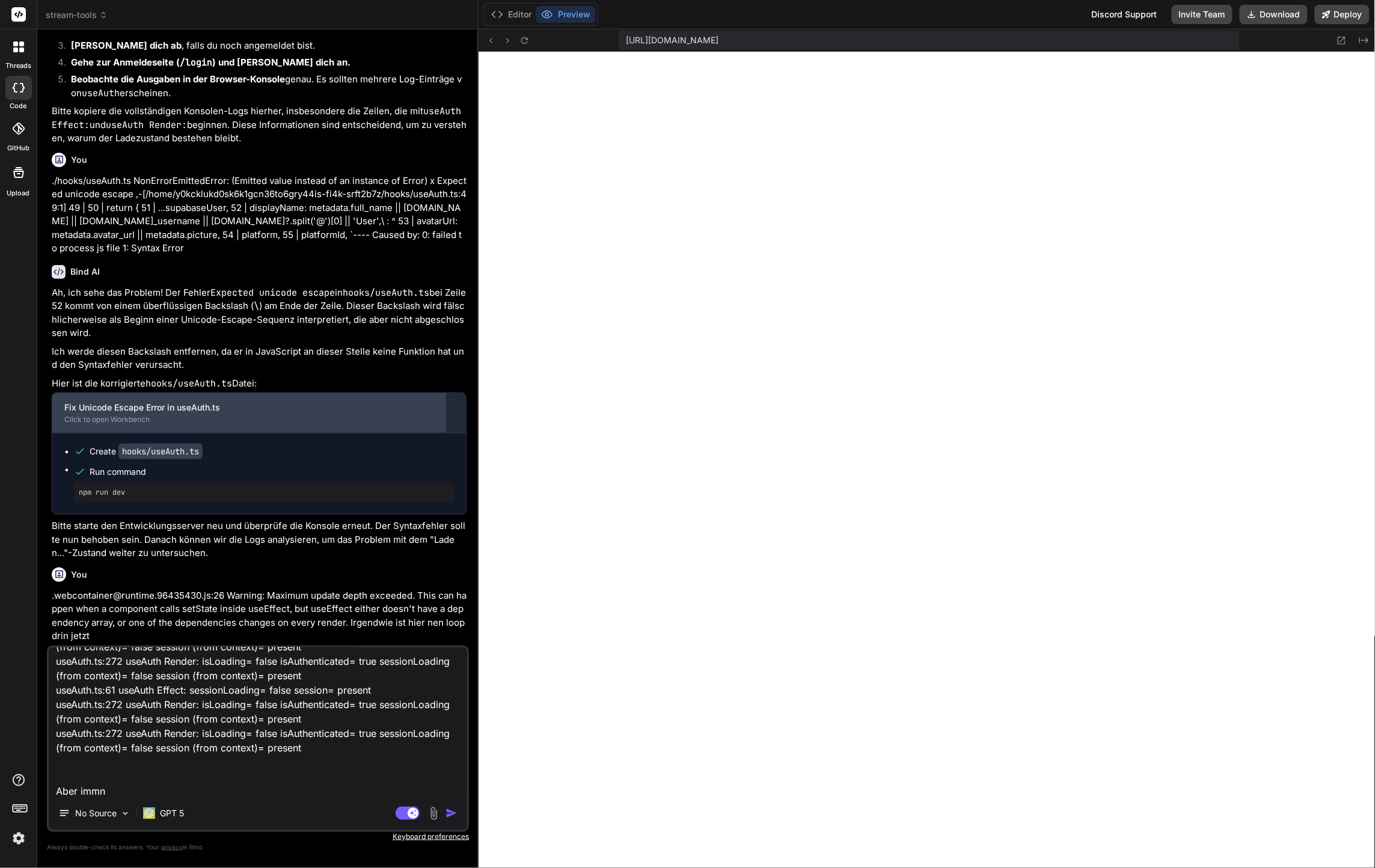
type textarea "useAuth Render: isLoading= true isAuthenticated= false sessionLoading (from con…"
type textarea "x"
type textarea "useAuth Render: isLoading= true isAuthenticated= false sessionLoading (from con…"
type textarea "x"
type textarea "useAuth Render: isLoading= true isAuthenticated= false sessionLoading (from con…"
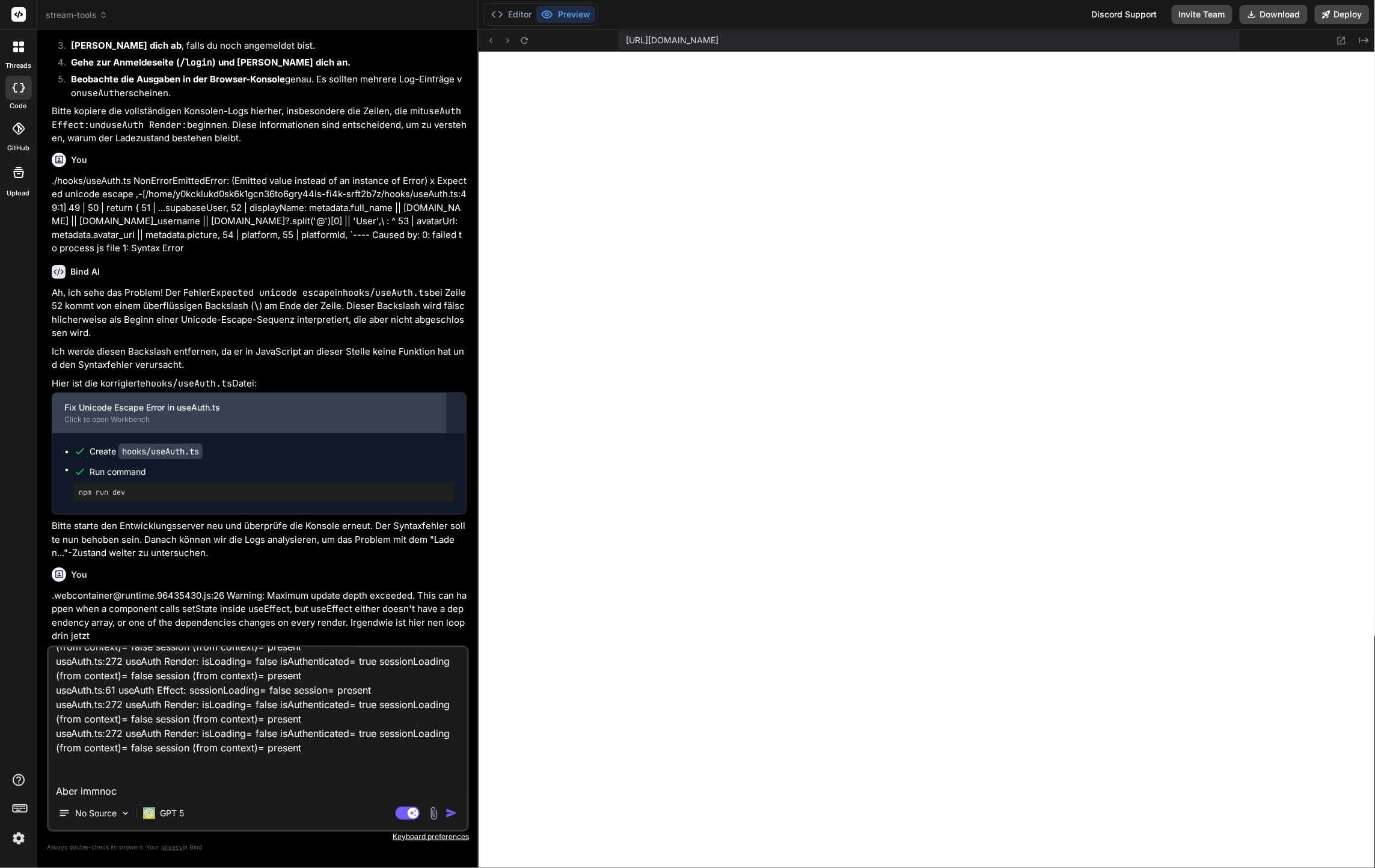
type textarea "x"
type textarea "useAuth Render: isLoading= true isAuthenticated= false sessionLoading (from con…"
type textarea "x"
type textarea "useAuth Render: isLoading= true isAuthenticated= false sessionLoading (from con…"
type textarea "x"
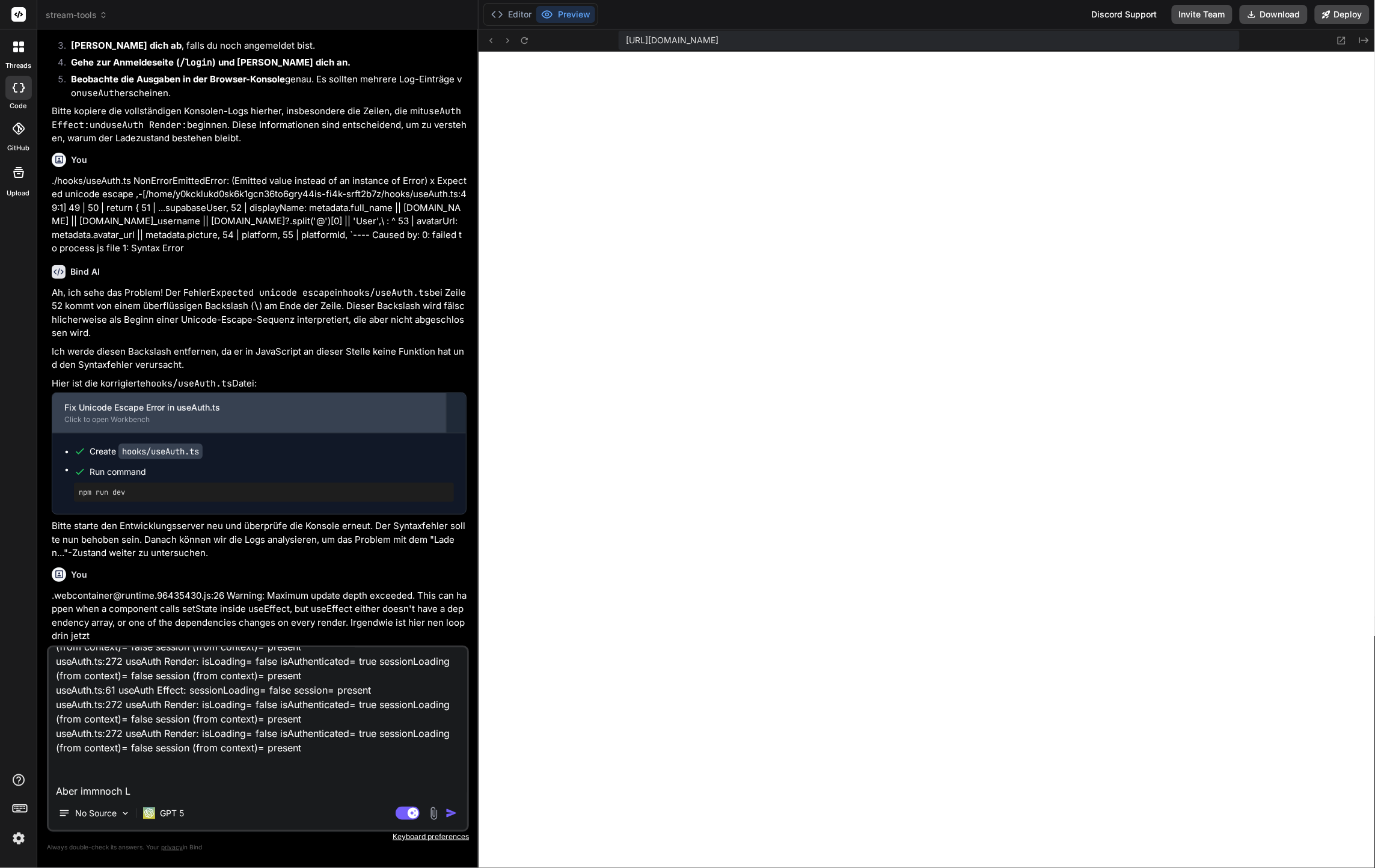
type textarea "useAuth Render: isLoading= true isAuthenticated= false sessionLoading (from con…"
type textarea "x"
type textarea "useAuth Render: isLoading= true isAuthenticated= false sessionLoading (from con…"
type textarea "x"
type textarea "useAuth Render: isLoading= true isAuthenticated= false sessionLoading (from con…"
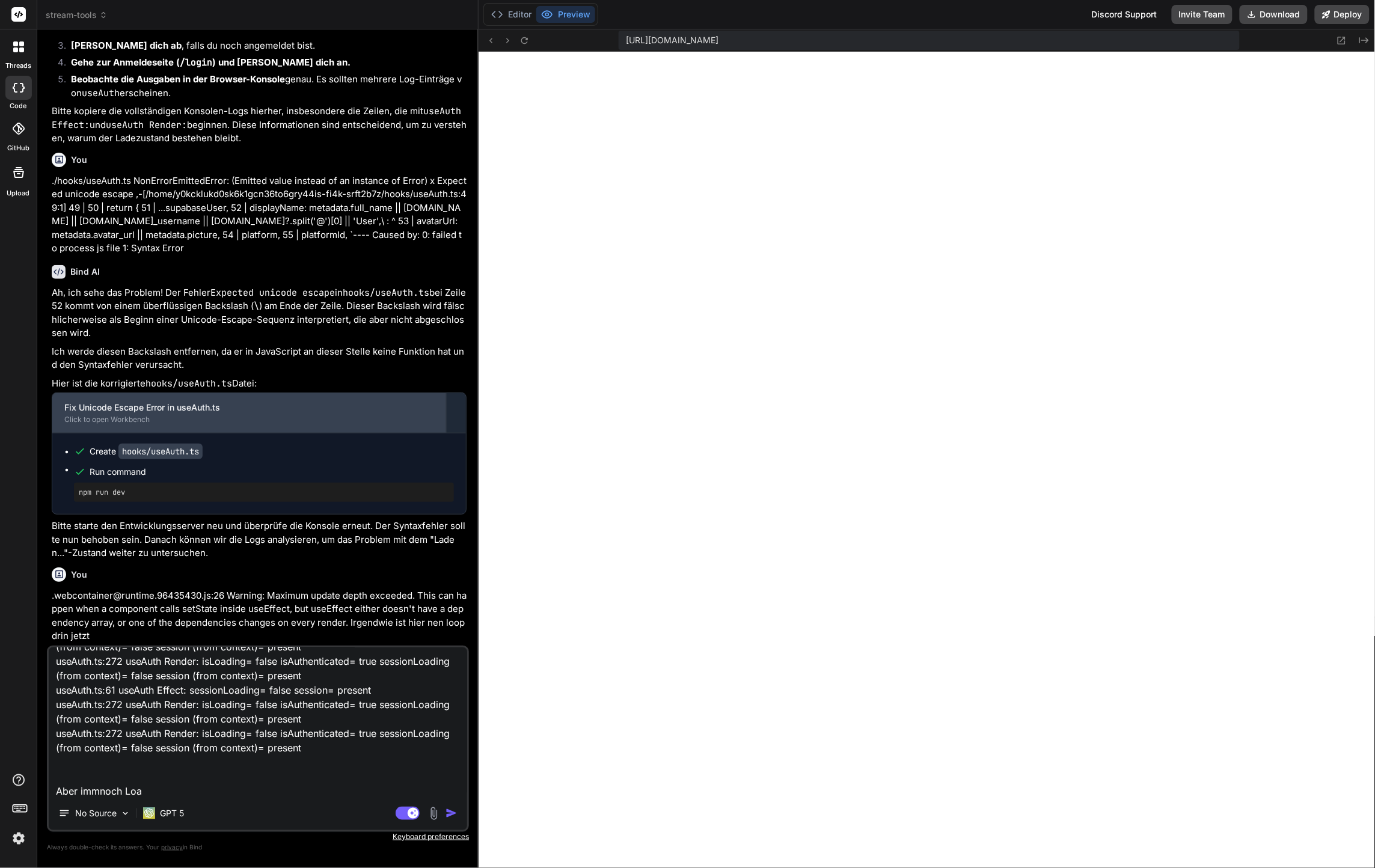
type textarea "x"
type textarea "useAuth Render: isLoading= true isAuthenticated= false sessionLoading (from con…"
type textarea "x"
type textarea "useAuth Render: isLoading= true isAuthenticated= false sessionLoading (from con…"
type textarea "x"
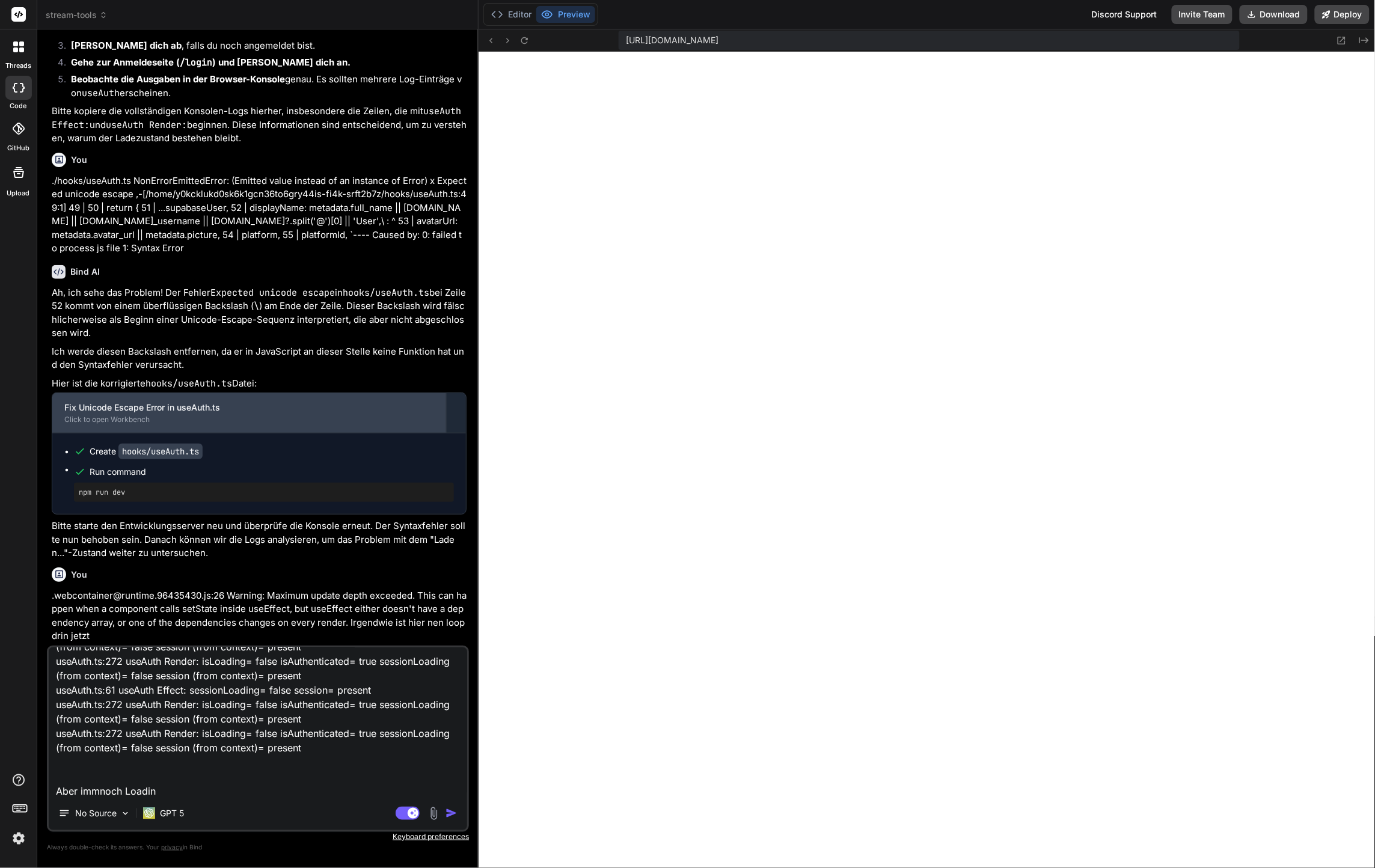
type textarea "useAuth Render: isLoading= true isAuthenticated= false sessionLoading (from con…"
type textarea "x"
type textarea "useAuth Render: isLoading= true isAuthenticated= false sessionLoading (from con…"
type textarea "x"
type textarea "useAuth Render: isLoading= true isAuthenticated= false sessionLoading (from con…"
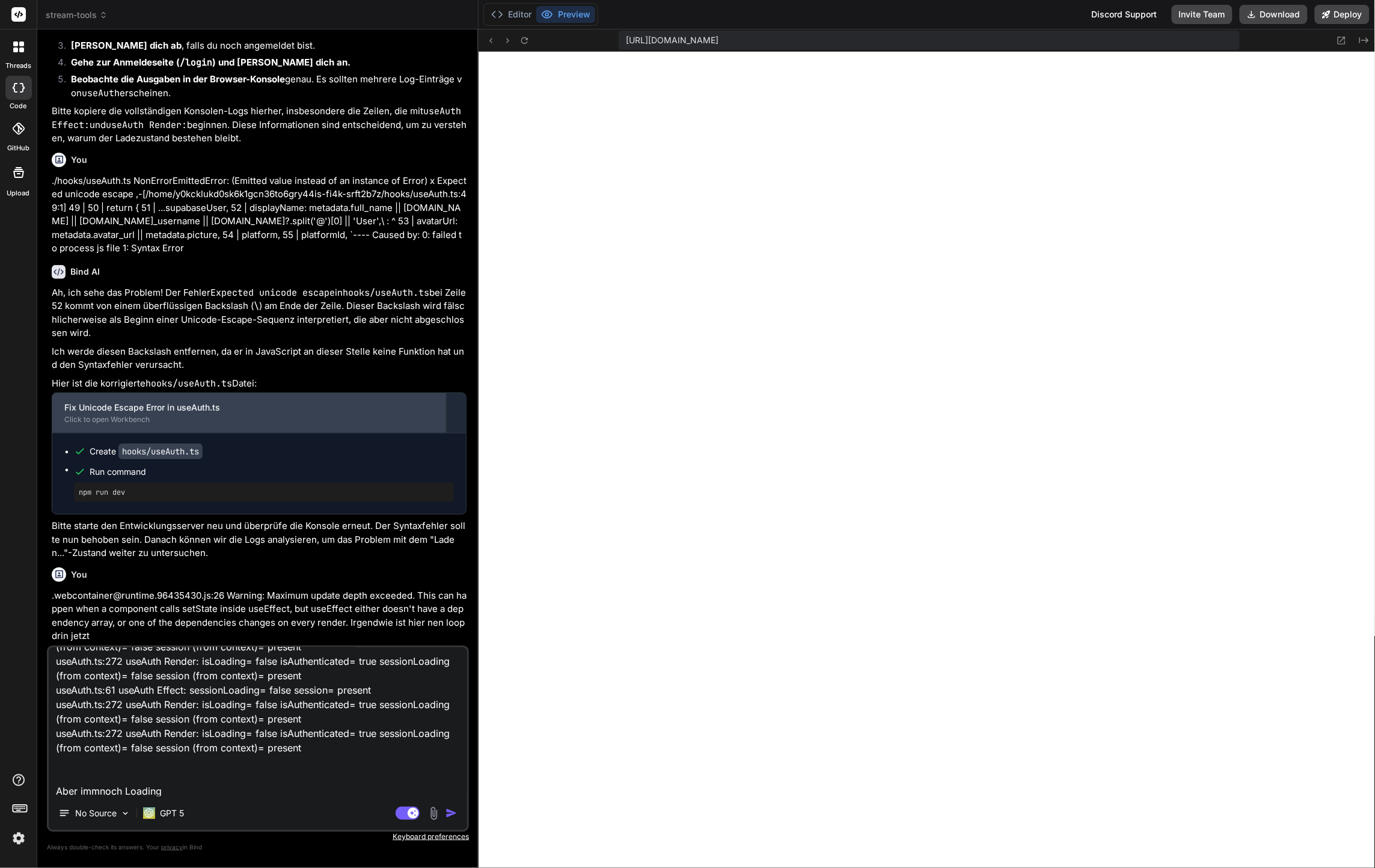
type textarea "x"
type textarea "useAuth Render: isLoading= true isAuthenticated= false sessionLoading (from con…"
type textarea "x"
type textarea "useAuth Render: isLoading= true isAuthenticated= false sessionLoading (from con…"
type textarea "x"
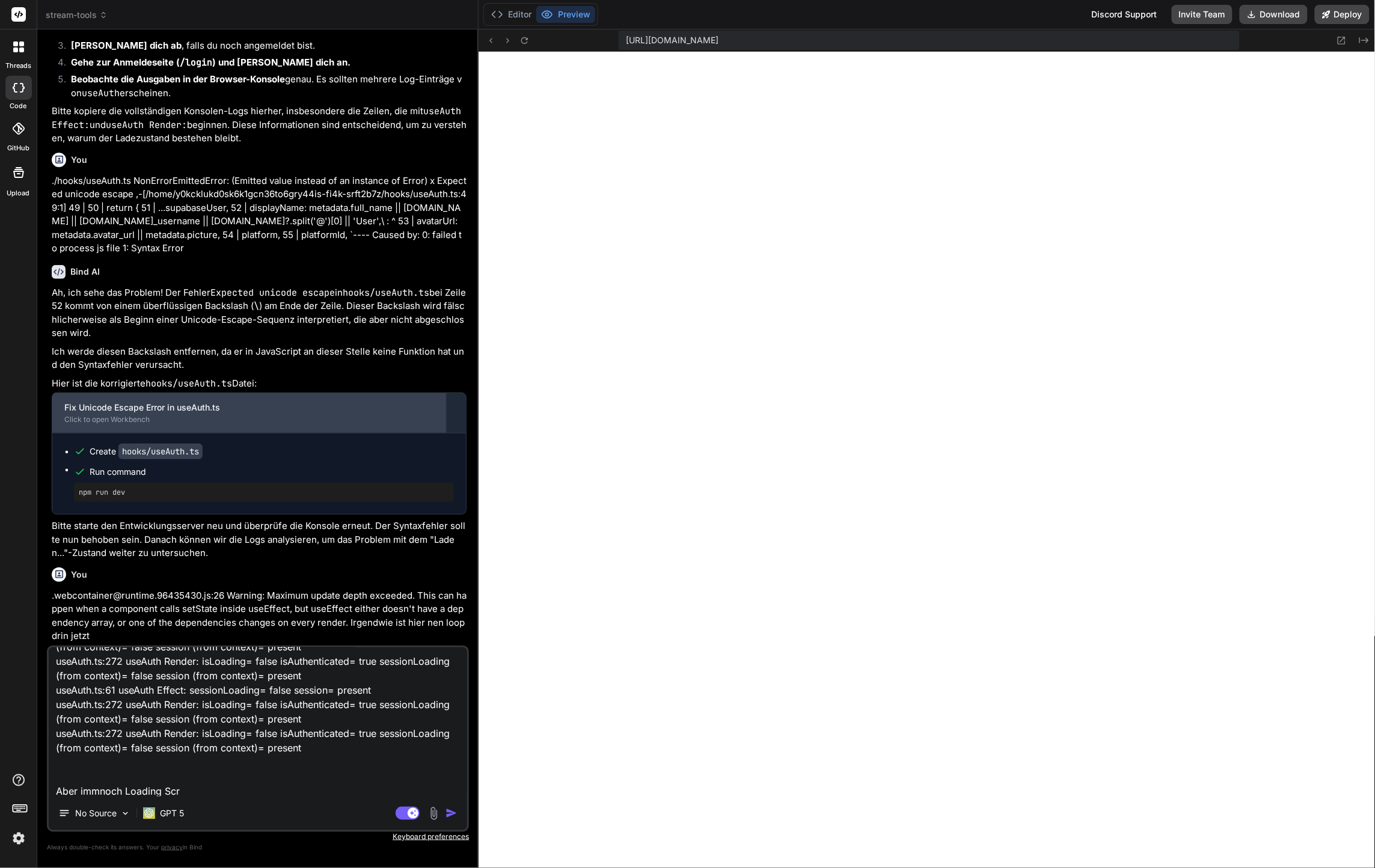
type textarea "useAuth Render: isLoading= true isAuthenticated= false sessionLoading (from con…"
type textarea "x"
type textarea "useAuth Render: isLoading= true isAuthenticated= false sessionLoading (from con…"
type textarea "x"
type textarea "useAuth Render: isLoading= true isAuthenticated= false sessionLoading (from con…"
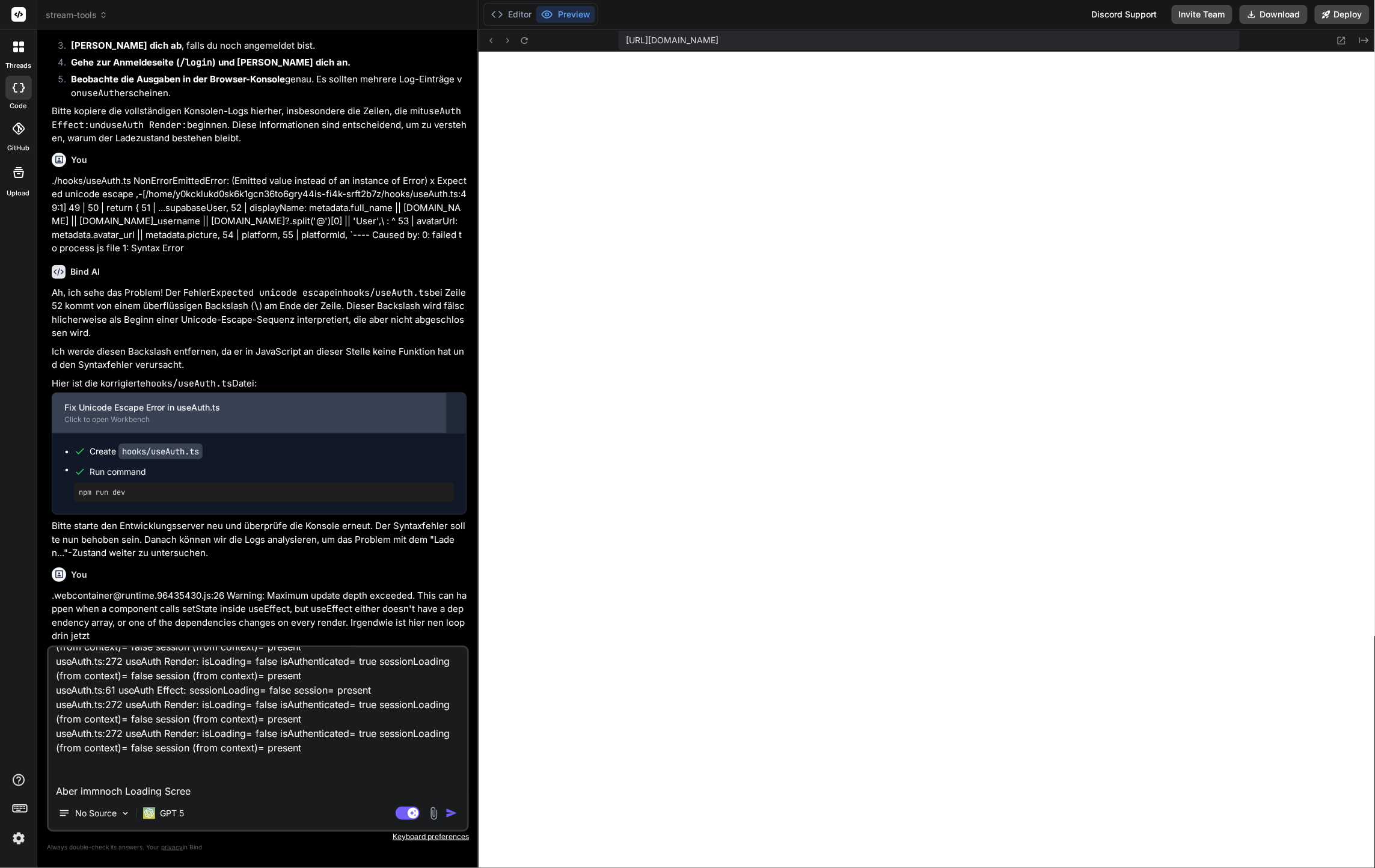
type textarea "x"
type textarea "useAuth Render: isLoading= true isAuthenticated= false sessionLoading (from con…"
type textarea "x"
type textarea "useAuth Render: isLoading= true isAuthenticated= false sessionLoading (from con…"
type textarea "x"
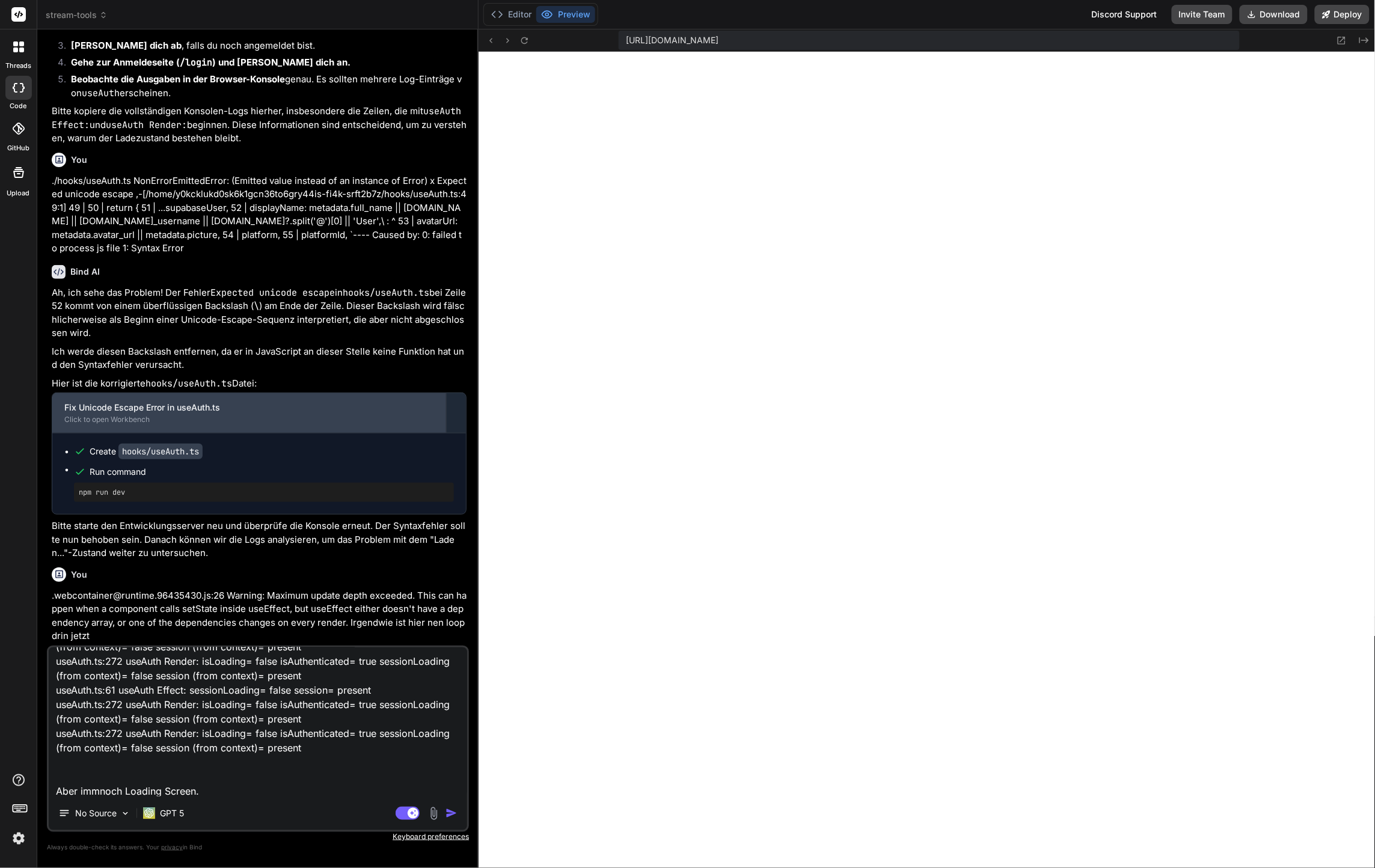
type textarea "useAuth Render: isLoading= true isAuthenticated= false sessionLoading (from con…"
type textarea "x"
type textarea "useAuth Render: isLoading= true isAuthenticated= false sessionLoading (from con…"
type textarea "x"
type textarea "useAuth Render: isLoading= true isAuthenticated= false sessionLoading (from con…"
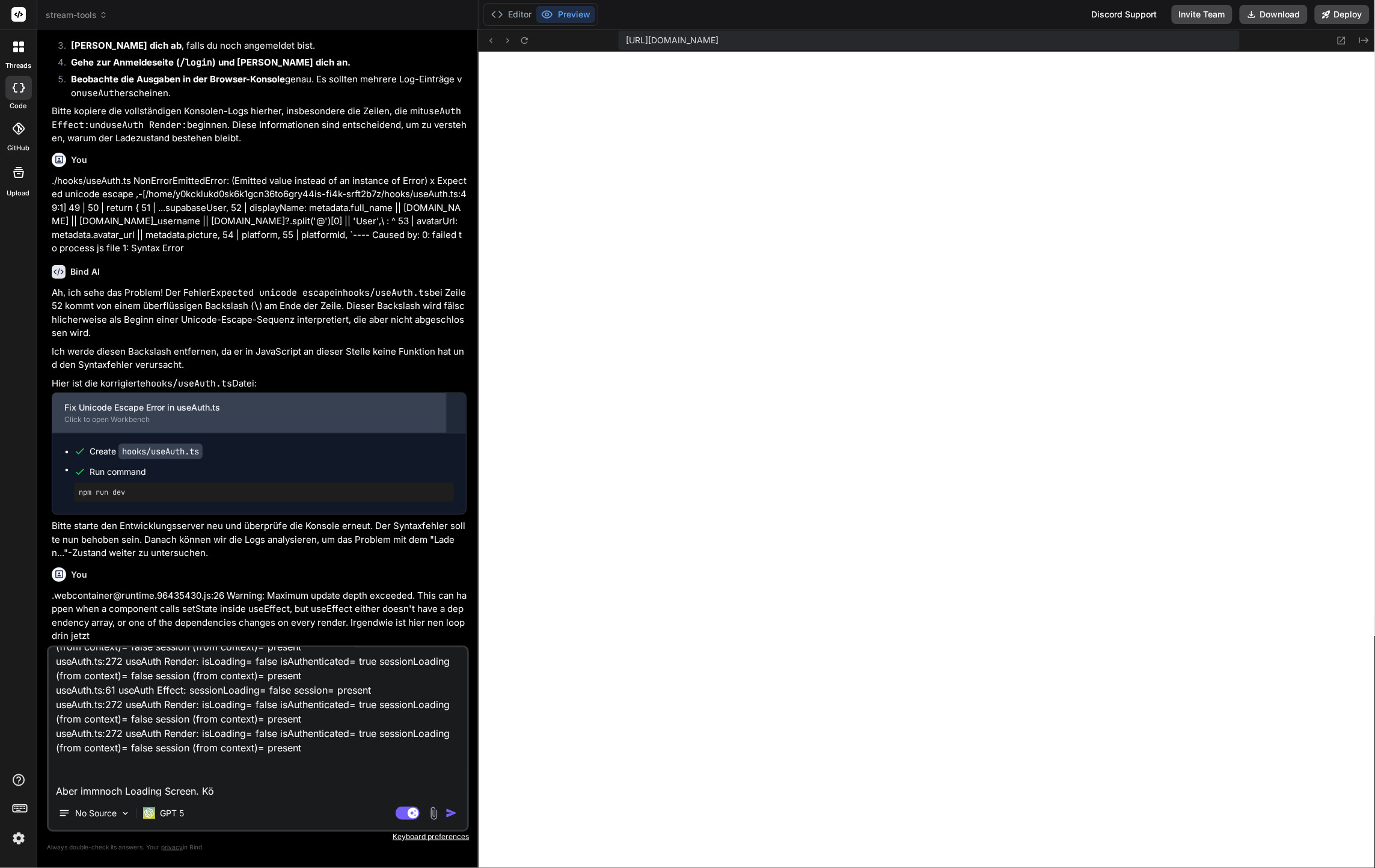
type textarea "x"
type textarea "useAuth Render: isLoading= true isAuthenticated= false sessionLoading (from con…"
type textarea "x"
type textarea "useAuth Render: isLoading= true isAuthenticated= false sessionLoading (from con…"
type textarea "x"
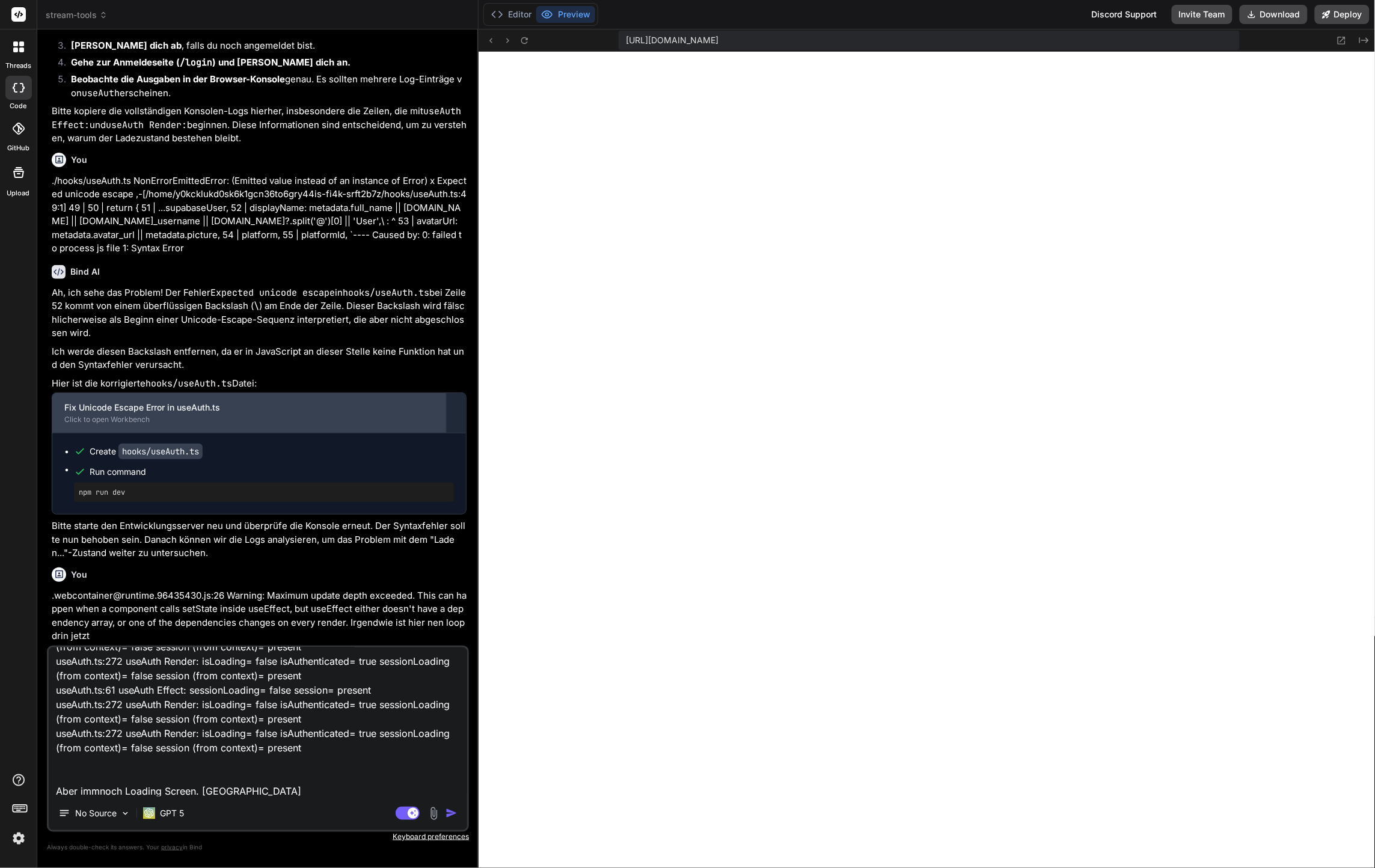
type textarea "useAuth Render: isLoading= true isAuthenticated= false sessionLoading (from con…"
type textarea "x"
type textarea "useAuth Render: isLoading= true isAuthenticated= false sessionLoading (from con…"
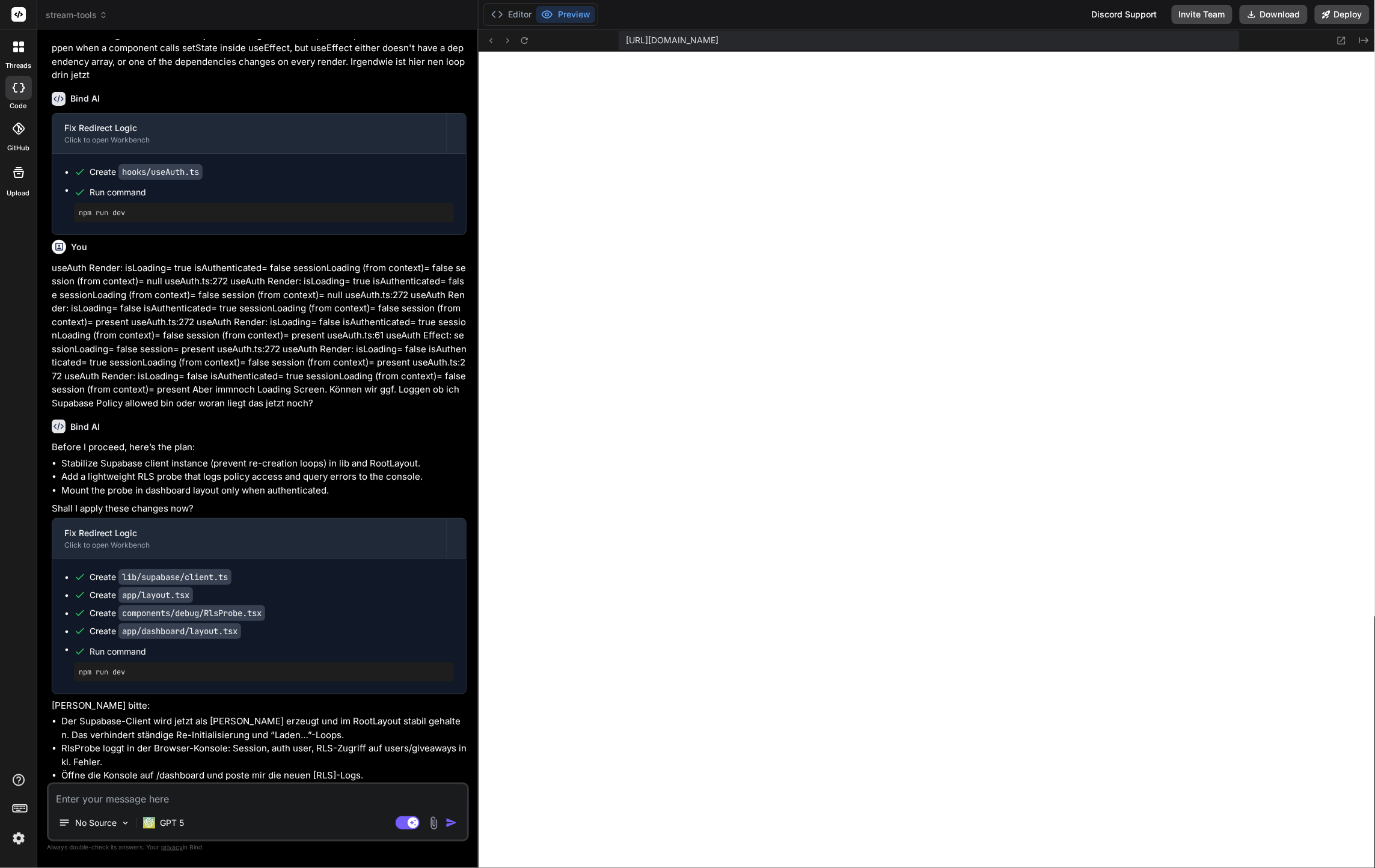
scroll to position [3395, 0]
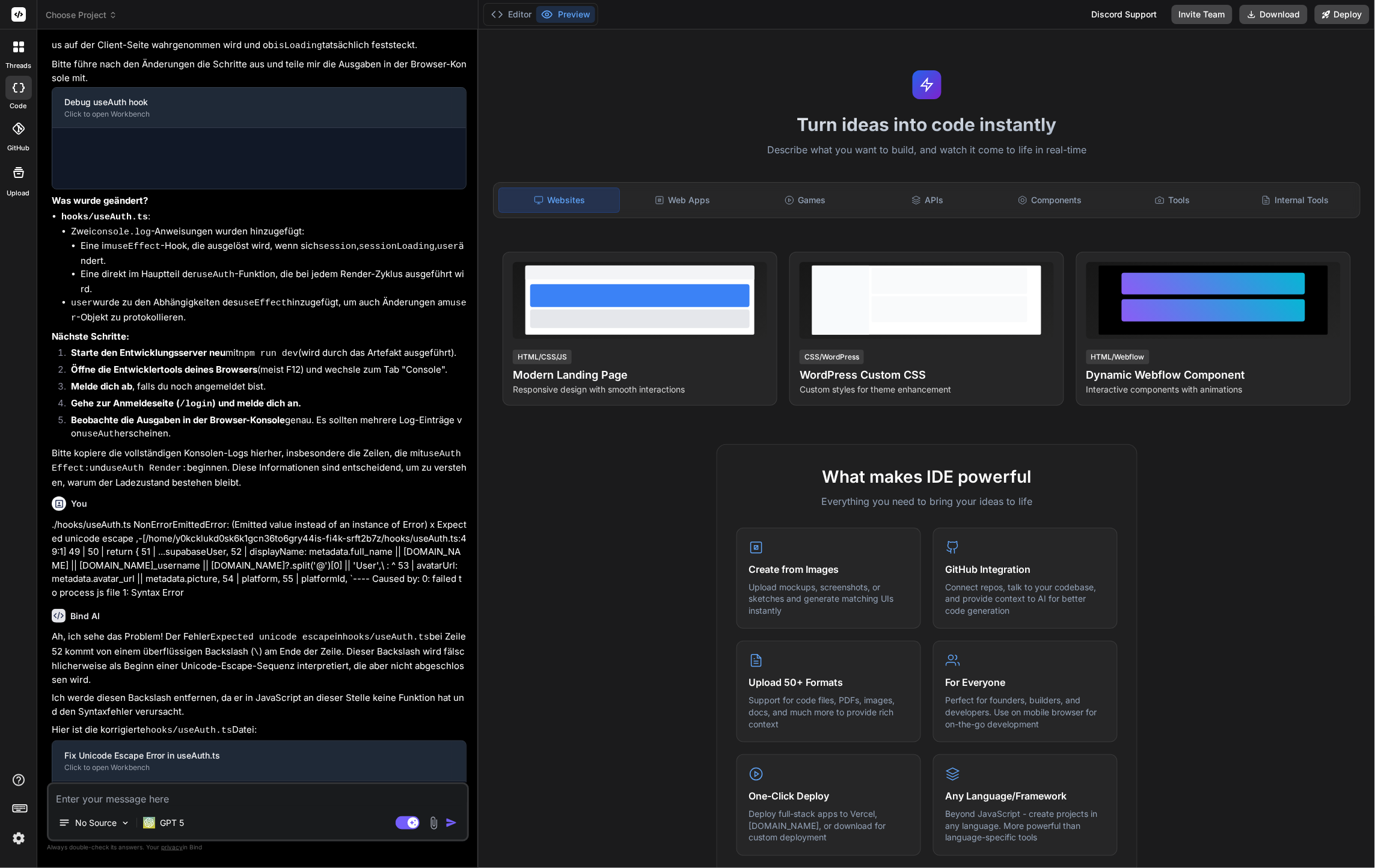
scroll to position [1525, 0]
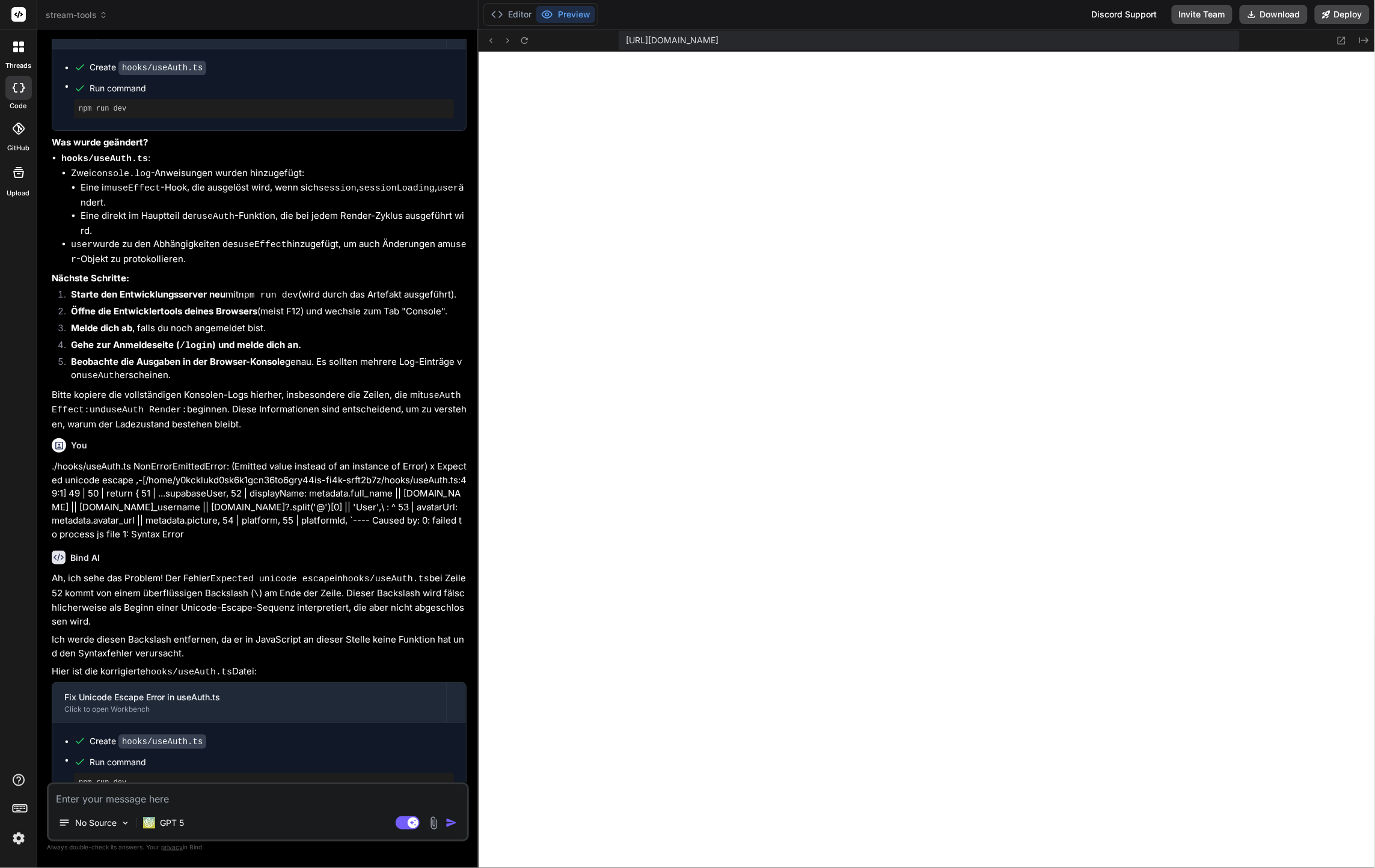
type textarea "x"
